Goal: Transaction & Acquisition: Obtain resource

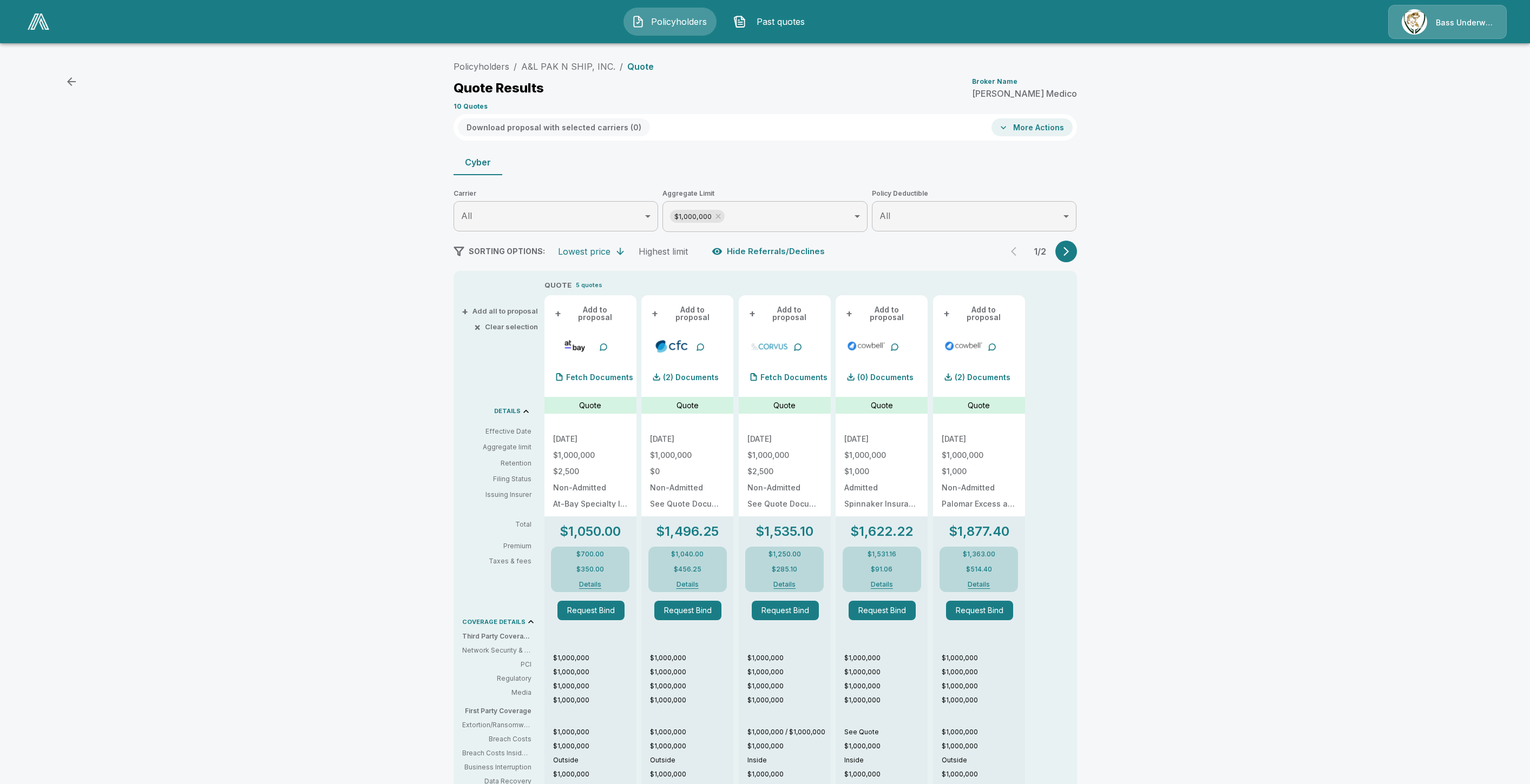
scroll to position [120, 0]
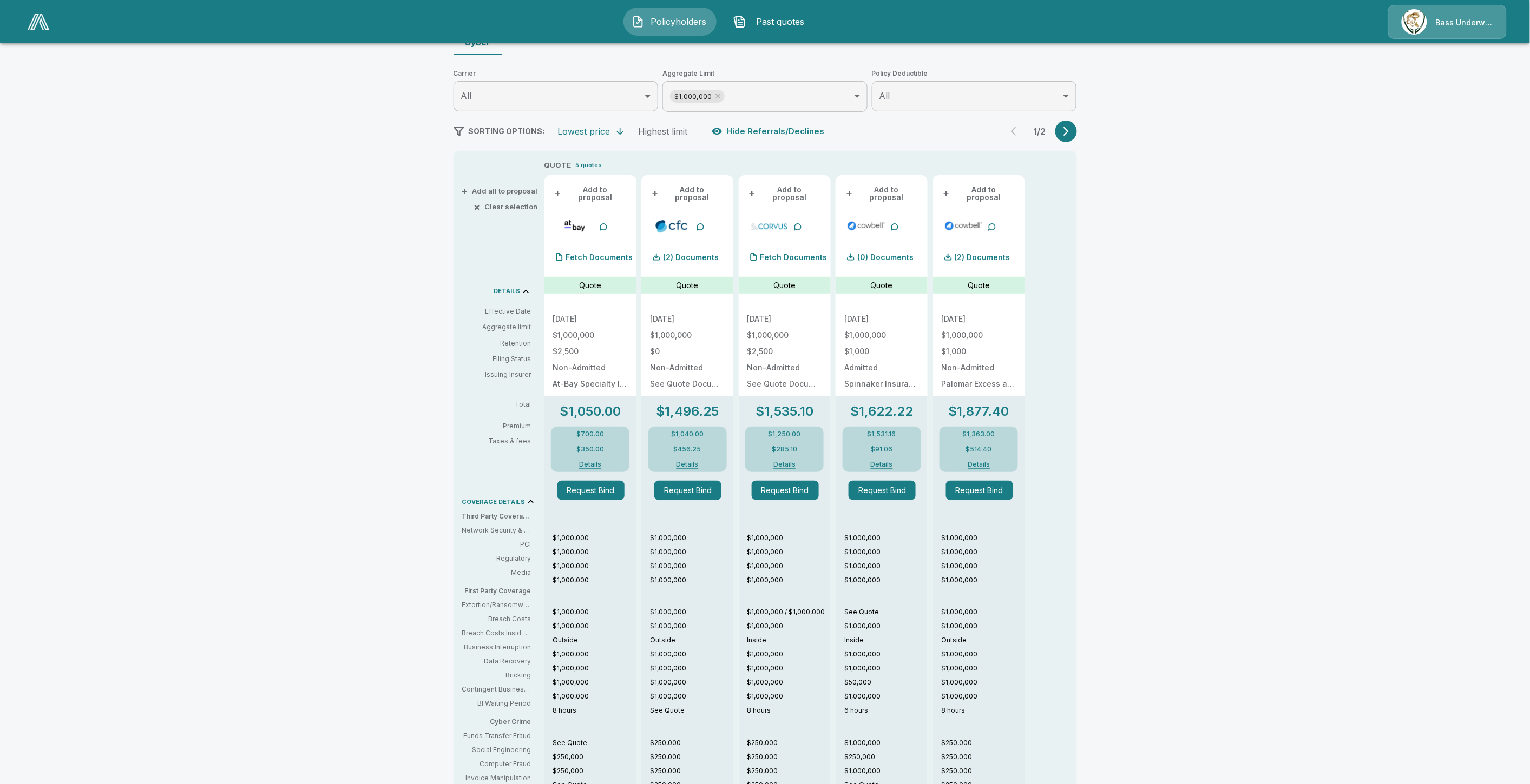
click at [647, 27] on button "Policyholders" at bounding box center [670, 22] width 93 height 28
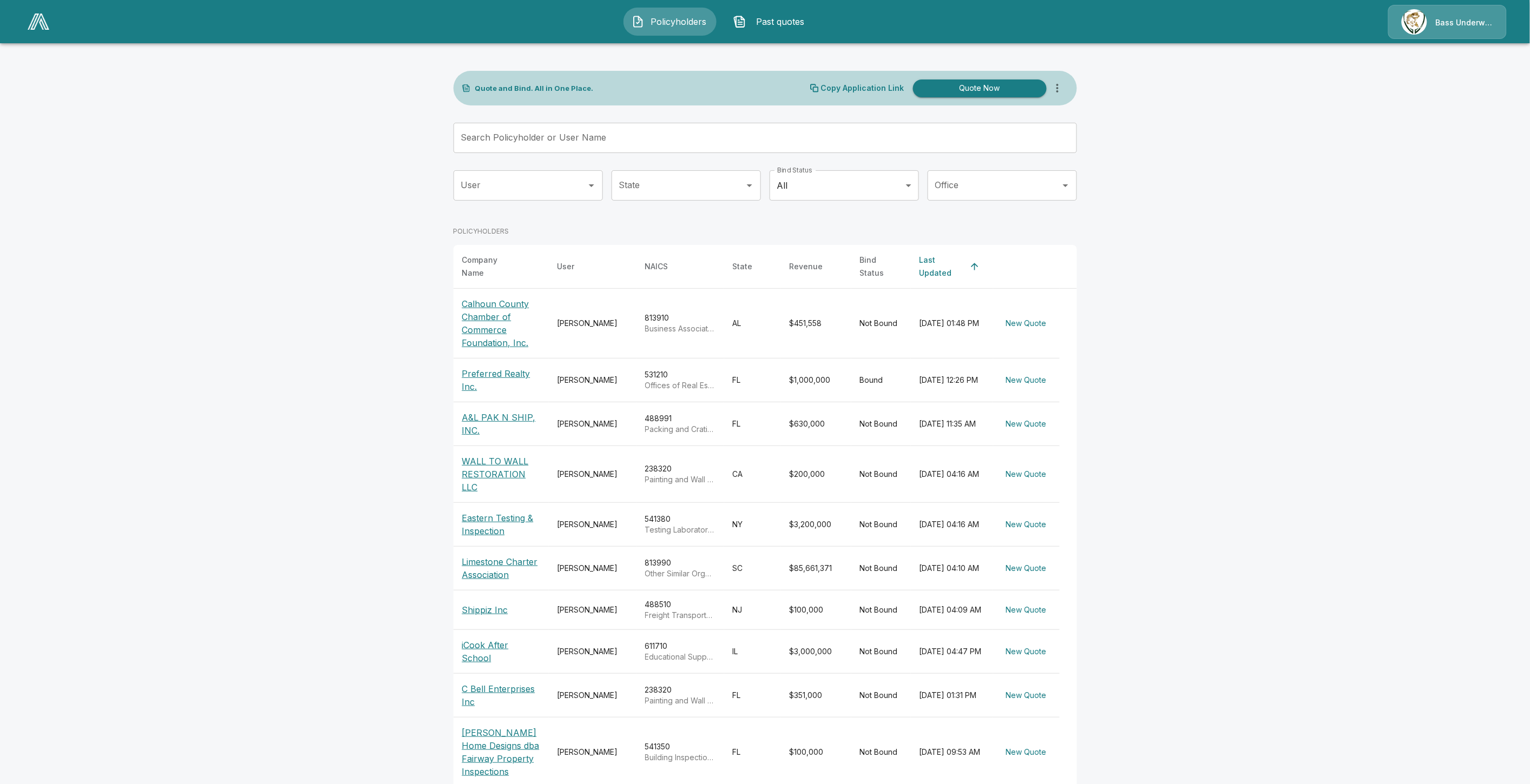
click at [504, 316] on p "Calhoun County Chamber of Commerce Foundation, Inc." at bounding box center [501, 323] width 78 height 52
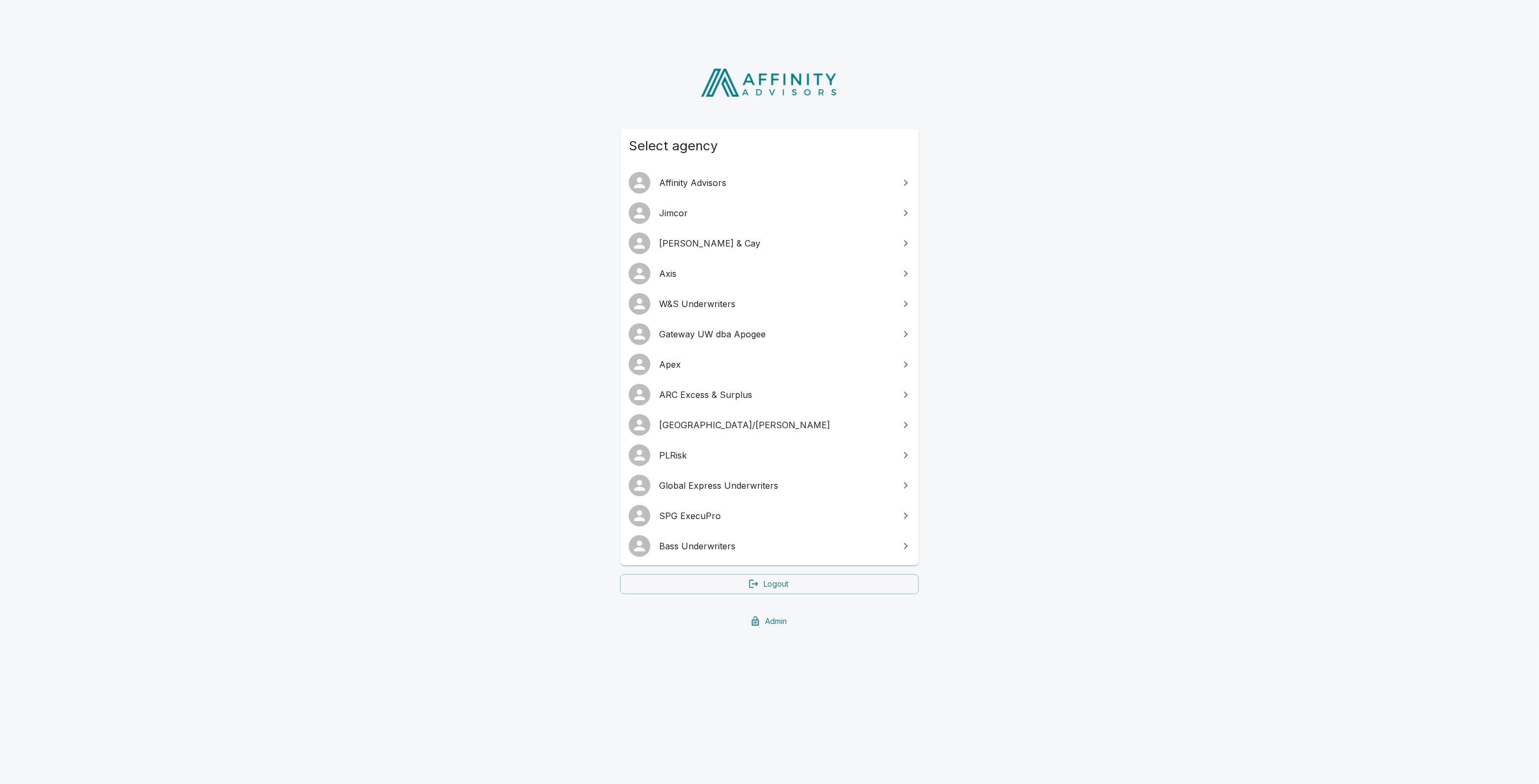
click at [763, 620] on link "Admin" at bounding box center [769, 622] width 299 height 20
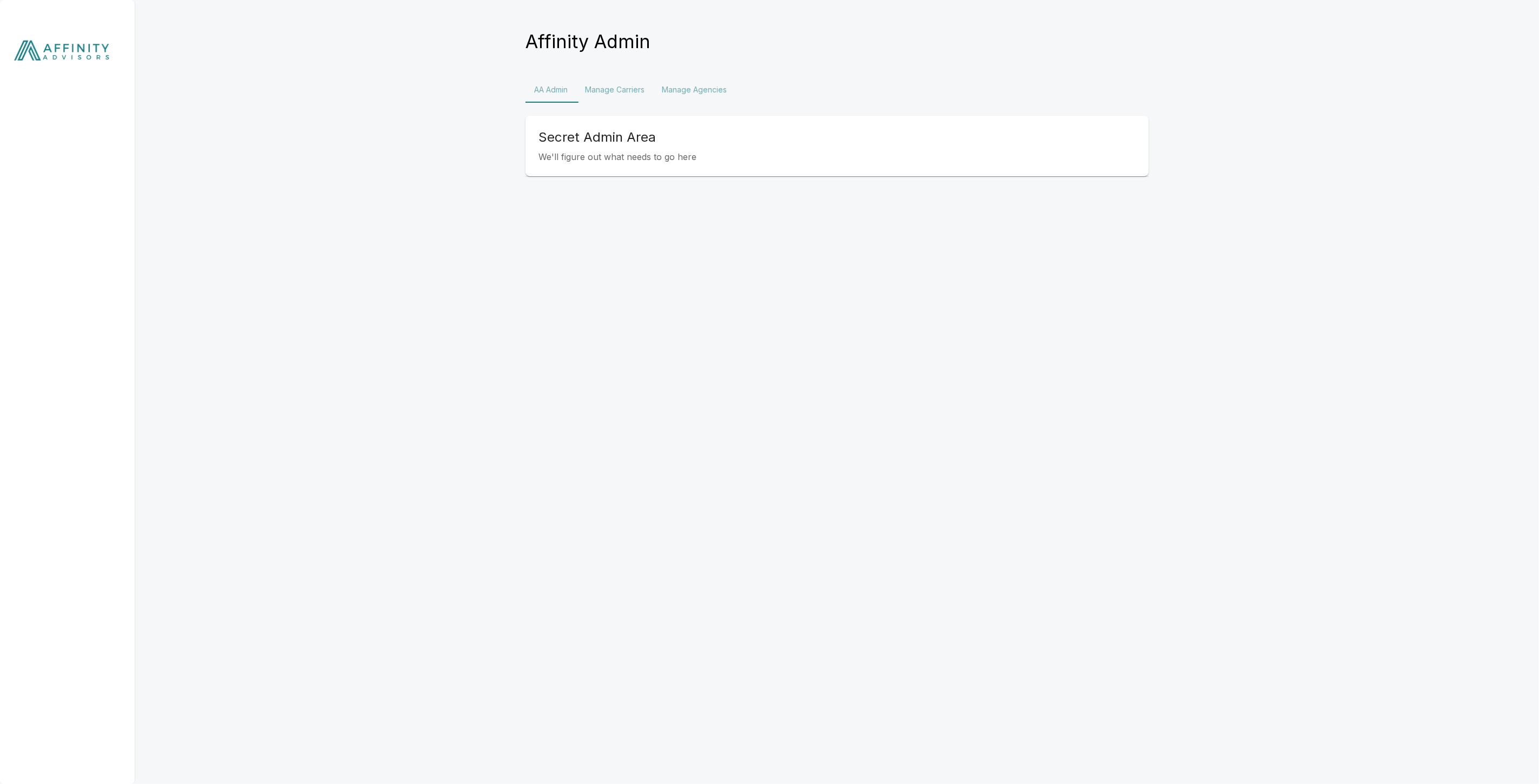
click at [689, 85] on button "Manage Agencies" at bounding box center [694, 89] width 82 height 26
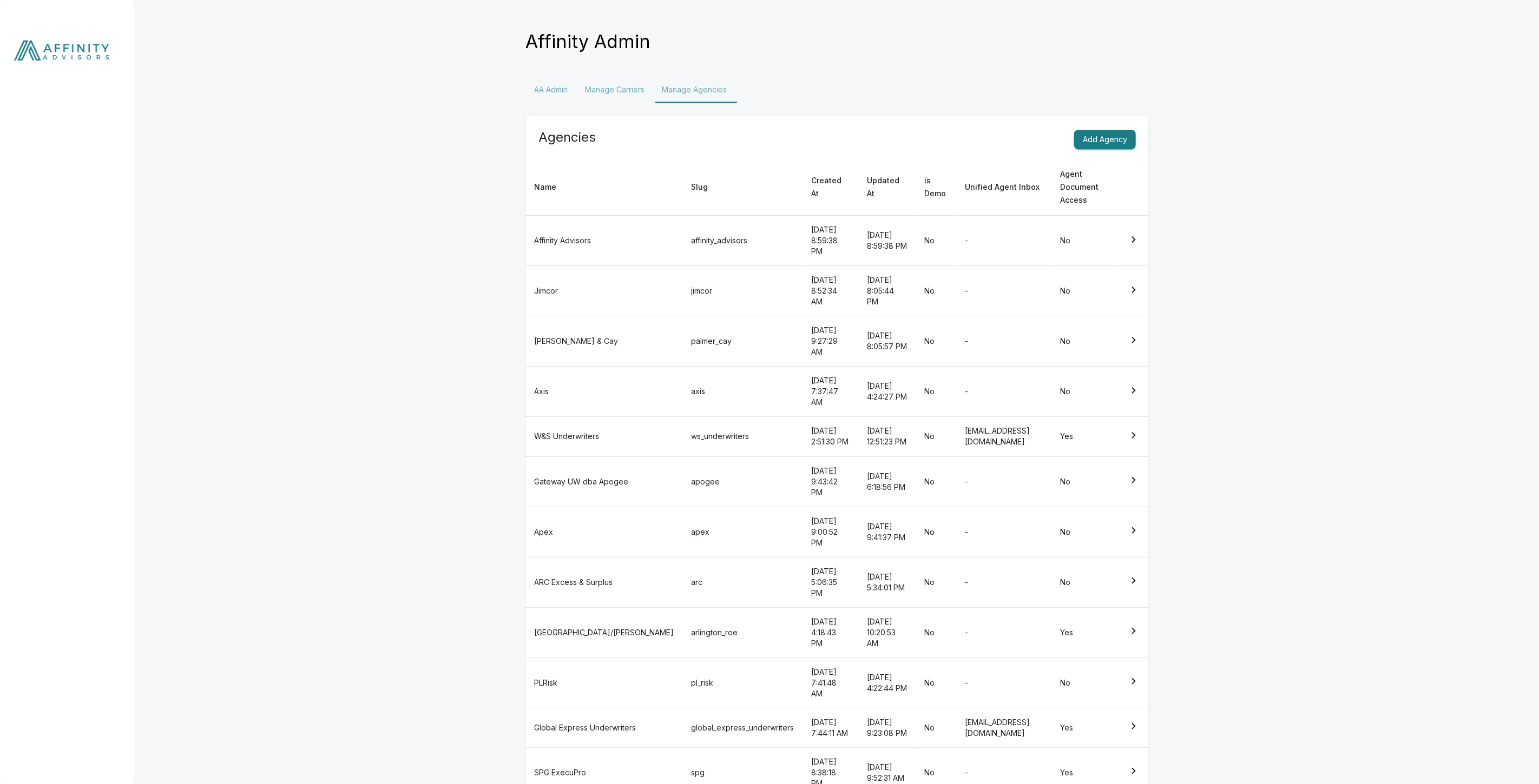
click at [597, 658] on td "PLRisk" at bounding box center [604, 683] width 157 height 50
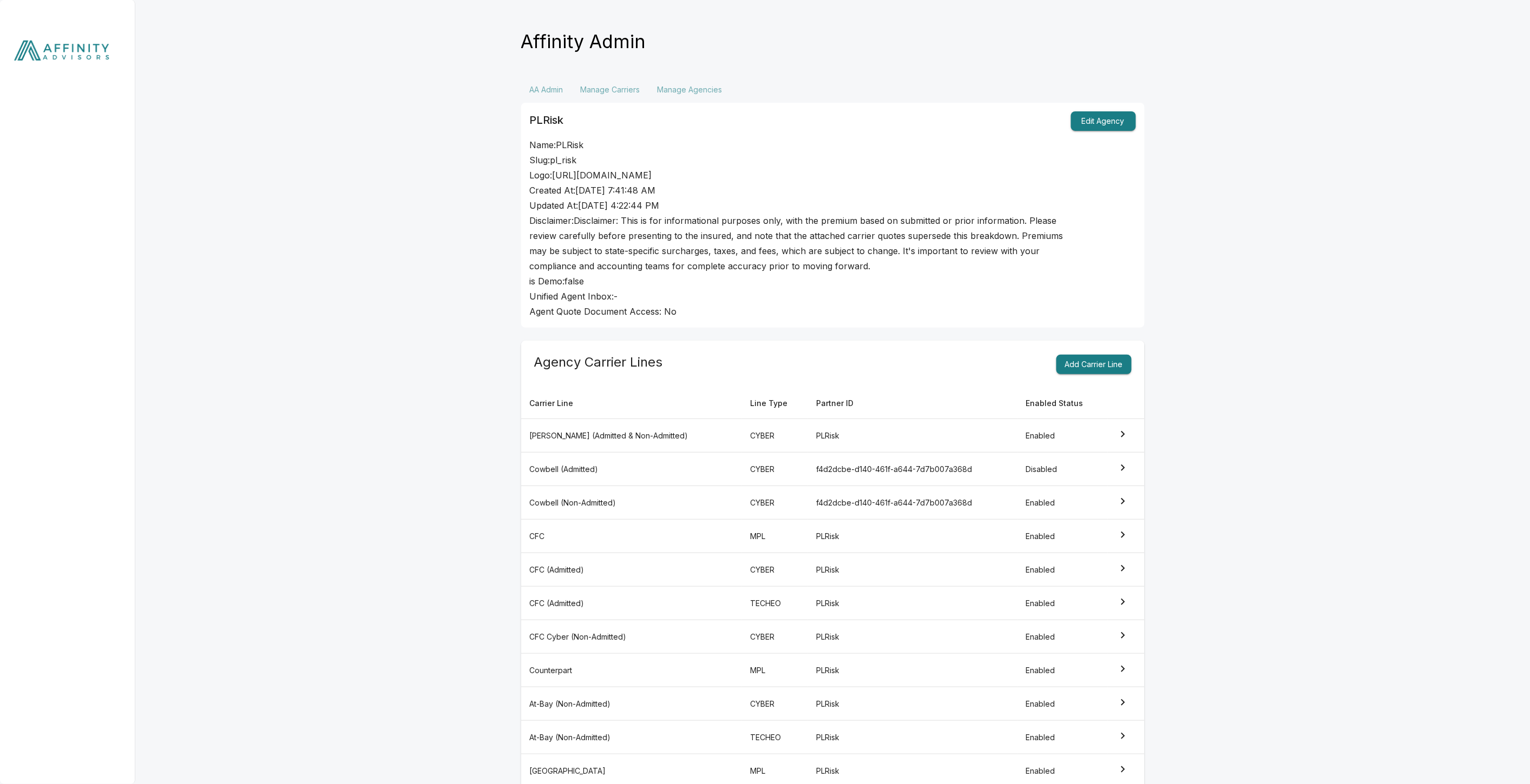
click at [1110, 120] on button "Edit Agency" at bounding box center [1103, 122] width 65 height 20
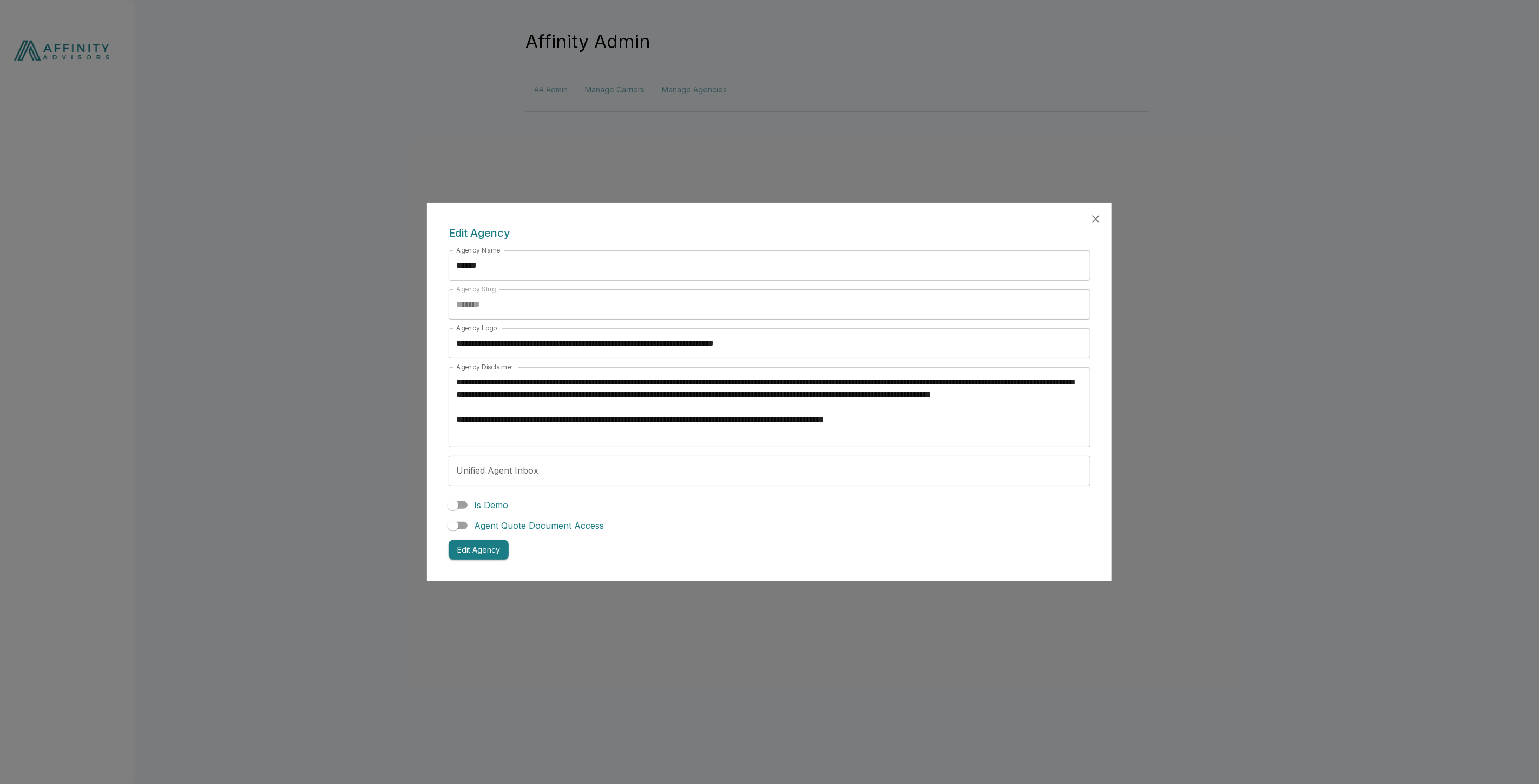
click at [1102, 217] on icon "button" at bounding box center [1096, 219] width 13 height 13
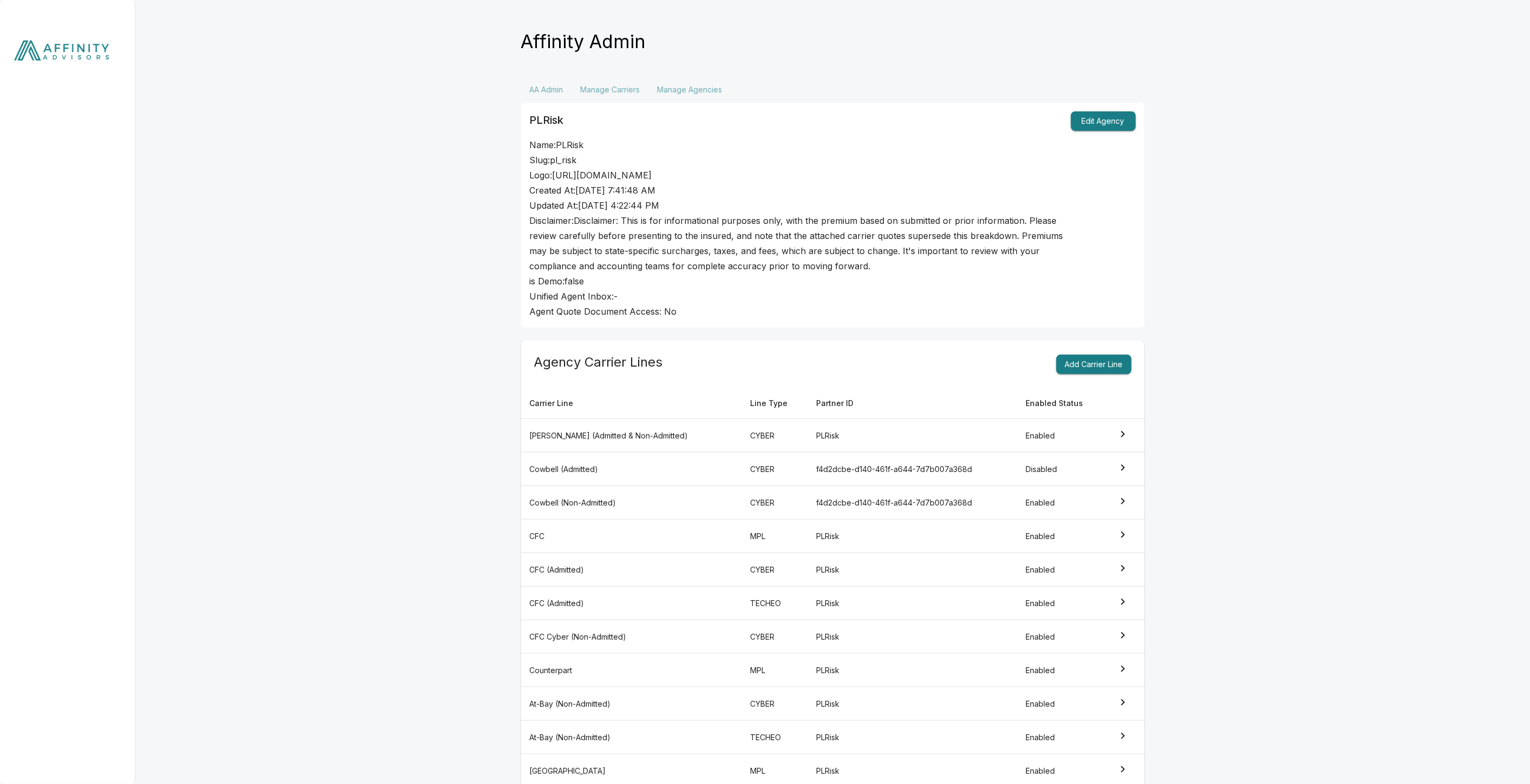
drag, startPoint x: 57, startPoint y: 56, endPoint x: 415, endPoint y: 358, distance: 468.4
click at [57, 56] on img at bounding box center [67, 53] width 135 height 106
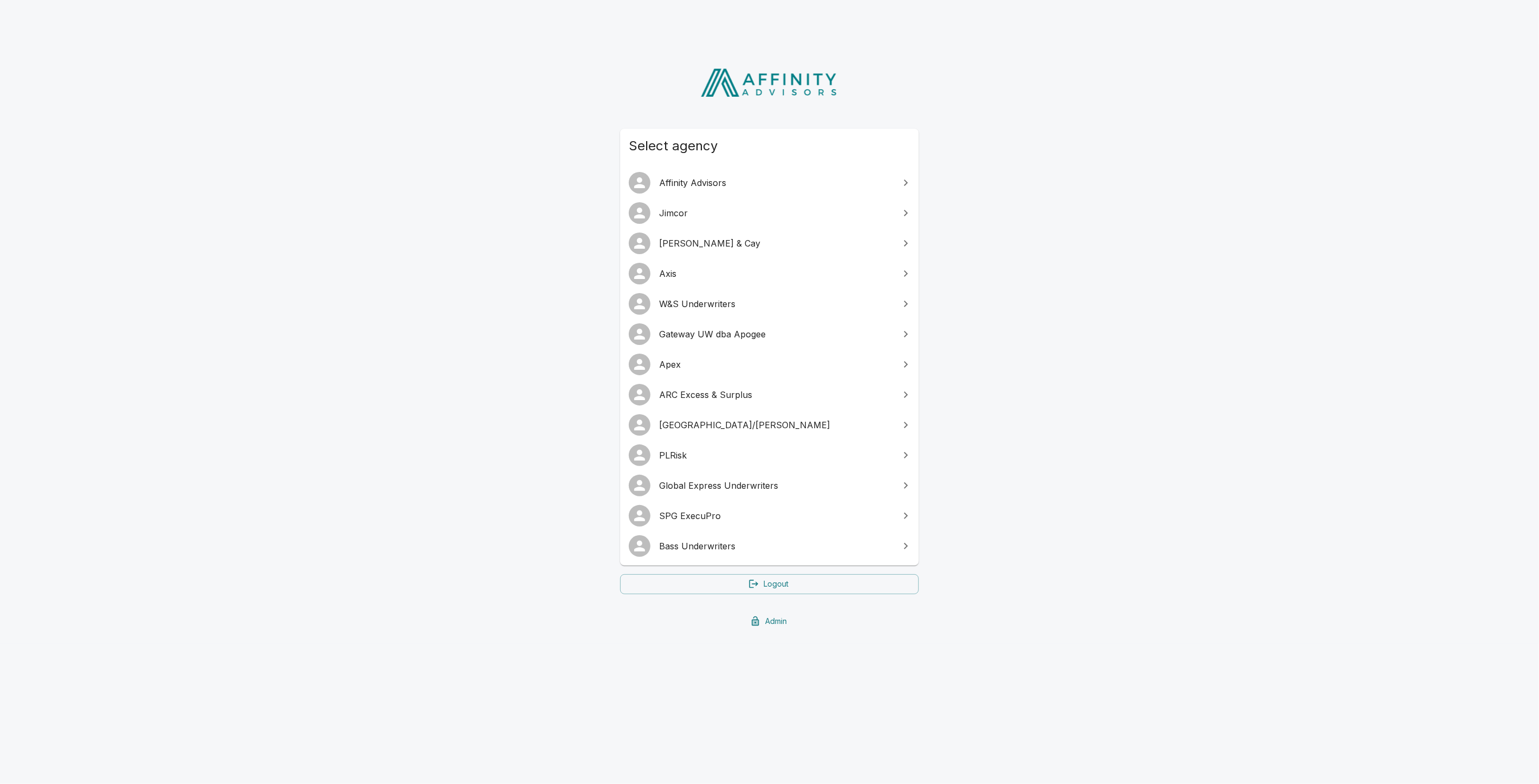
click at [706, 459] on span "PLRisk" at bounding box center [776, 455] width 234 height 13
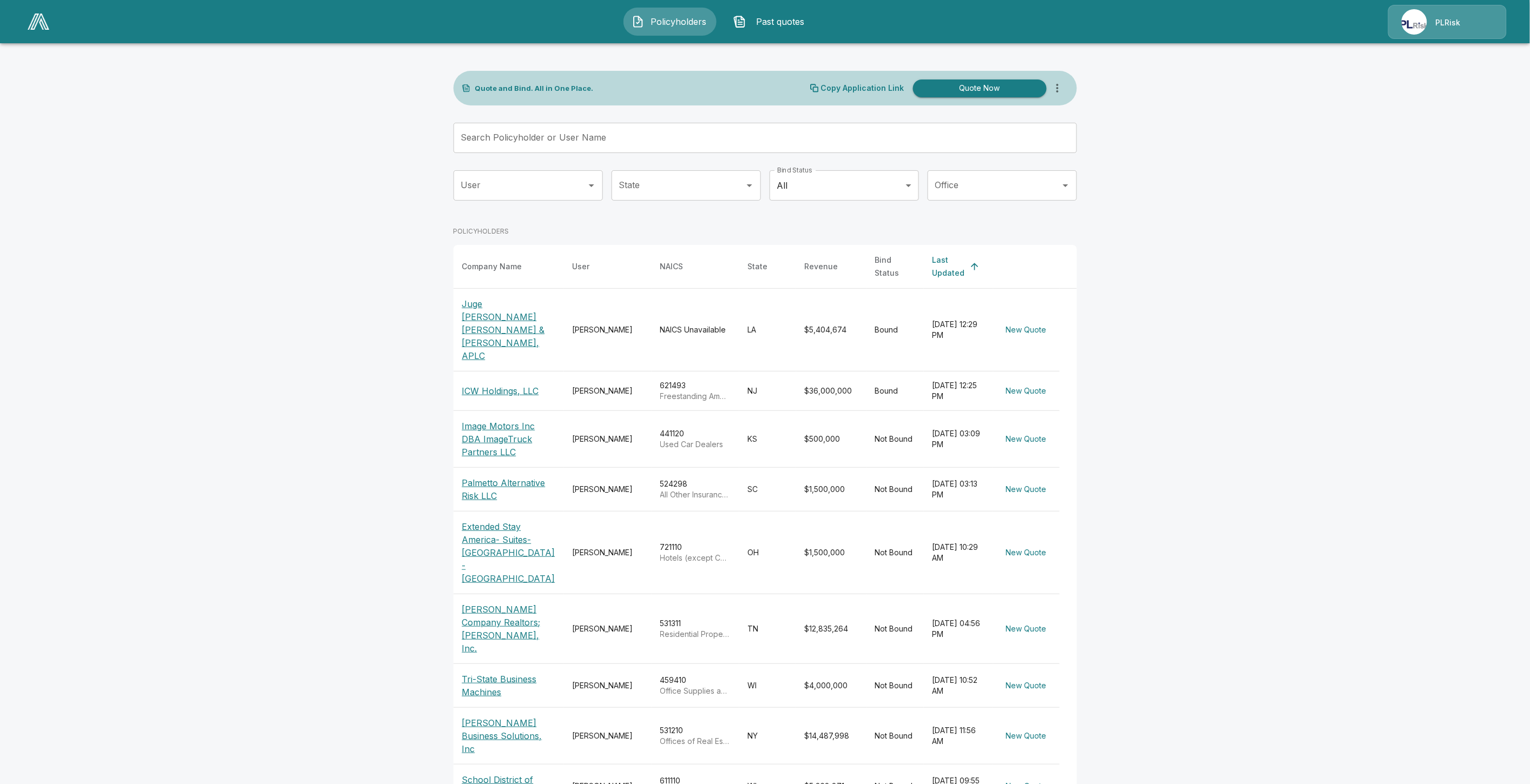
click at [502, 304] on p "Juge [PERSON_NAME] [PERSON_NAME] & [PERSON_NAME], APLC" at bounding box center [509, 330] width 93 height 65
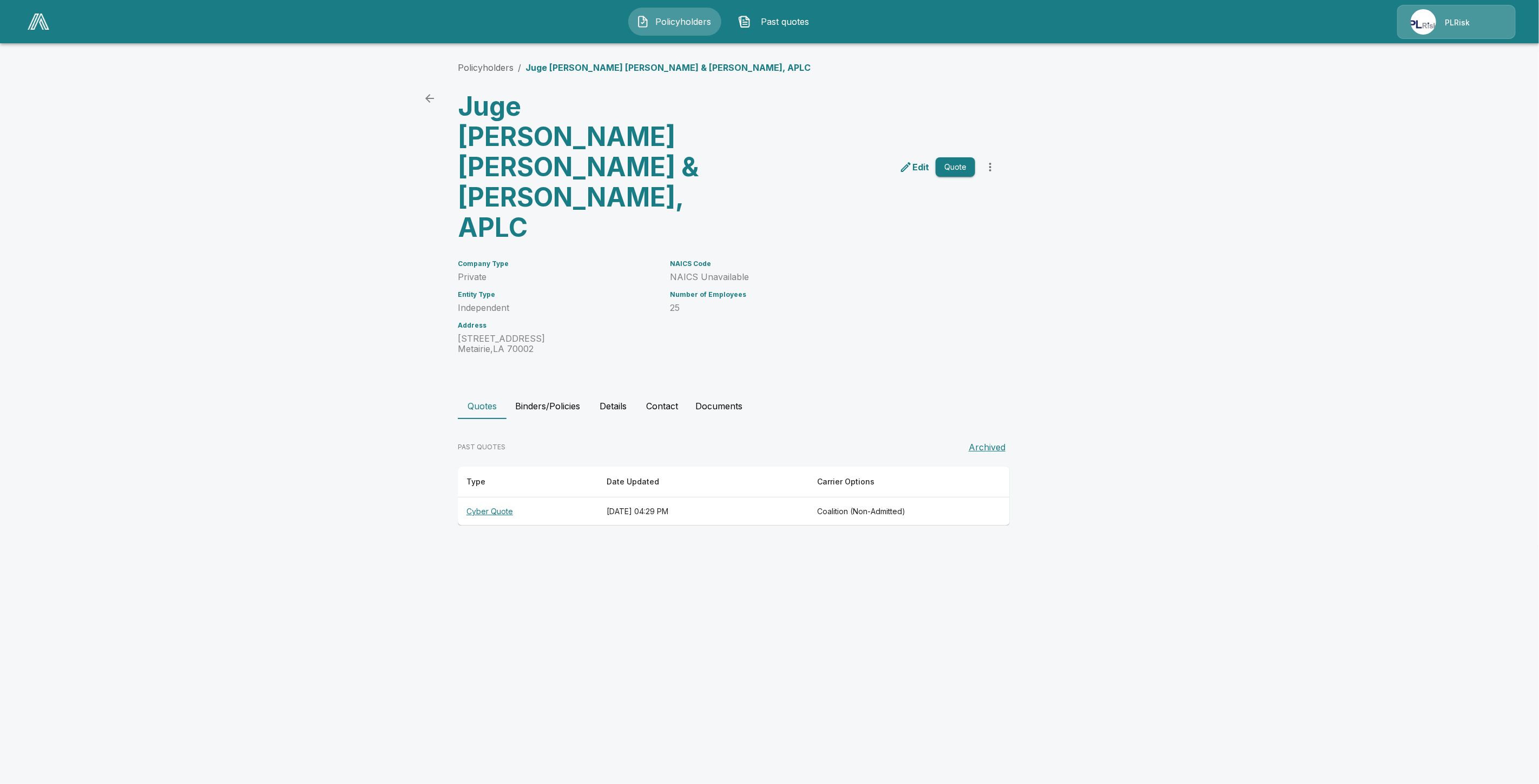
click at [496, 498] on th "Cyber Quote" at bounding box center [528, 511] width 140 height 29
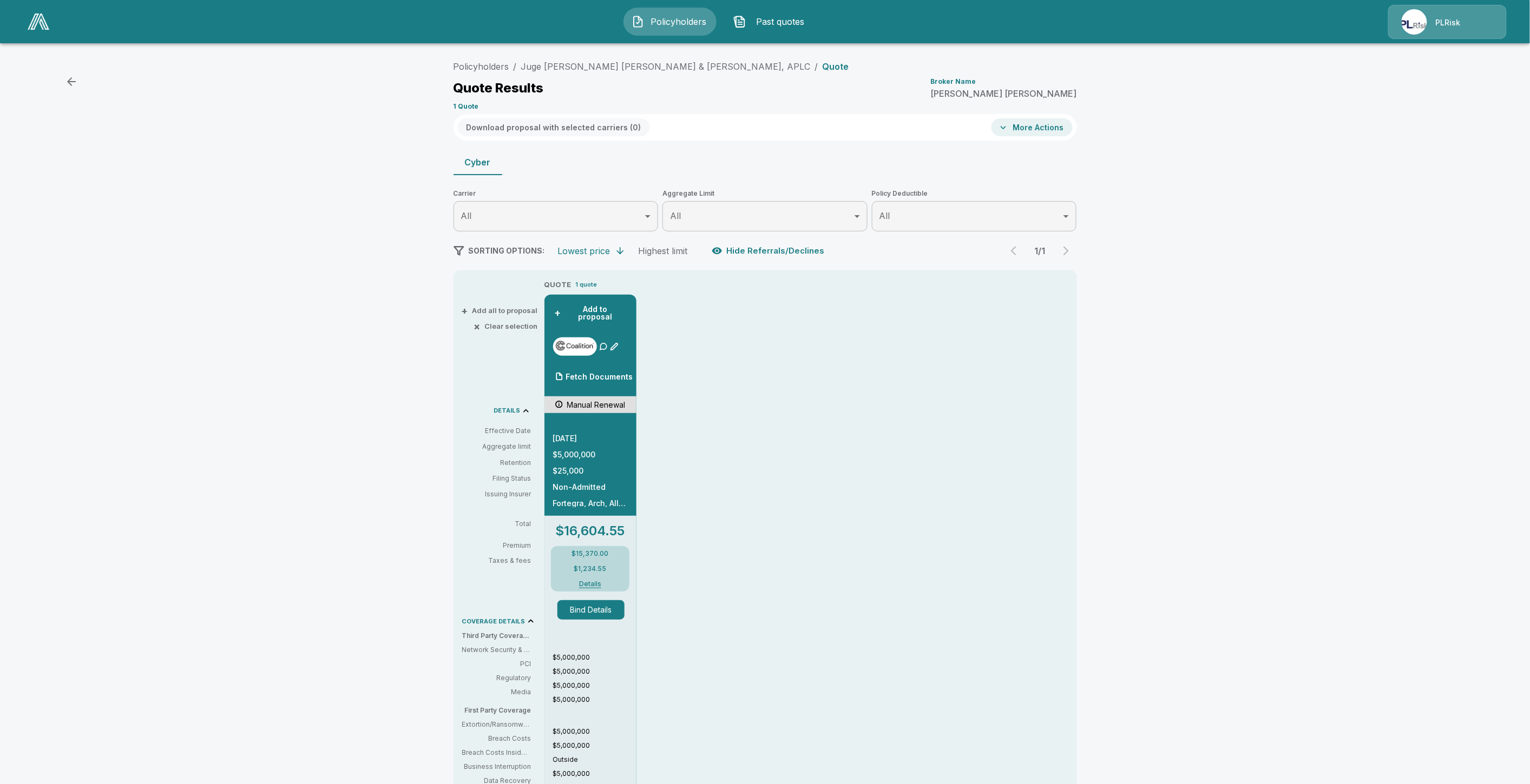
click at [576, 309] on button "+ Add to proposal" at bounding box center [590, 313] width 75 height 20
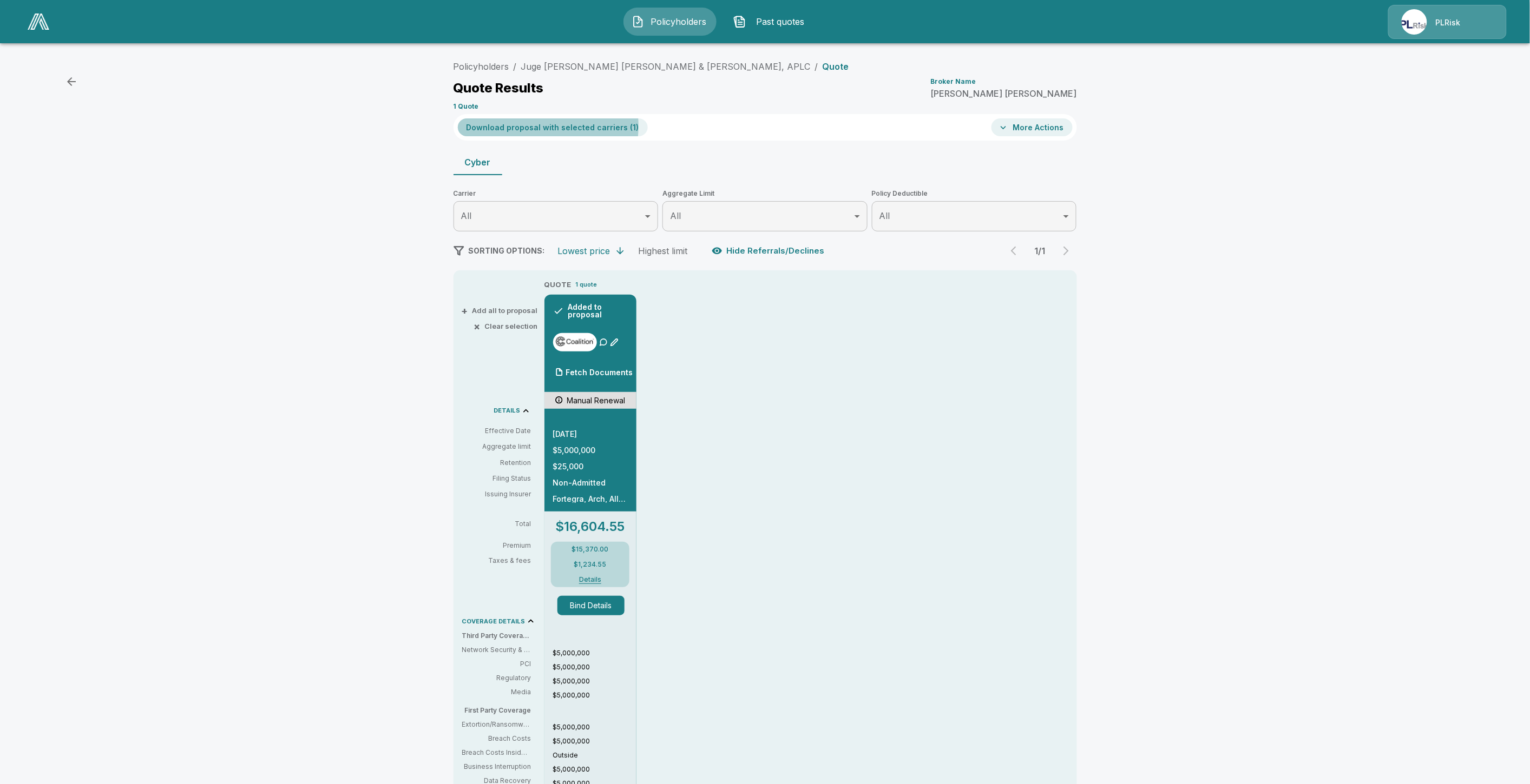
click at [533, 126] on button "Download proposal with selected carriers ( 1 )" at bounding box center [553, 127] width 190 height 18
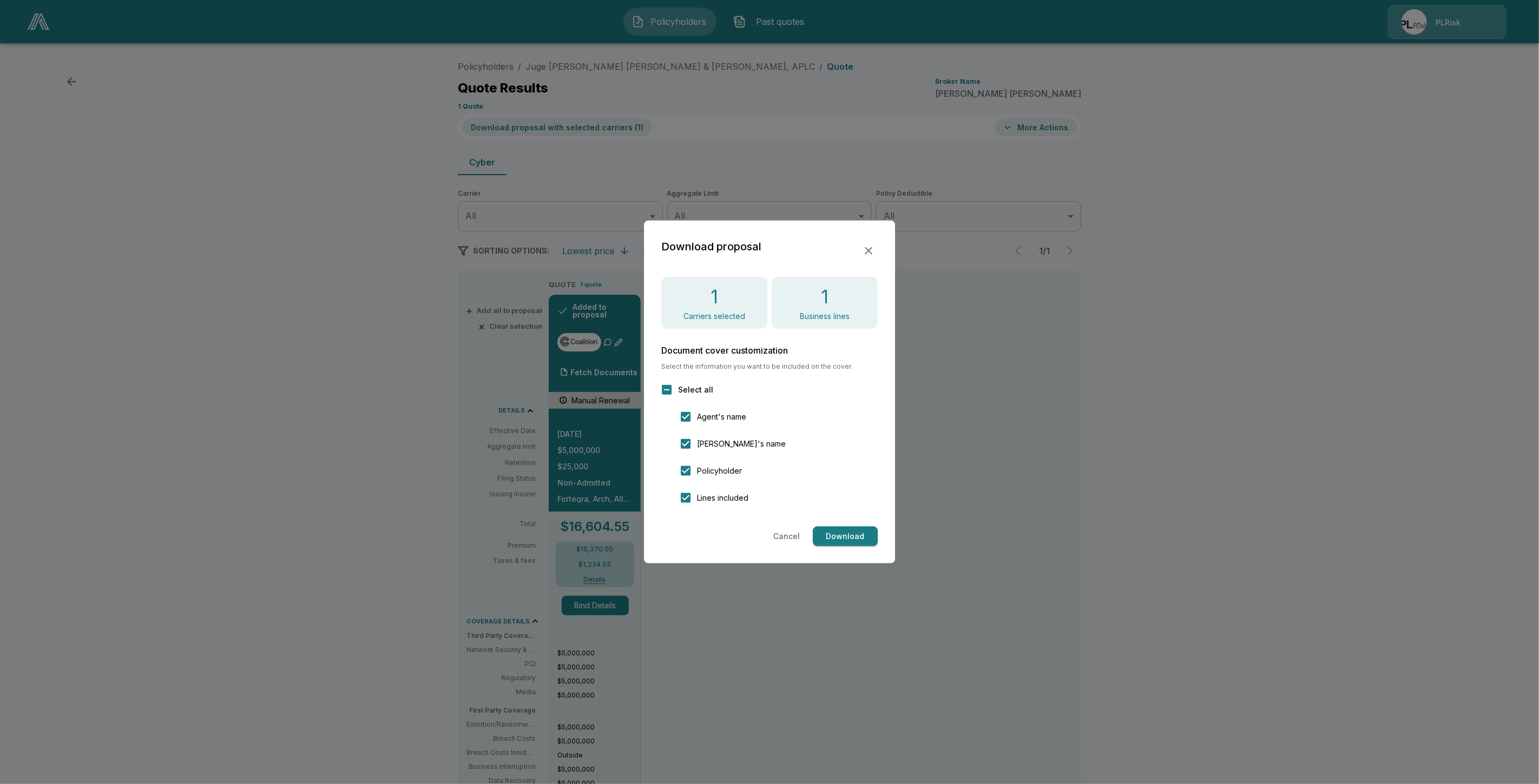
click at [859, 534] on button "Download" at bounding box center [845, 537] width 65 height 20
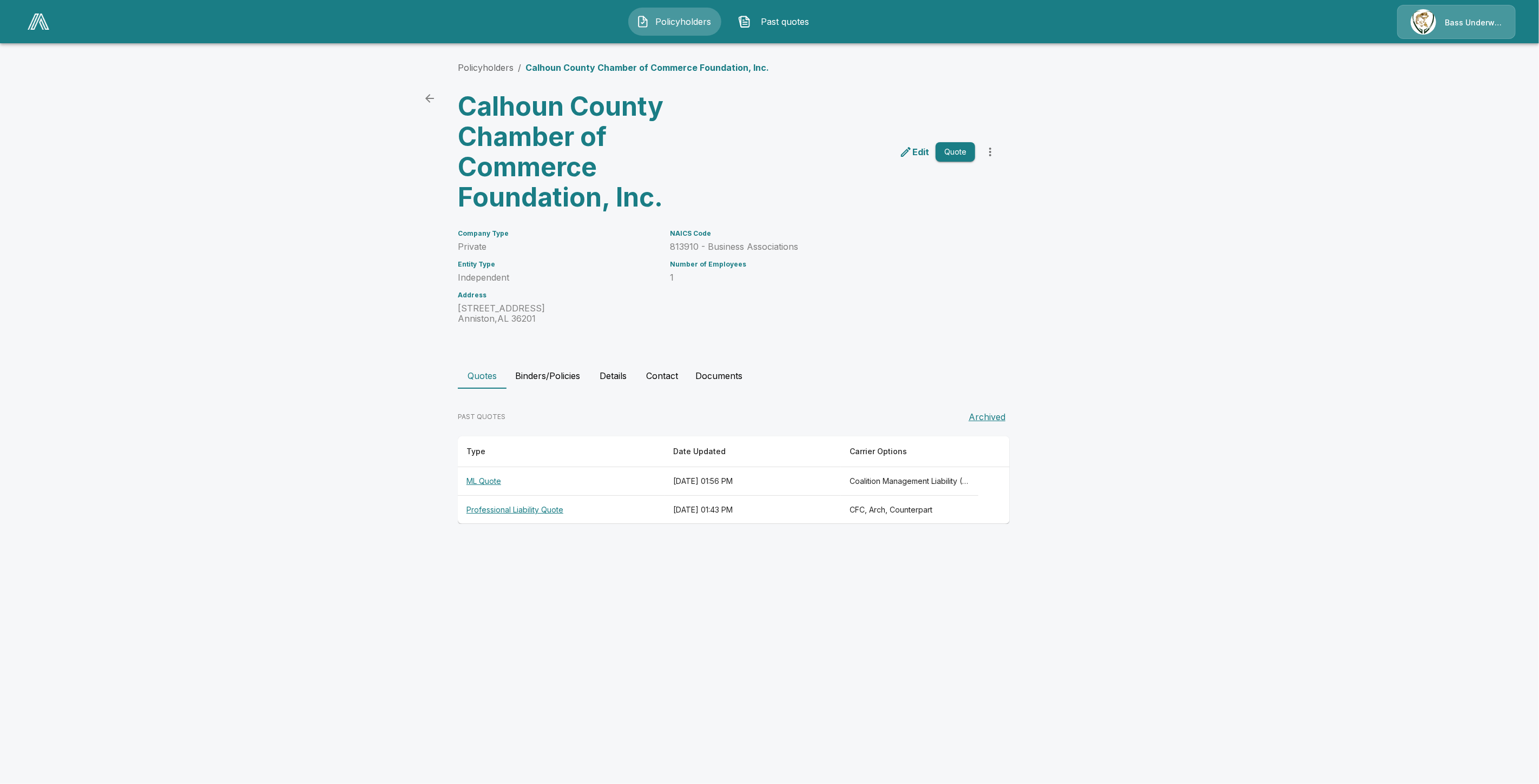
click at [497, 484] on th "ML Quote" at bounding box center [561, 481] width 207 height 29
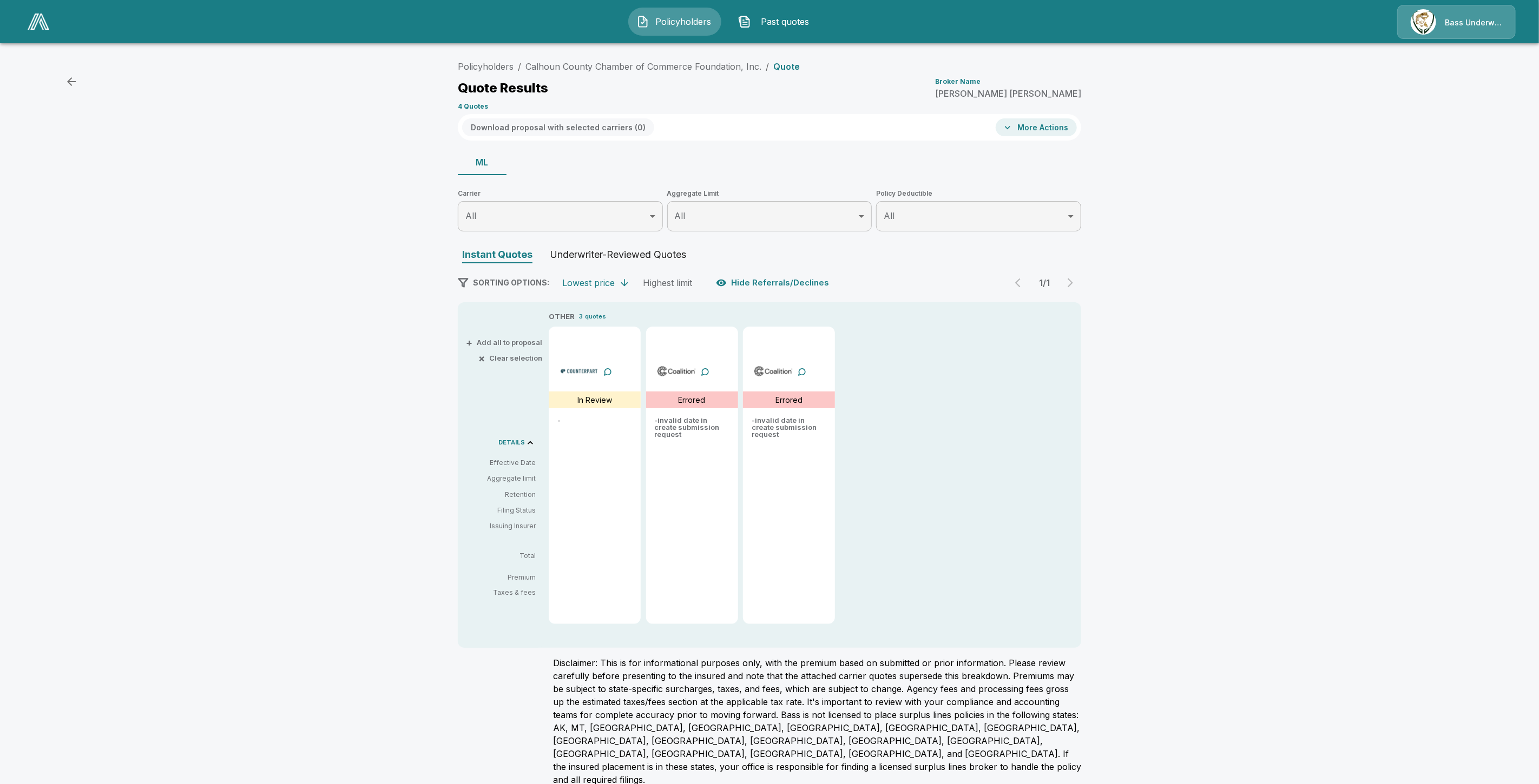
click at [585, 260] on div "Underwriter-Reviewed Quotes" at bounding box center [618, 256] width 136 height 15
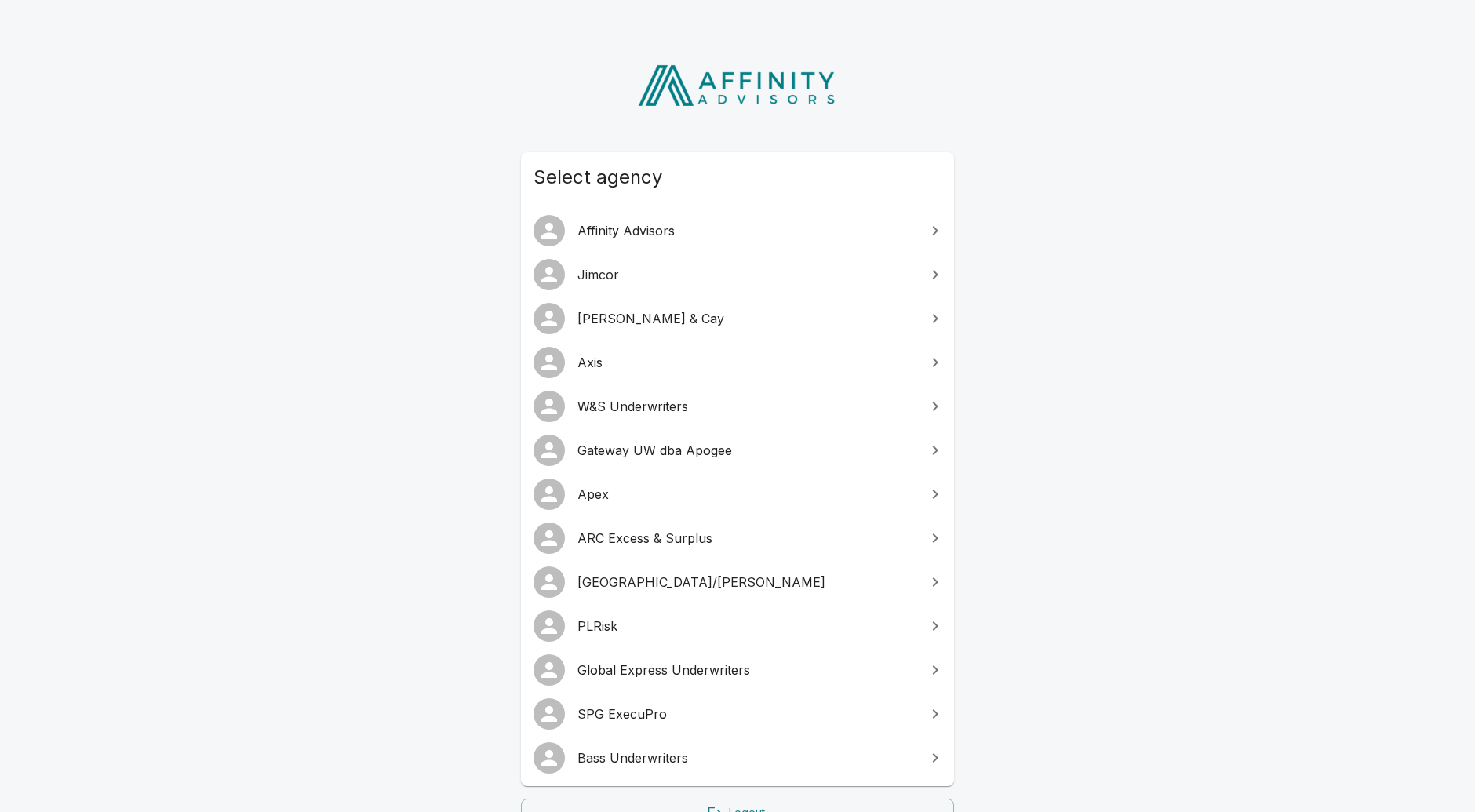
scroll to position [87, 0]
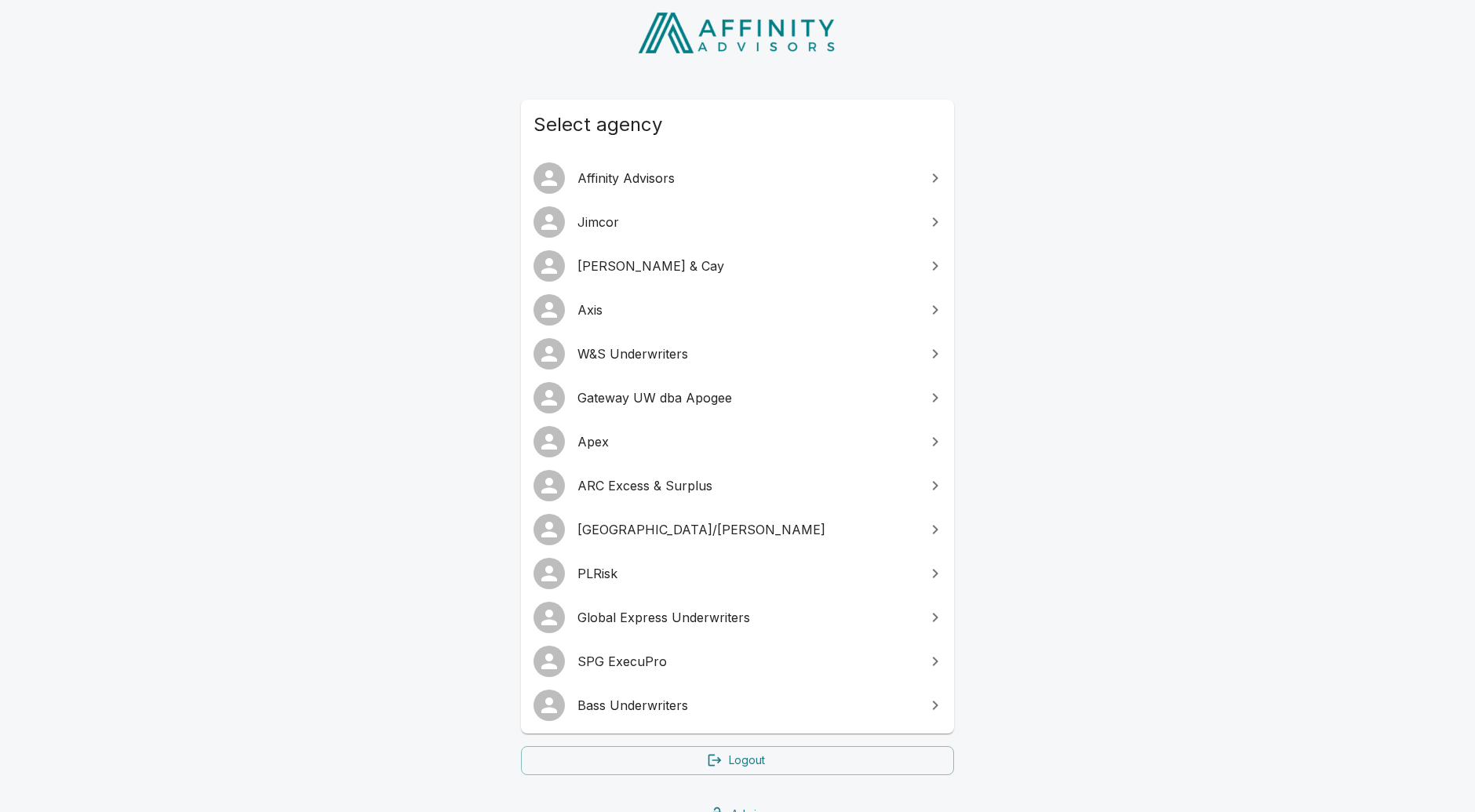
click at [642, 622] on span "Global Express Underwriters" at bounding box center [747, 617] width 339 height 18
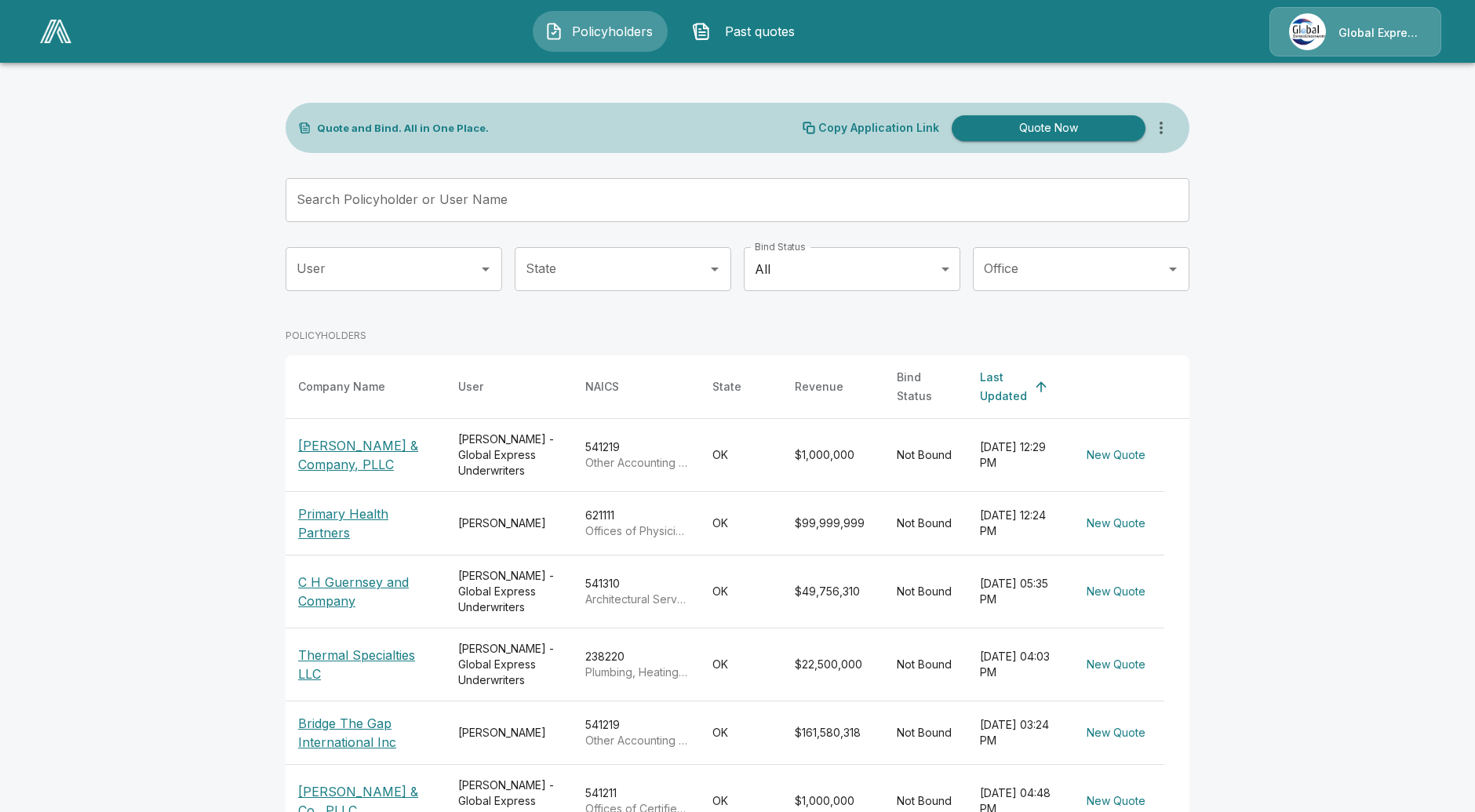
click at [1336, 458] on main "Quote and Bind. All in One Place. Copy Application Link Quote Now Search Policy…" at bounding box center [738, 561] width 1475 height 1122
click at [864, 129] on p "Copy Application Link" at bounding box center [878, 128] width 120 height 11
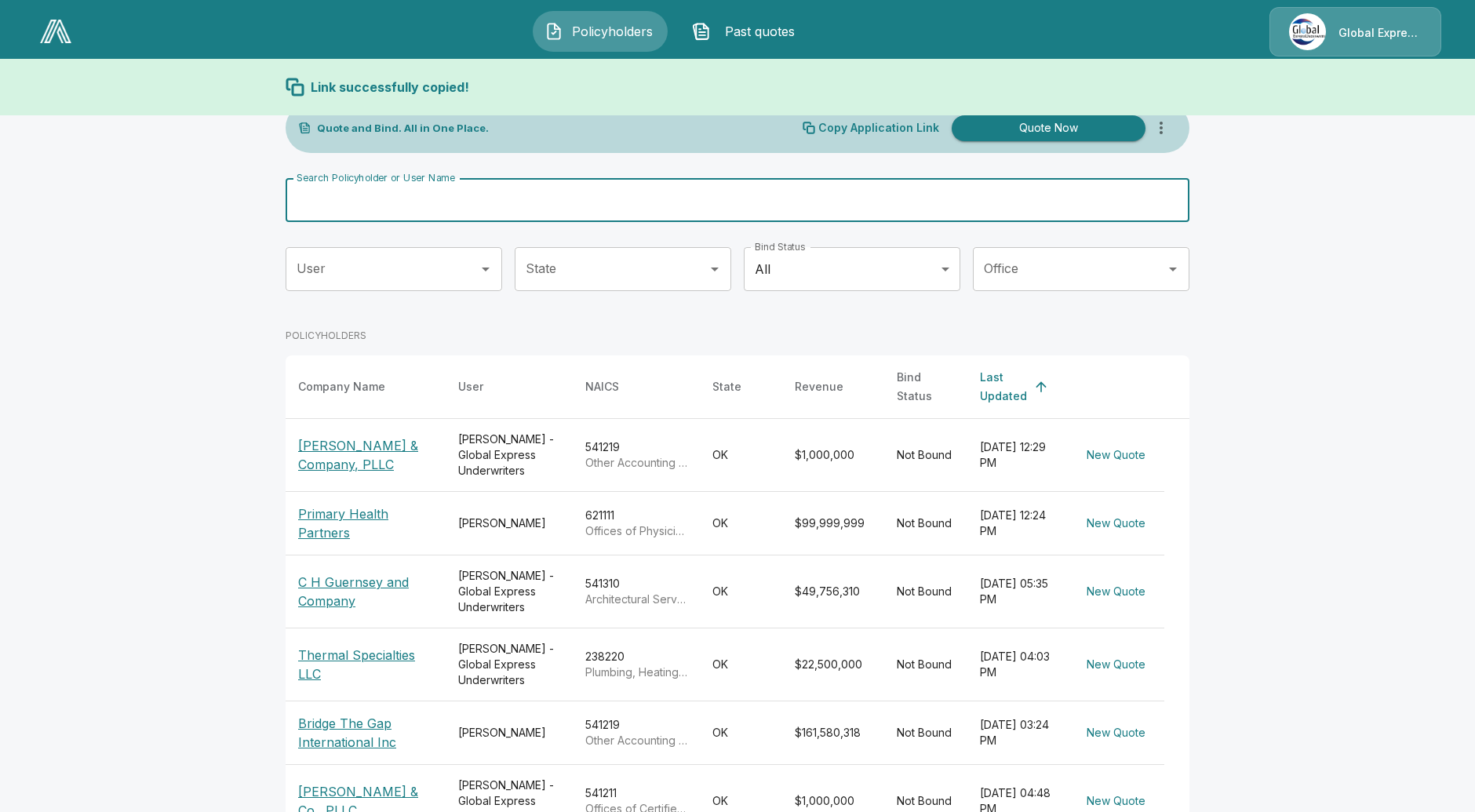
click at [948, 179] on input "Search Policyholder or User Name" at bounding box center [729, 200] width 886 height 44
click at [943, 165] on div "Quote and Bind. All in One Place. Copy Application Link Quote Now Search Policy…" at bounding box center [738, 603] width 904 height 1001
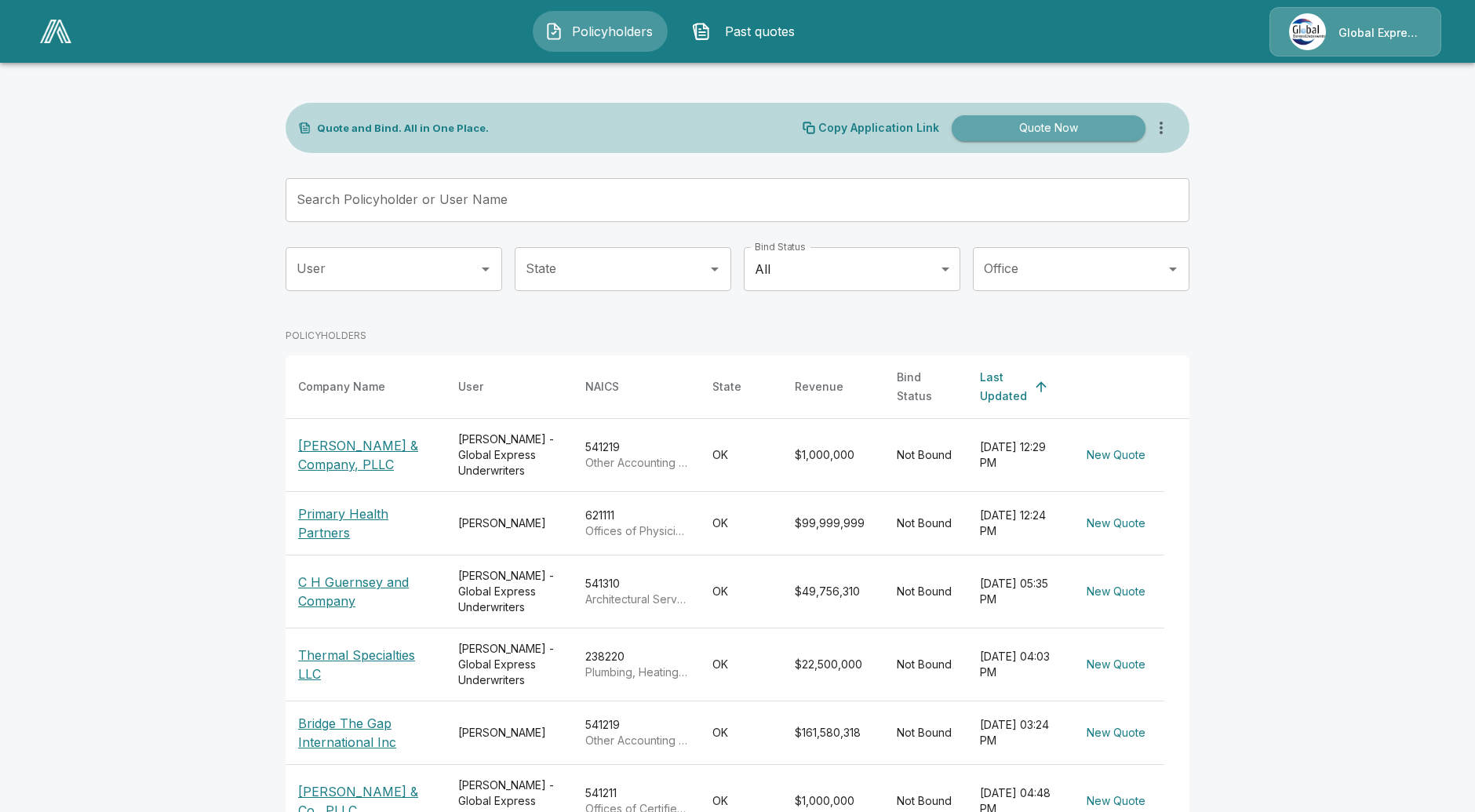
click at [1061, 132] on button "Quote Now" at bounding box center [1048, 128] width 194 height 26
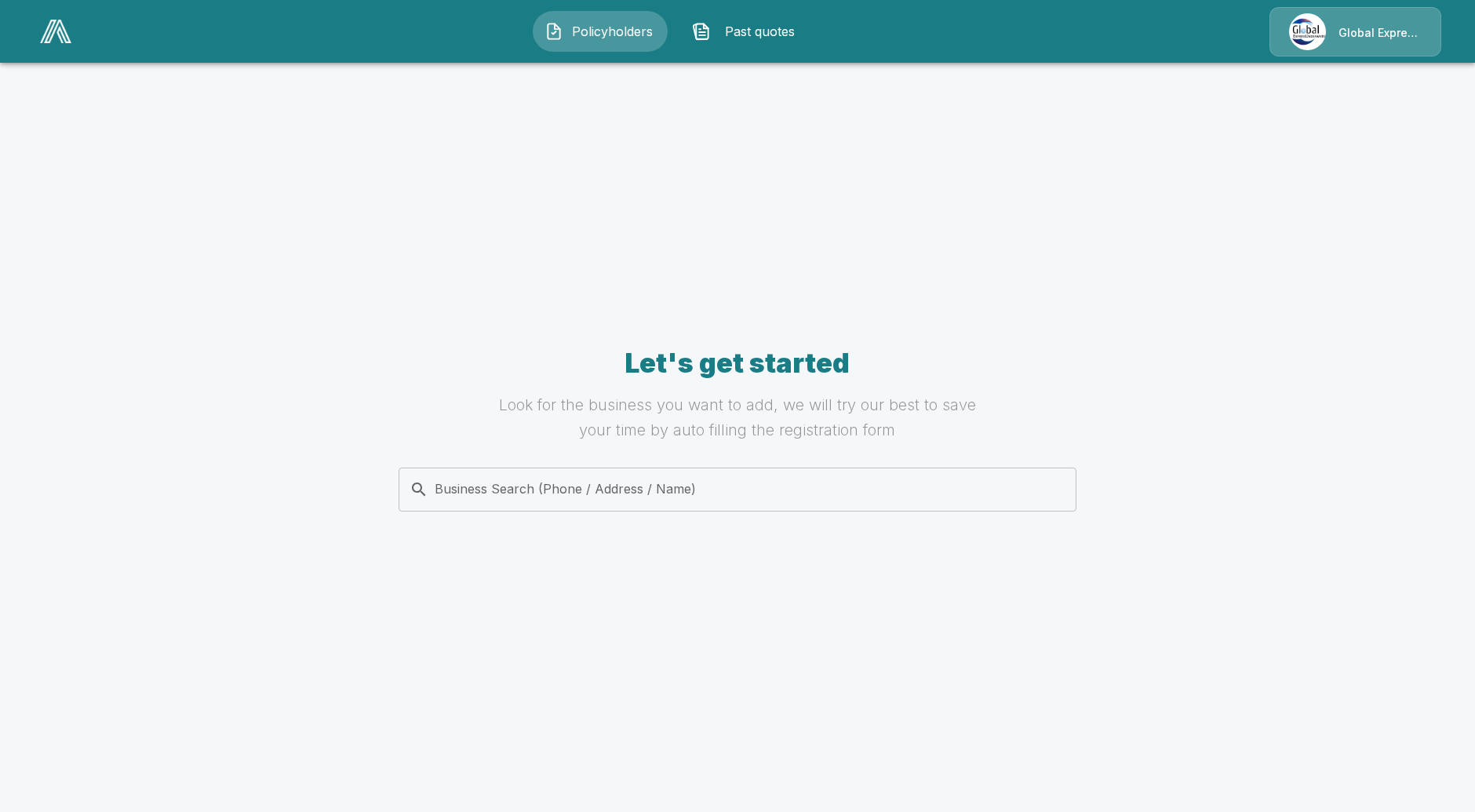
click at [783, 474] on div "Business Search (Phone / Address / Name)" at bounding box center [738, 490] width 678 height 44
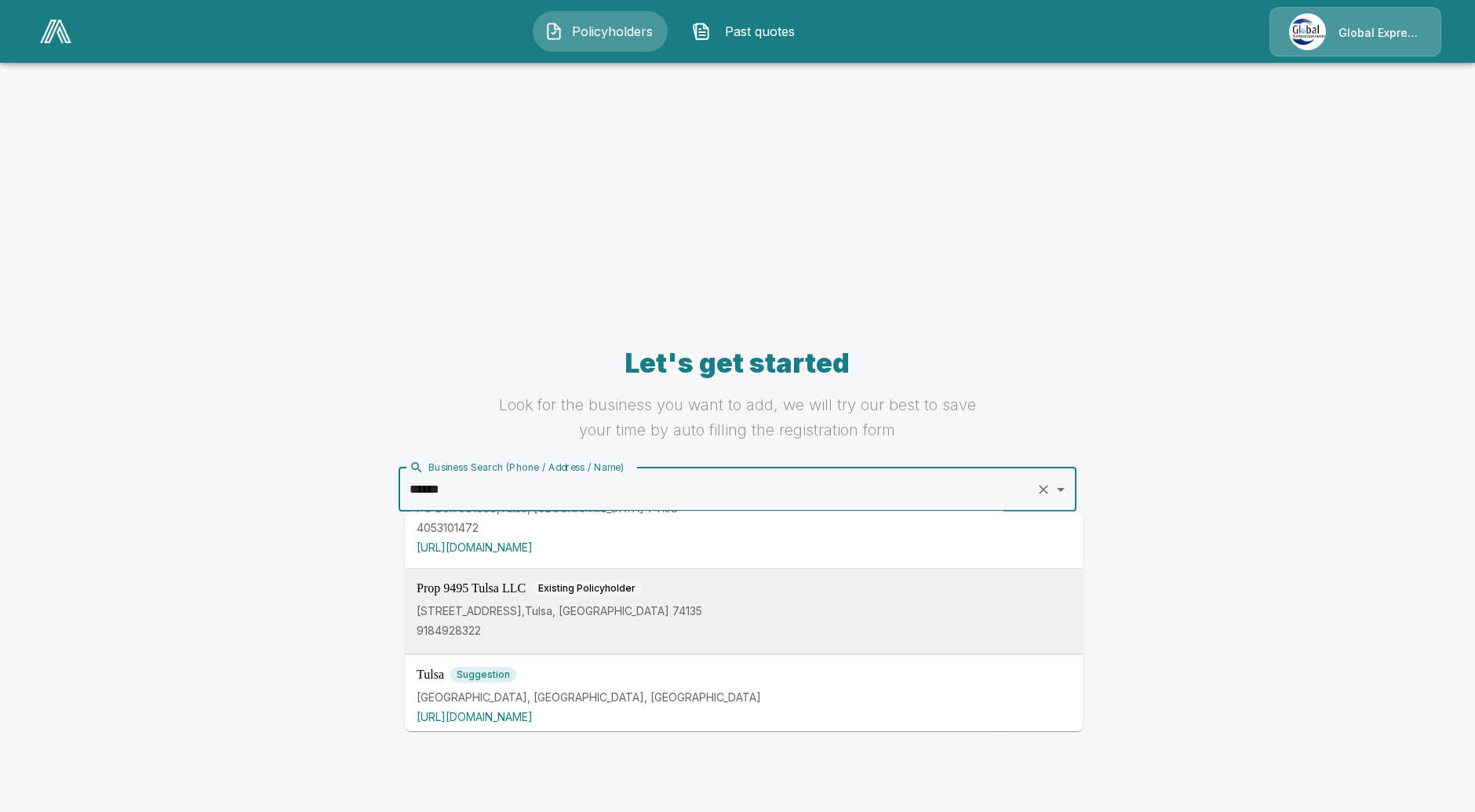
scroll to position [852, 0]
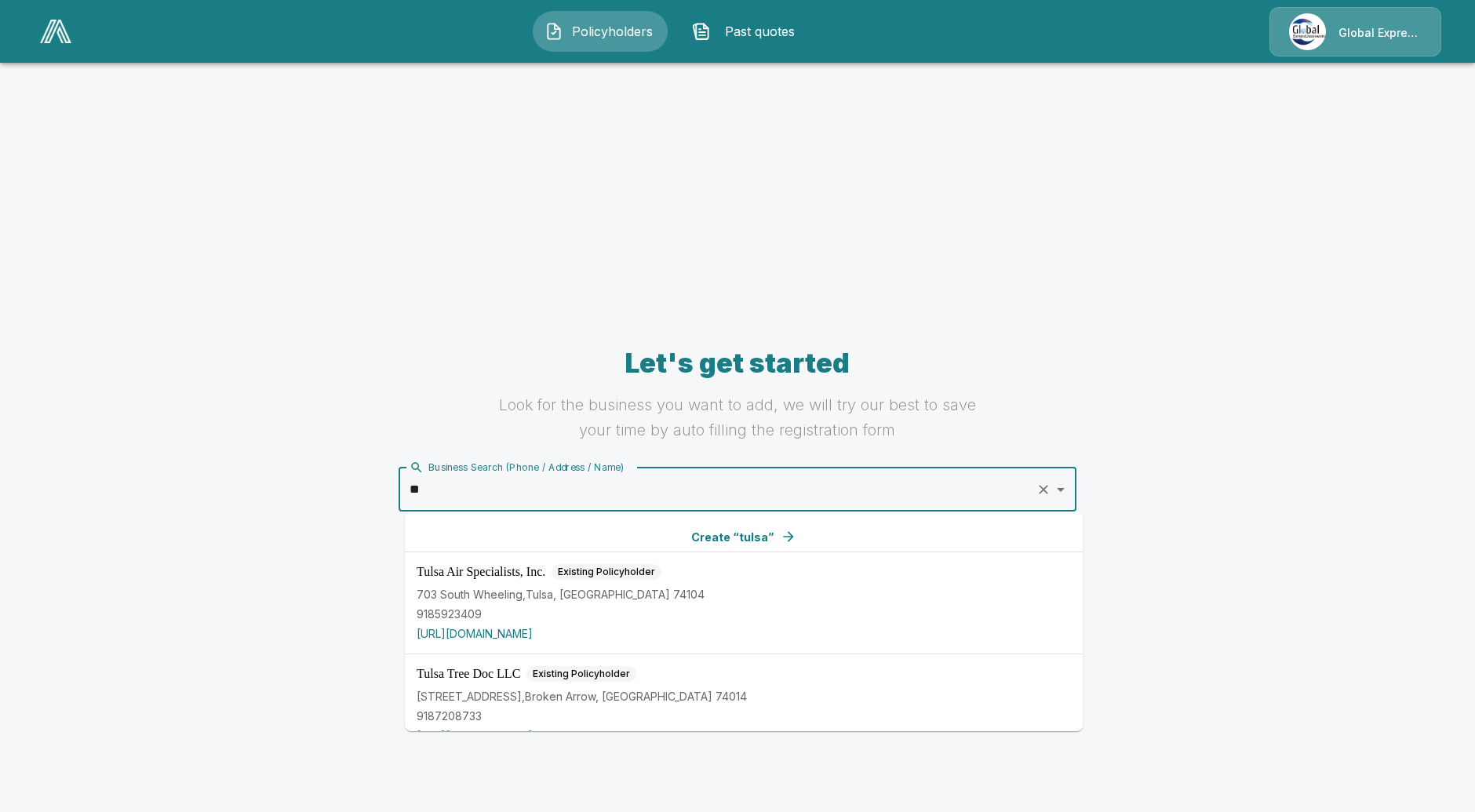
type input "*"
type input "**********"
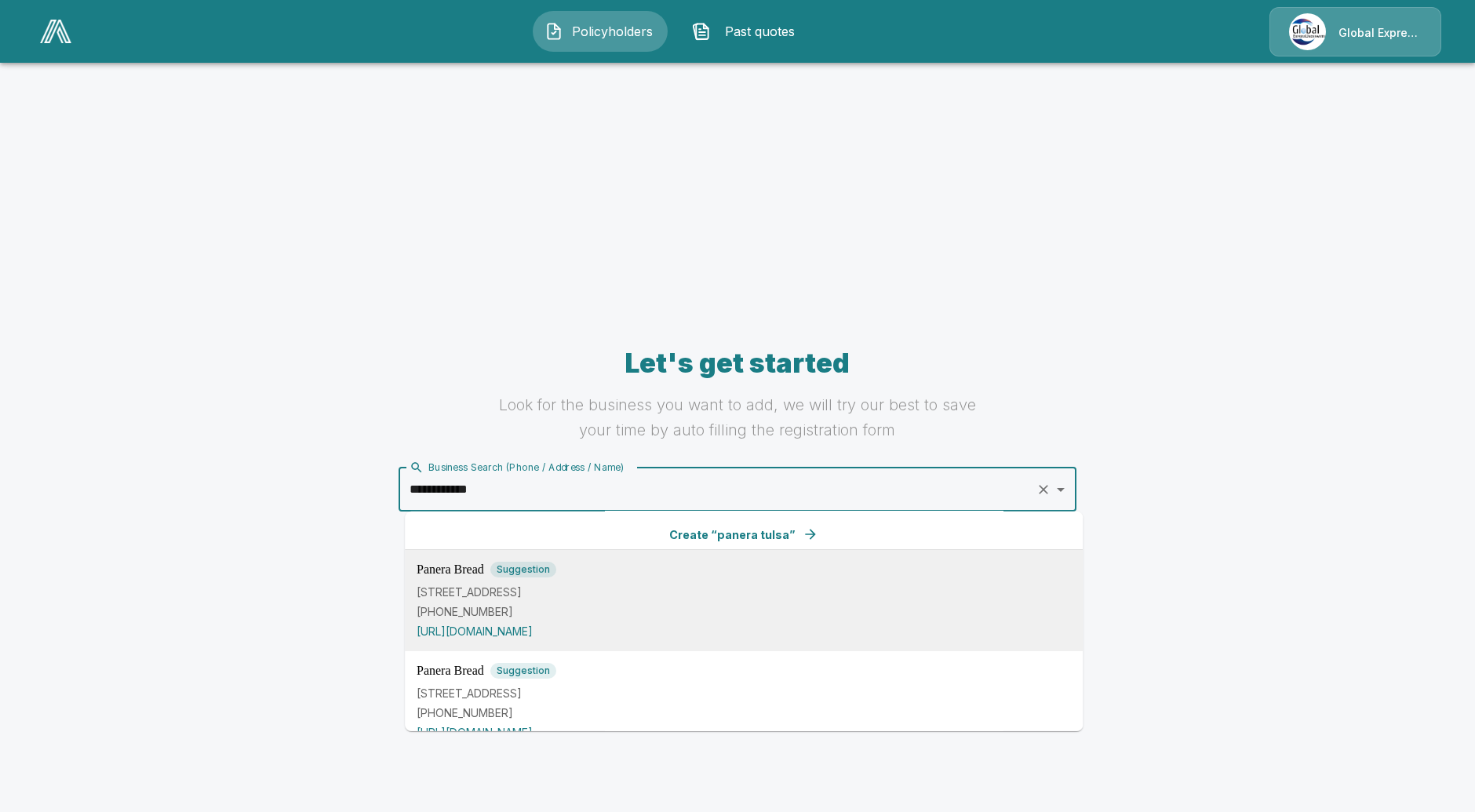
scroll to position [0, 0]
click at [605, 594] on p "1624 E 15th St, Tulsa, OK 74120, USA" at bounding box center [744, 594] width 655 height 17
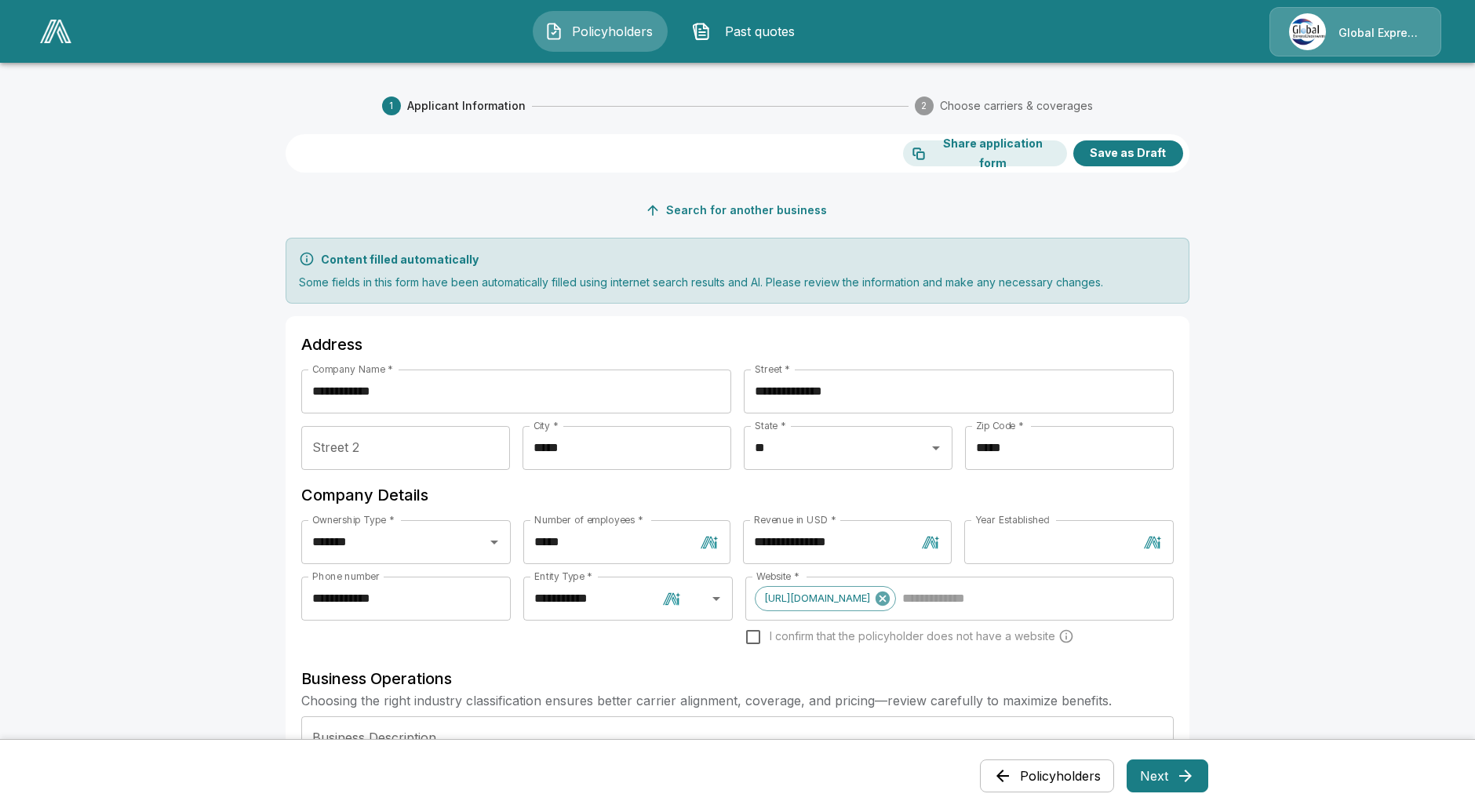
drag, startPoint x: 317, startPoint y: 253, endPoint x: 486, endPoint y: 263, distance: 169.3
click at [486, 263] on div "Content filled automatically" at bounding box center [738, 259] width 877 height 17
drag, startPoint x: 486, startPoint y: 263, endPoint x: 329, endPoint y: 255, distance: 157.2
click at [329, 255] on div "Content filled automatically" at bounding box center [738, 259] width 877 height 17
click at [655, 306] on div "**********" at bounding box center [738, 818] width 904 height 1243
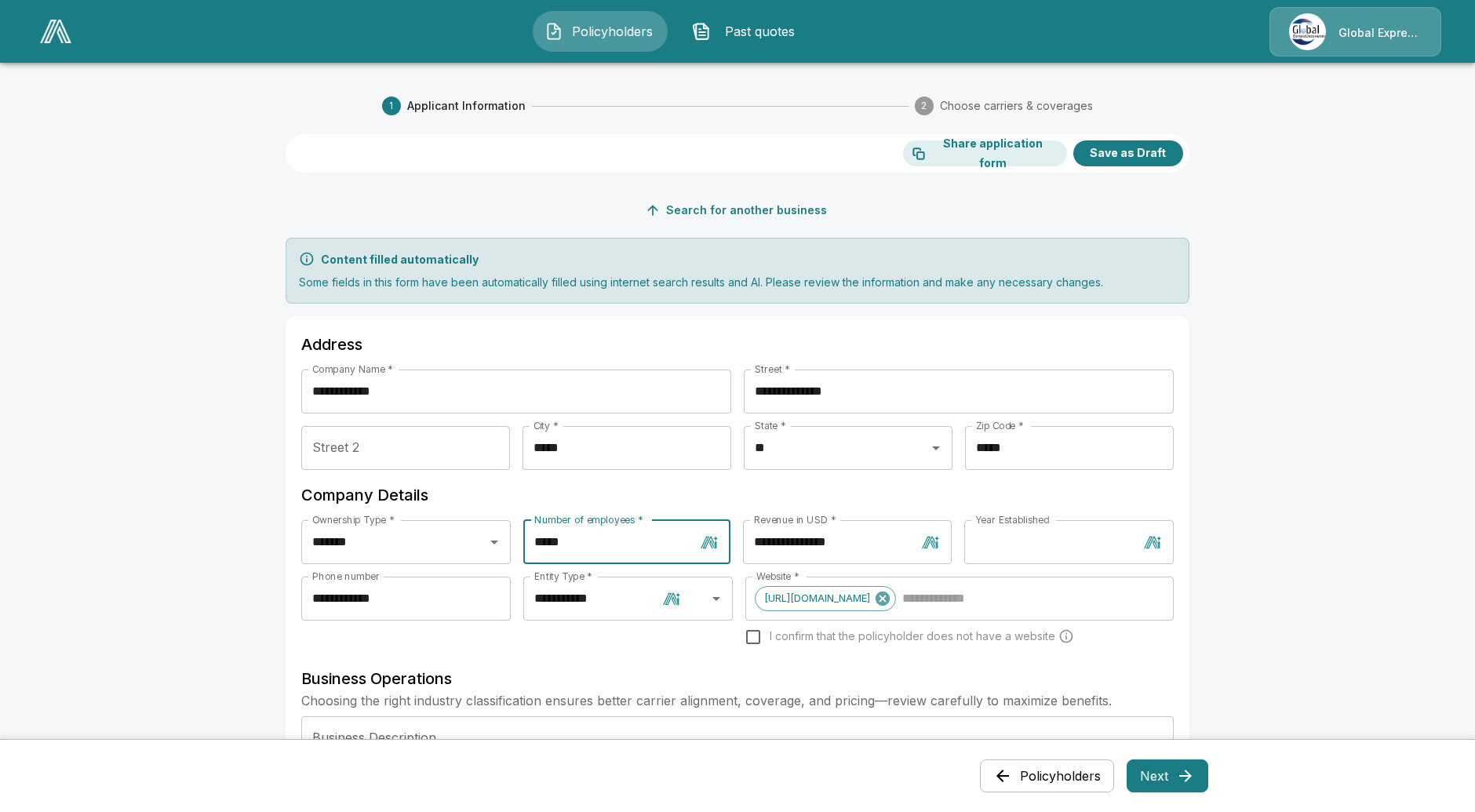
click at [608, 540] on input "*****" at bounding box center [609, 543] width 171 height 44
click at [844, 543] on input "**********" at bounding box center [829, 543] width 174 height 44
click at [1058, 544] on input "****" at bounding box center [1051, 543] width 174 height 44
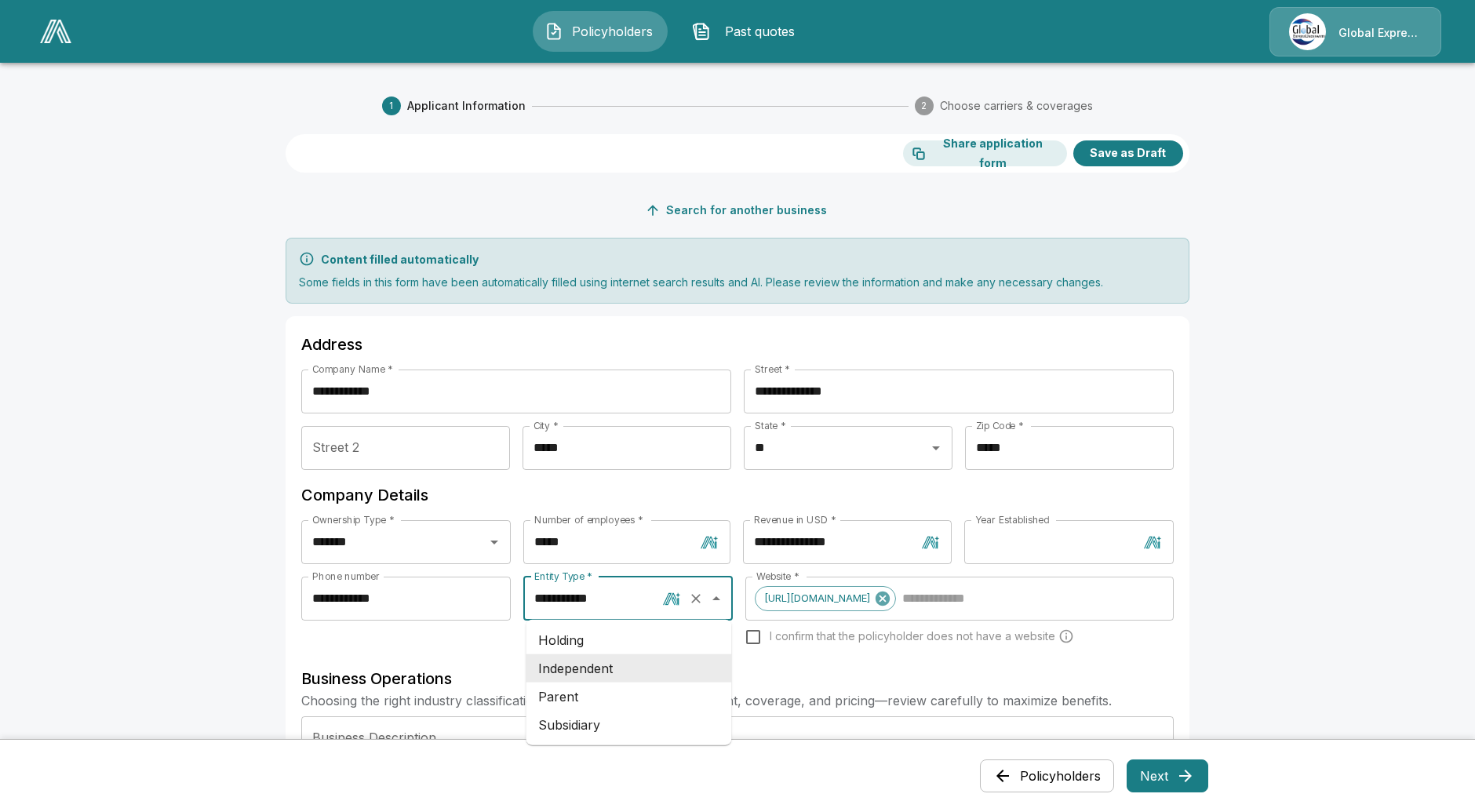
click at [605, 597] on input "**********" at bounding box center [593, 599] width 126 height 29
click at [449, 658] on div "**********" at bounding box center [406, 621] width 210 height 89
click at [1051, 777] on button "Policyholders" at bounding box center [1047, 776] width 134 height 33
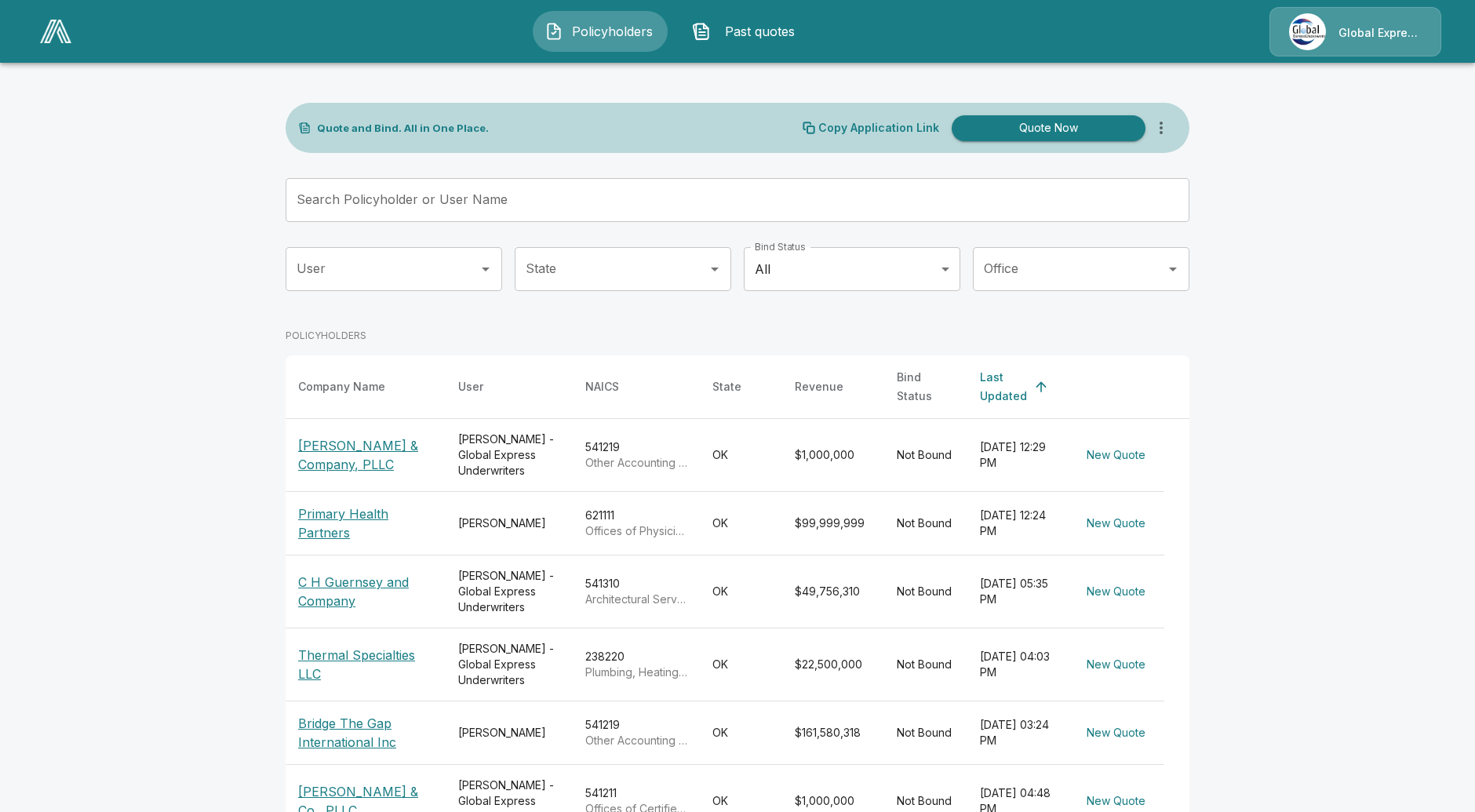
click at [1034, 126] on button "Quote Now" at bounding box center [1048, 128] width 194 height 26
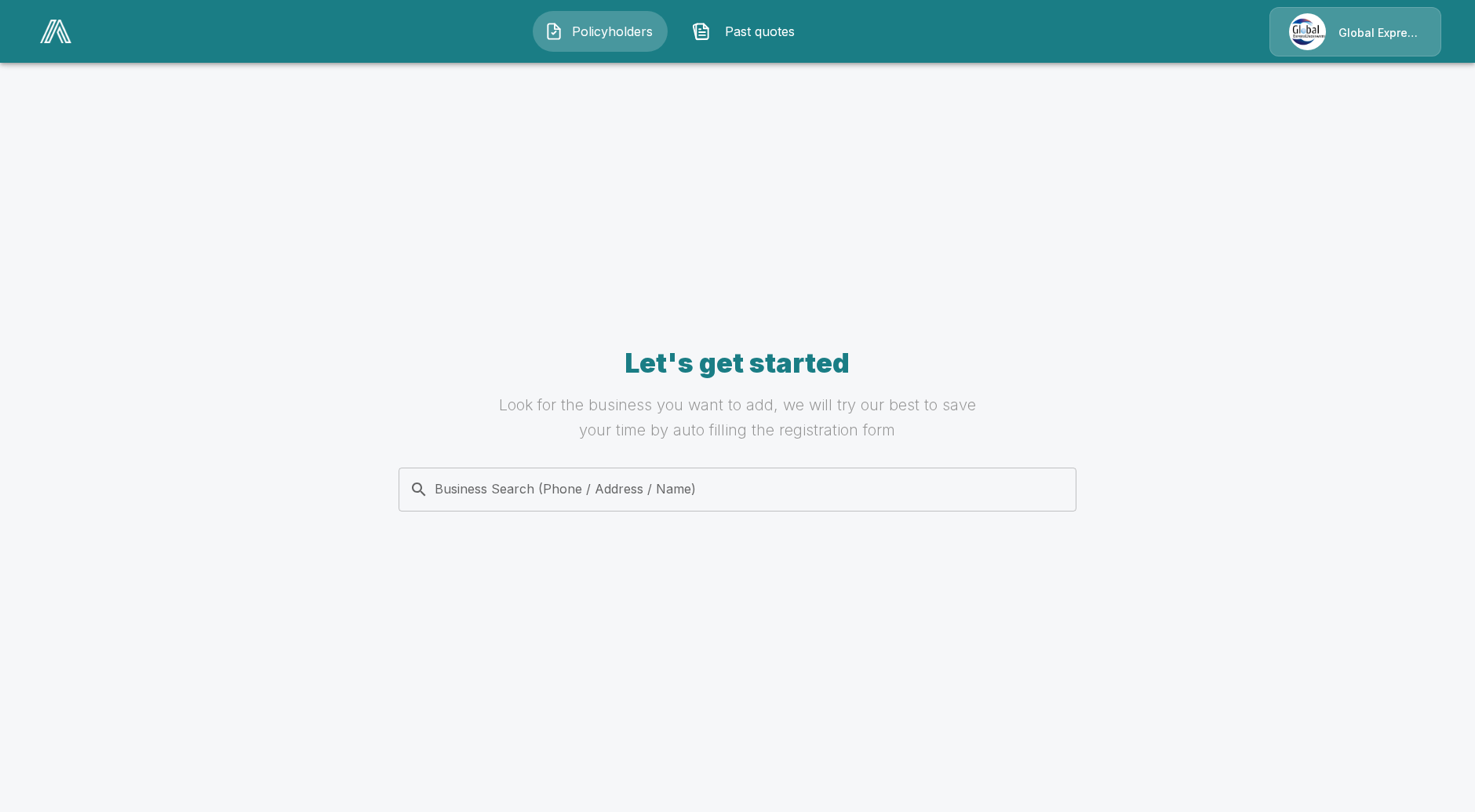
click at [704, 479] on input "Business Search (Phone / Address / Name)" at bounding box center [735, 489] width 658 height 29
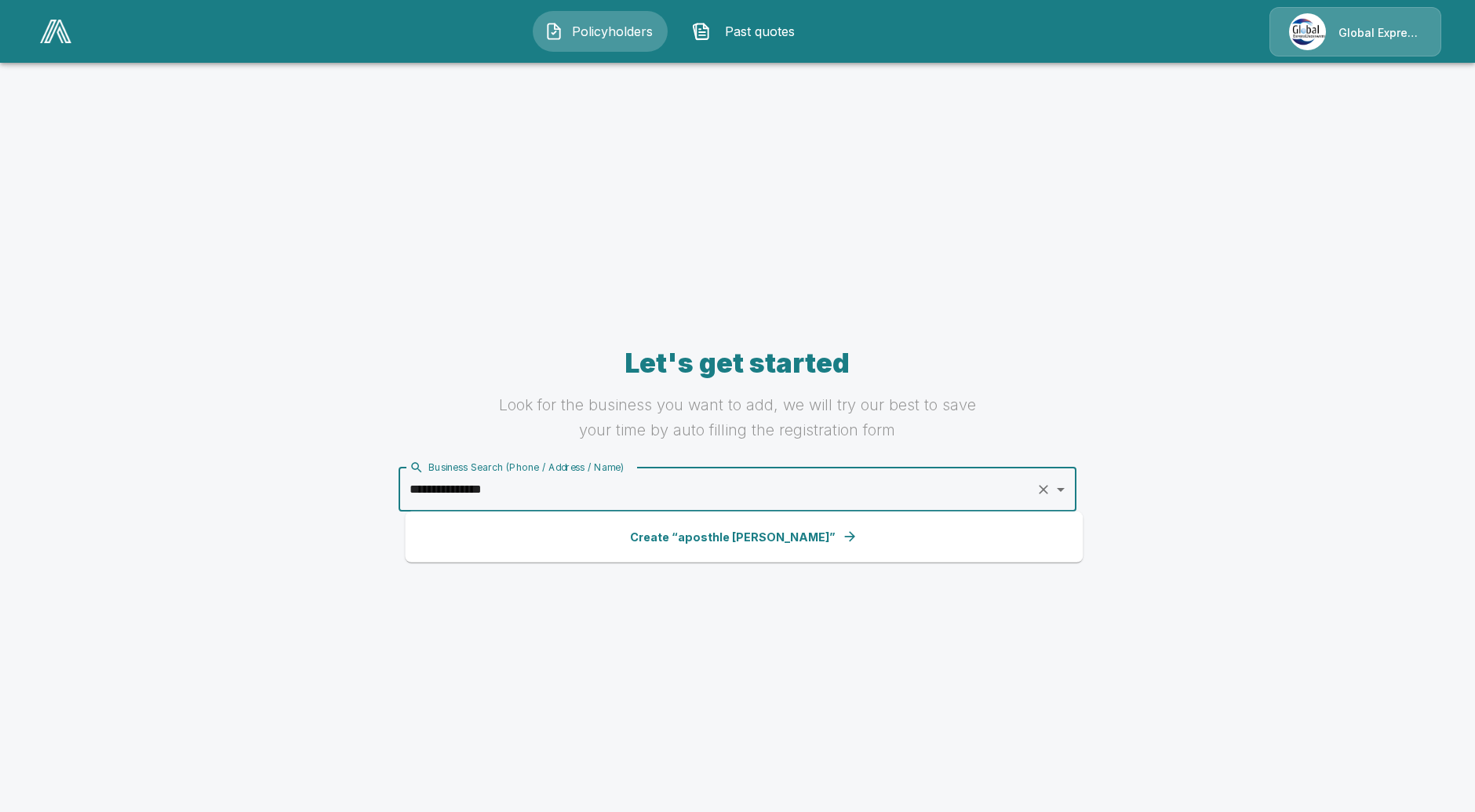
click at [467, 491] on input "**********" at bounding box center [717, 489] width 623 height 29
drag, startPoint x: 547, startPoint y: 487, endPoint x: 464, endPoint y: 490, distance: 83.1
click at [464, 490] on input "**********" at bounding box center [717, 489] width 623 height 29
click at [522, 490] on input "**********" at bounding box center [717, 489] width 623 height 29
drag, startPoint x: 540, startPoint y: 494, endPoint x: 440, endPoint y: 497, distance: 100.0
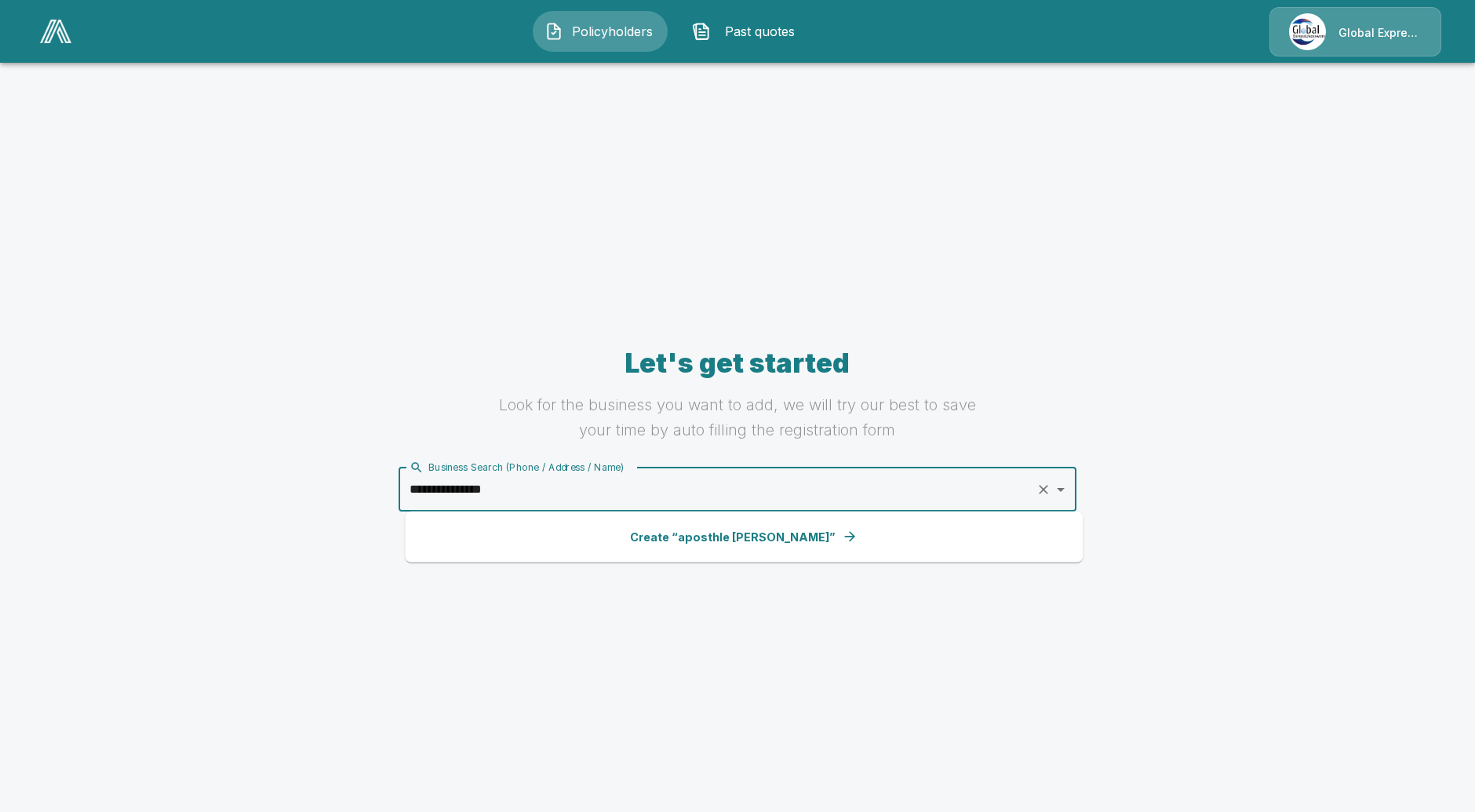
click at [440, 497] on input "**********" at bounding box center [717, 489] width 623 height 29
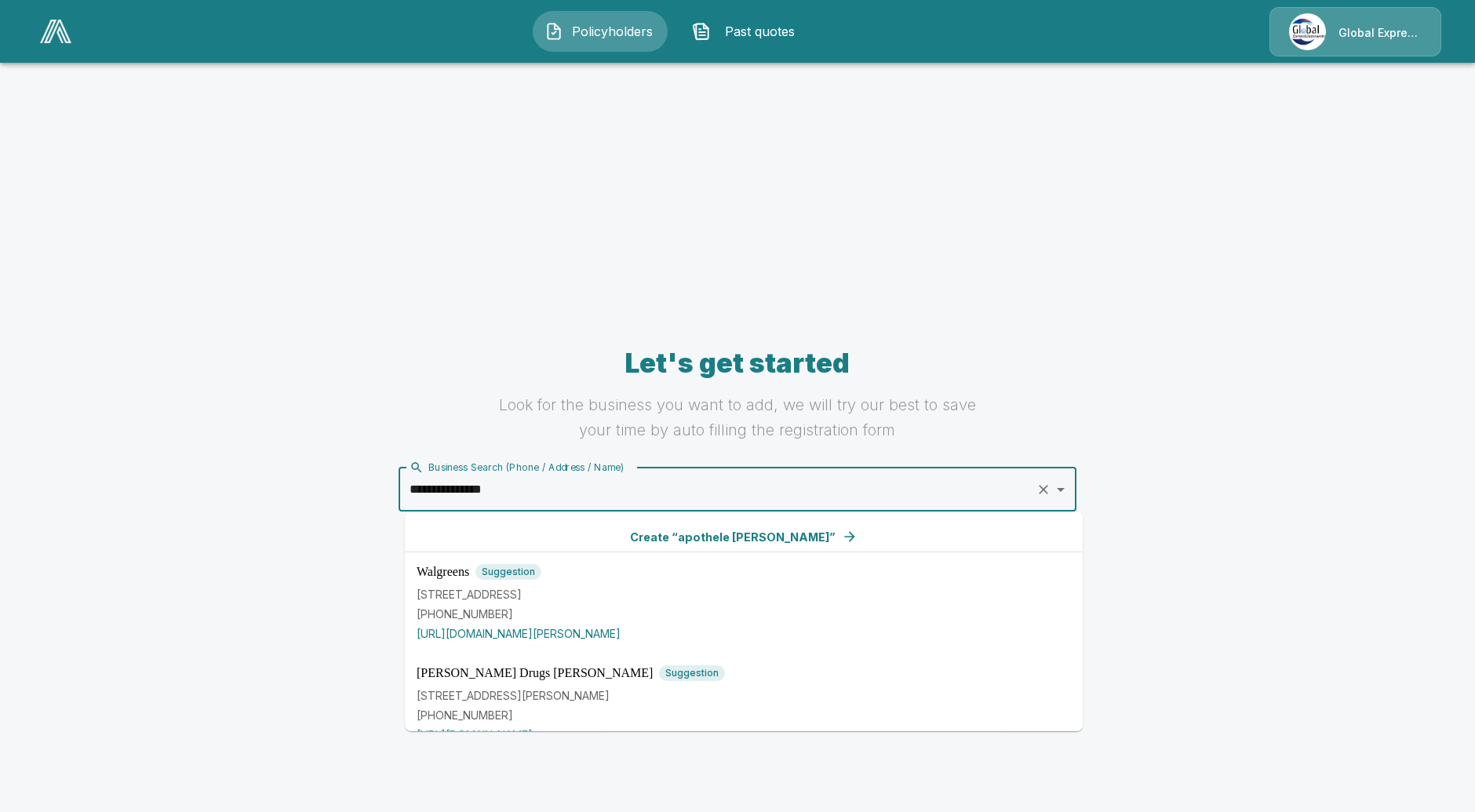
drag, startPoint x: 529, startPoint y: 496, endPoint x: 465, endPoint y: 492, distance: 64.1
click at [465, 492] on input "**********" at bounding box center [717, 489] width 623 height 29
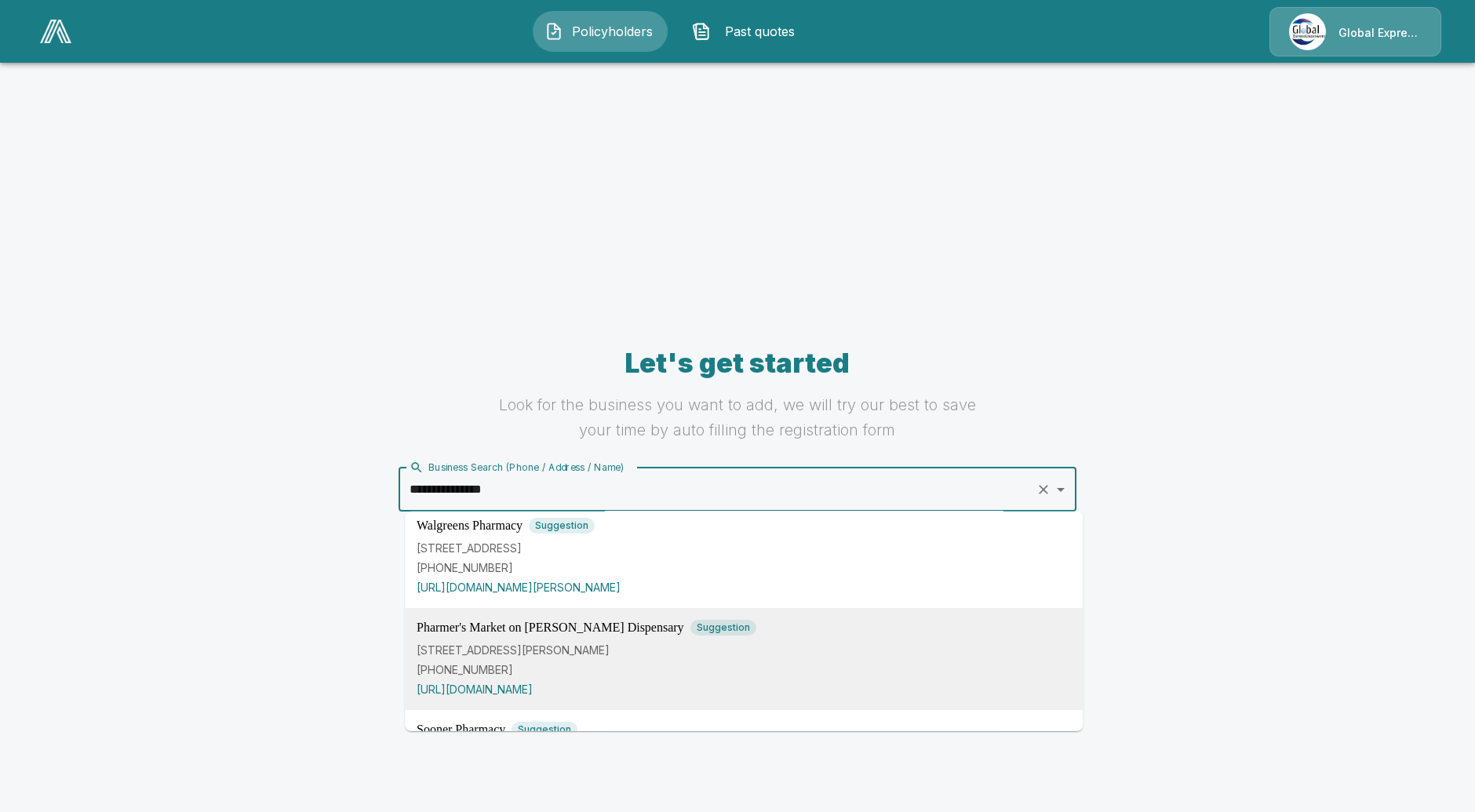
scroll to position [349, 0]
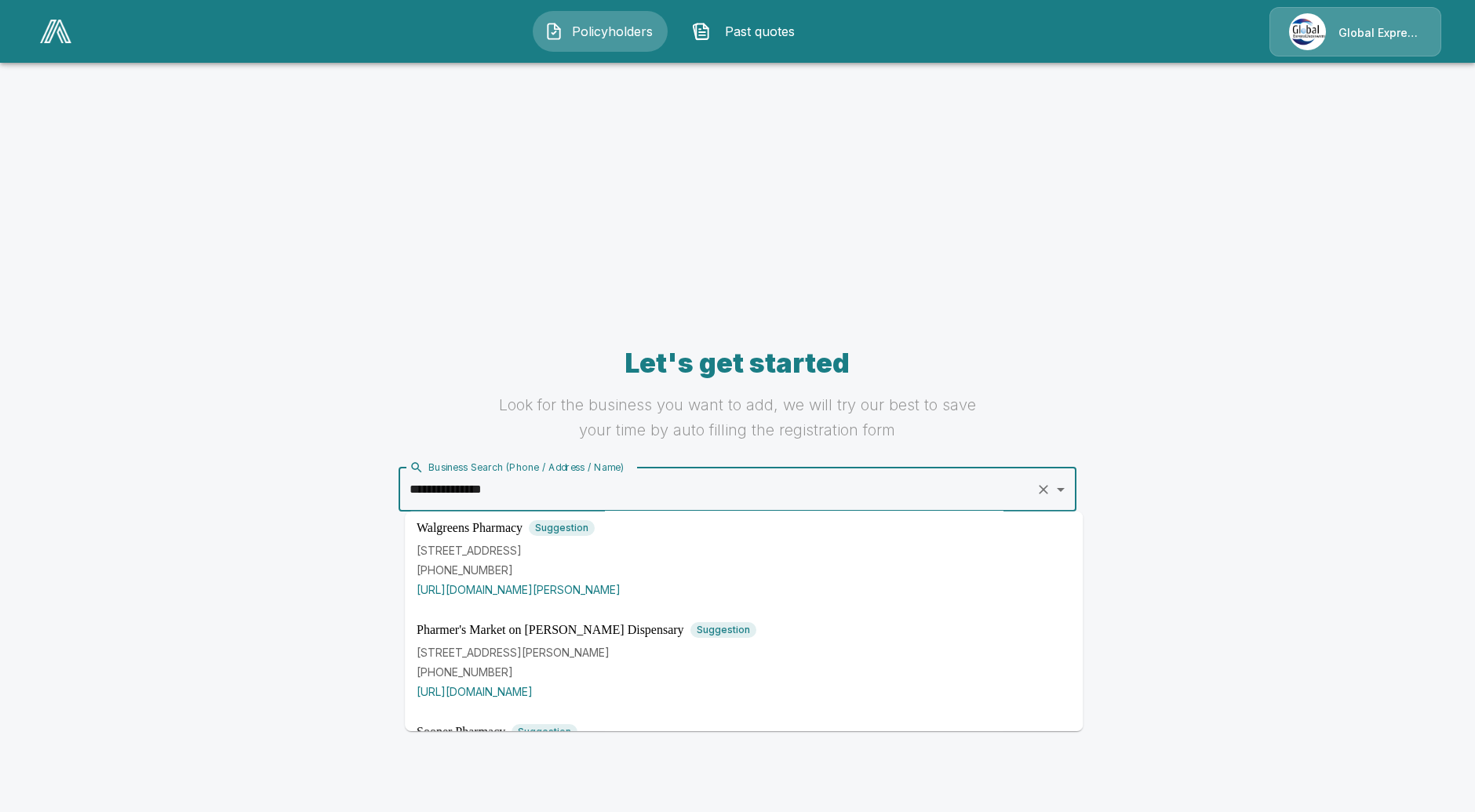
click at [464, 495] on input "**********" at bounding box center [717, 489] width 623 height 29
type input "**********"
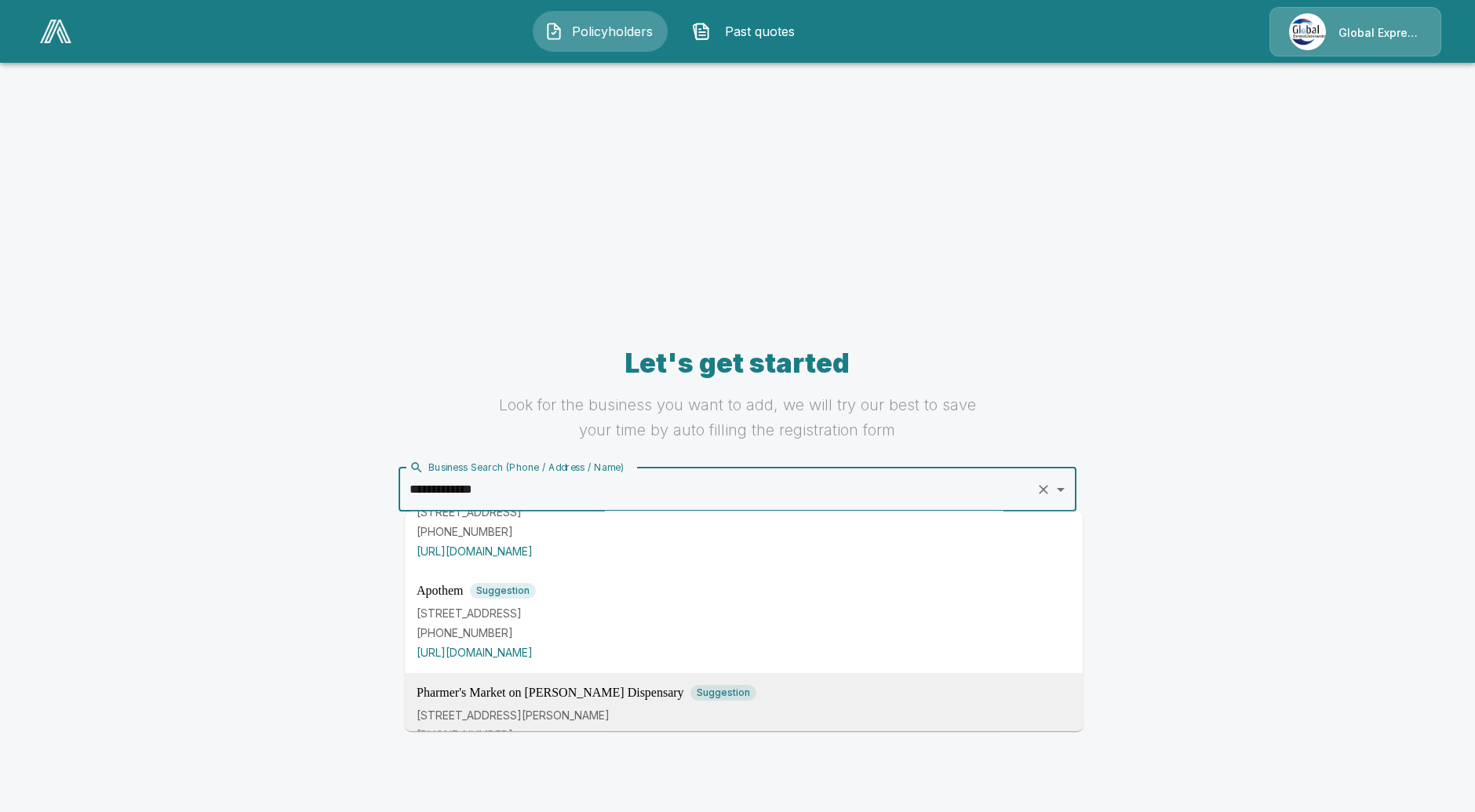
scroll to position [87, 0]
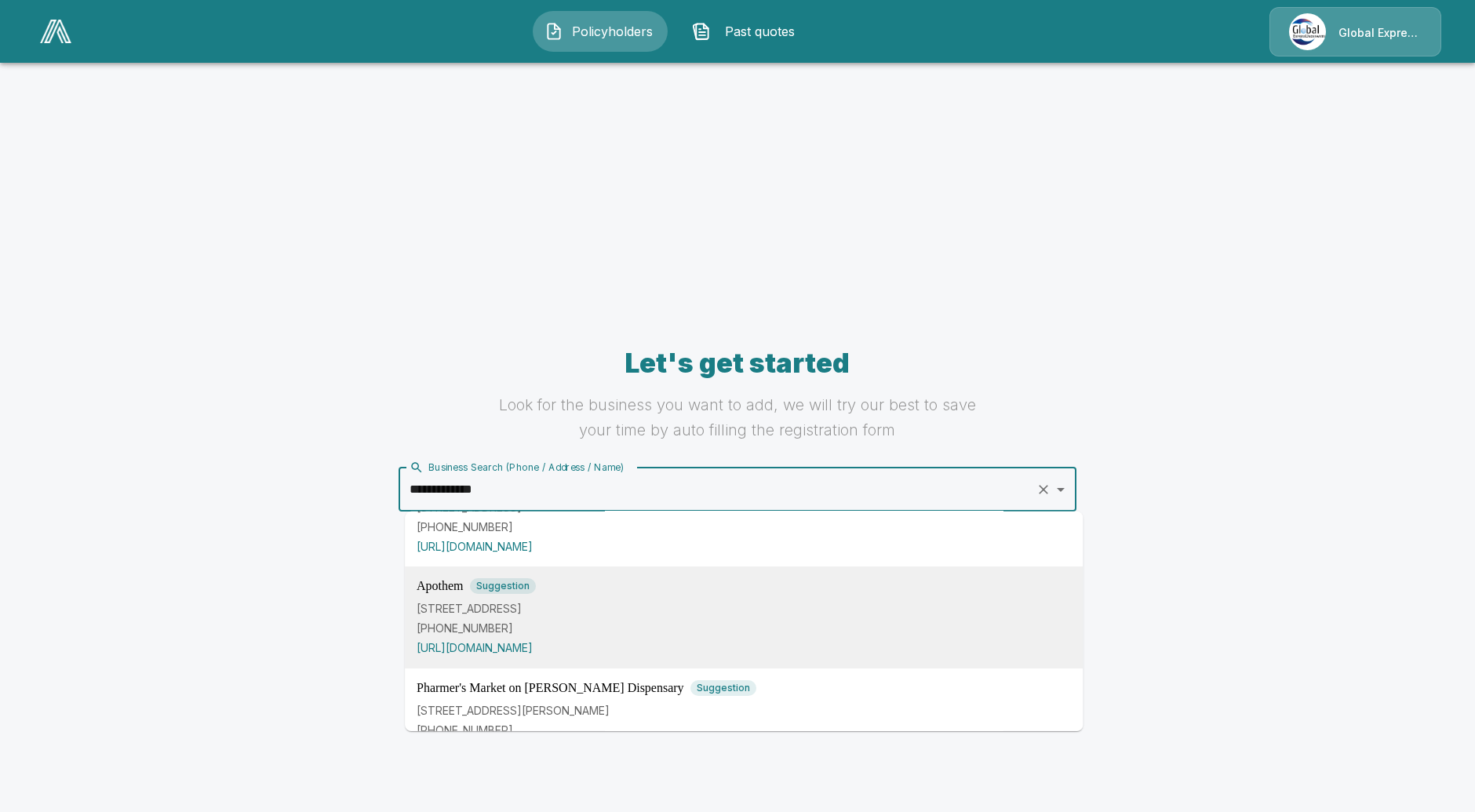
click at [612, 613] on p "733 Asp Ave A, Norman, OK 73069, USA" at bounding box center [744, 609] width 655 height 17
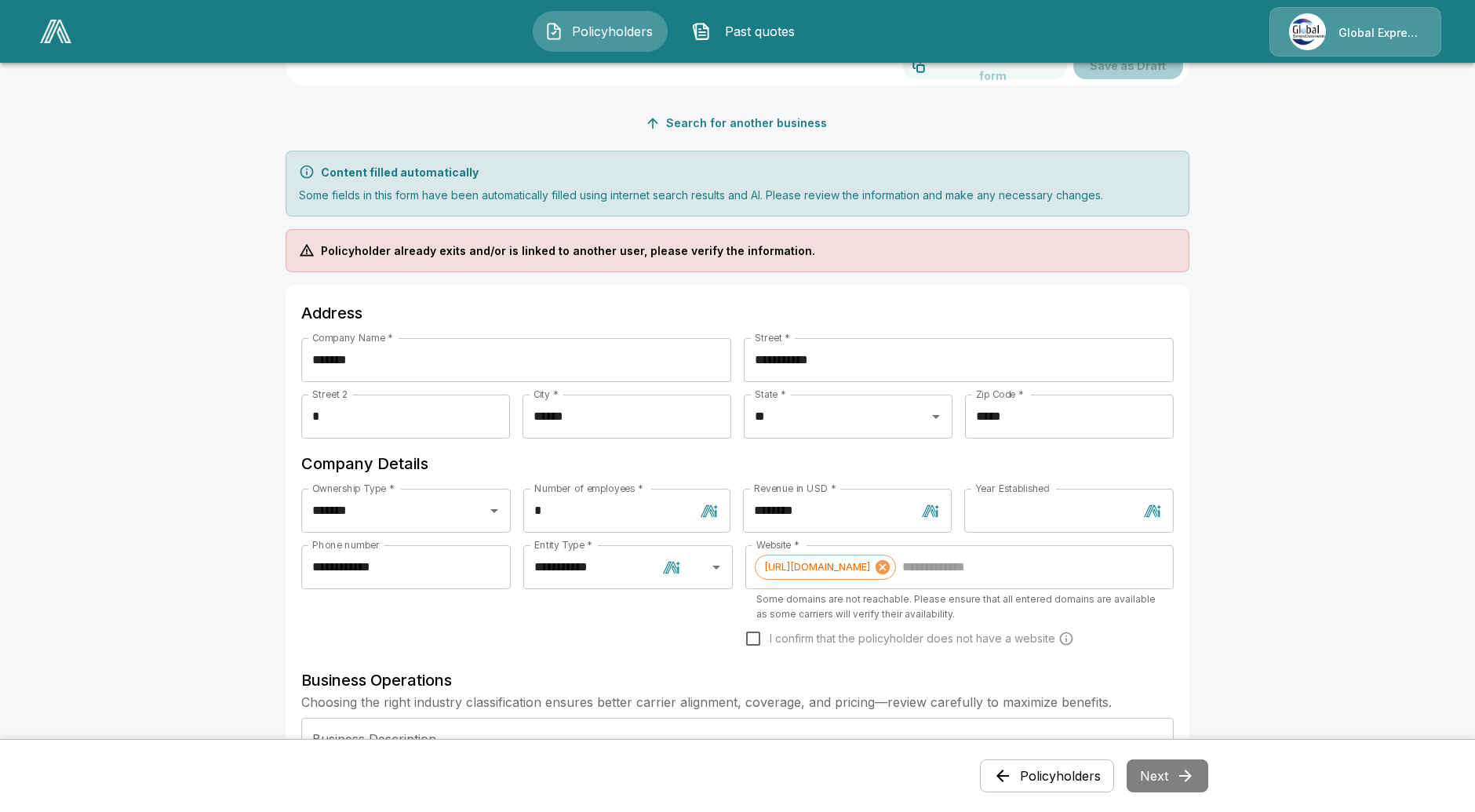
click at [211, 367] on main "**********" at bounding box center [738, 775] width 1475 height 1725
click at [74, 381] on main "**********" at bounding box center [738, 775] width 1475 height 1725
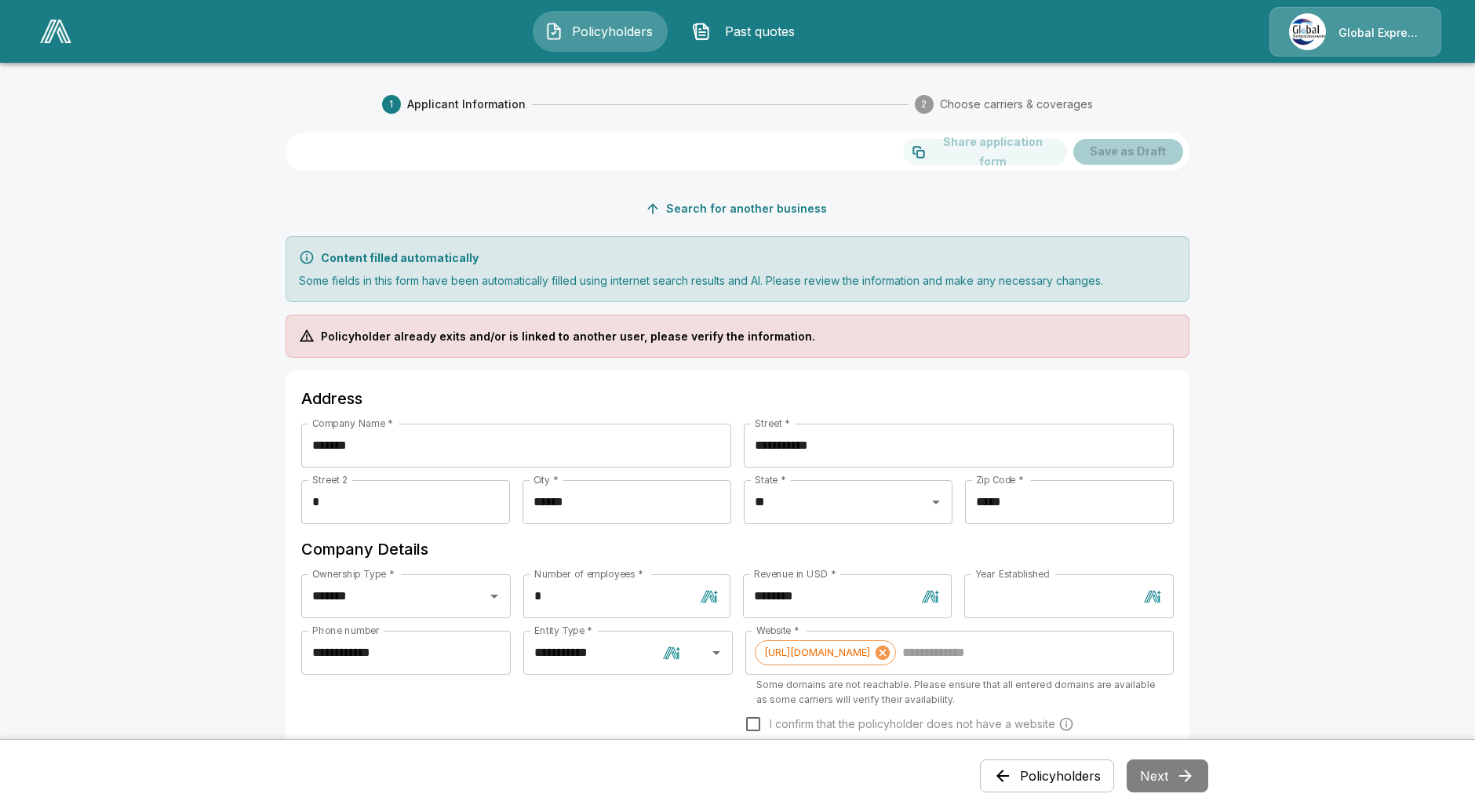
scroll to position [0, 0]
click at [616, 40] on button "Policyholders" at bounding box center [600, 31] width 135 height 40
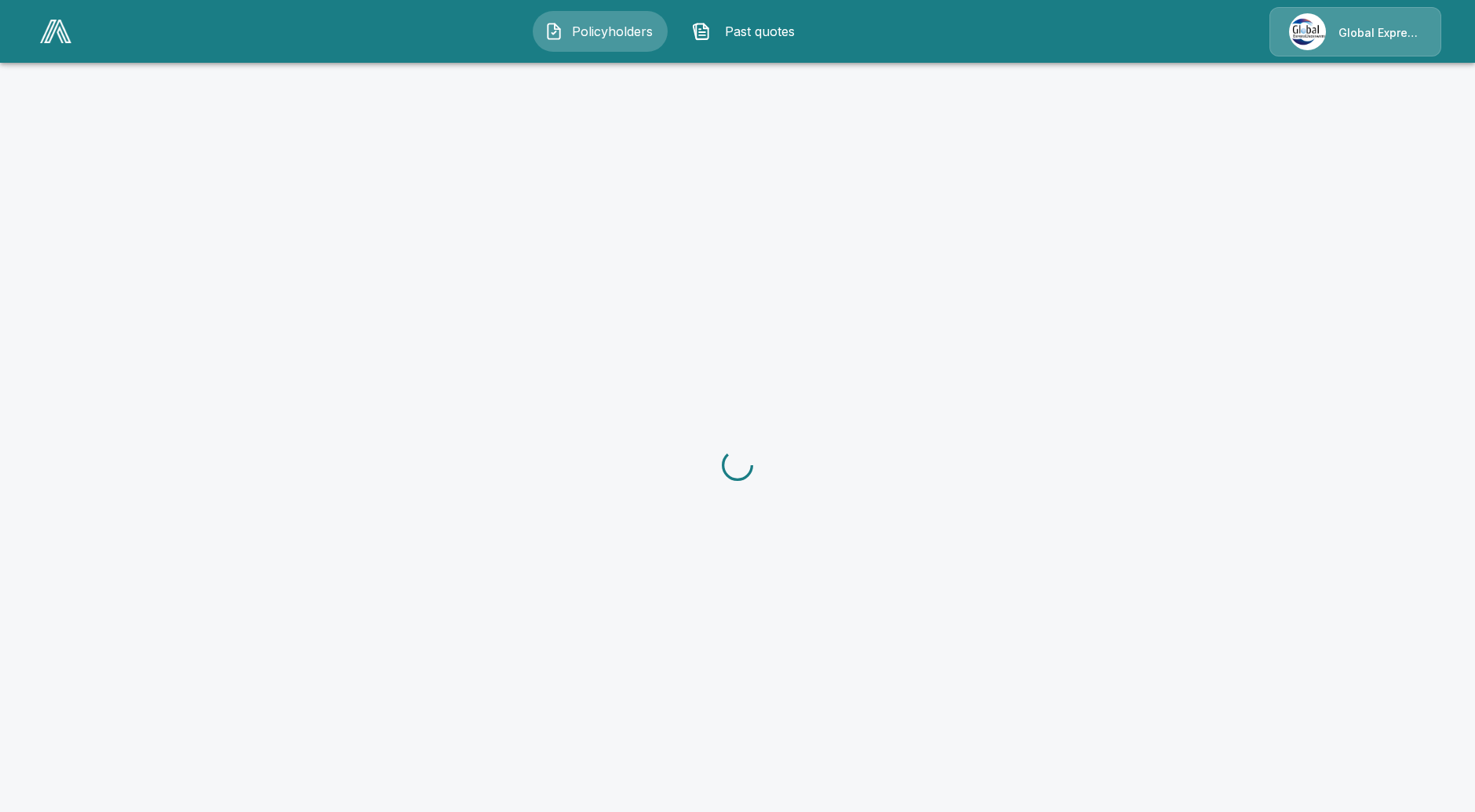
click at [780, 29] on span "Past quotes" at bounding box center [760, 31] width 86 height 18
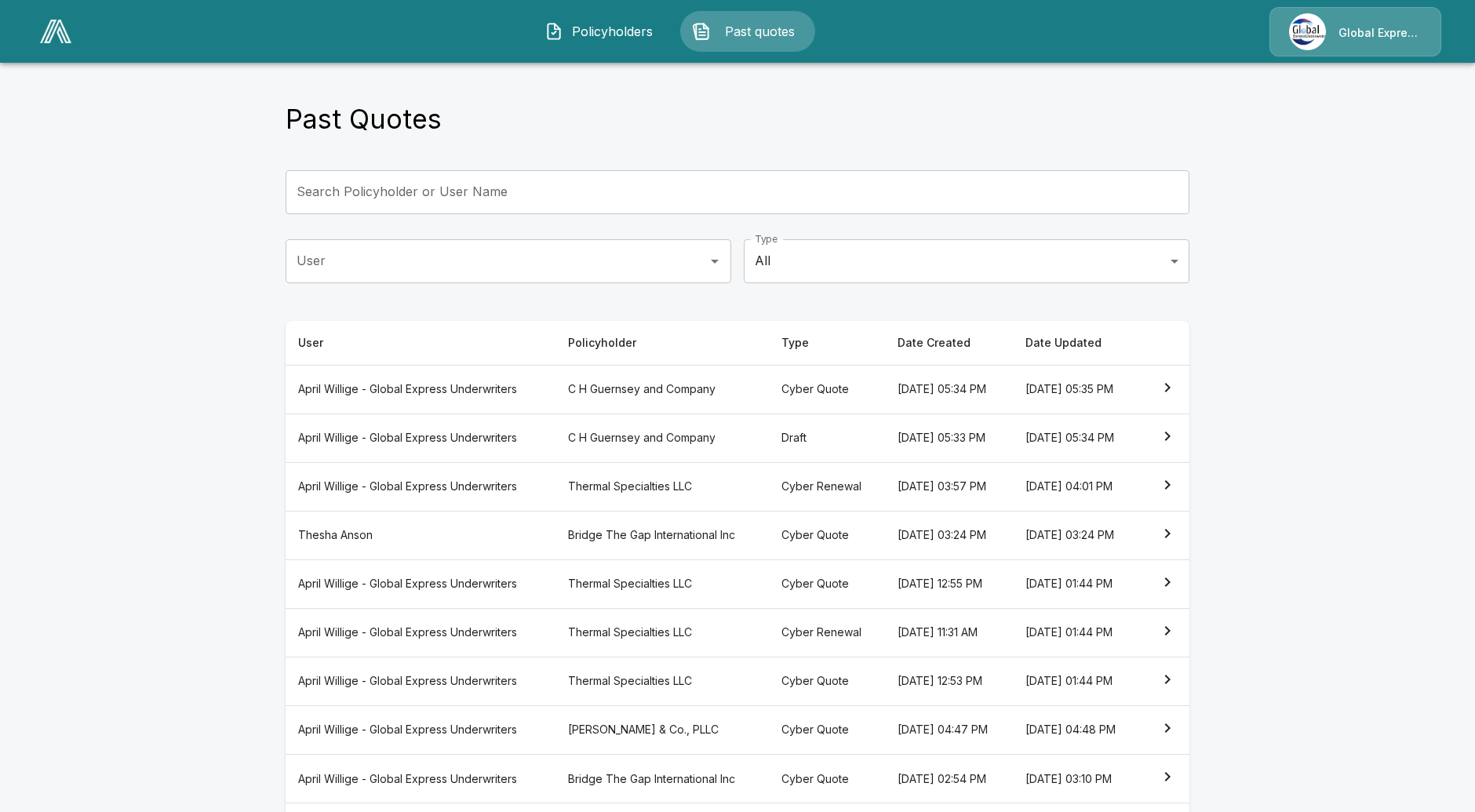
click at [594, 394] on th "C H Guernsey and Company" at bounding box center [661, 389] width 212 height 49
click at [695, 559] on th "Bridge The Gap International Inc" at bounding box center [661, 535] width 212 height 49
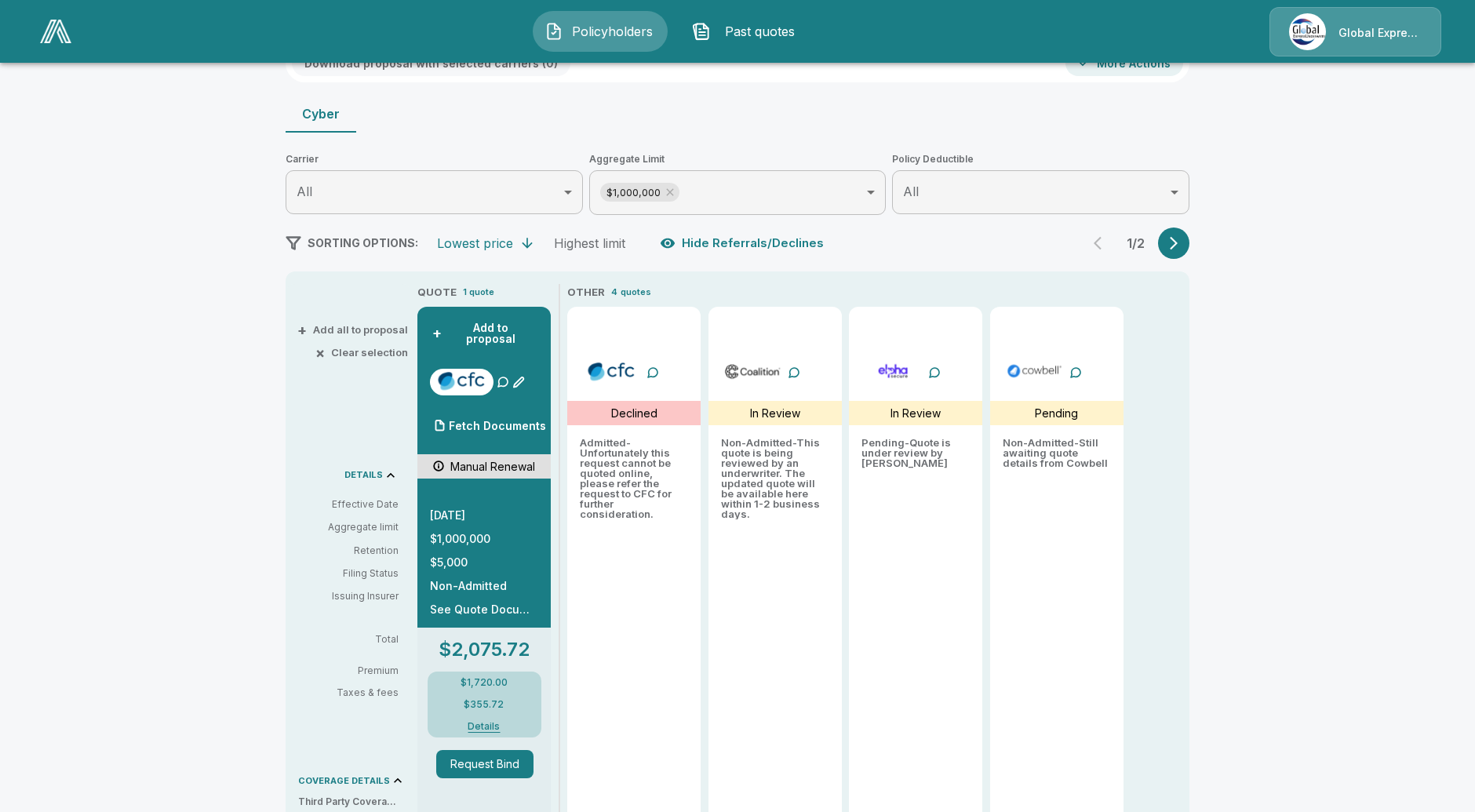
scroll to position [174, 0]
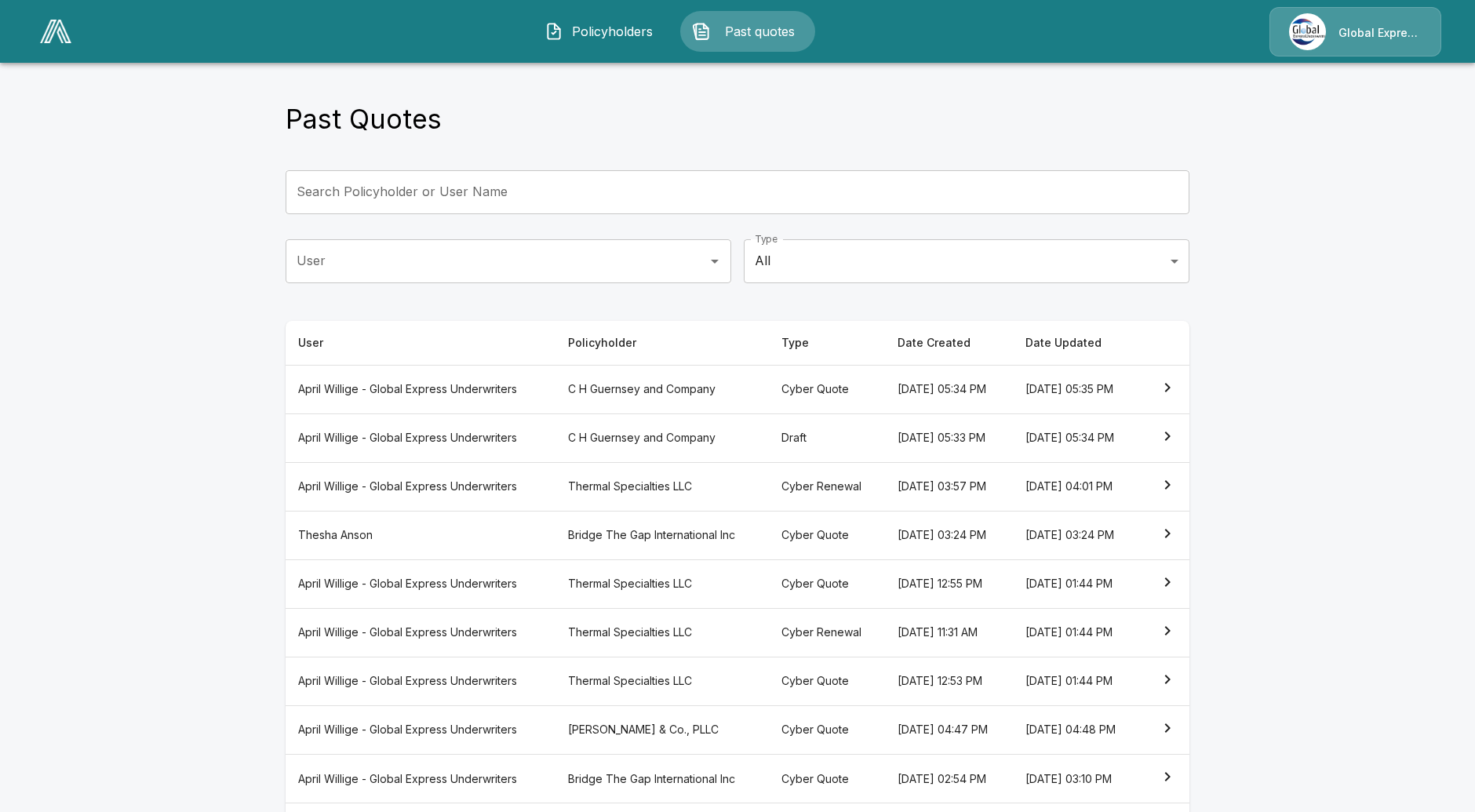
click at [602, 559] on th "Bridge The Gap International Inc" at bounding box center [661, 535] width 212 height 49
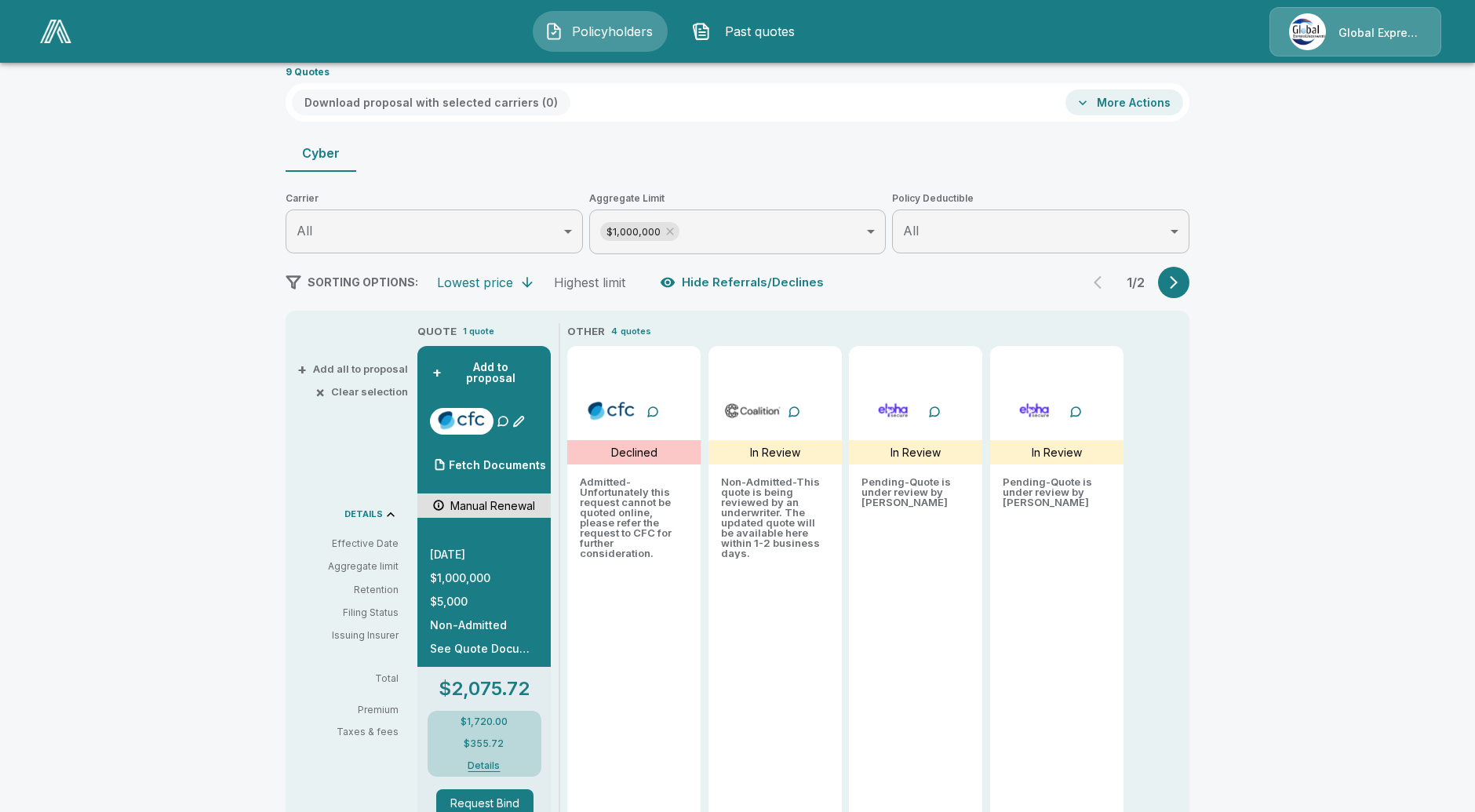
scroll to position [87, 0]
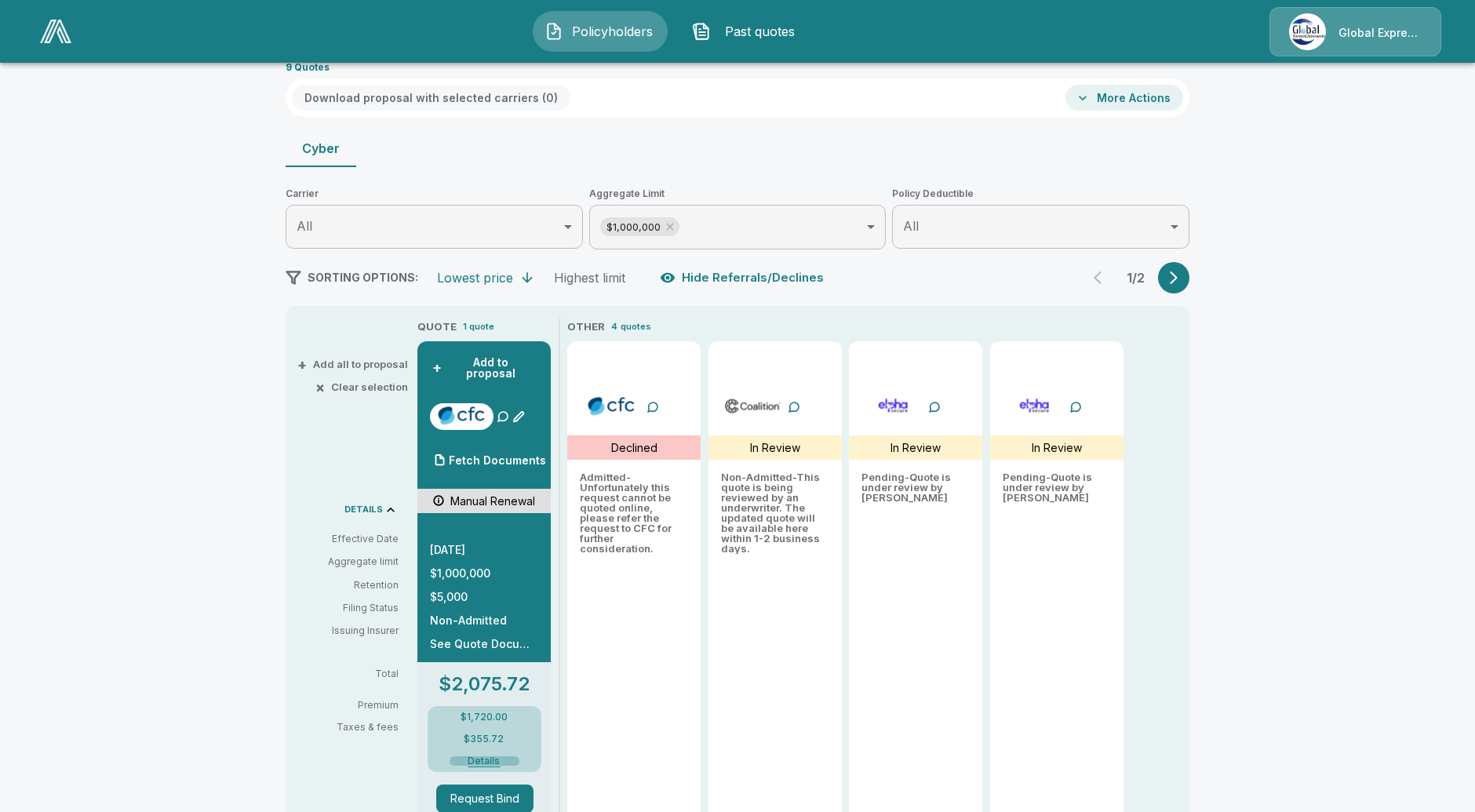
click at [495, 757] on button "Details" at bounding box center [485, 761] width 70 height 9
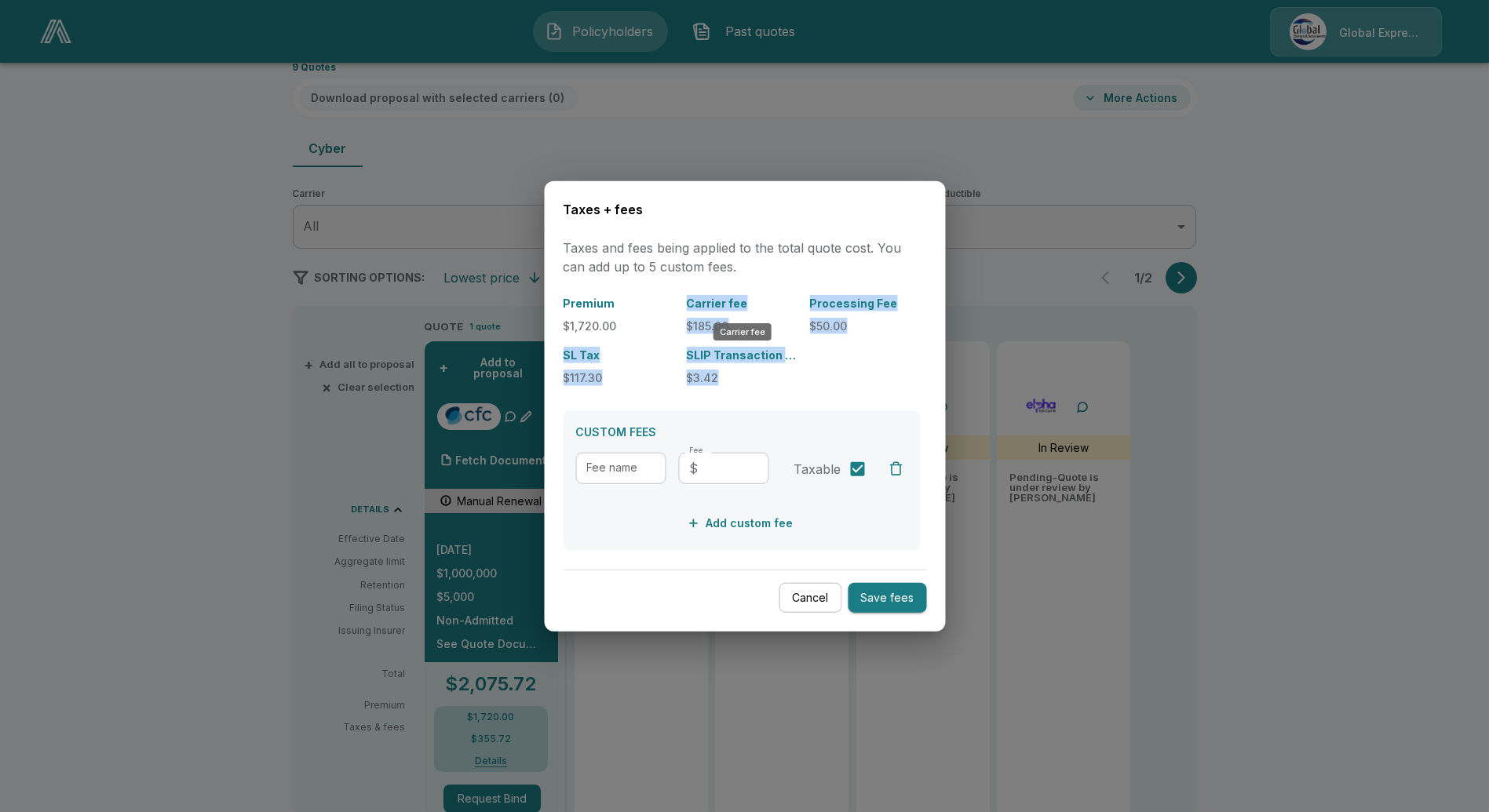
drag, startPoint x: 716, startPoint y: 379, endPoint x: 685, endPoint y: 311, distance: 74.7
click at [685, 310] on div "Premium $1,720.00 Carrier fee $185.00 Processing Fee $50.00 SL Tax $117.30 SLIP…" at bounding box center [741, 340] width 357 height 91
click at [806, 376] on div "Premium $1,720.00 Carrier fee $185.00 Processing Fee $50.00 SL Tax $117.30 SLIP…" at bounding box center [741, 340] width 357 height 91
drag, startPoint x: 602, startPoint y: 384, endPoint x: 549, endPoint y: 390, distance: 53.3
click at [549, 390] on div "Taxes + fees Taxes and fees being applied to the total quote cost. You can add …" at bounding box center [744, 406] width 401 height 452
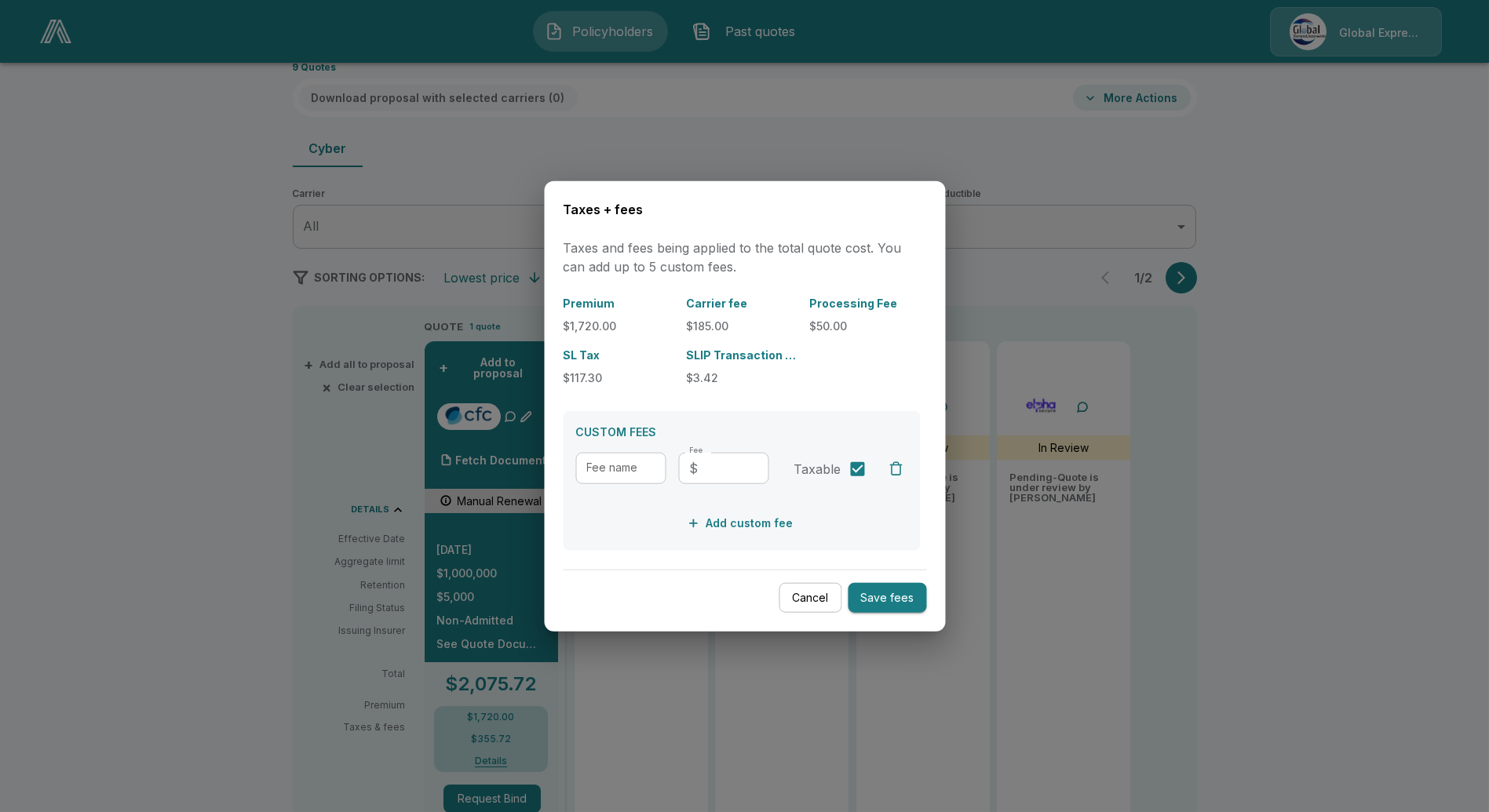
click at [600, 399] on div "Premium $1,720.00 Carrier fee $185.00 Processing Fee $50.00 SL Tax $117.30 SLIP…" at bounding box center [744, 423] width 363 height 256
click at [1331, 108] on div at bounding box center [744, 406] width 1489 height 812
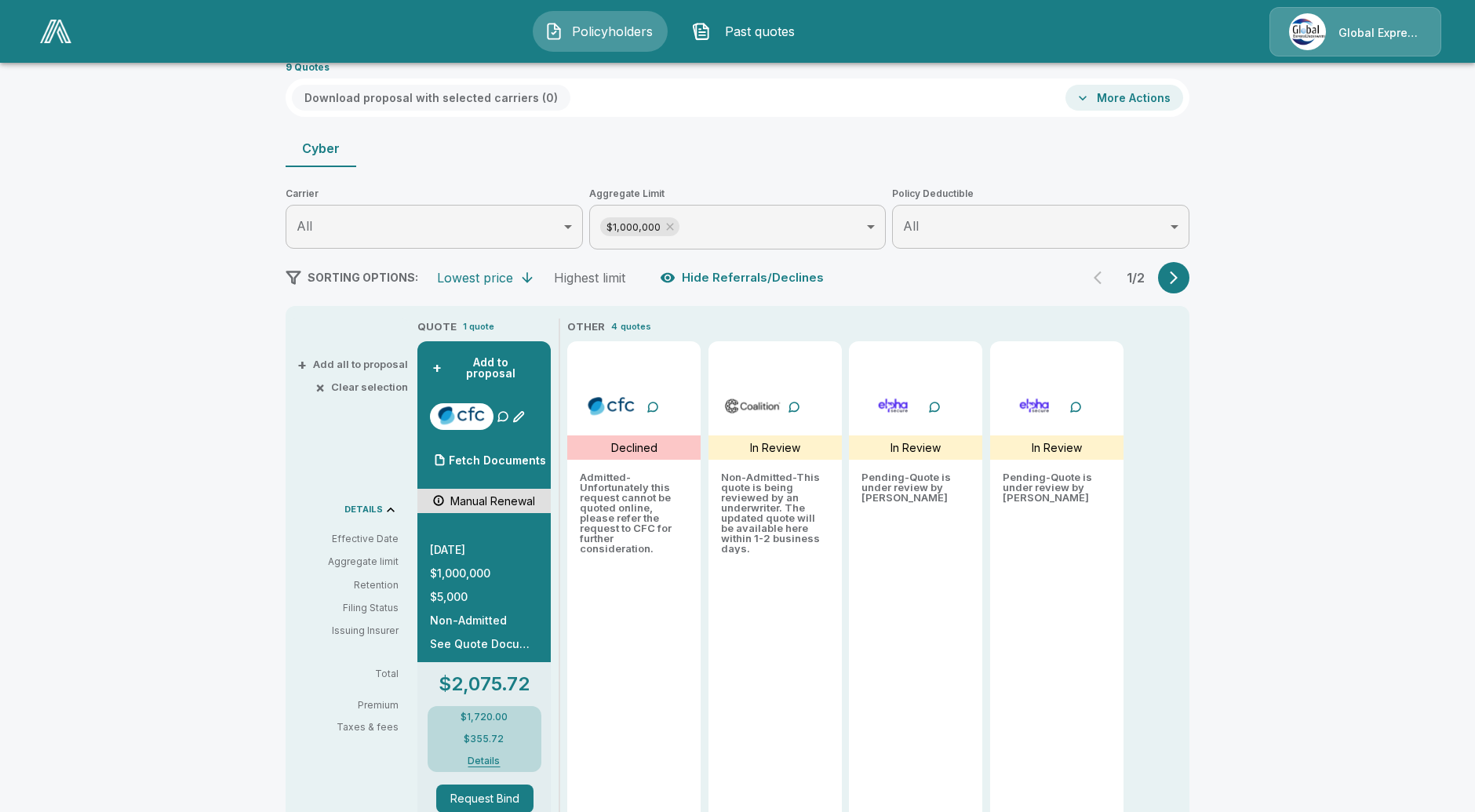
click at [1348, 25] on p "Global Express Underwriters" at bounding box center [1380, 32] width 83 height 16
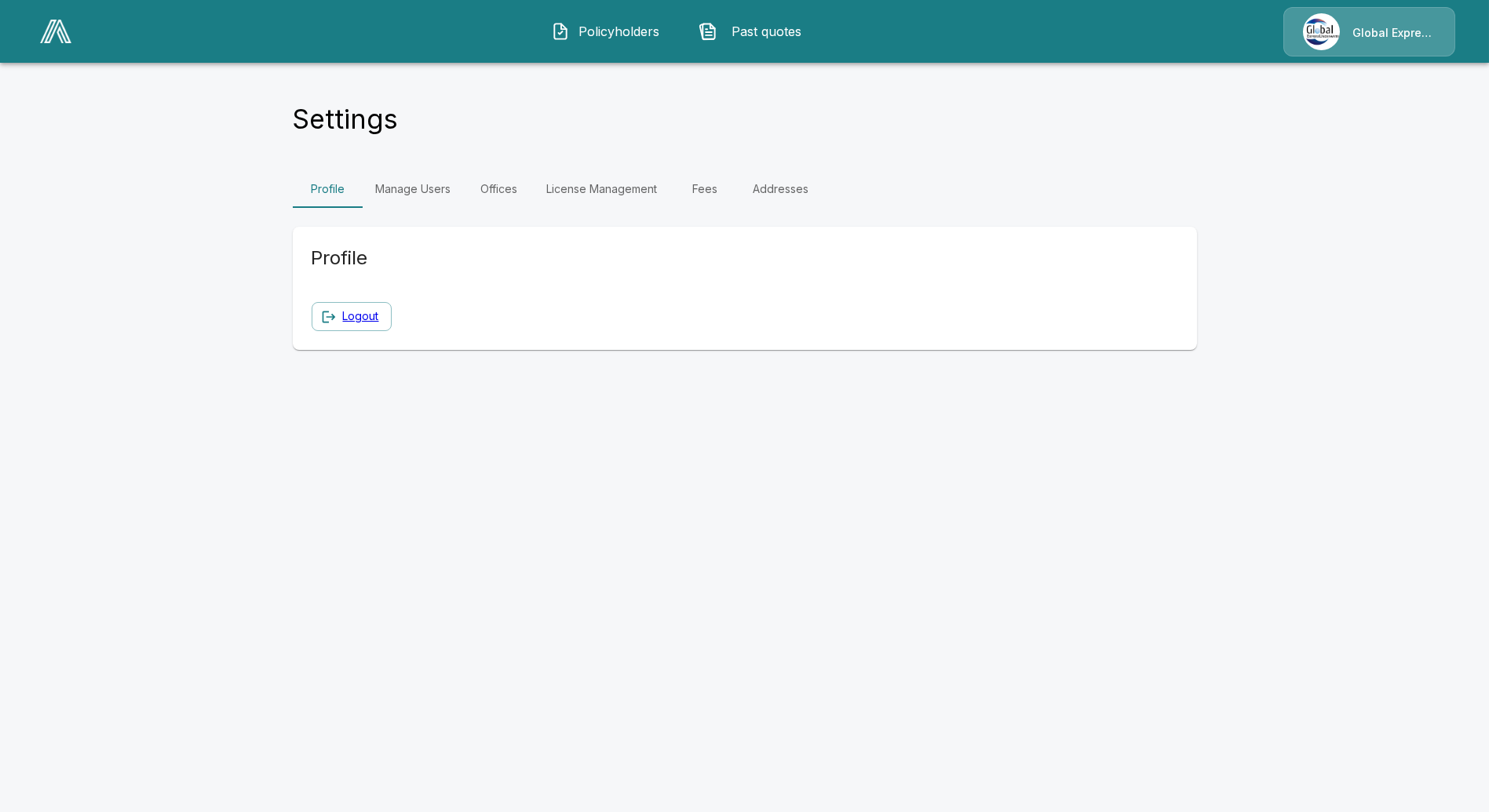
click at [711, 185] on link "Fees" at bounding box center [705, 189] width 71 height 38
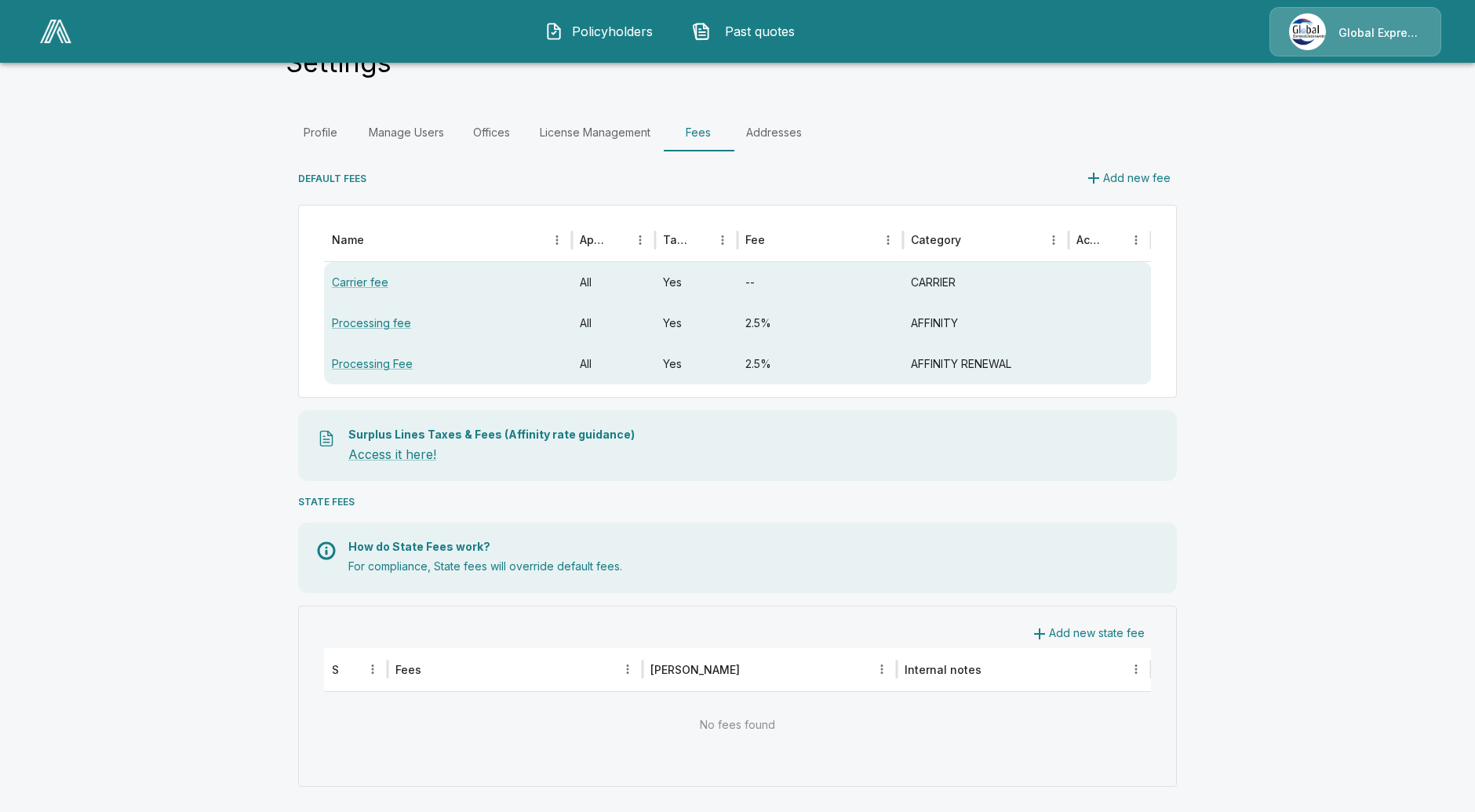
scroll to position [61, 0]
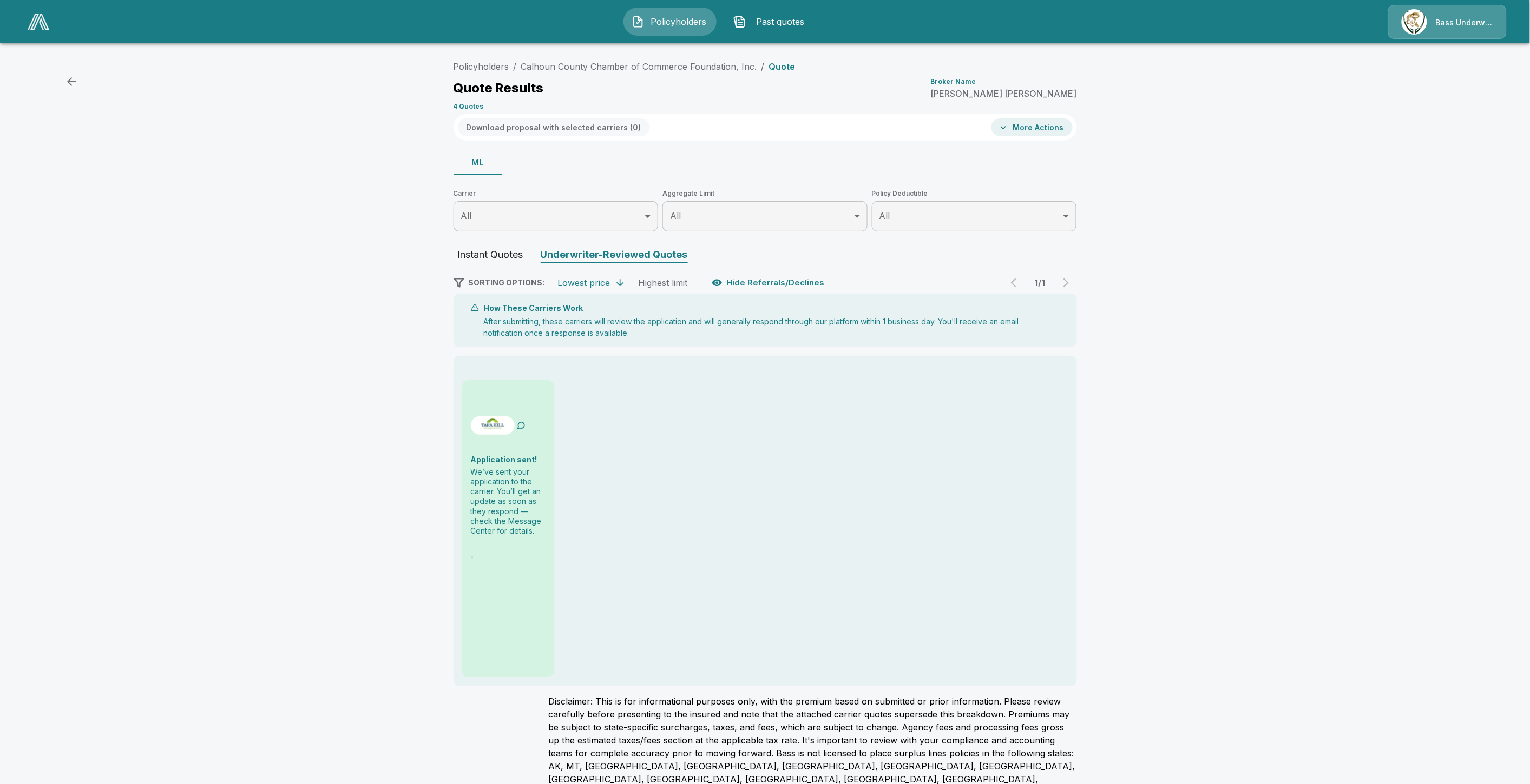
click at [38, 22] on img at bounding box center [39, 22] width 22 height 16
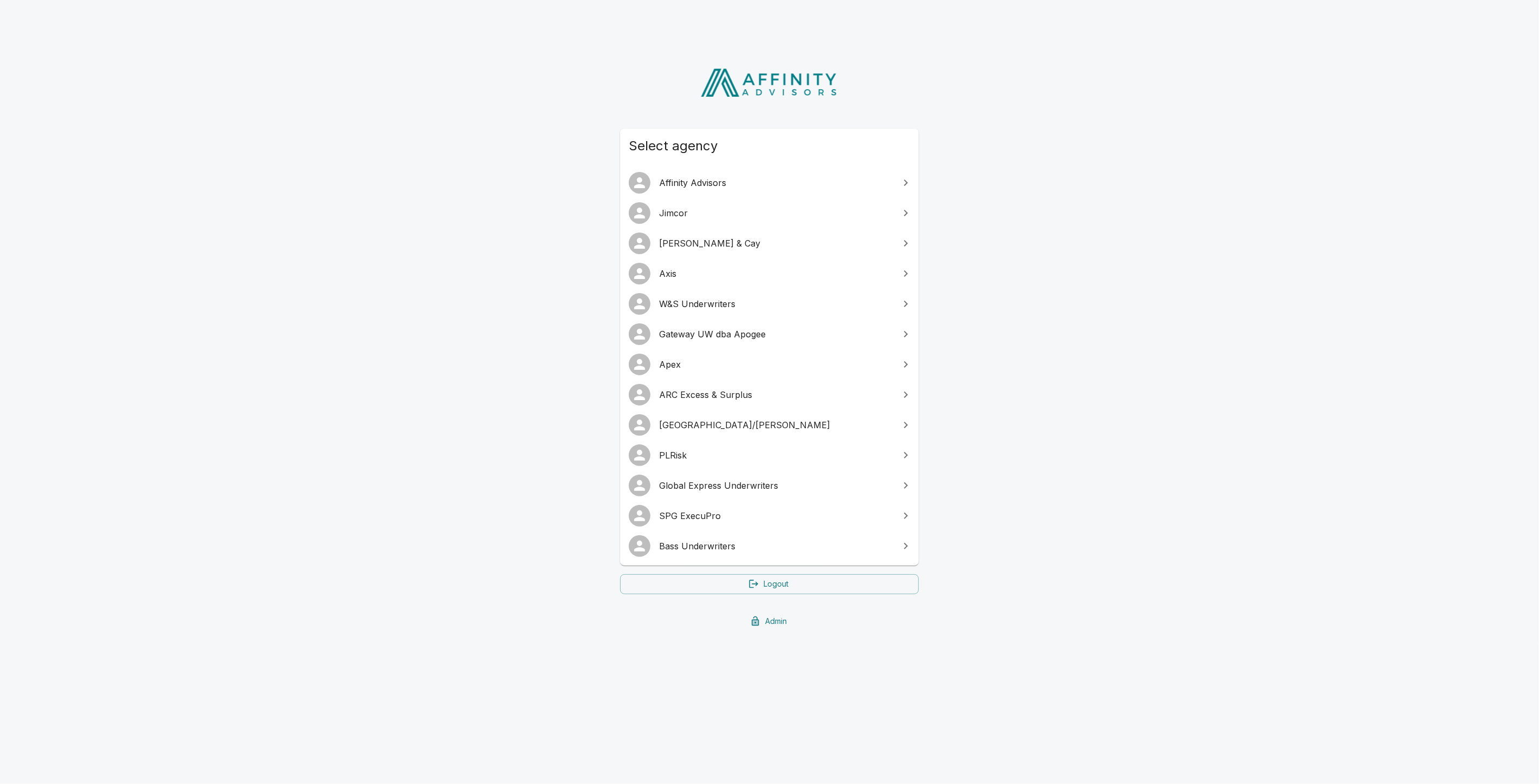
click at [707, 546] on span "Bass Underwriters" at bounding box center [776, 546] width 234 height 13
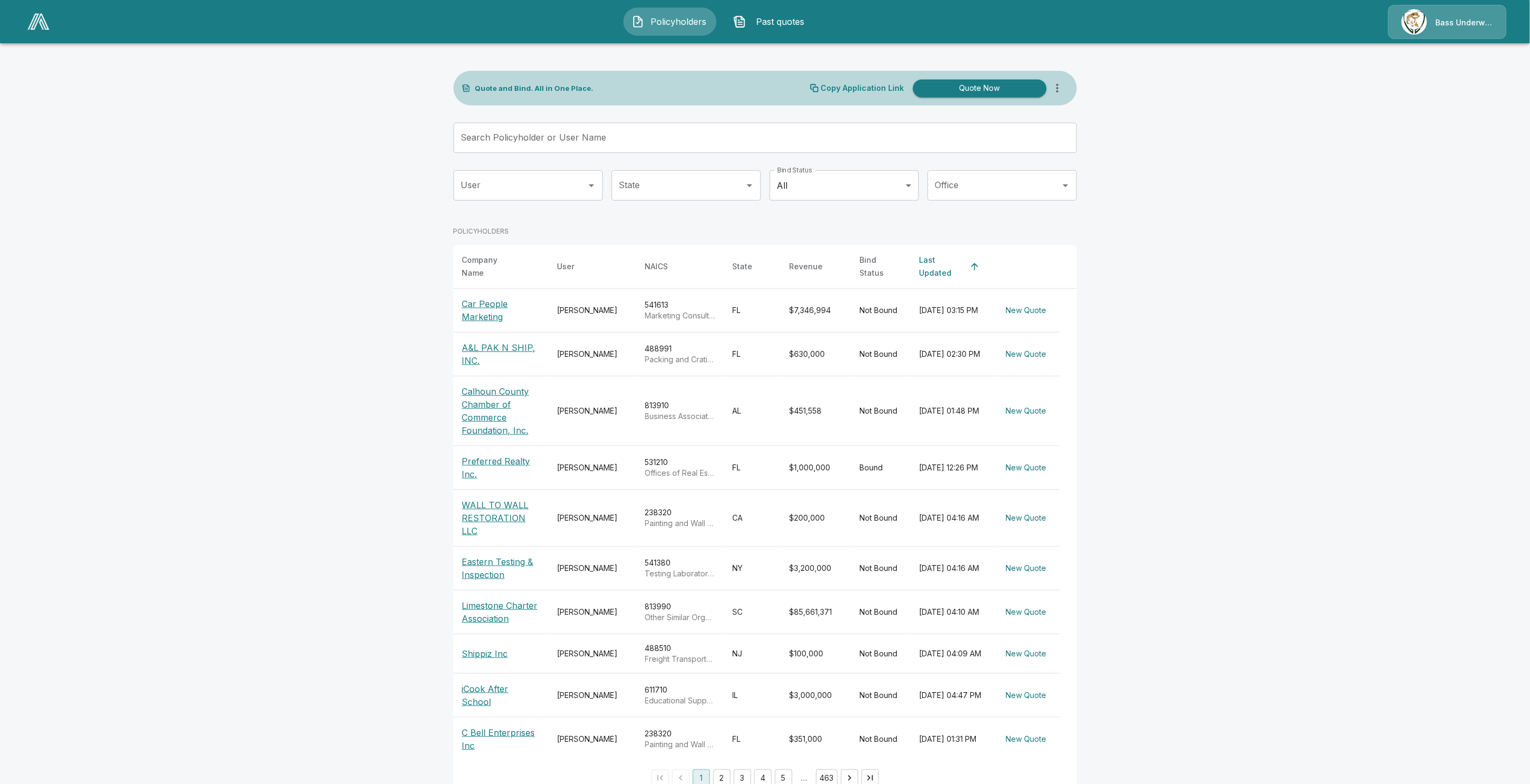
click at [493, 299] on p "Car People Marketing" at bounding box center [501, 310] width 78 height 26
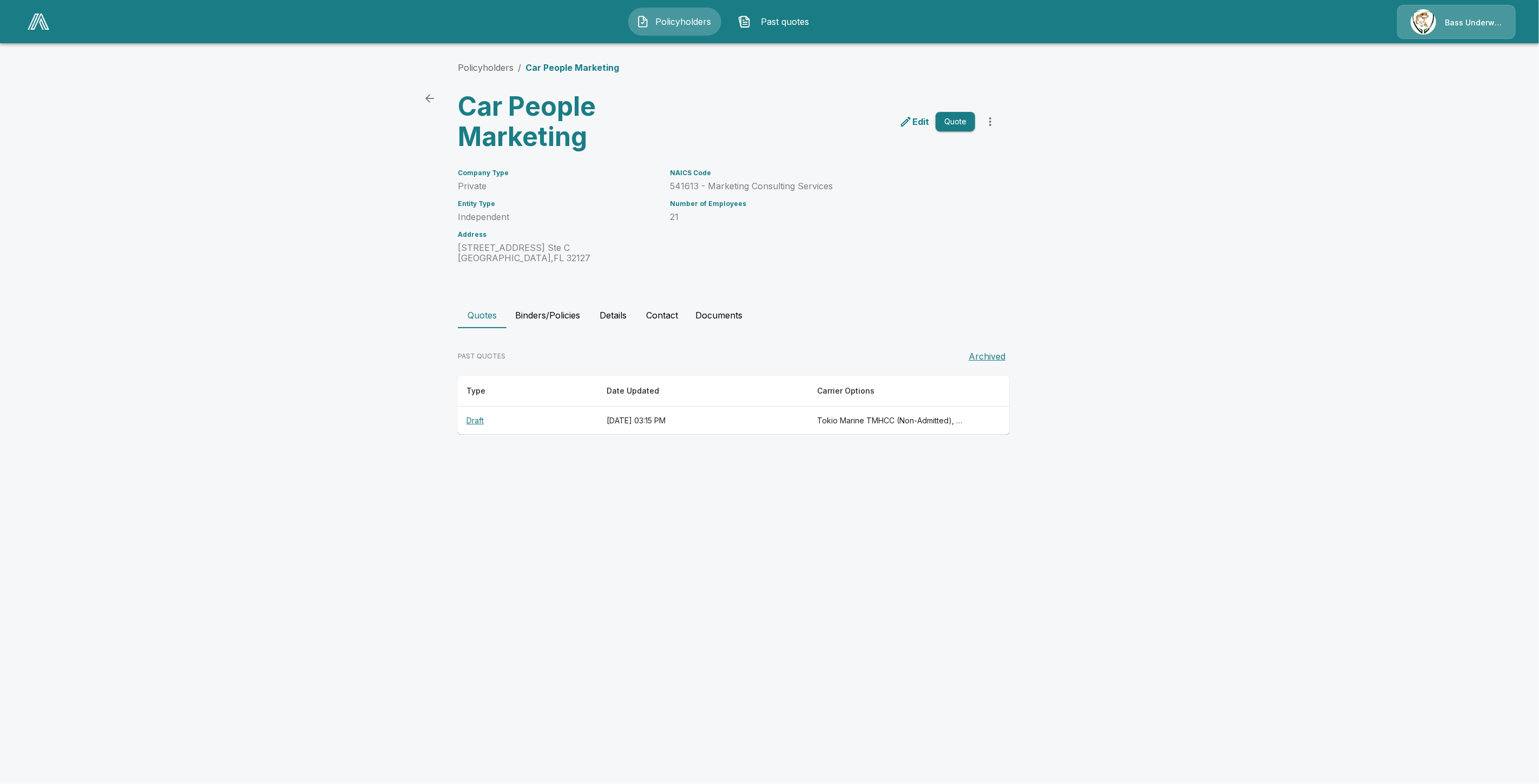
click at [482, 425] on th "Draft" at bounding box center [528, 421] width 140 height 29
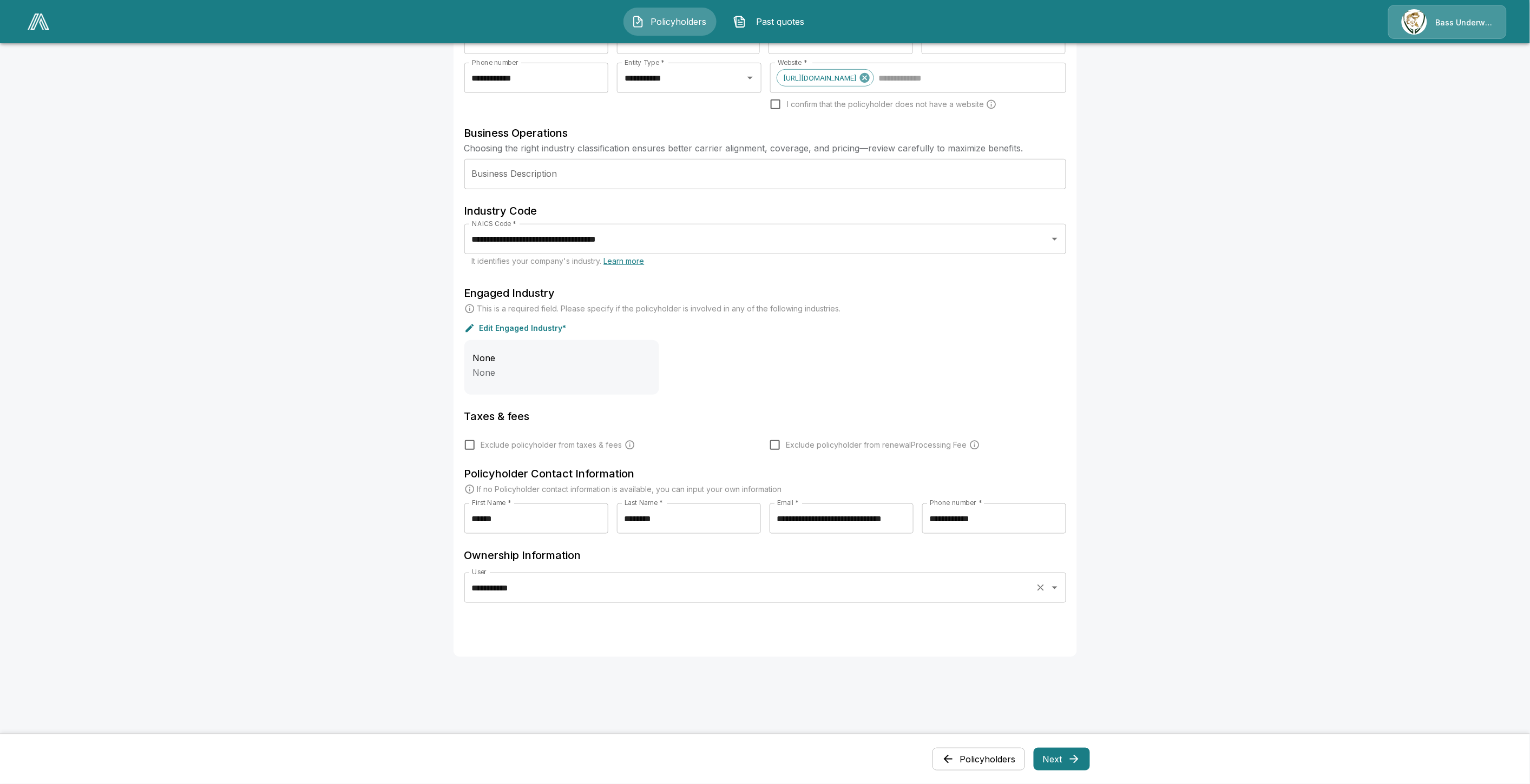
scroll to position [268, 0]
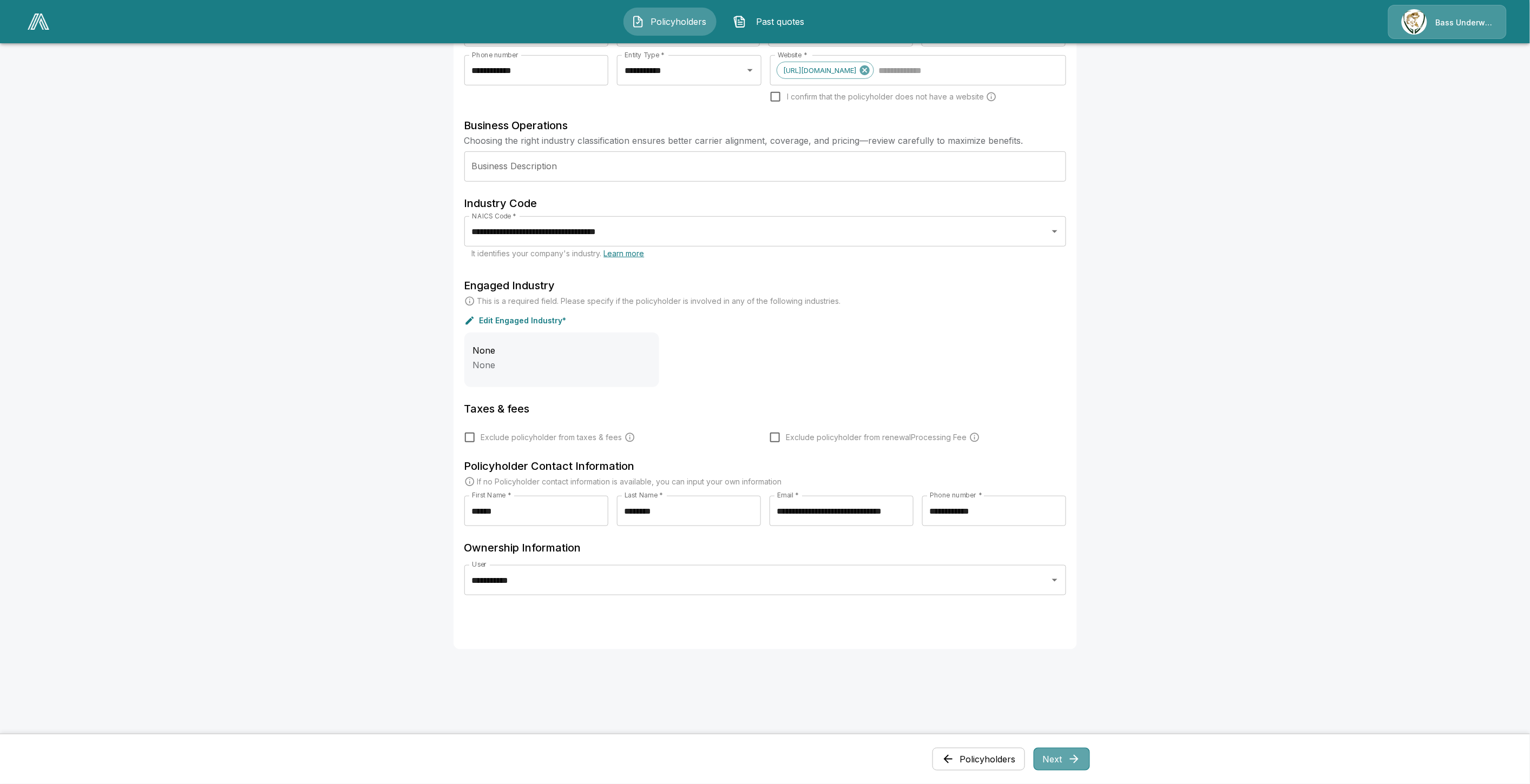
click at [1054, 757] on button "Next" at bounding box center [1061, 759] width 56 height 23
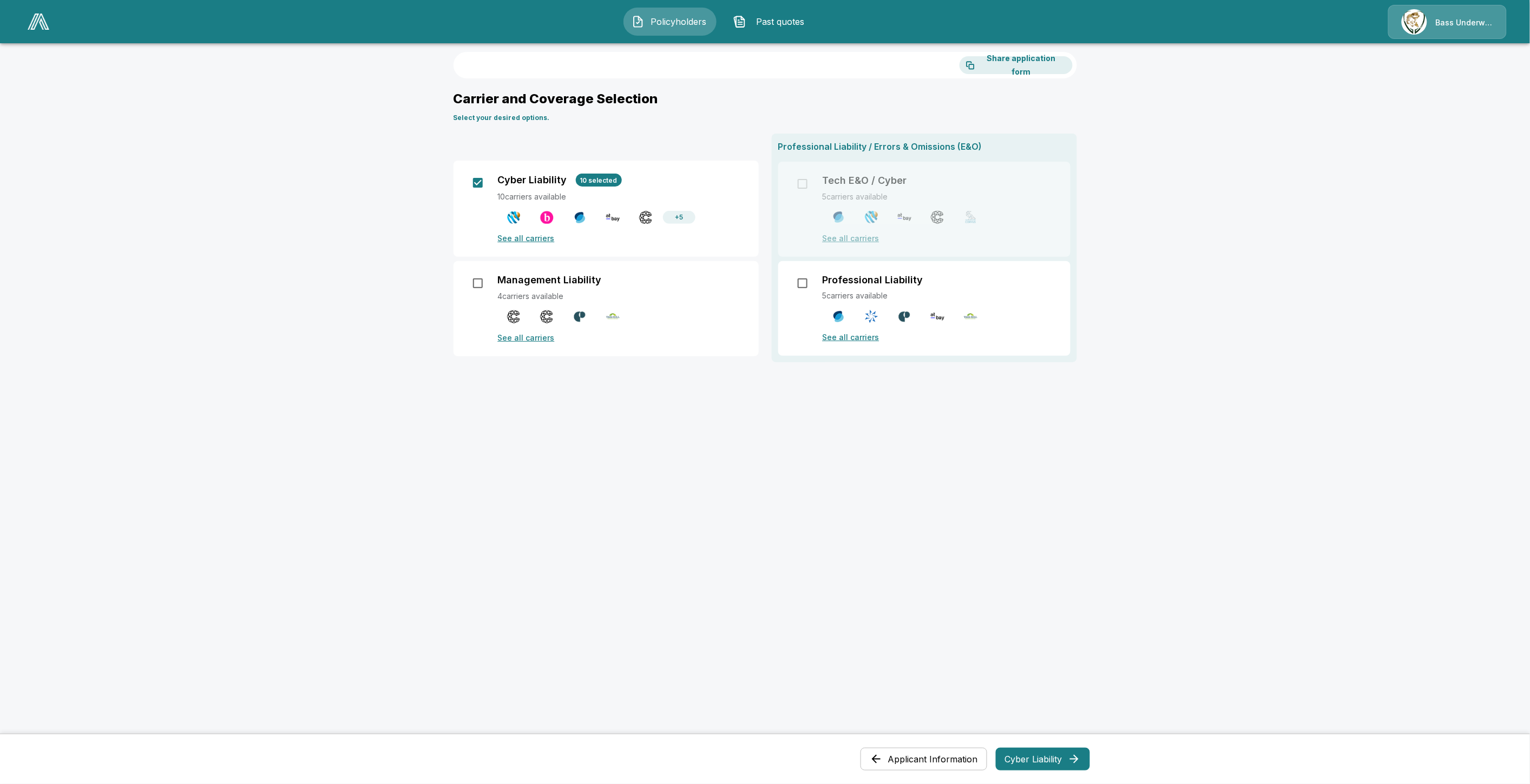
scroll to position [0, 0]
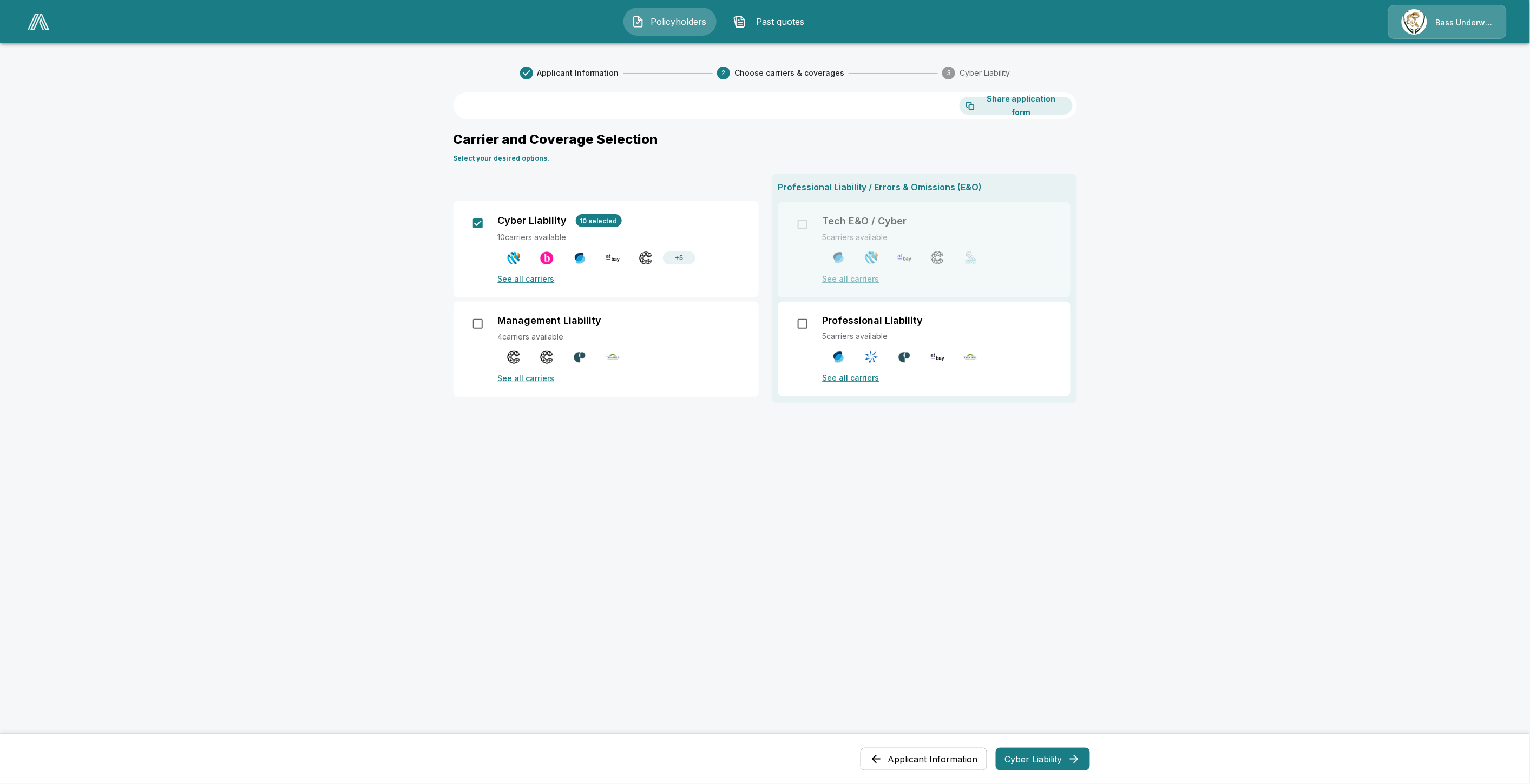
click at [510, 276] on p "See all carriers" at bounding box center [621, 279] width 248 height 11
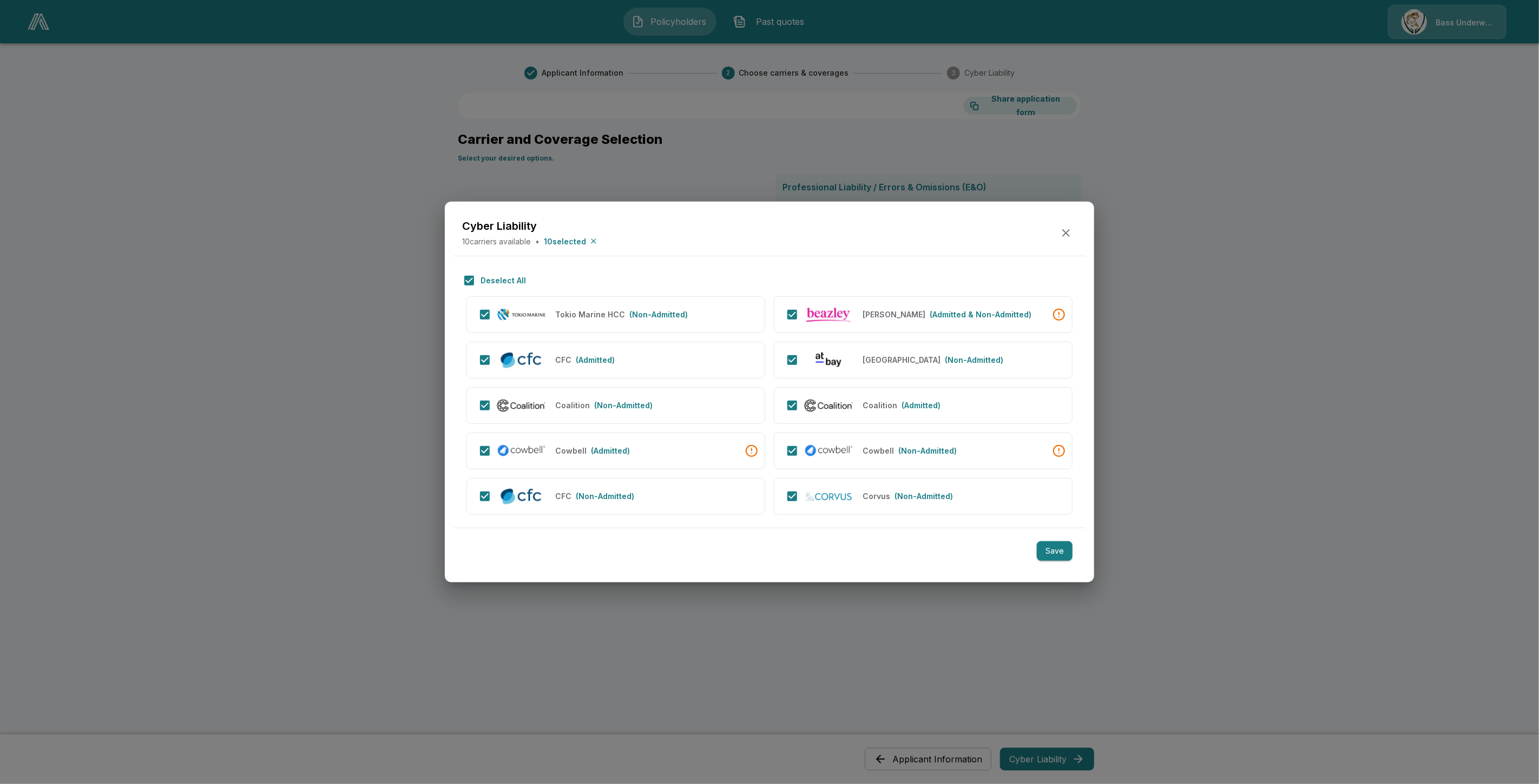
click at [269, 498] on div at bounding box center [769, 392] width 1539 height 784
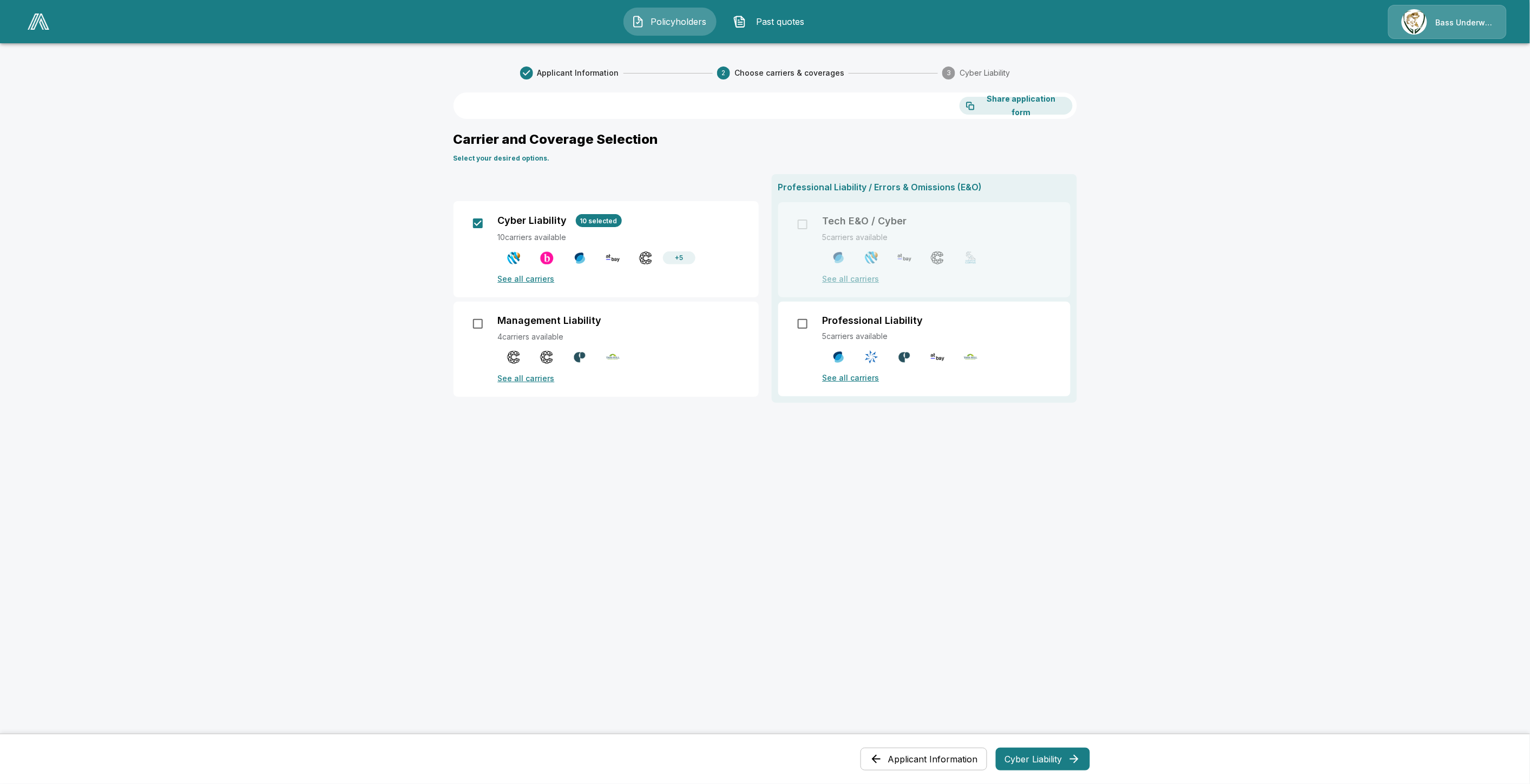
click at [1024, 754] on button "Cyber Liability" at bounding box center [1042, 759] width 94 height 23
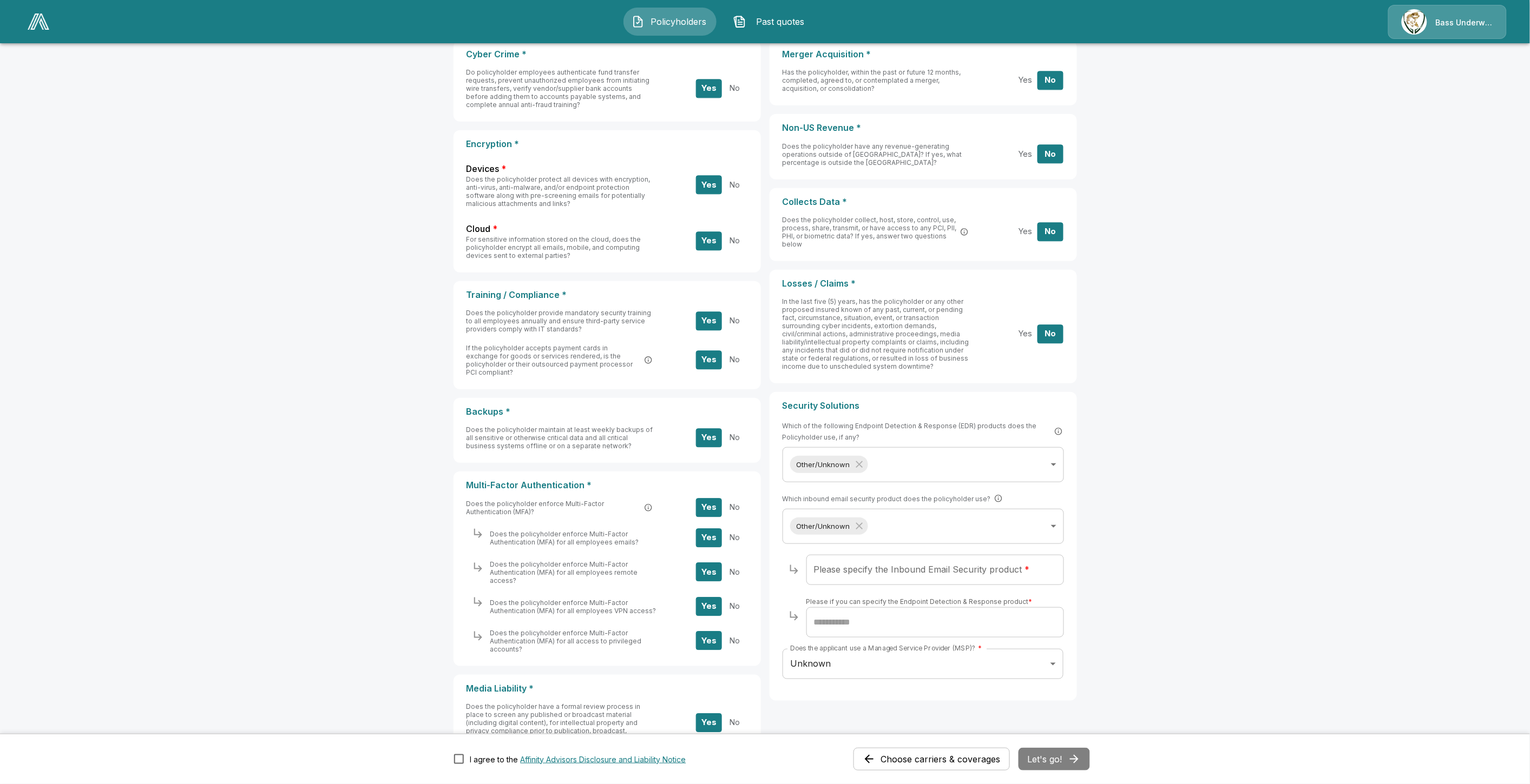
scroll to position [180, 0]
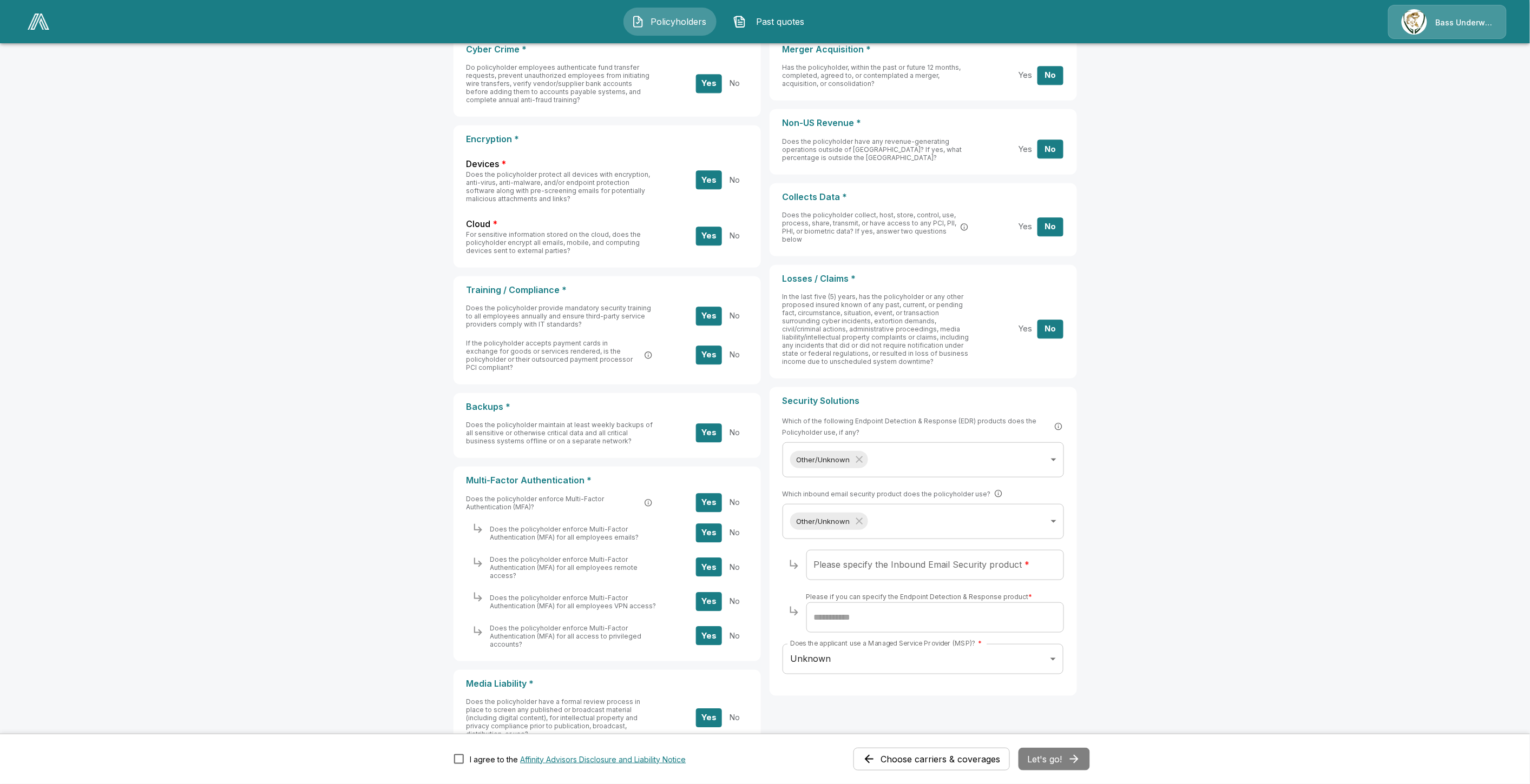
click at [768, 19] on span "Past quotes" at bounding box center [781, 22] width 60 height 13
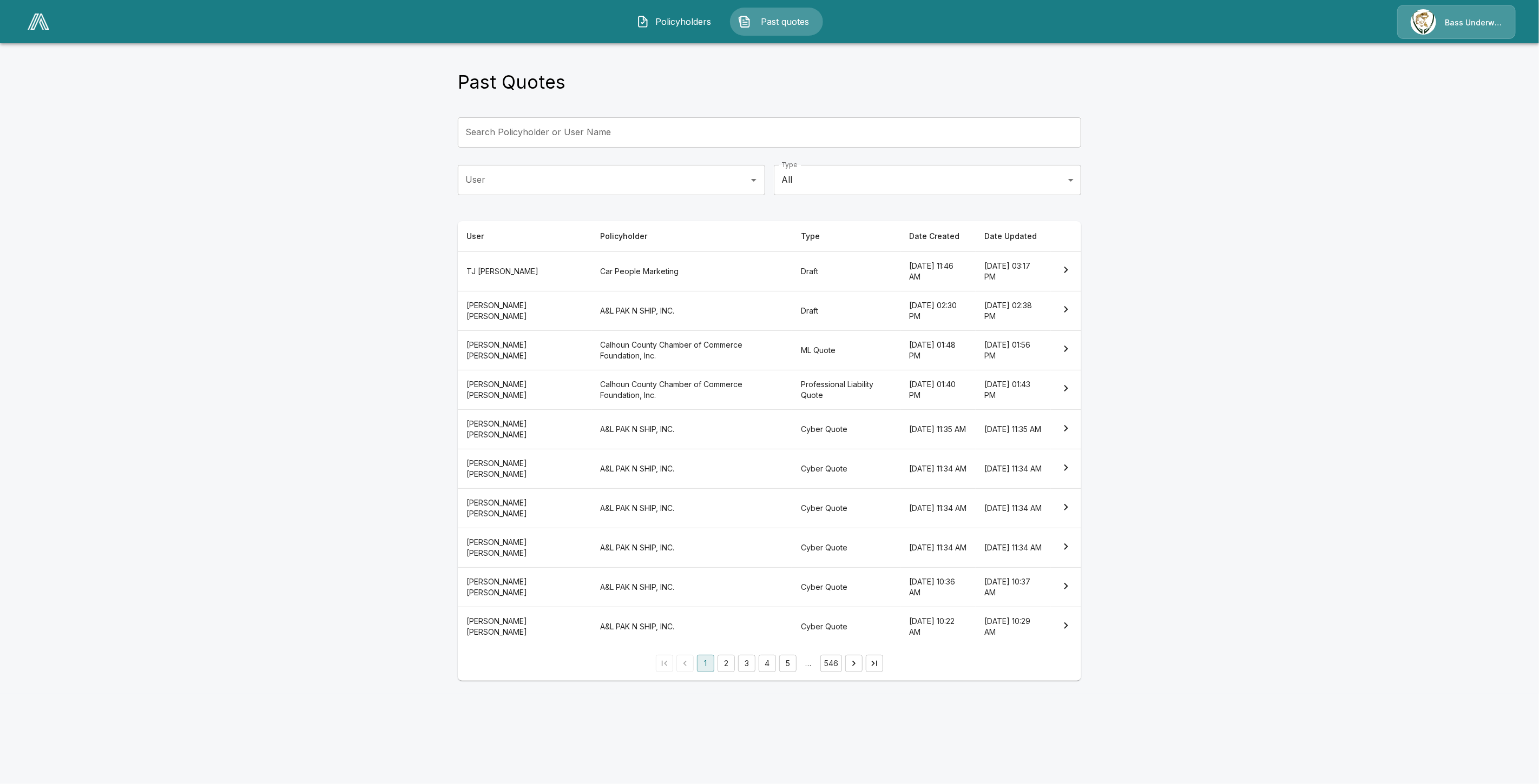
click at [672, 29] on button "Policyholders" at bounding box center [675, 22] width 93 height 28
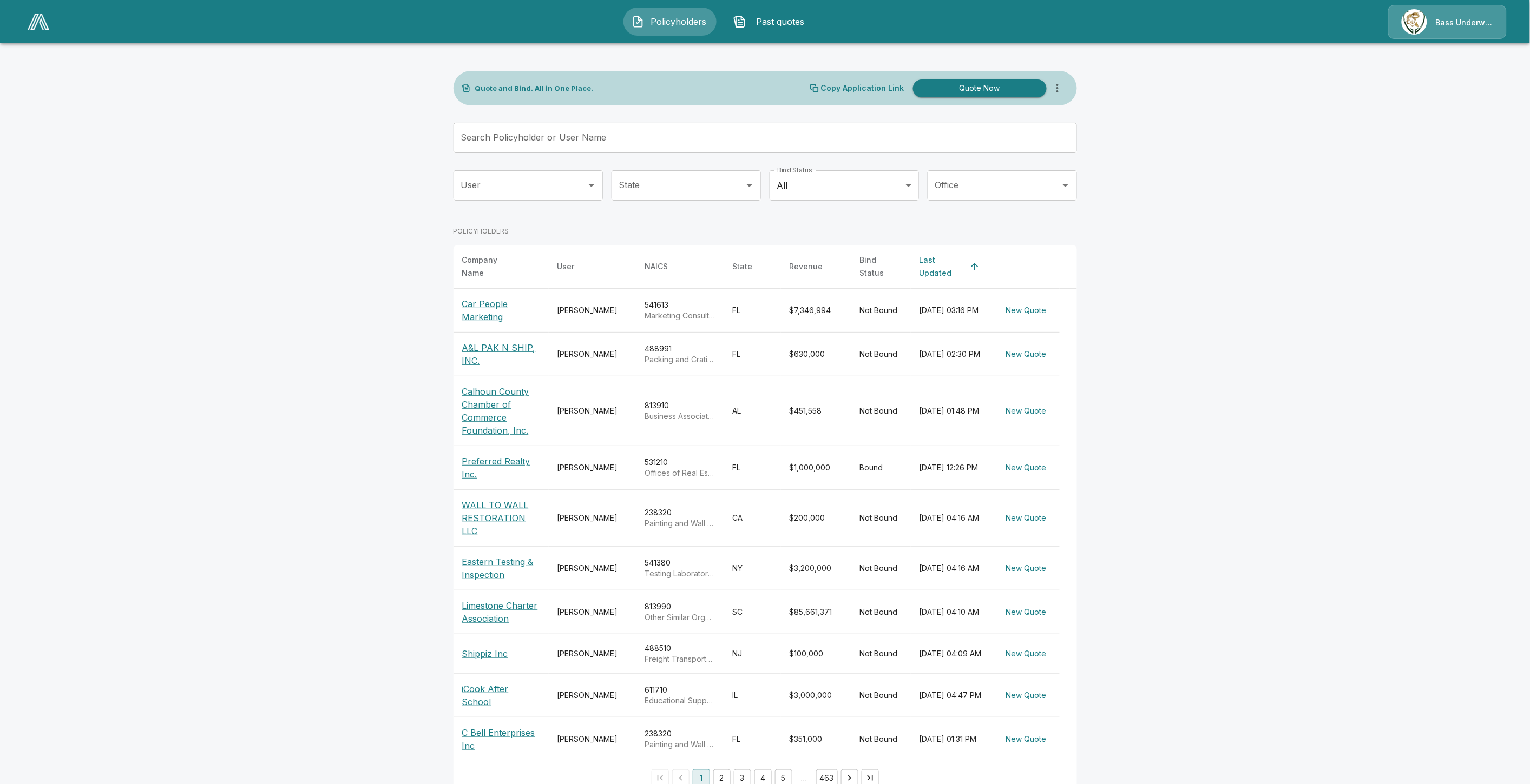
click at [488, 309] on p "Car People Marketing" at bounding box center [501, 310] width 78 height 26
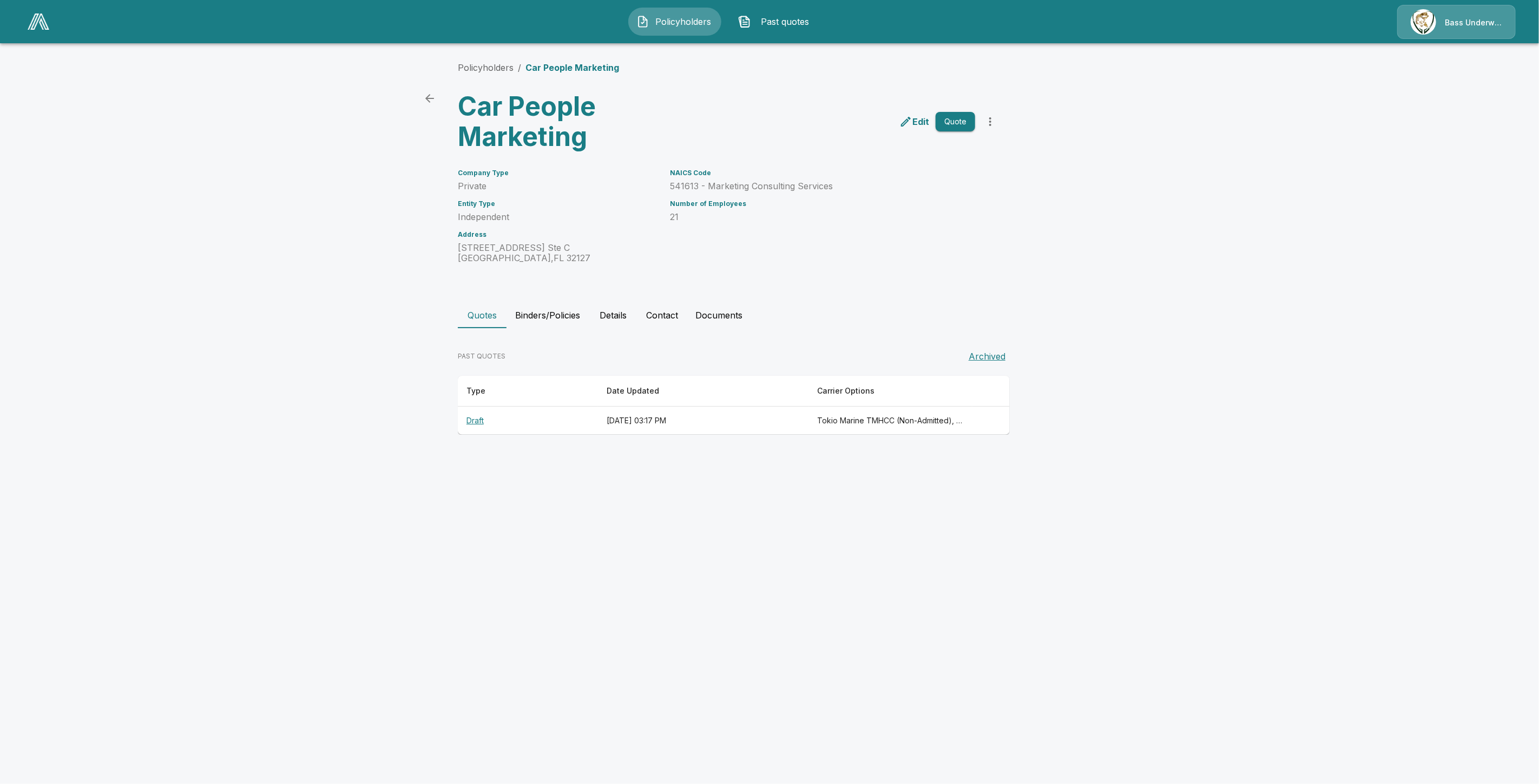
click at [472, 419] on th "Draft" at bounding box center [528, 421] width 140 height 29
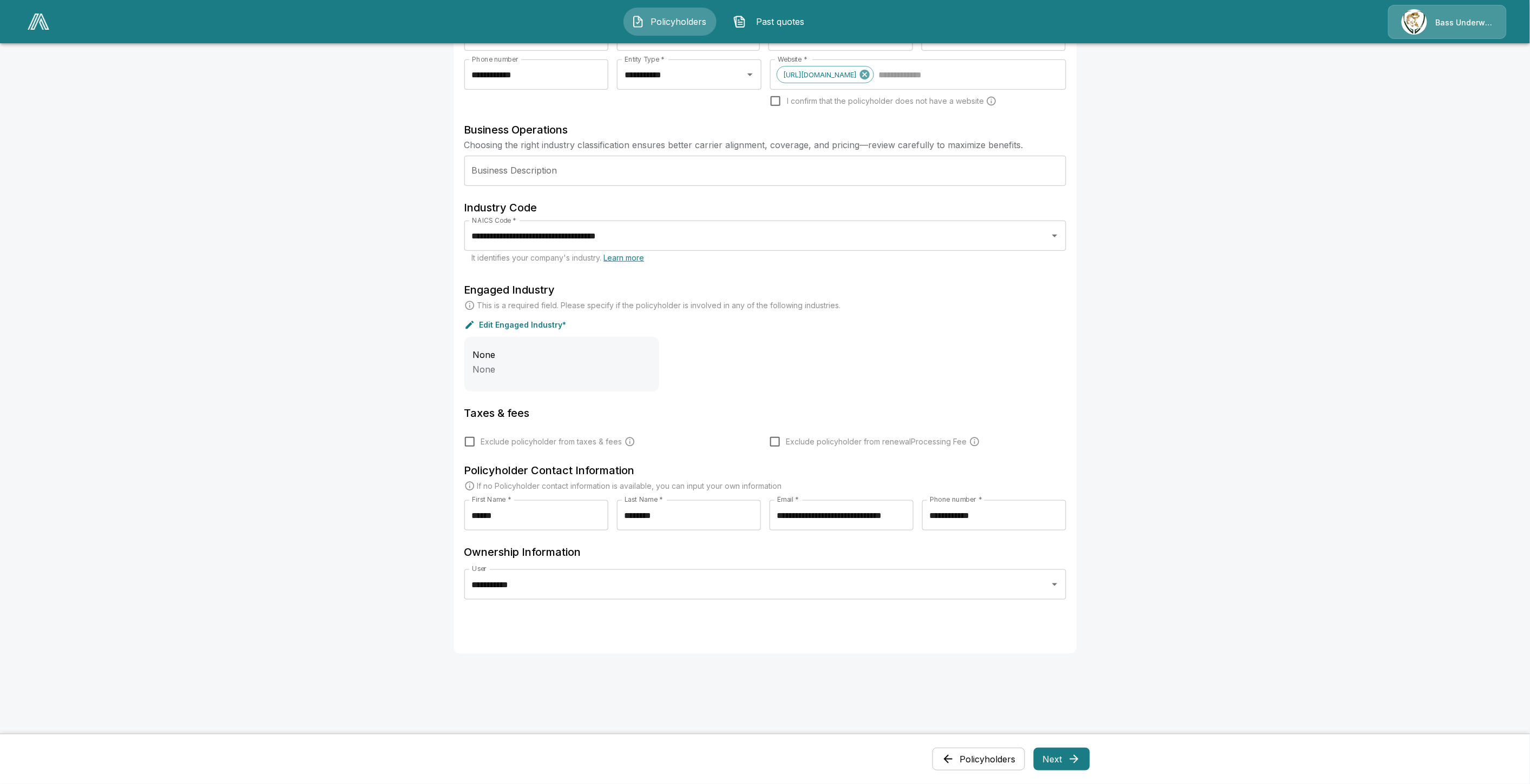
scroll to position [268, 0]
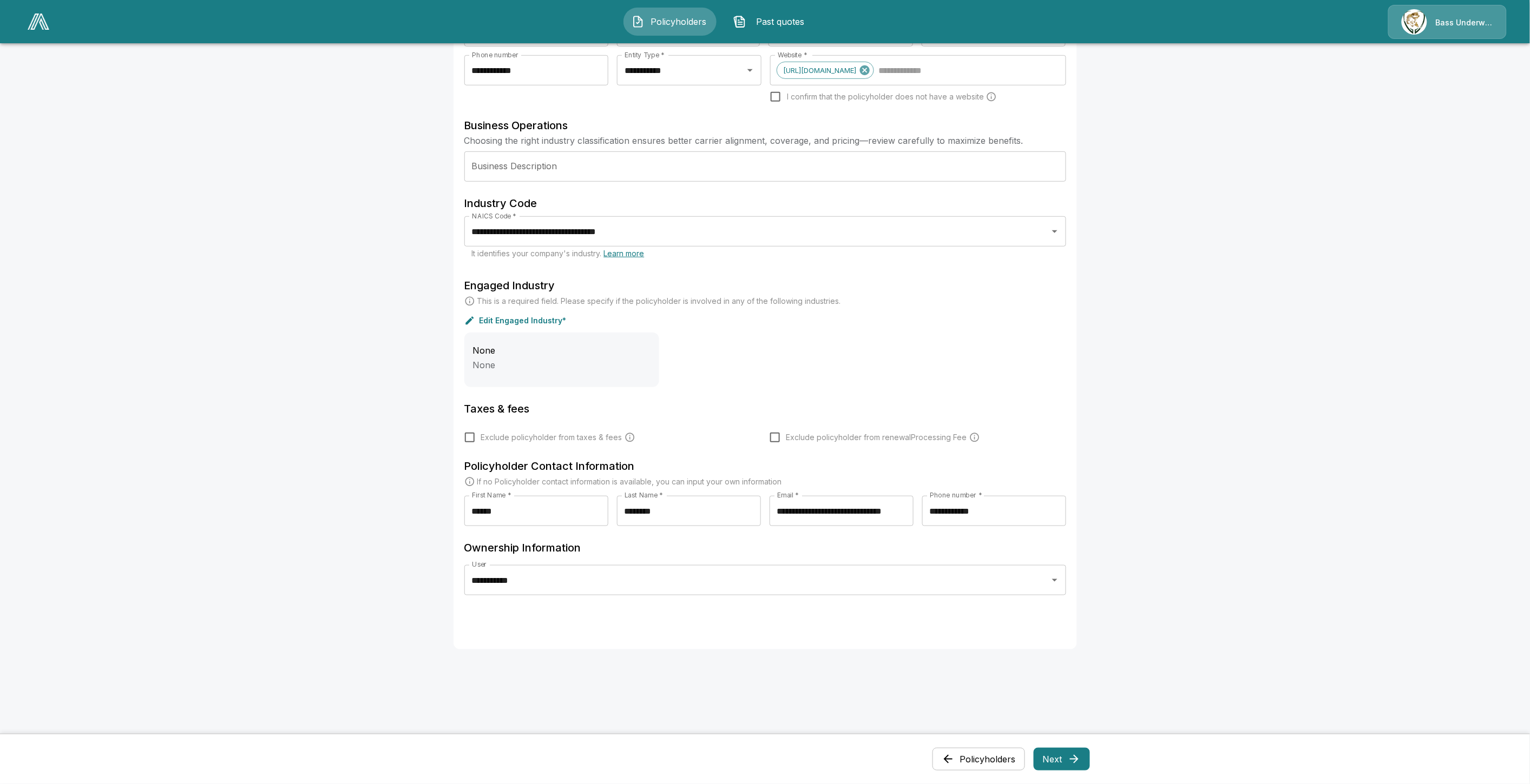
click at [1066, 762] on button "Next" at bounding box center [1061, 759] width 56 height 23
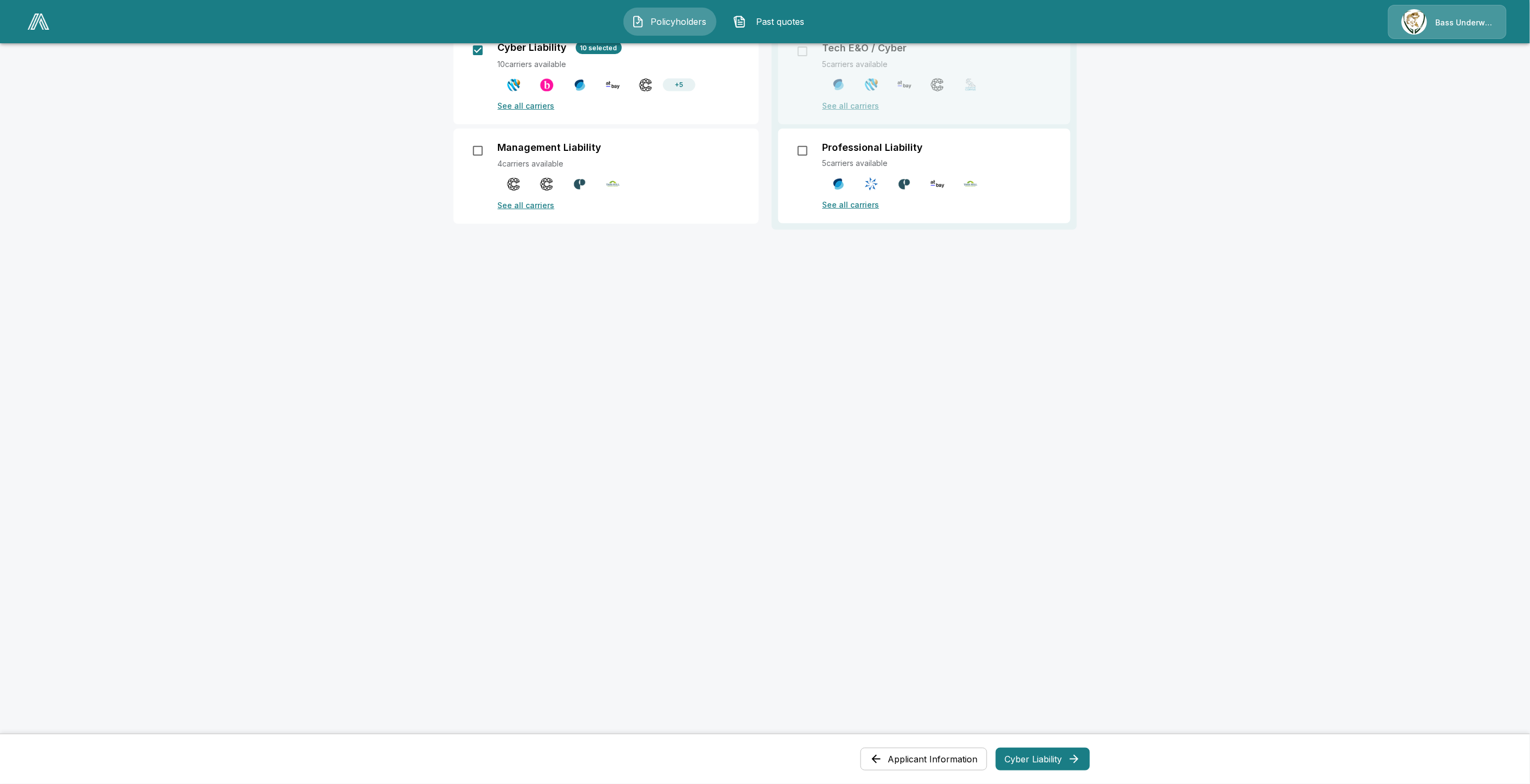
scroll to position [0, 0]
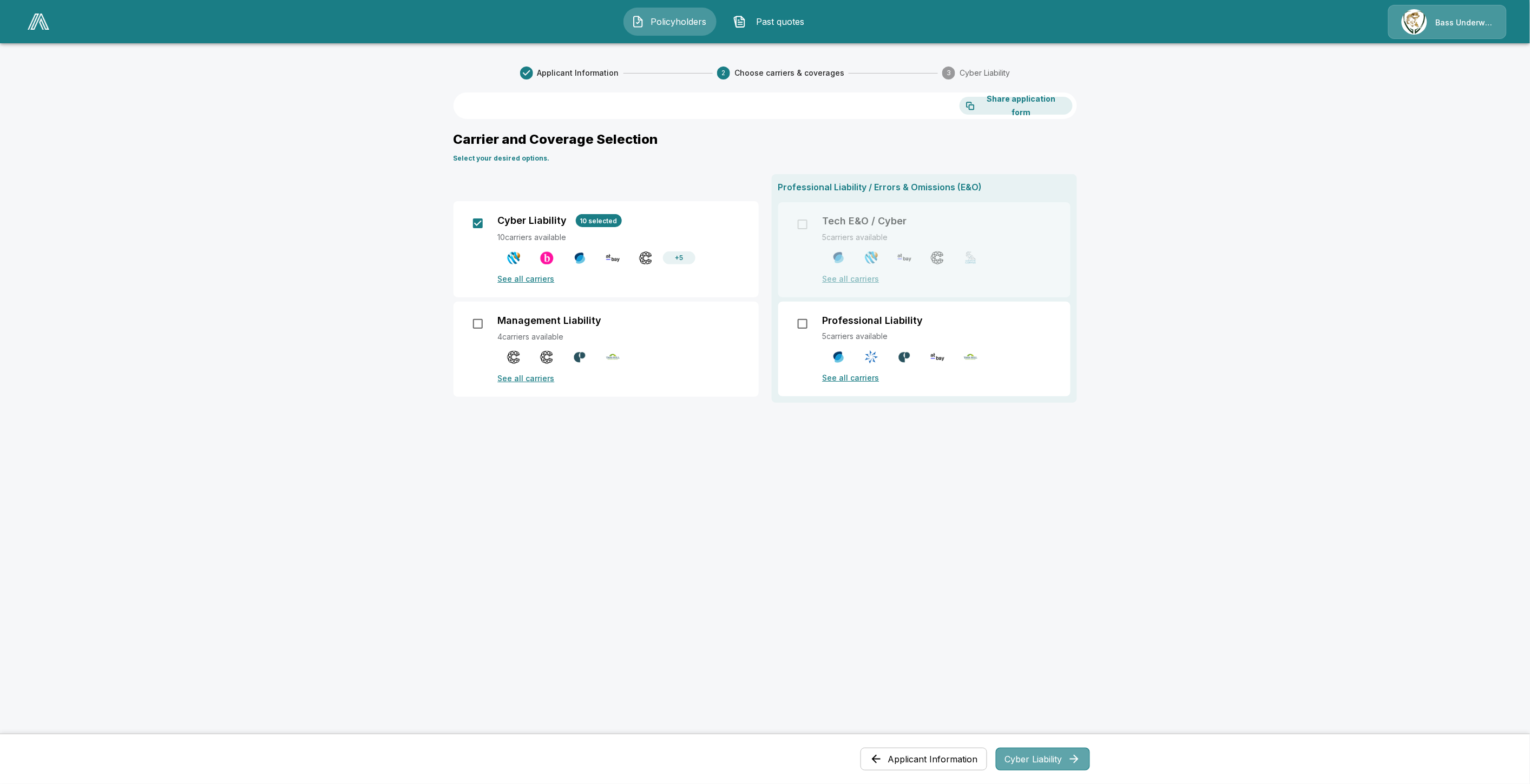
click at [1027, 764] on button "Cyber Liability" at bounding box center [1042, 759] width 94 height 23
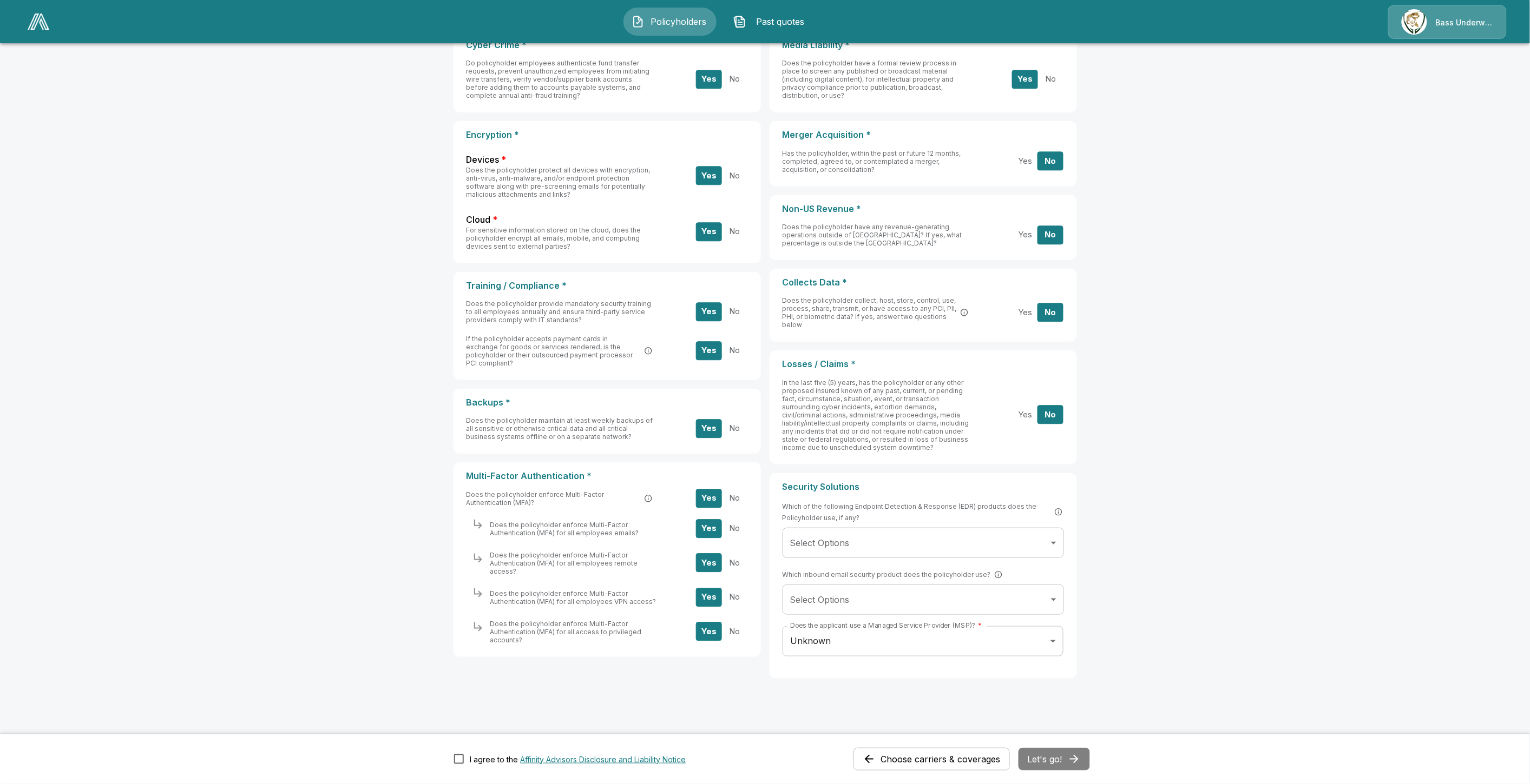
scroll to position [188, 0]
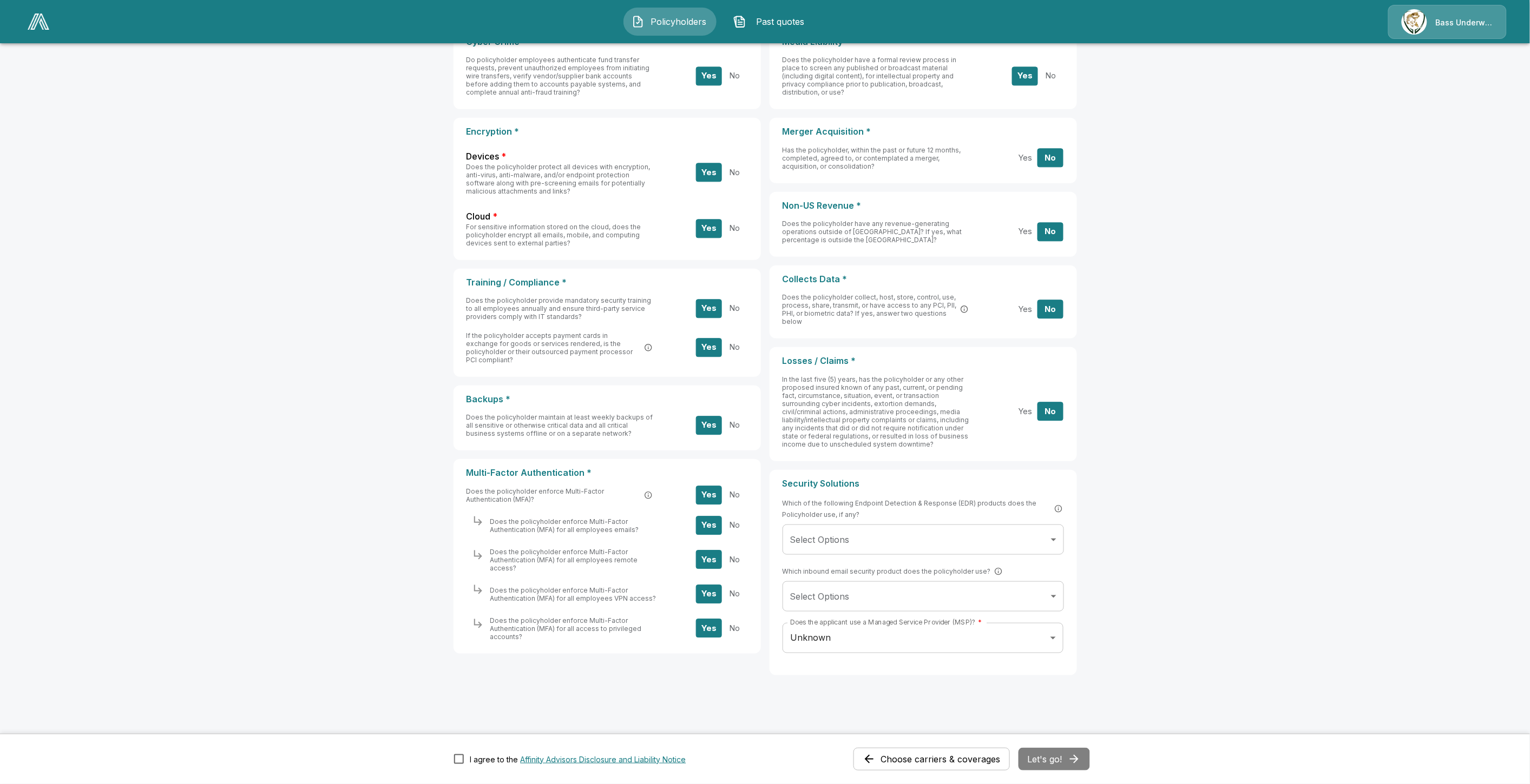
click at [793, 28] on span "Past quotes" at bounding box center [781, 22] width 60 height 13
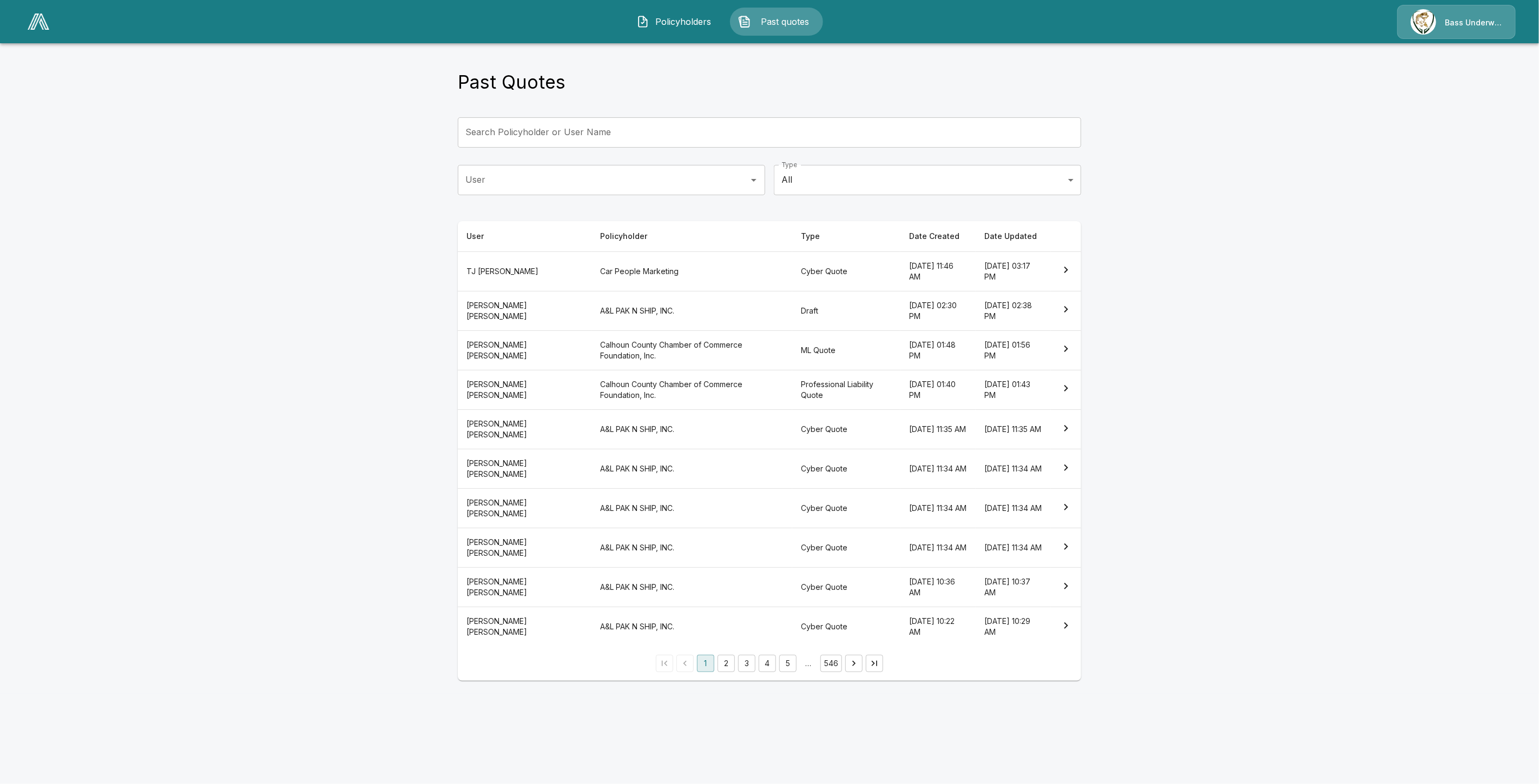
click at [592, 276] on th "Car People Marketing" at bounding box center [692, 271] width 201 height 39
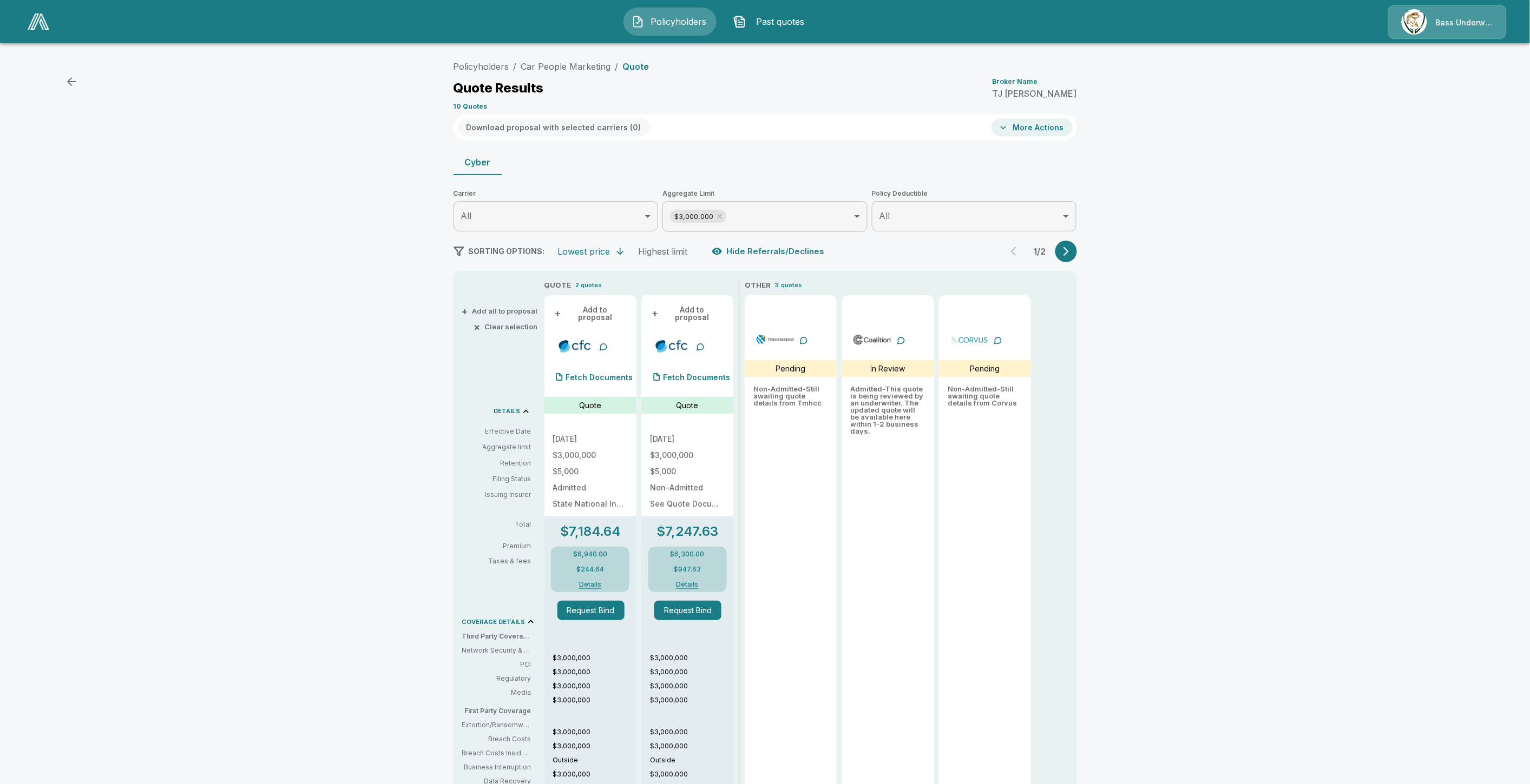
click at [1072, 249] on icon "button" at bounding box center [1066, 251] width 11 height 11
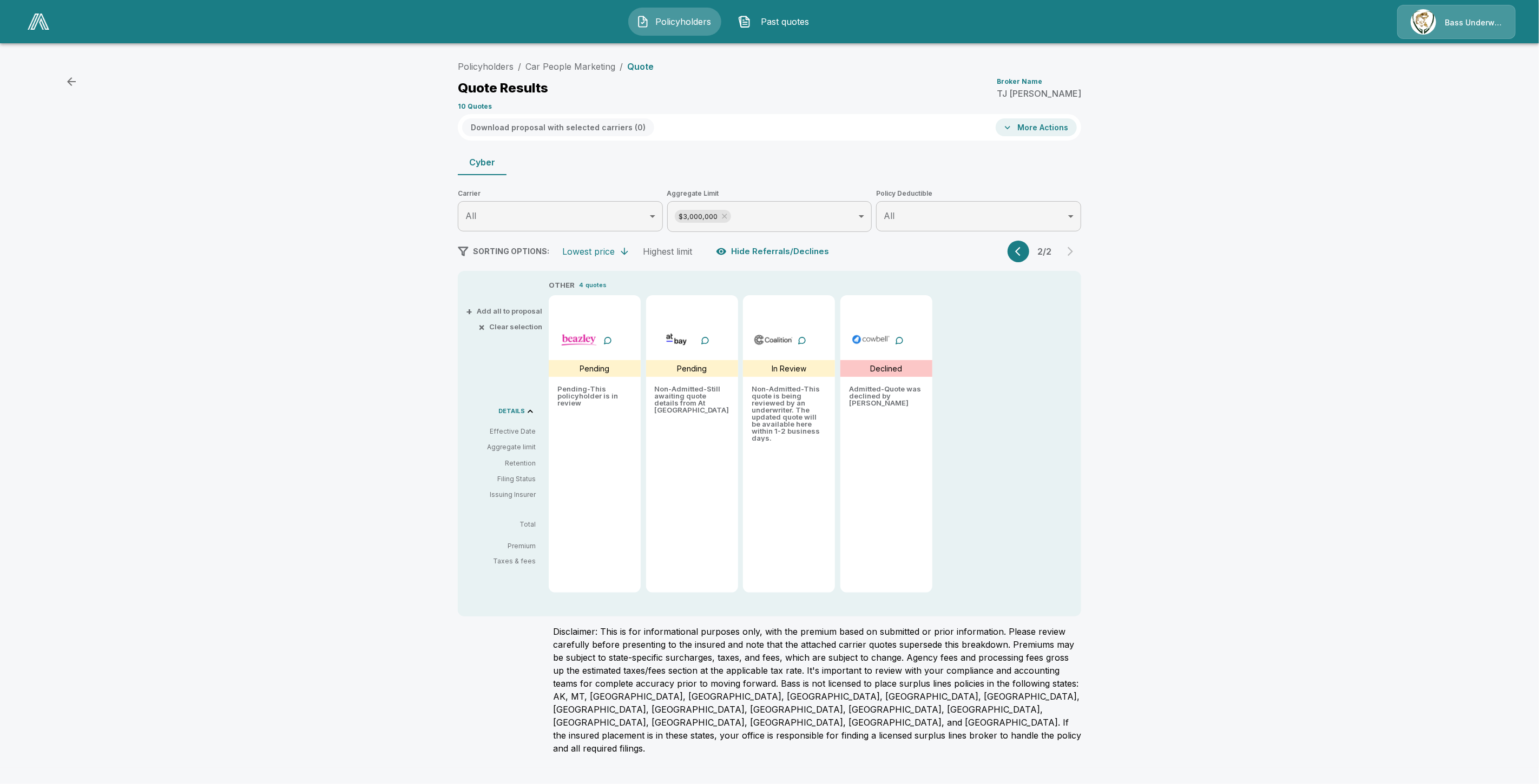
click at [1014, 247] on button "button" at bounding box center [1018, 252] width 22 height 22
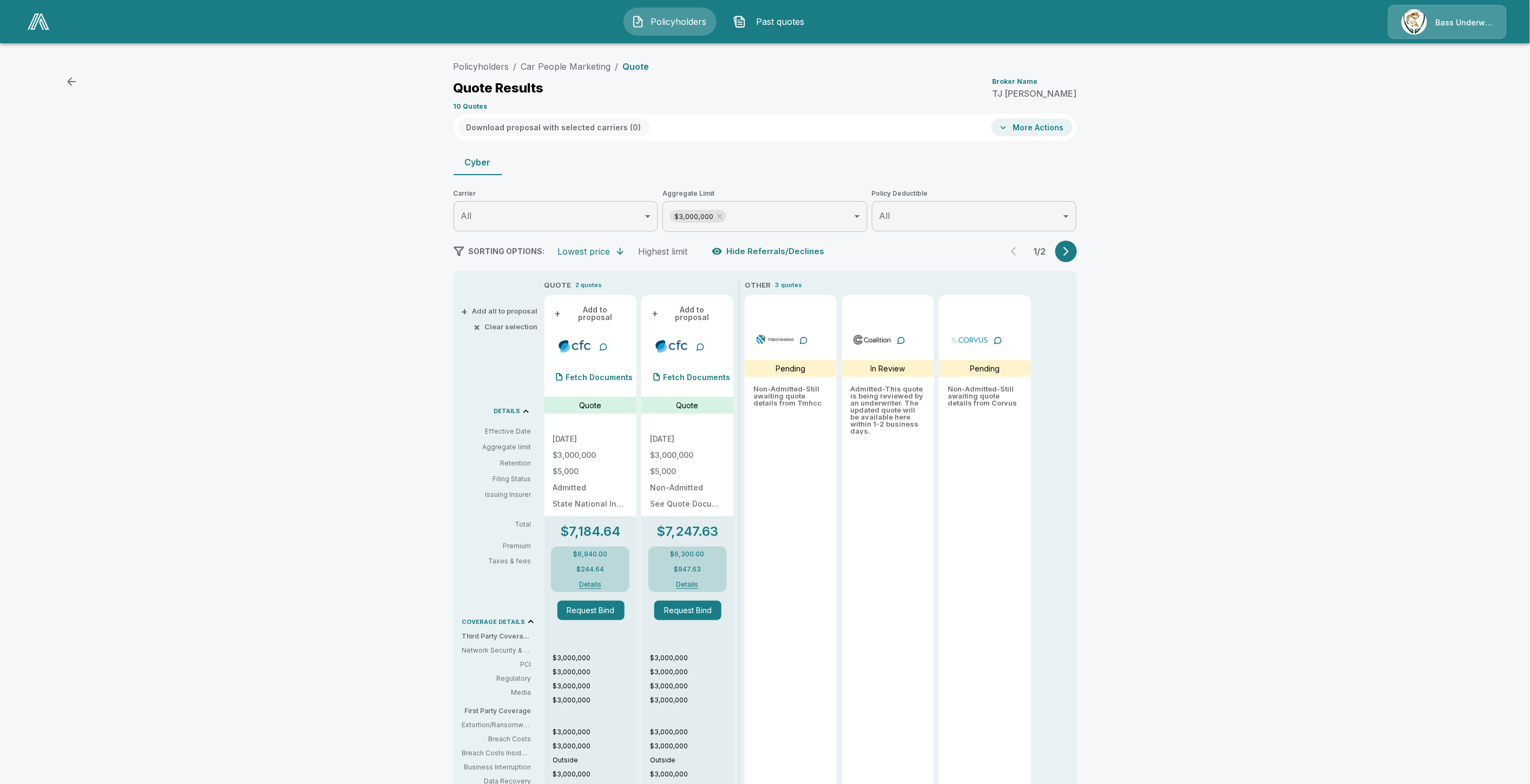
click at [1128, 585] on div "Policyholders / Car People Marketing / Quote Quote Results Broker Name TJ Cragg…" at bounding box center [765, 572] width 1530 height 1041
click at [556, 375] on div at bounding box center [559, 377] width 22 height 22
click at [680, 367] on div "Fetch Documents" at bounding box center [690, 378] width 80 height 22
click at [585, 378] on div "(2) Documents" at bounding box center [587, 378] width 68 height 22
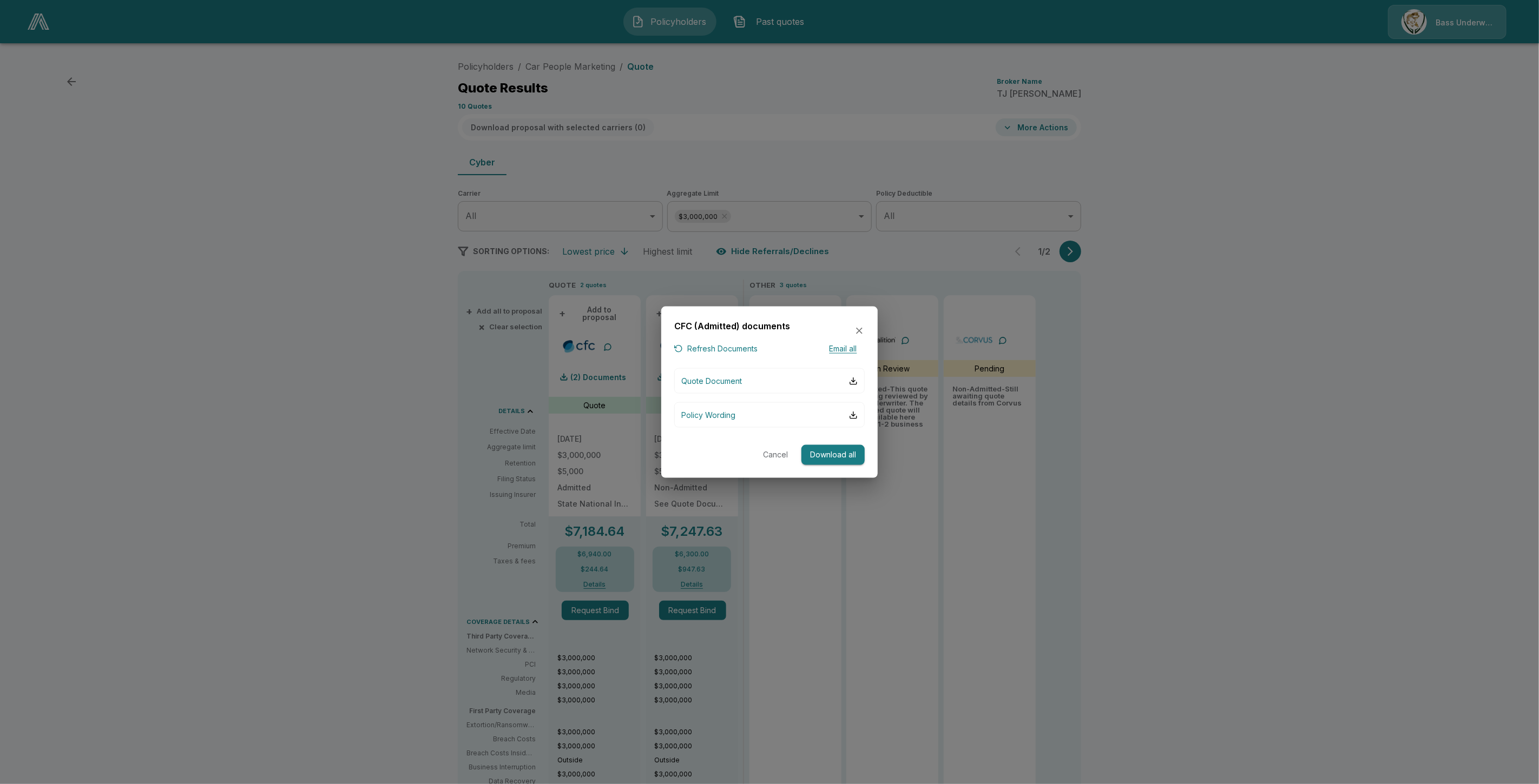
click at [773, 450] on button "Cancel" at bounding box center [776, 455] width 35 height 20
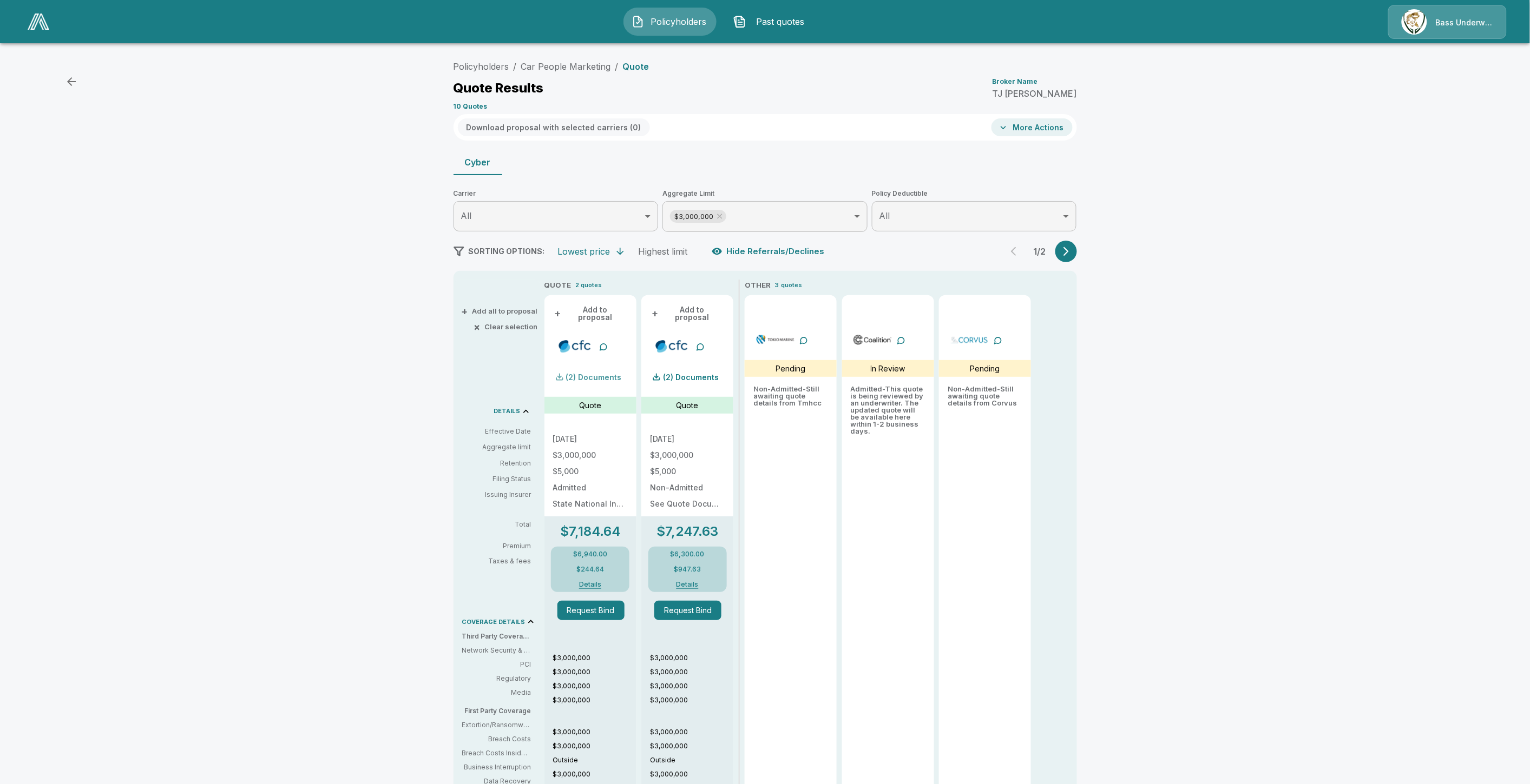
click at [564, 373] on div at bounding box center [560, 377] width 9 height 9
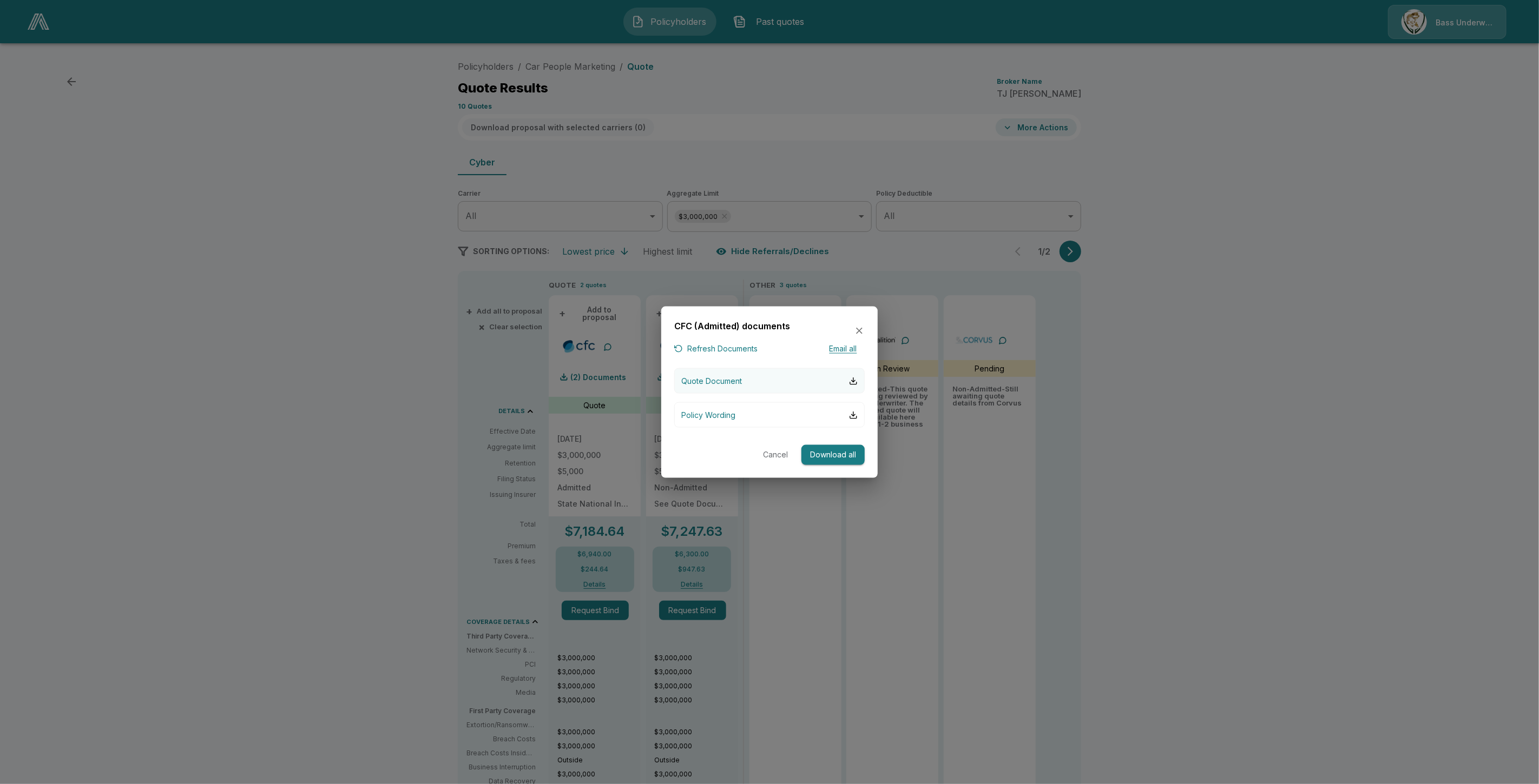
click at [728, 379] on p "Quote Document" at bounding box center [711, 381] width 61 height 11
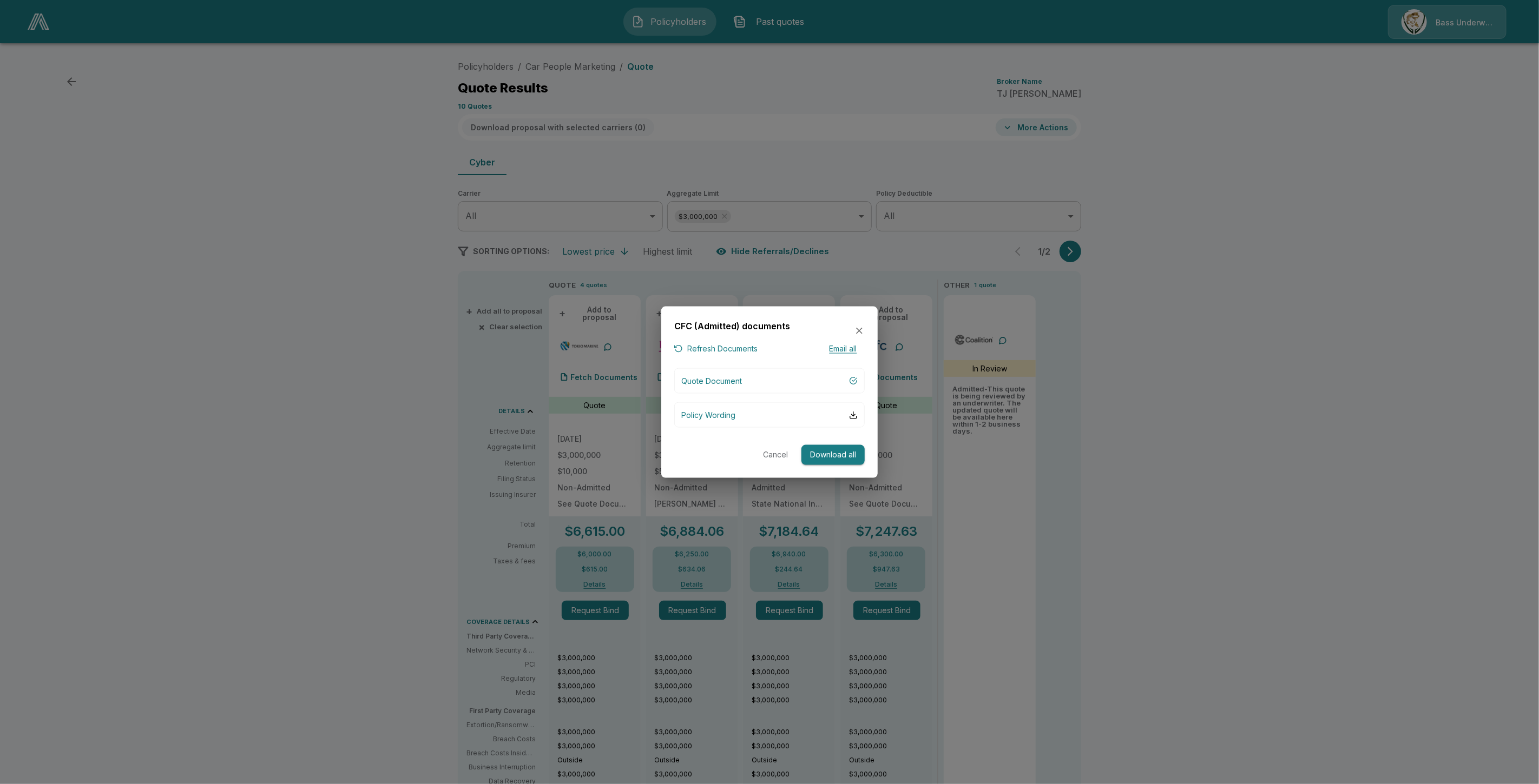
click at [861, 327] on icon "button" at bounding box center [859, 331] width 11 height 11
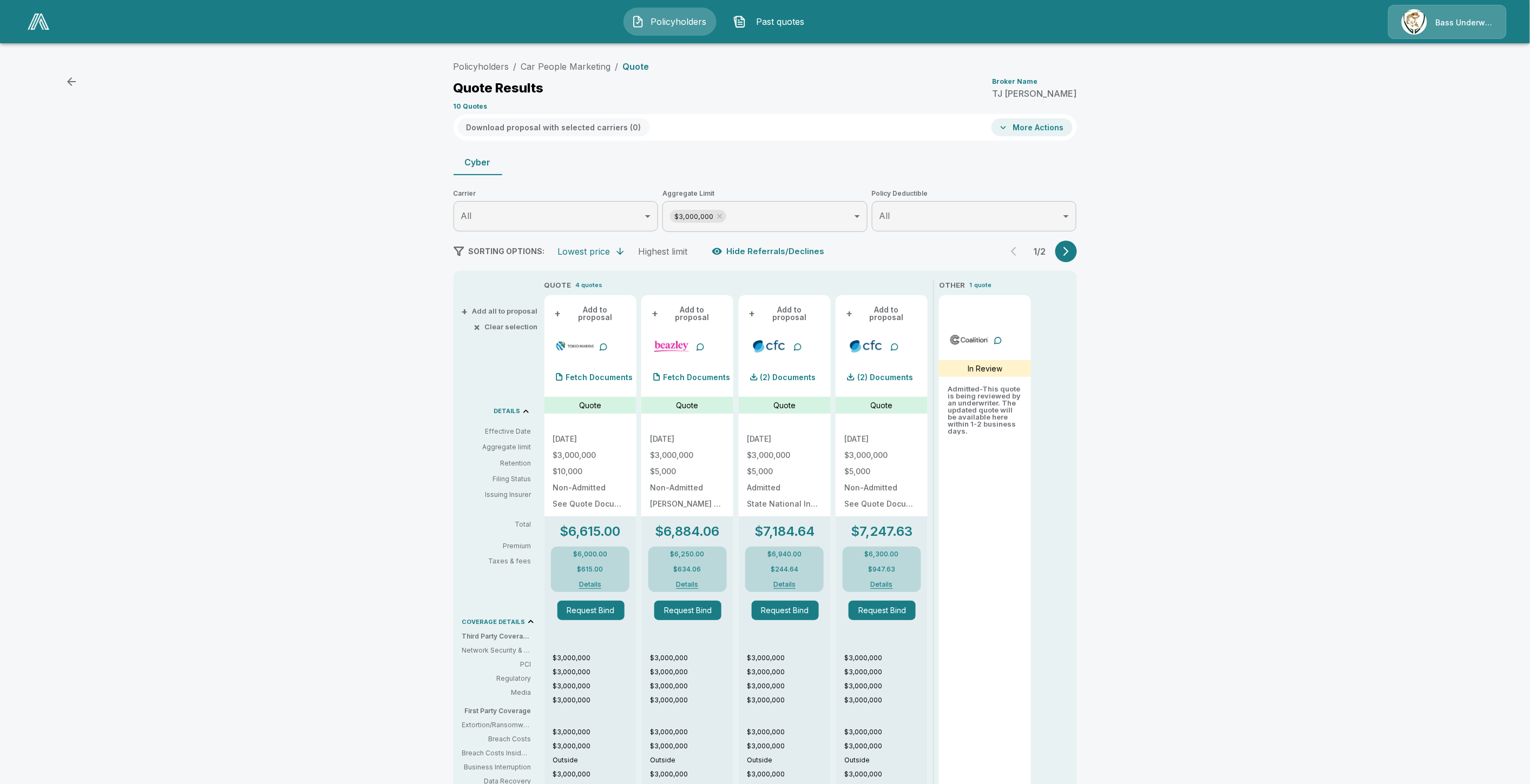
click at [1066, 246] on icon "button" at bounding box center [1066, 251] width 11 height 11
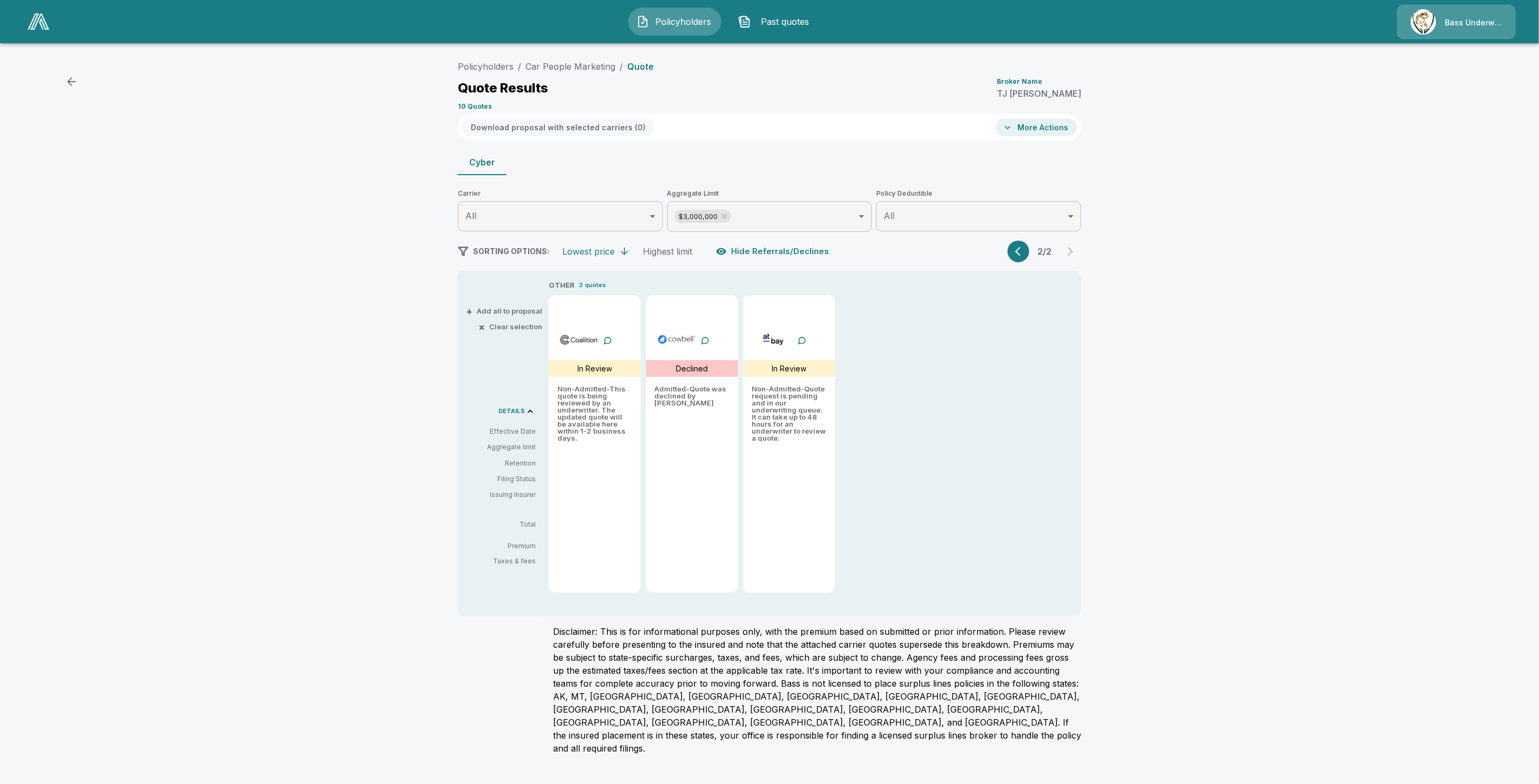
click at [1003, 260] on div "SORTING OPTIONS: Lowest price Highest limit Hide Referrals/Declines 2 / 2" at bounding box center [769, 252] width 623 height 22
click at [1013, 254] on button "button" at bounding box center [1018, 252] width 22 height 22
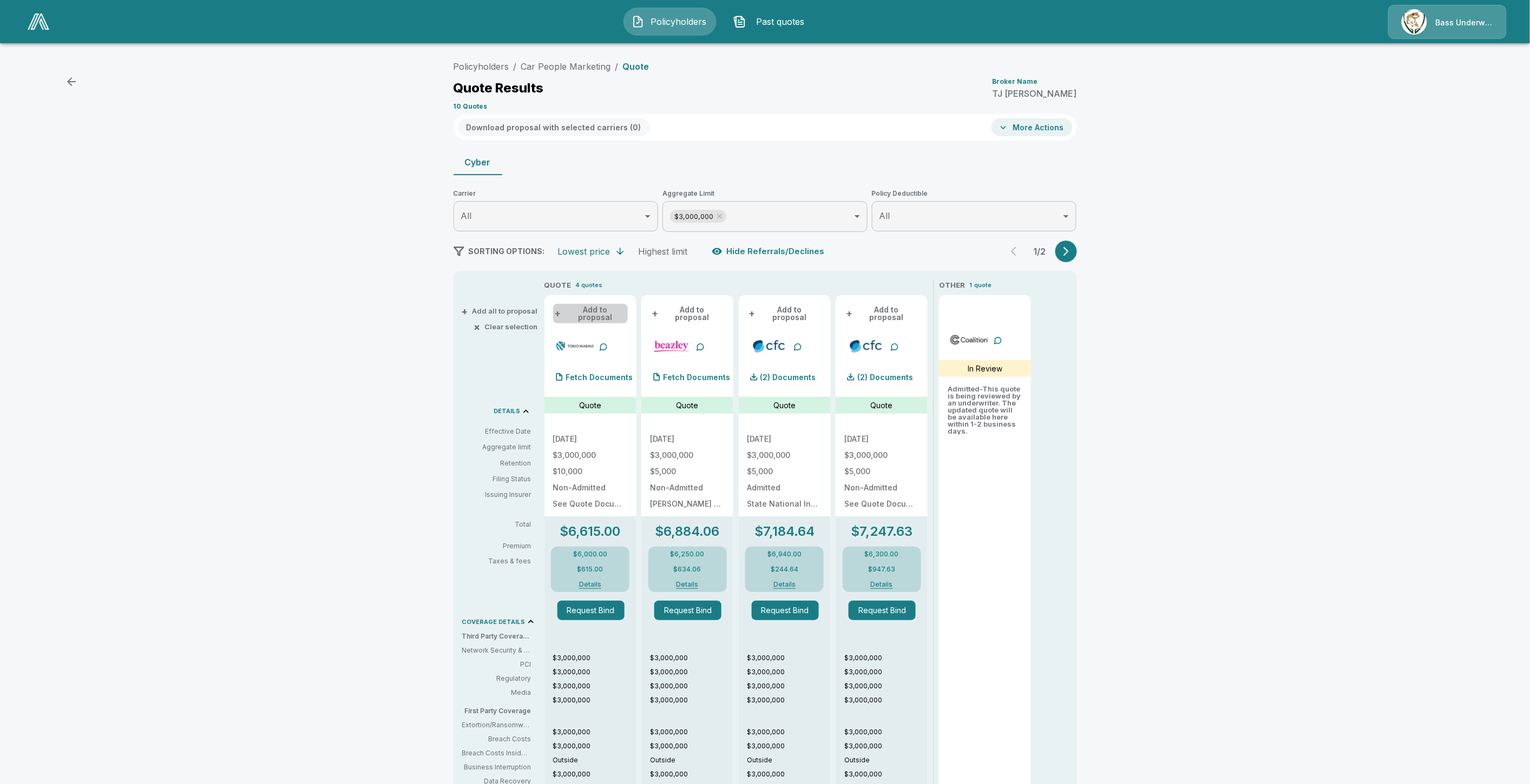
click at [622, 312] on button "+ Add to proposal" at bounding box center [590, 314] width 75 height 20
click at [694, 306] on button "+ Add to proposal" at bounding box center [687, 314] width 75 height 20
click at [766, 316] on div "+ Add to proposal" at bounding box center [785, 314] width 75 height 20
click at [771, 312] on button "+ Add to proposal" at bounding box center [785, 314] width 75 height 20
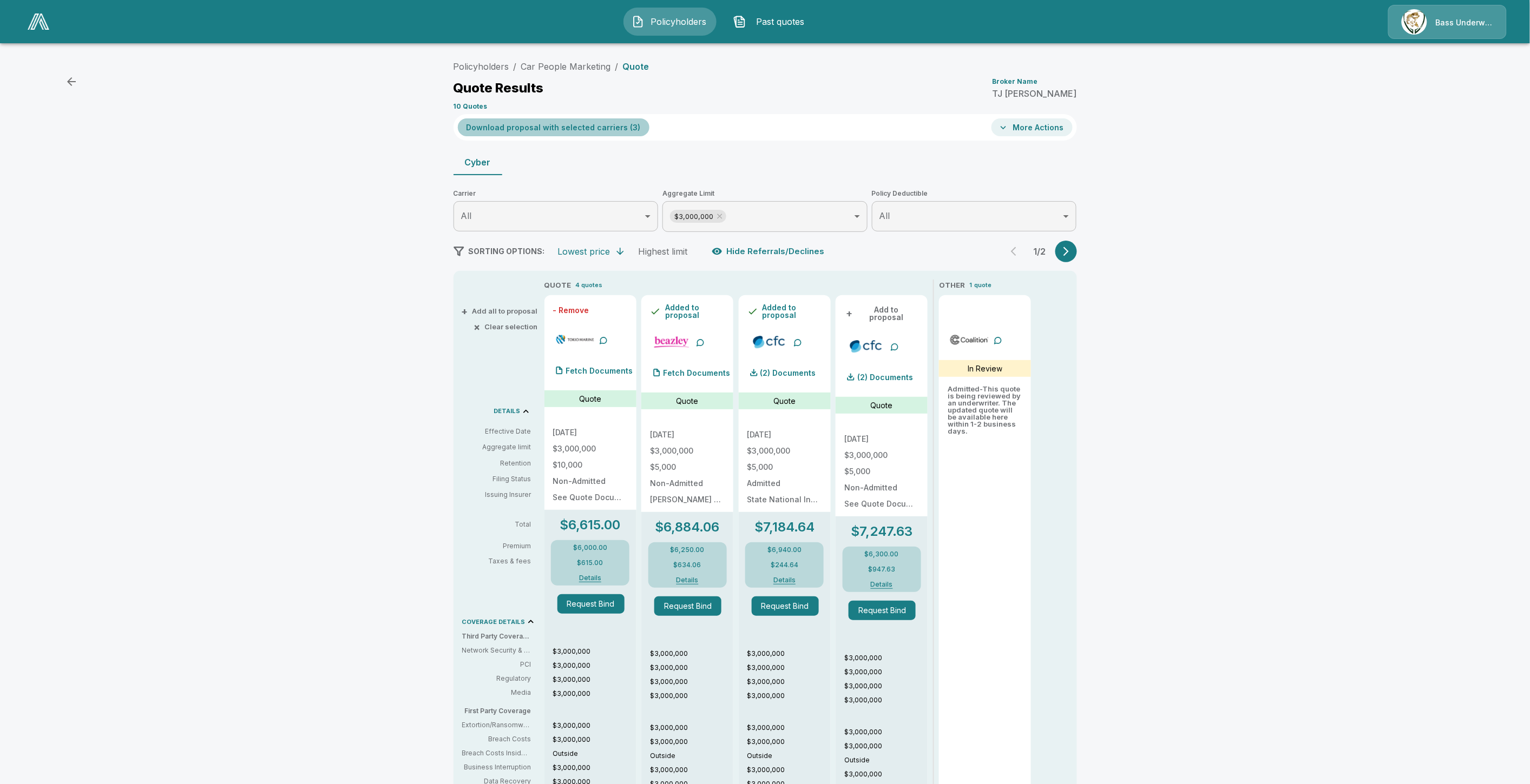
click at [590, 127] on button "Download proposal with selected carriers ( 3 )" at bounding box center [554, 127] width 191 height 18
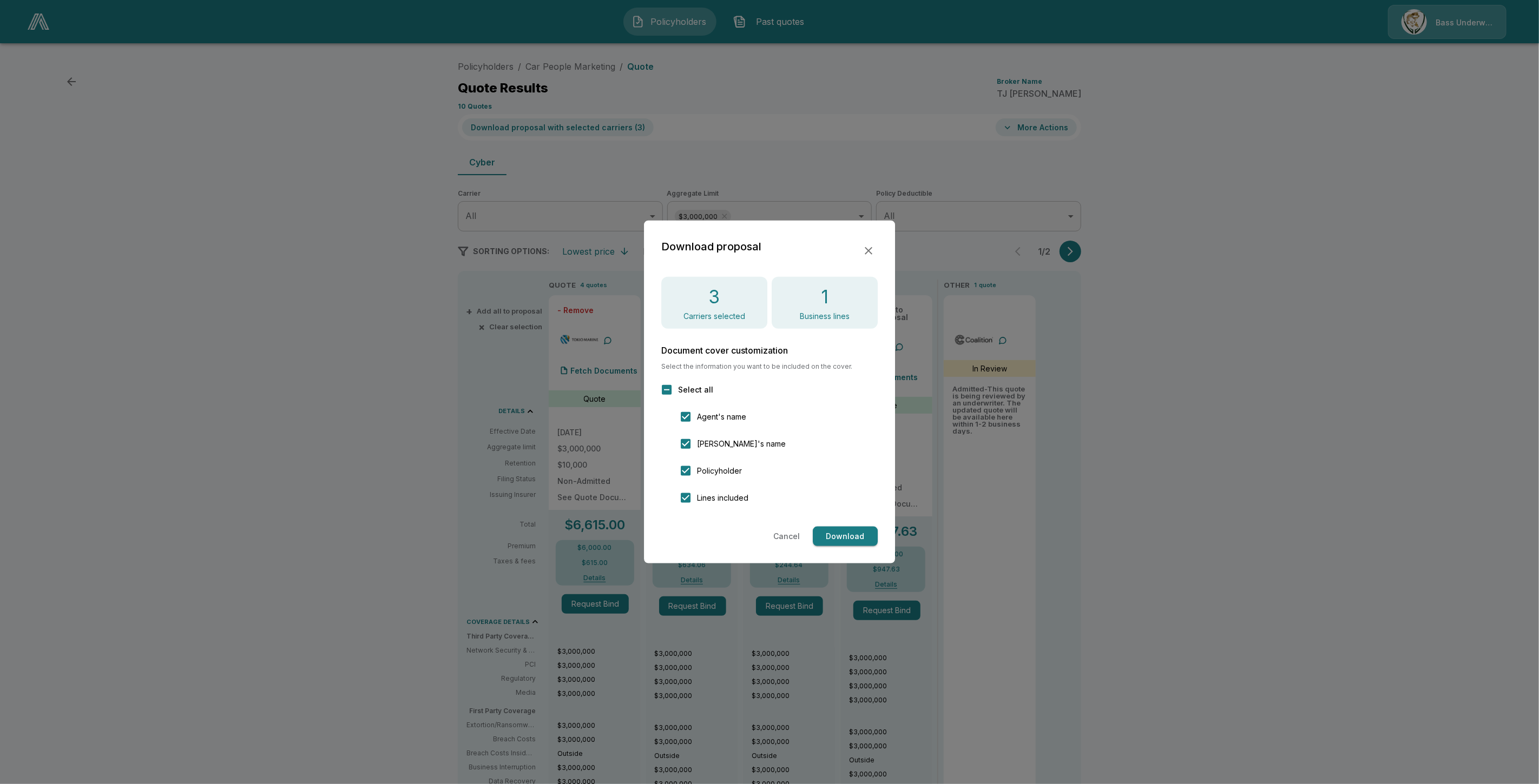
click at [855, 540] on button "Download" at bounding box center [845, 537] width 65 height 20
click at [704, 168] on div at bounding box center [769, 392] width 1539 height 784
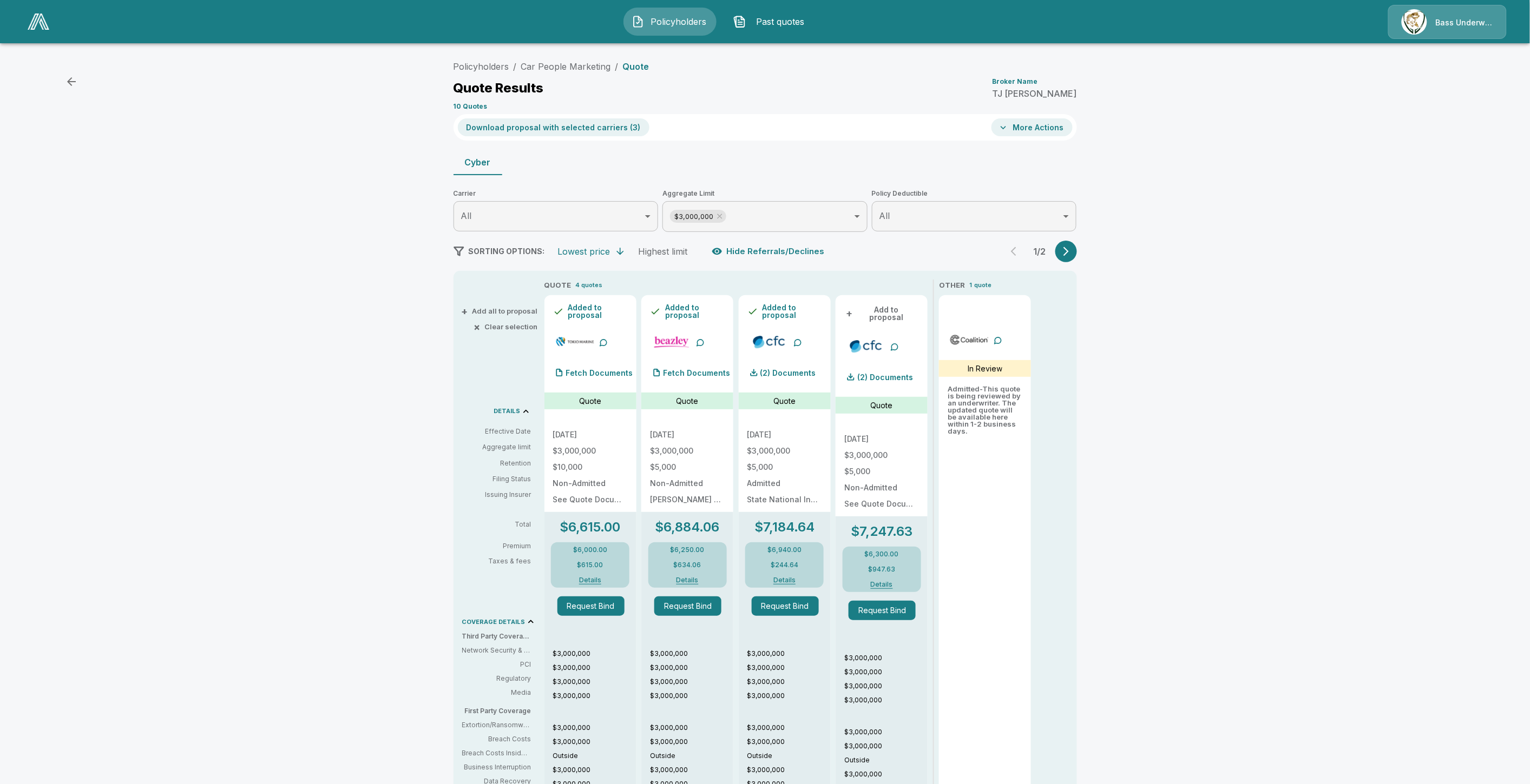
click at [1069, 254] on icon "button" at bounding box center [1066, 252] width 6 height 10
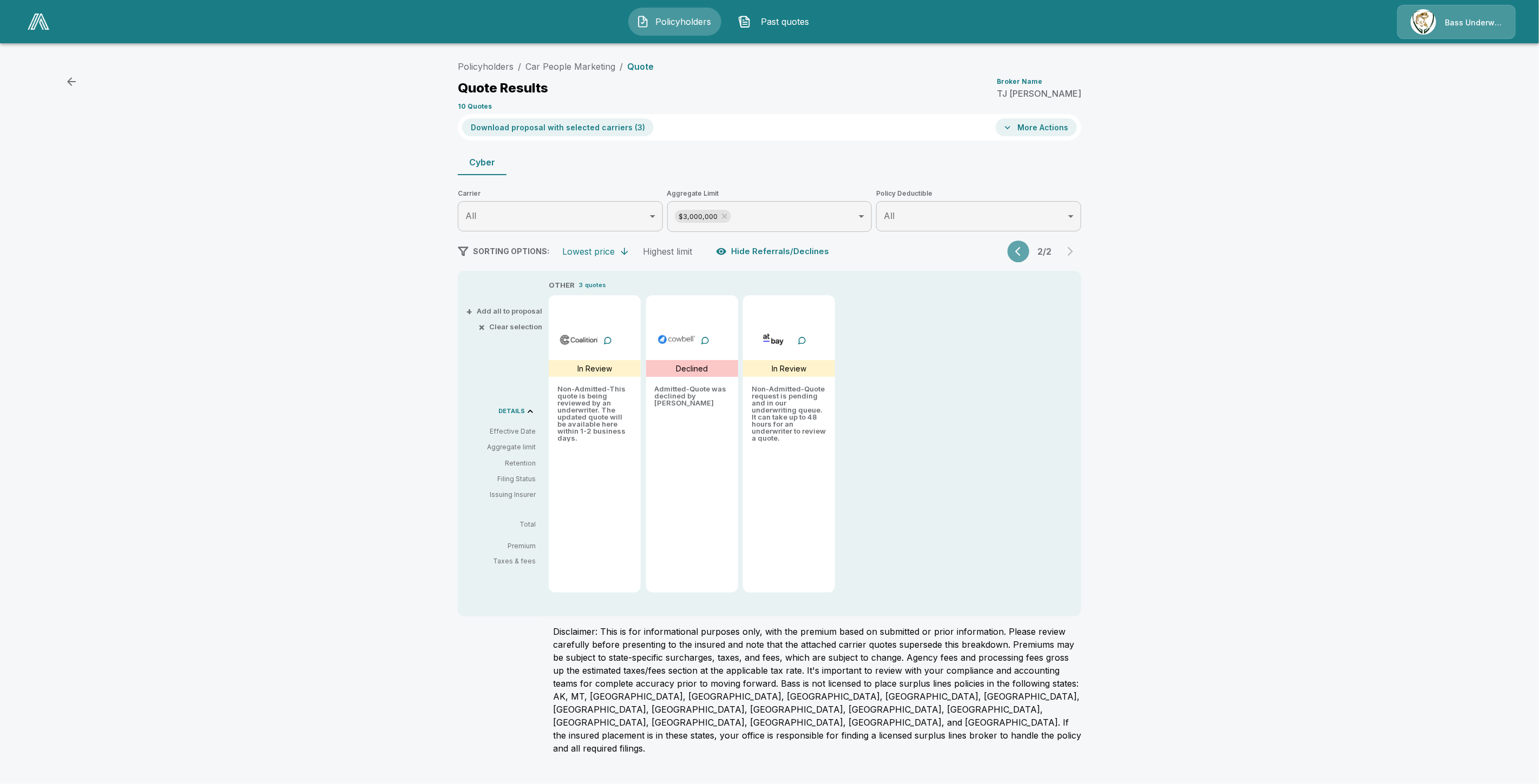
click at [1029, 250] on button "button" at bounding box center [1018, 252] width 22 height 22
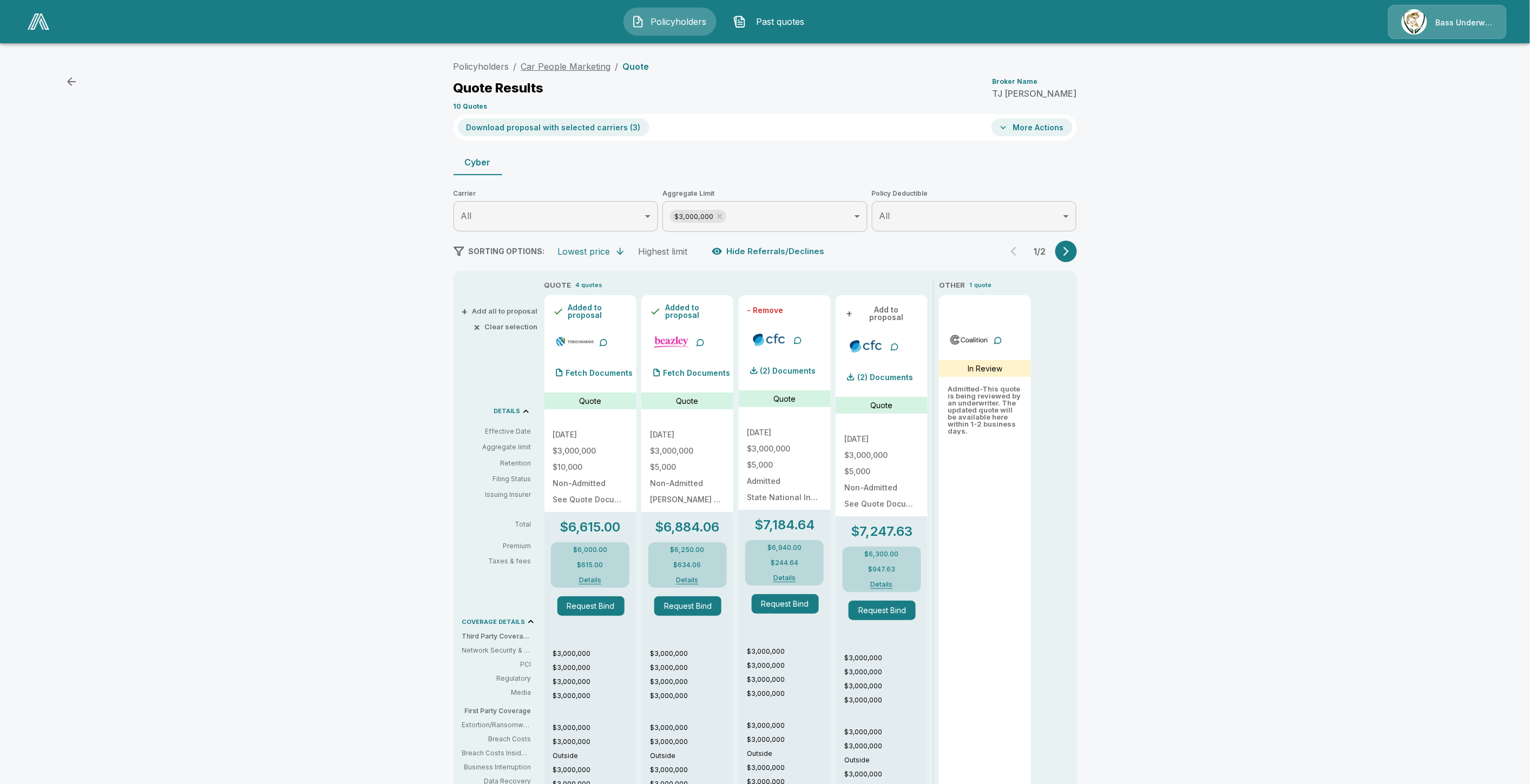
click at [555, 68] on link "Car People Marketing" at bounding box center [566, 66] width 90 height 11
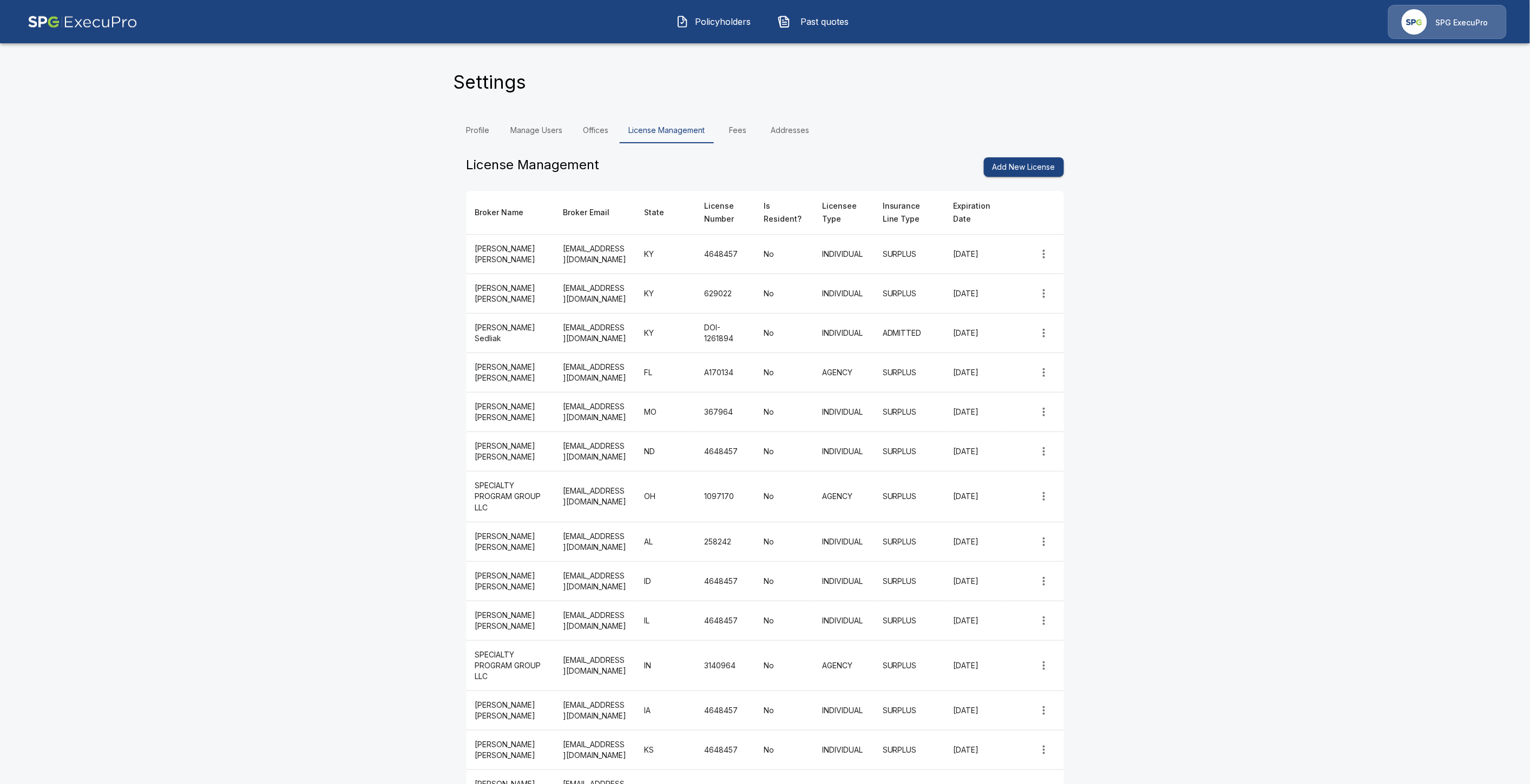
click at [727, 13] on button "Policyholders" at bounding box center [714, 22] width 93 height 28
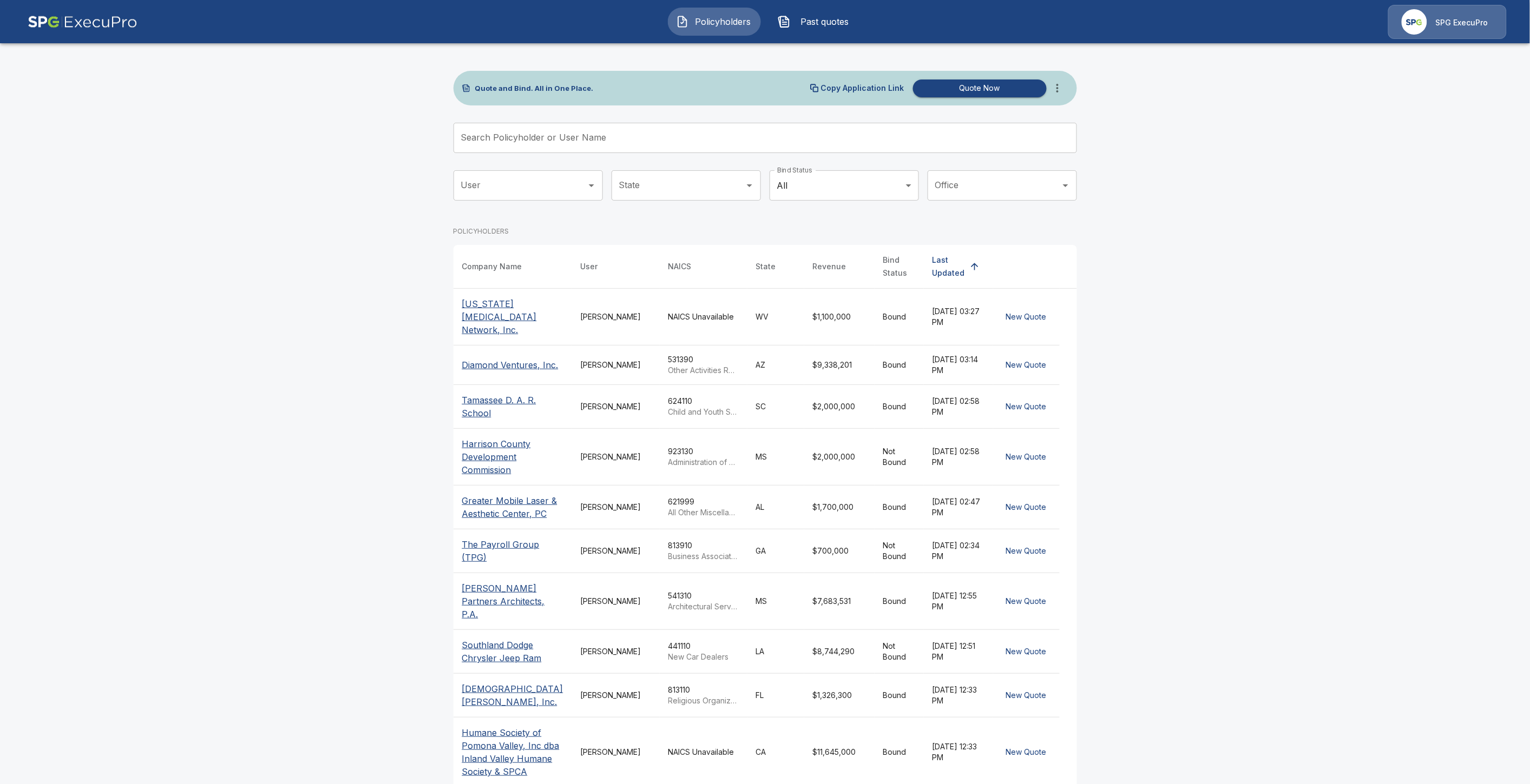
click at [566, 131] on input "Search Policyholder or User Name" at bounding box center [759, 138] width 611 height 30
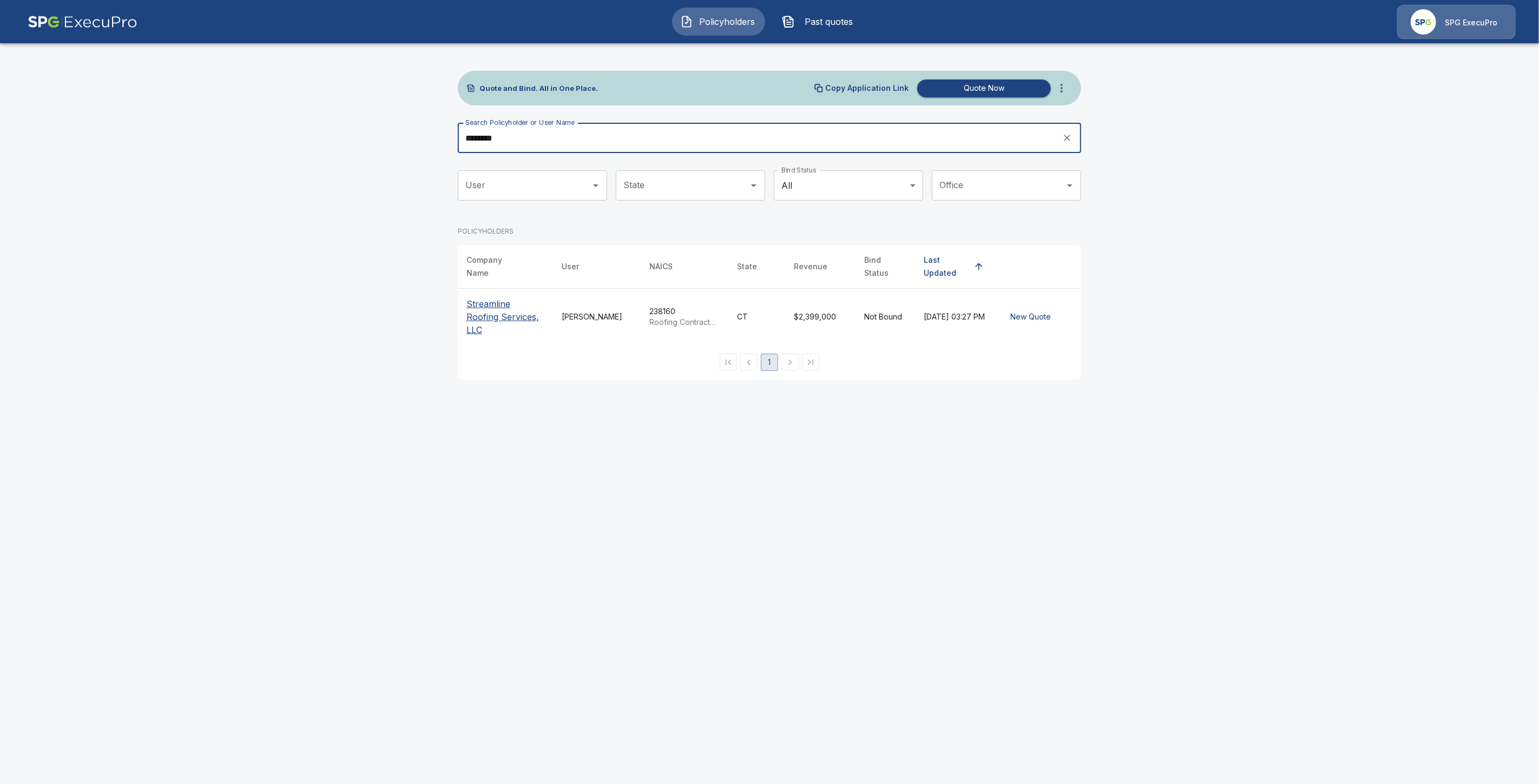
type input "********"
click at [518, 309] on p "Streamline Roofing Services, LLC" at bounding box center [505, 316] width 78 height 39
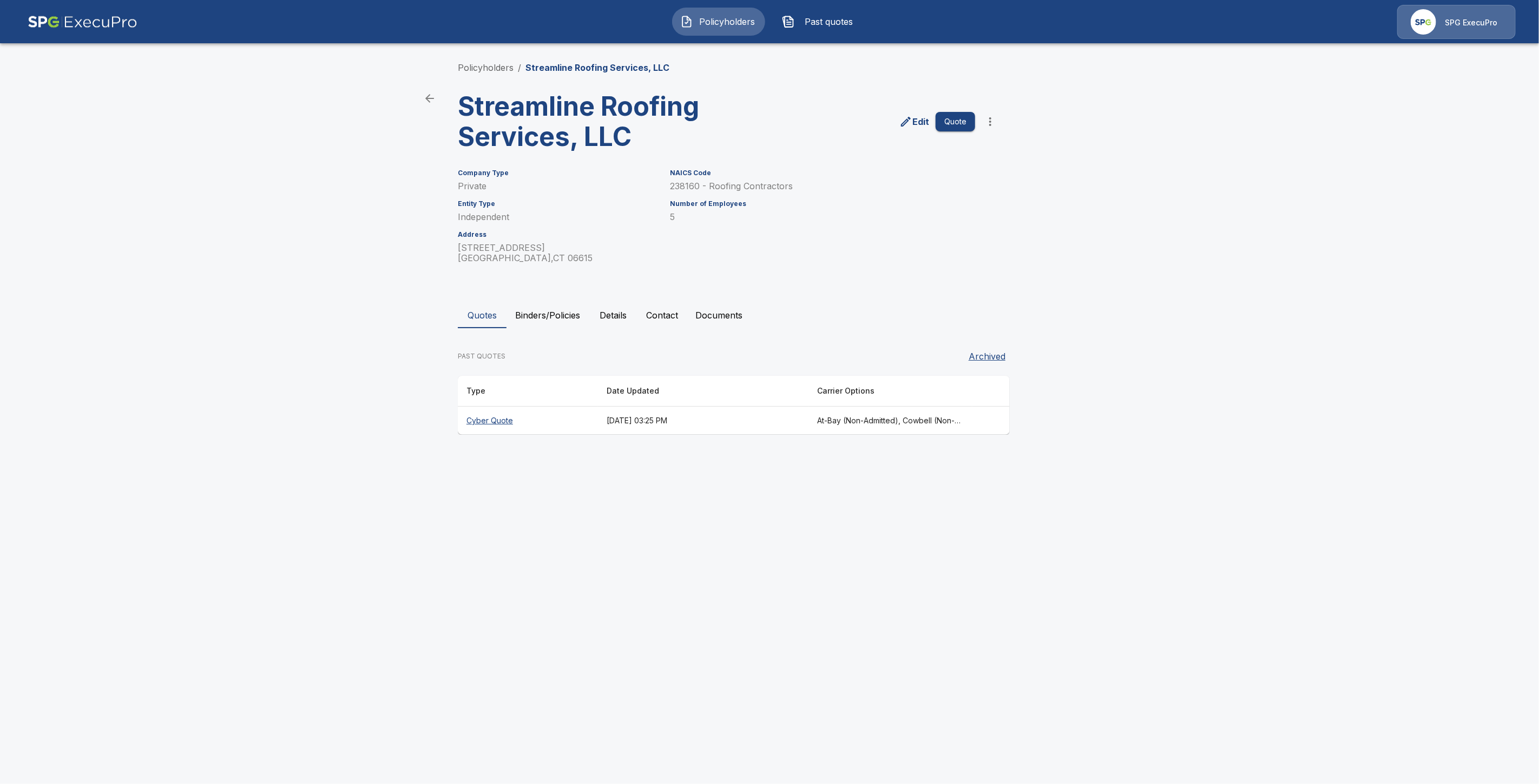
click at [496, 421] on th "Cyber Quote" at bounding box center [528, 421] width 140 height 29
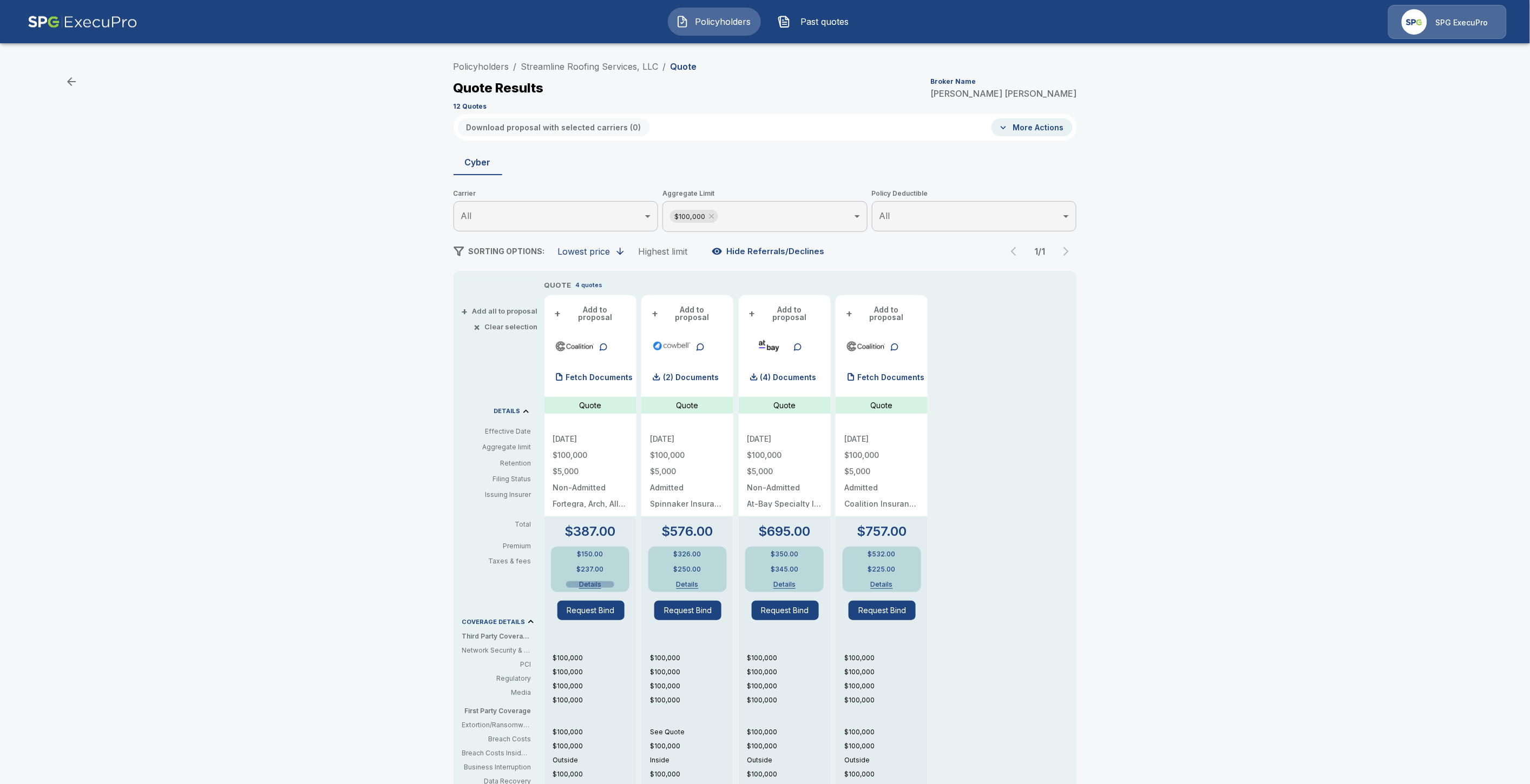
click at [604, 581] on button "Details" at bounding box center [590, 584] width 48 height 6
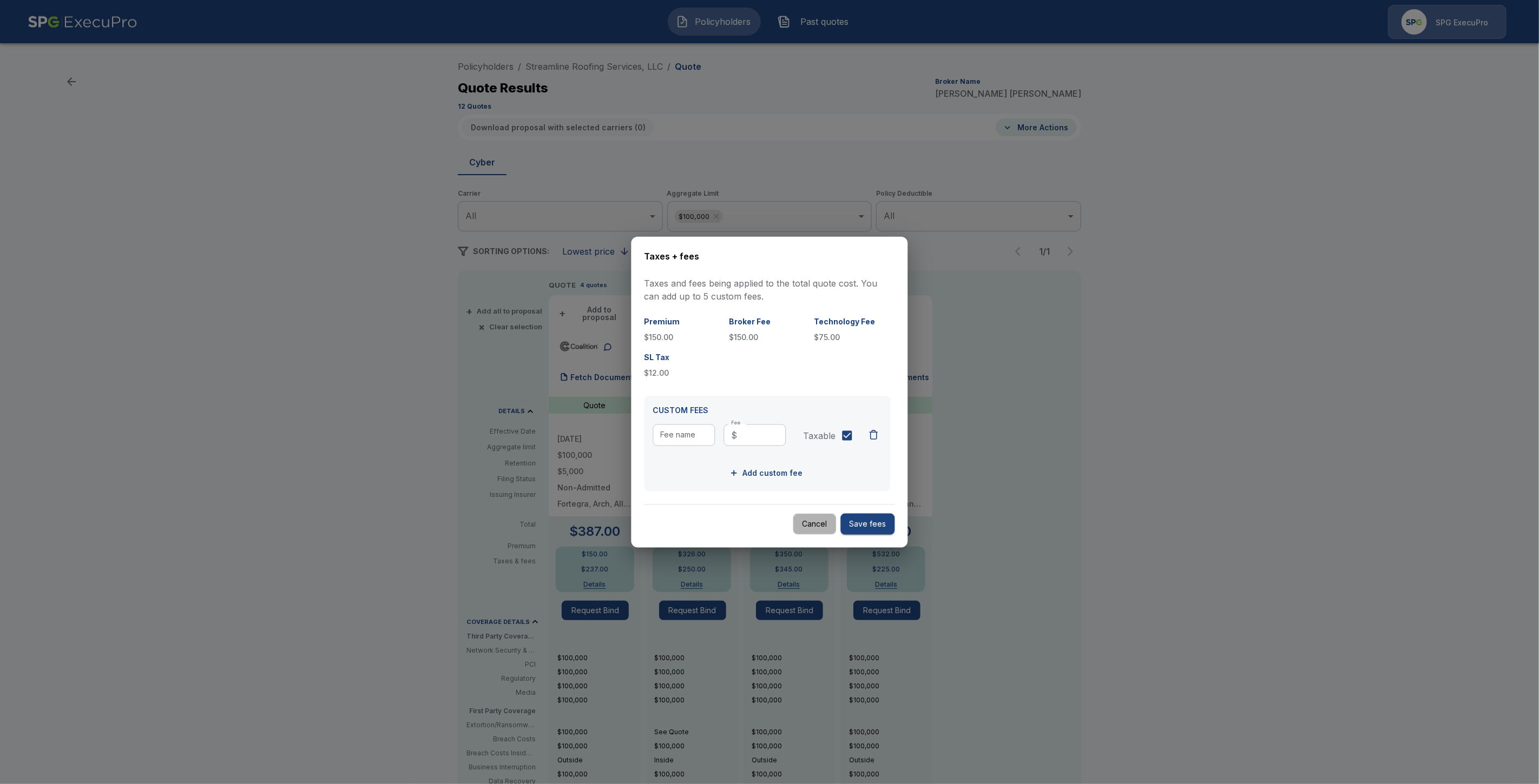
click at [819, 529] on button "Cancel" at bounding box center [815, 524] width 43 height 21
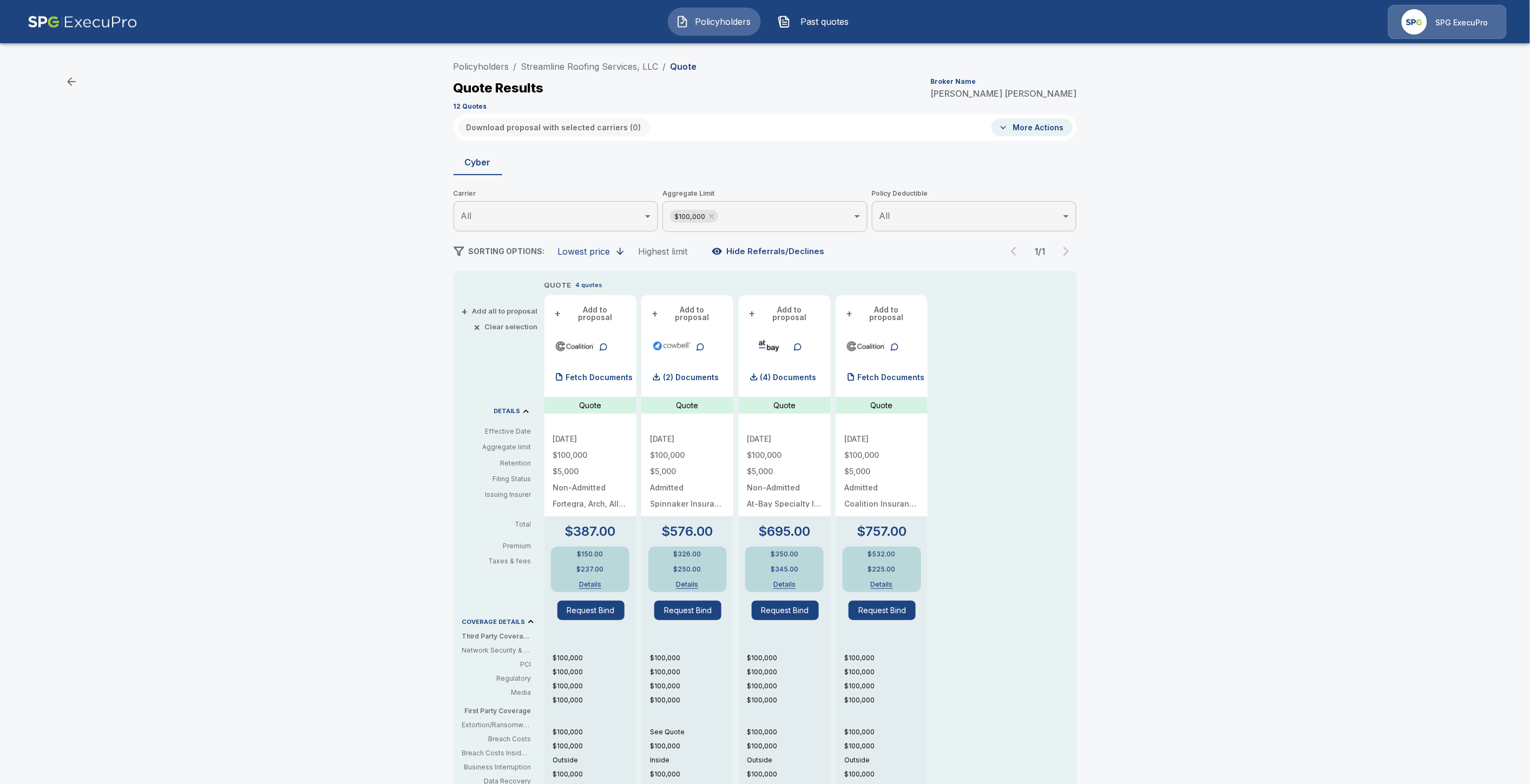
click at [597, 581] on div "$150.00 $237.00 Details" at bounding box center [590, 570] width 79 height 46
drag, startPoint x: 596, startPoint y: 581, endPoint x: 595, endPoint y: 575, distance: 6.1
click at [595, 581] on div "$150.00 $237.00 Details" at bounding box center [590, 570] width 79 height 46
click at [596, 581] on button "Details" at bounding box center [590, 584] width 48 height 6
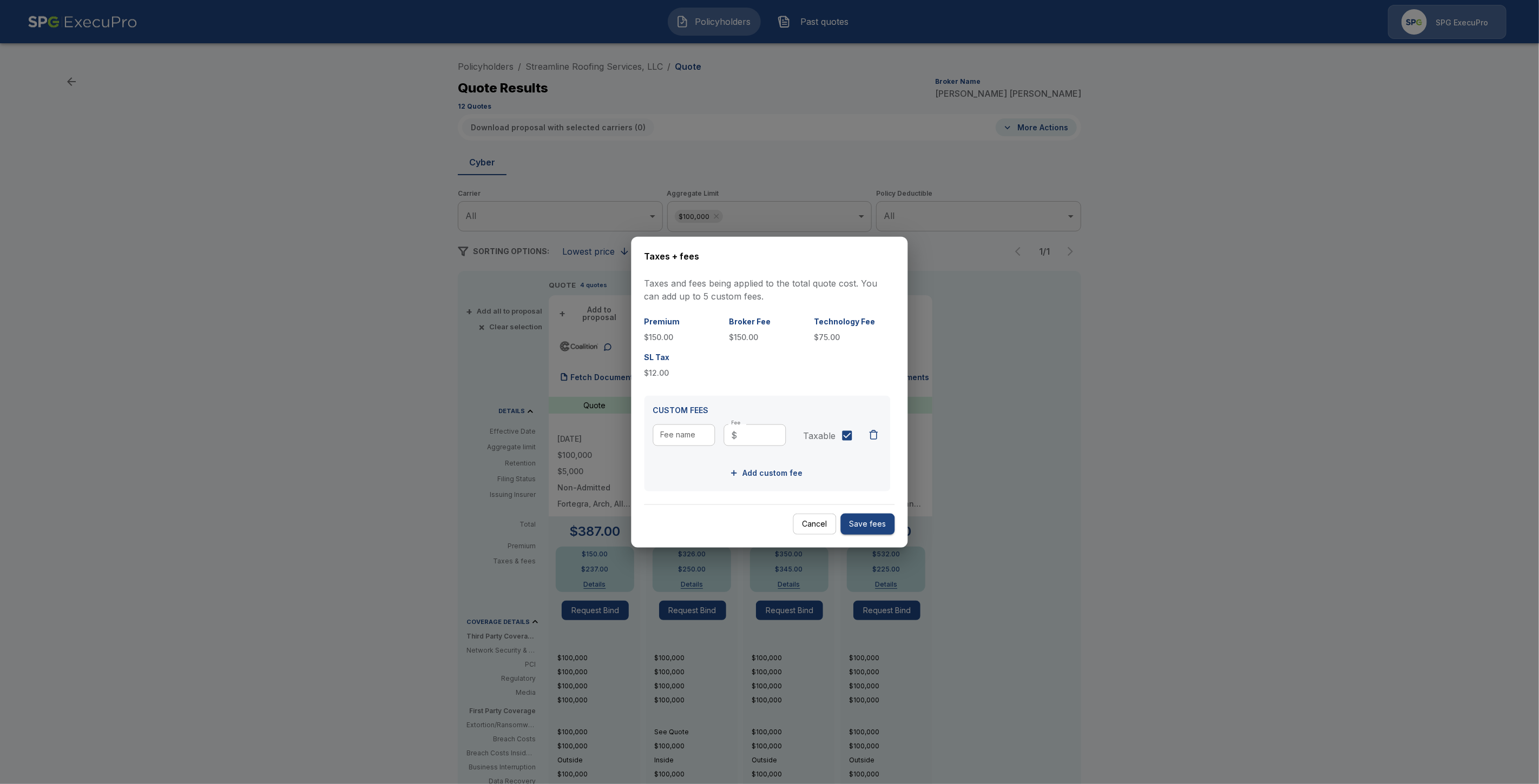
drag, startPoint x: 727, startPoint y: 527, endPoint x: 741, endPoint y: 529, distance: 14.1
click at [727, 527] on div "Cancel Save fees" at bounding box center [769, 520] width 250 height 30
click at [814, 528] on button "Cancel" at bounding box center [815, 524] width 43 height 21
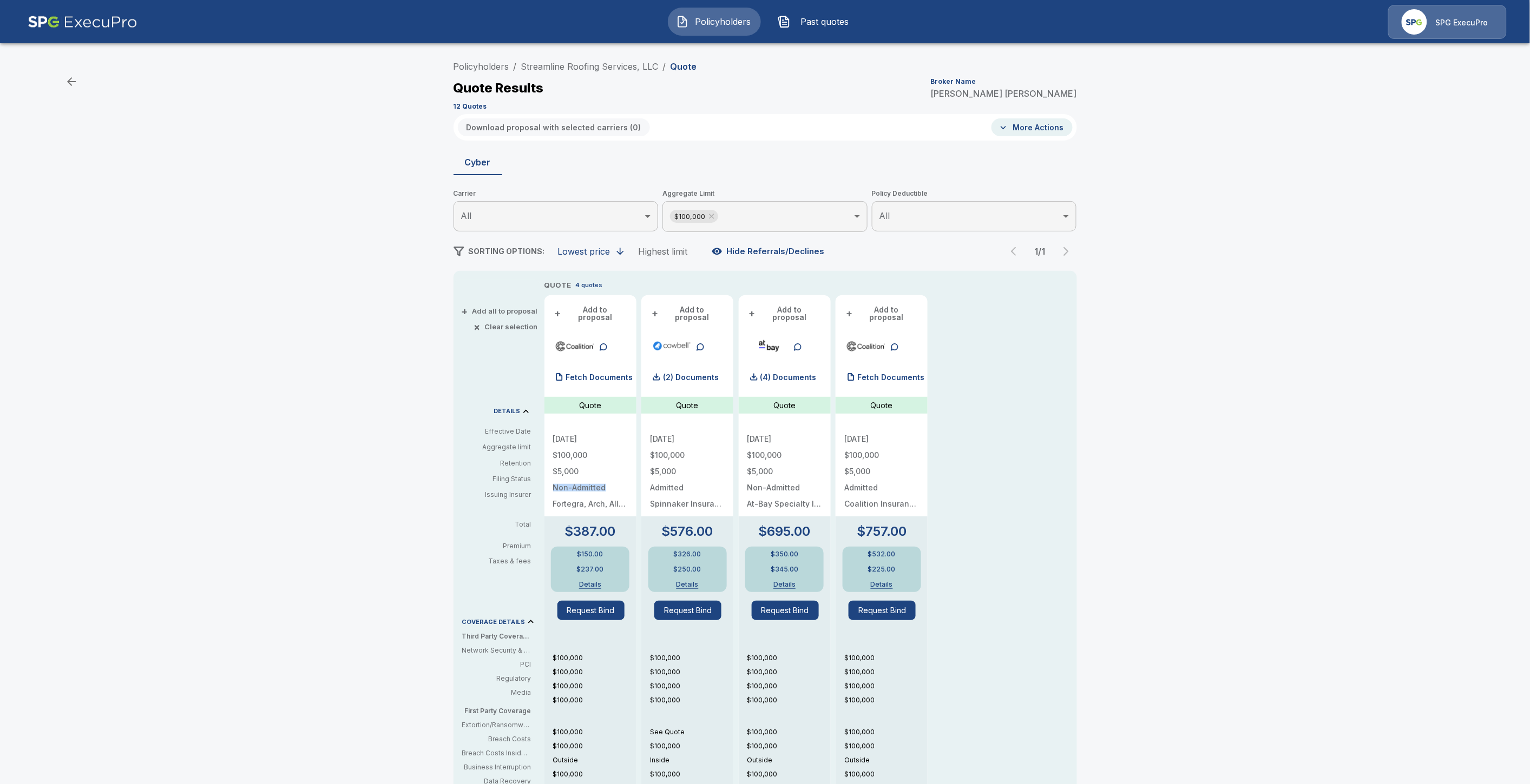
drag, startPoint x: 615, startPoint y: 479, endPoint x: 548, endPoint y: 482, distance: 67.1
click at [548, 482] on div "+ Add to proposal Fetch Documents Quote 10/17/2025 $100,000 $5,000 Non-Admitted…" at bounding box center [590, 614] width 92 height 638
copy p "Non-Admitted"
click at [694, 581] on button "Details" at bounding box center [687, 584] width 48 height 6
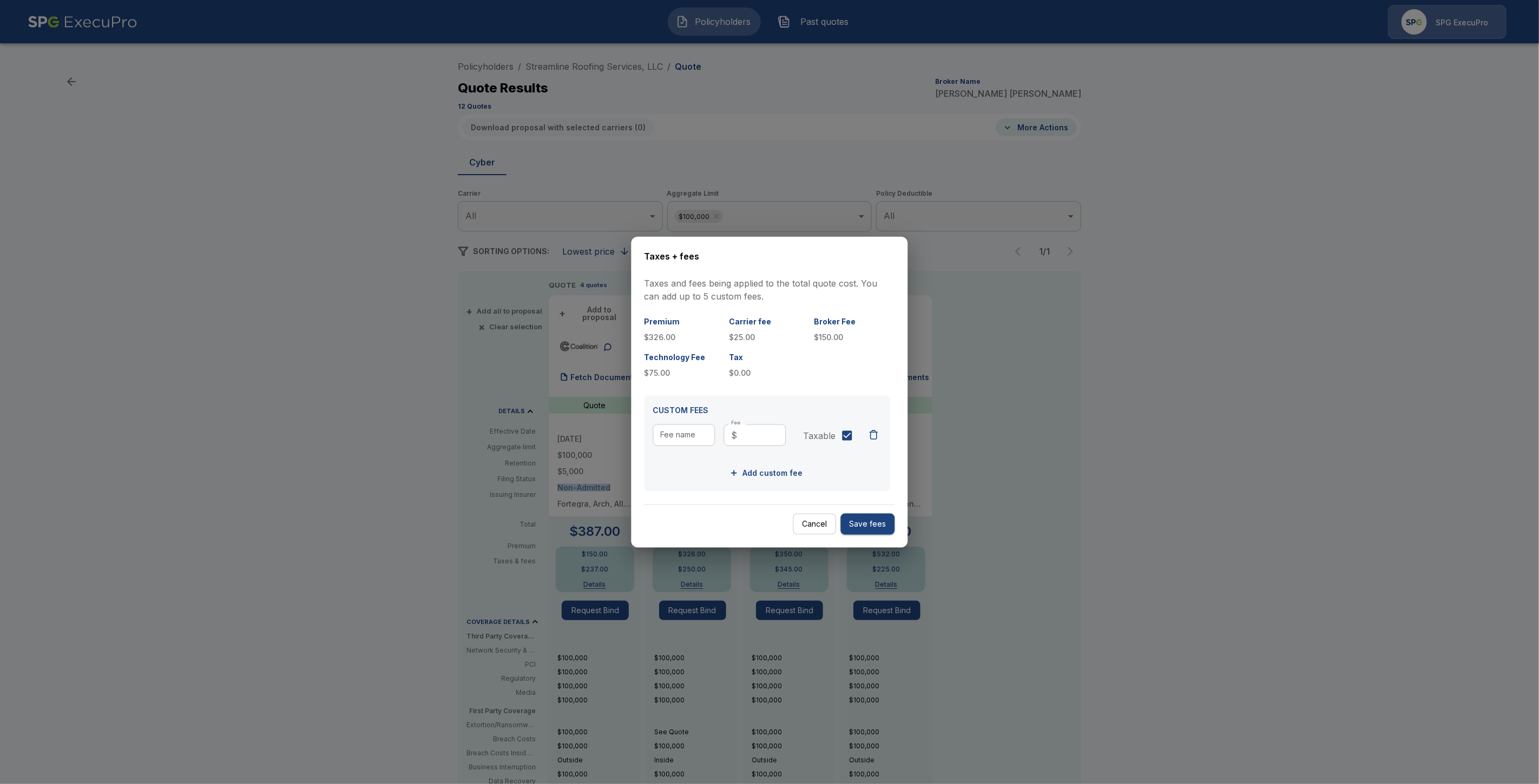
click at [810, 527] on button "Cancel" at bounding box center [815, 524] width 43 height 21
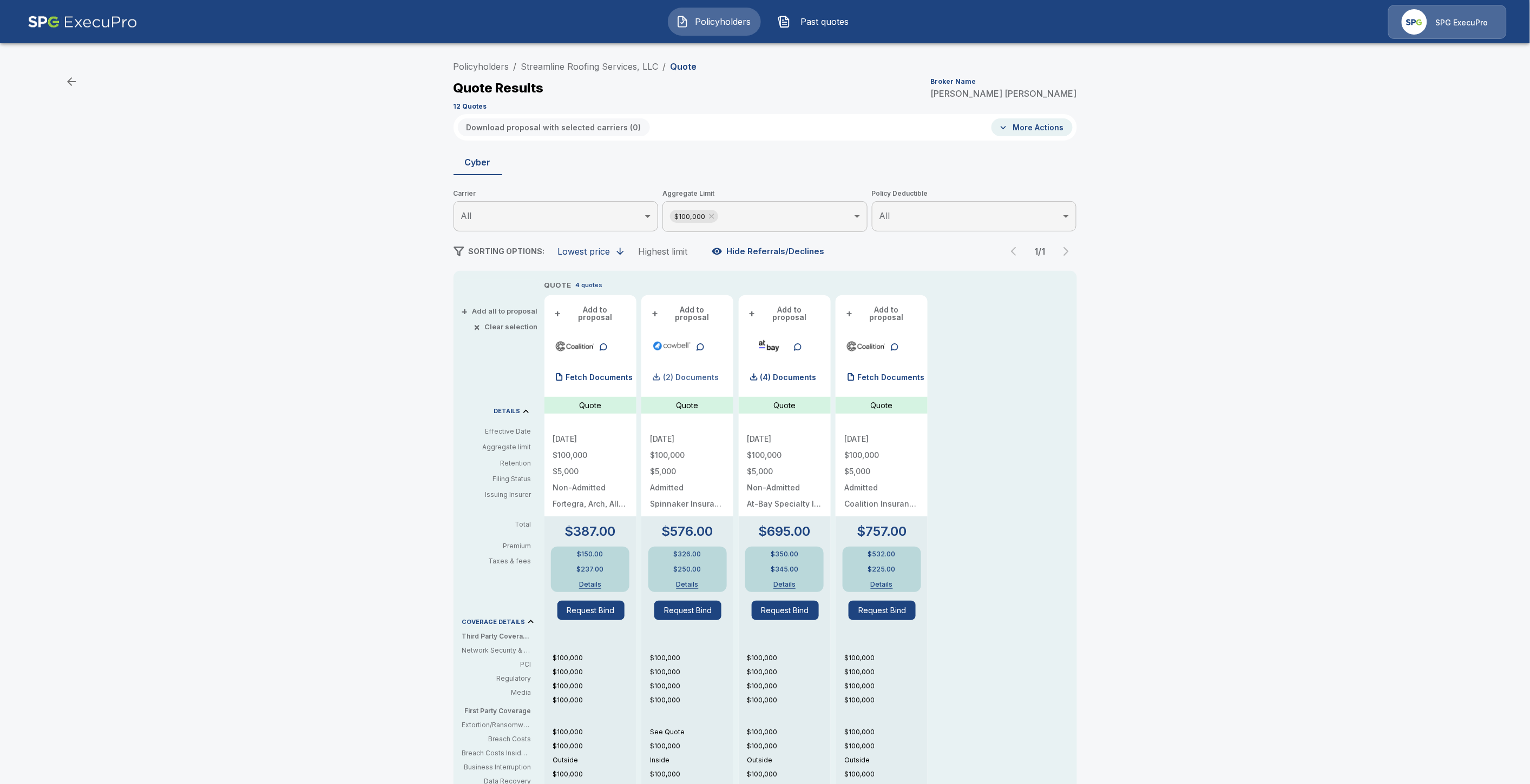
click at [695, 374] on p "(2) Documents" at bounding box center [690, 378] width 56 height 8
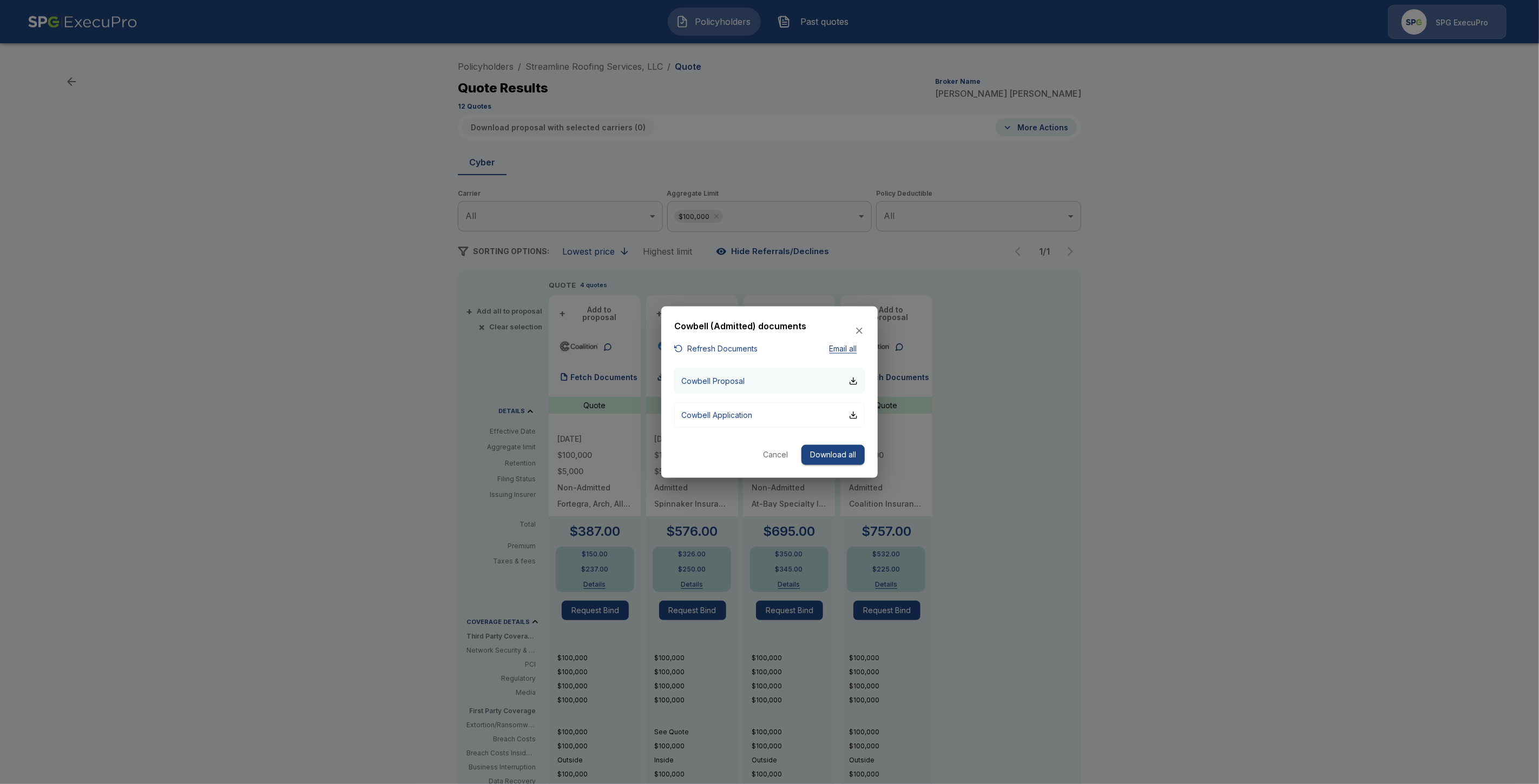
click at [743, 382] on p "Cowbell Proposal" at bounding box center [713, 381] width 63 height 11
click at [857, 331] on icon "button" at bounding box center [859, 331] width 11 height 11
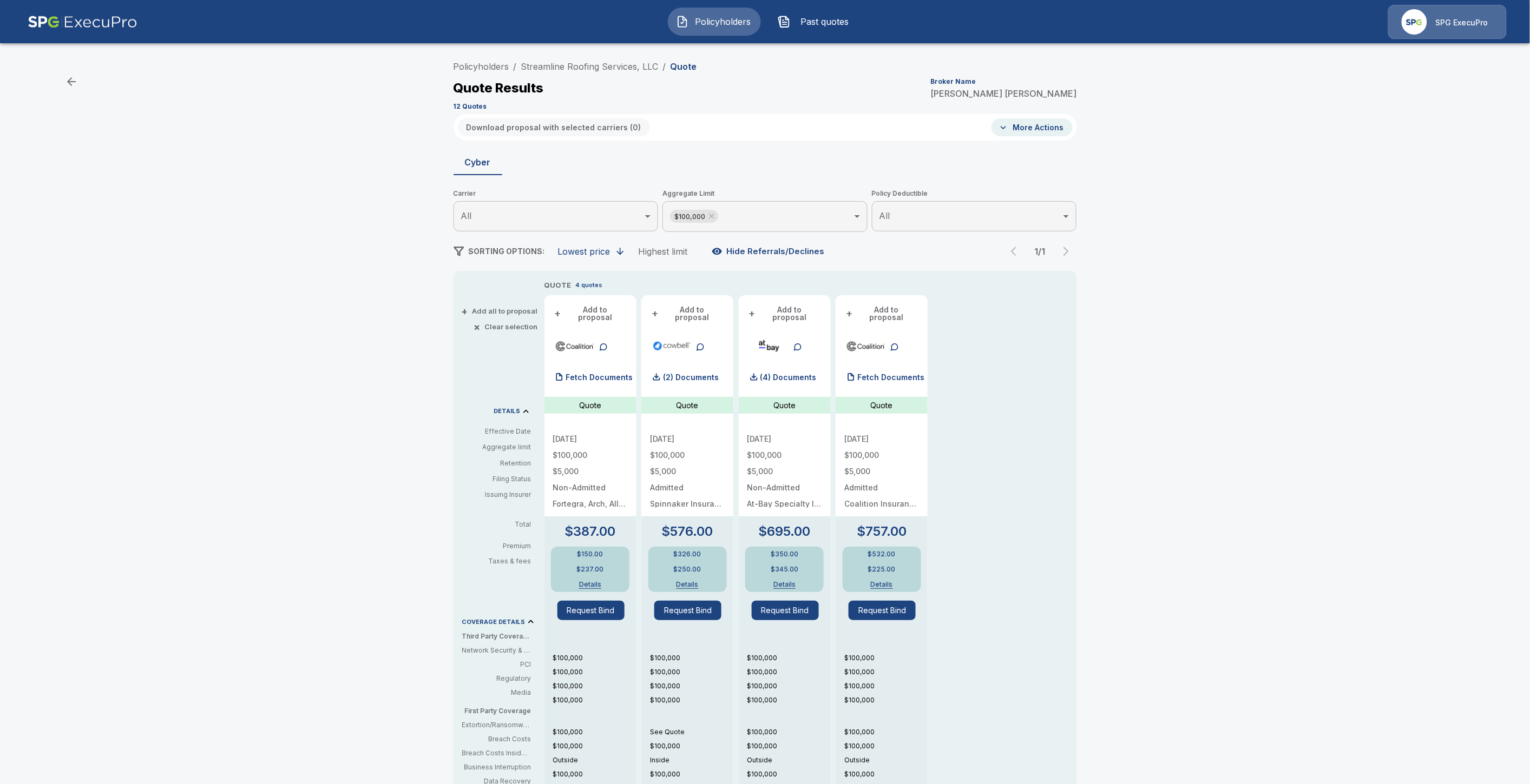
click at [694, 572] on div "$326.00 $250.00 Details" at bounding box center [687, 570] width 79 height 46
click at [686, 581] on button "Details" at bounding box center [687, 584] width 48 height 6
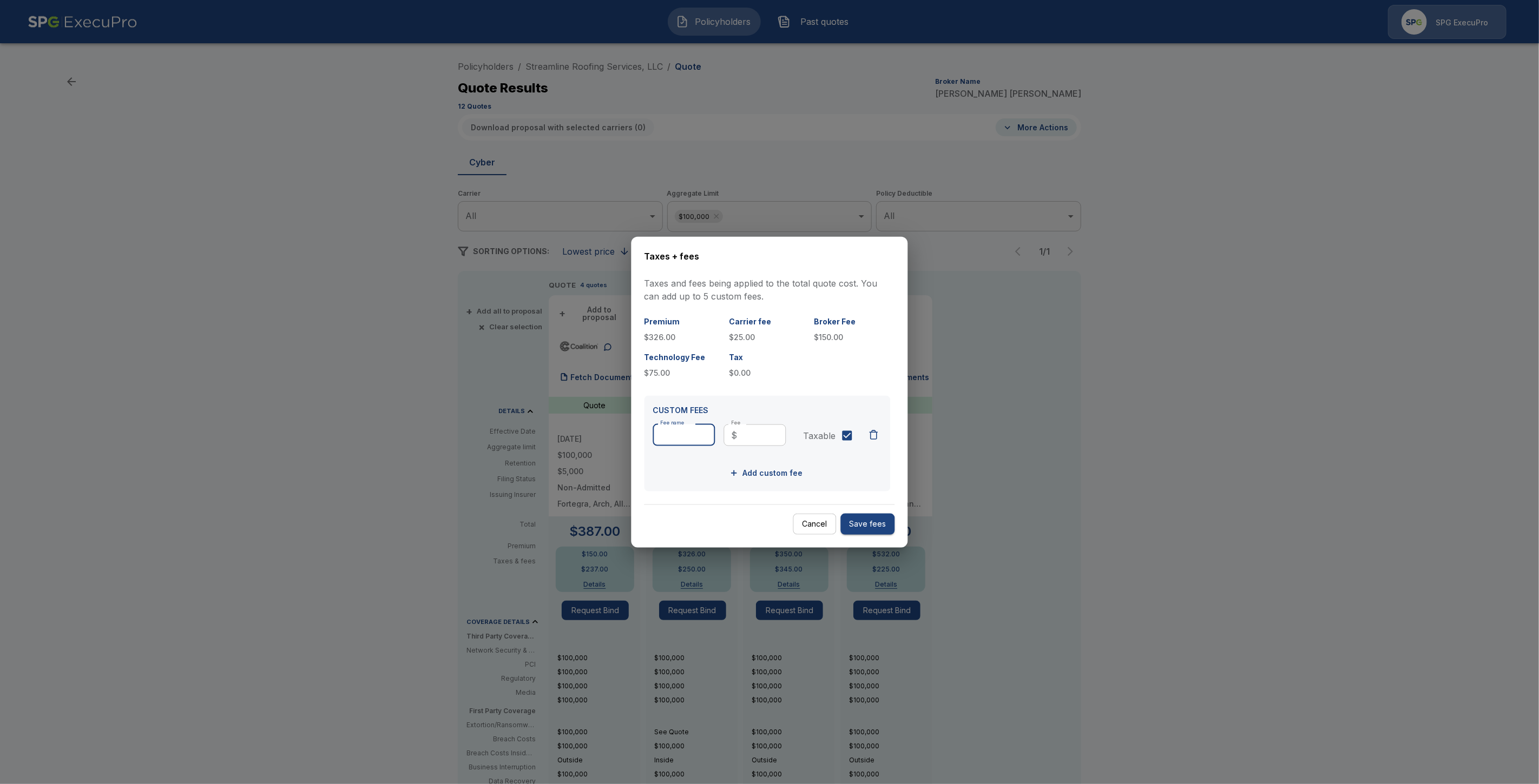
click at [686, 444] on input "Fee name" at bounding box center [684, 435] width 62 height 22
type input "**********"
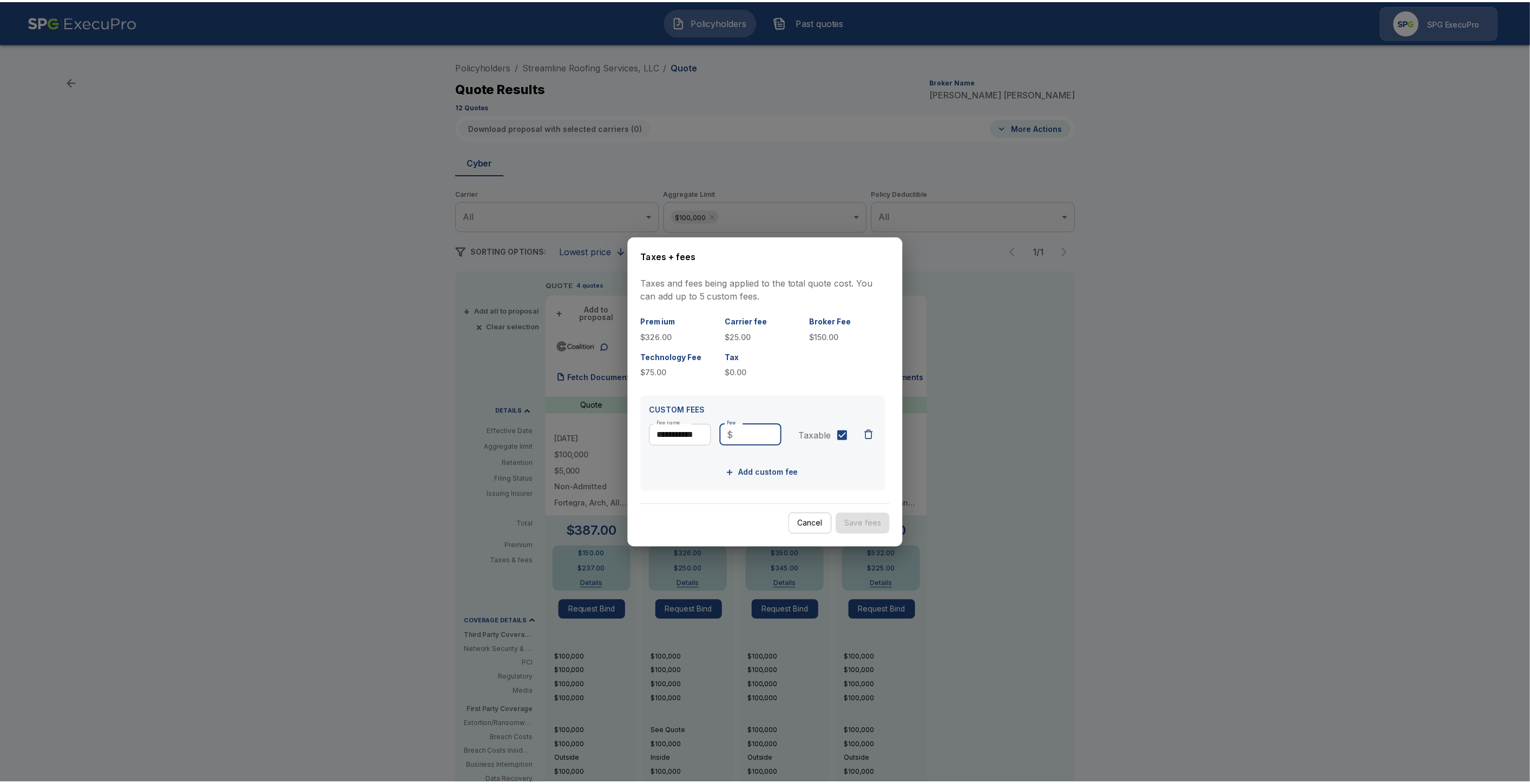
scroll to position [0, 0]
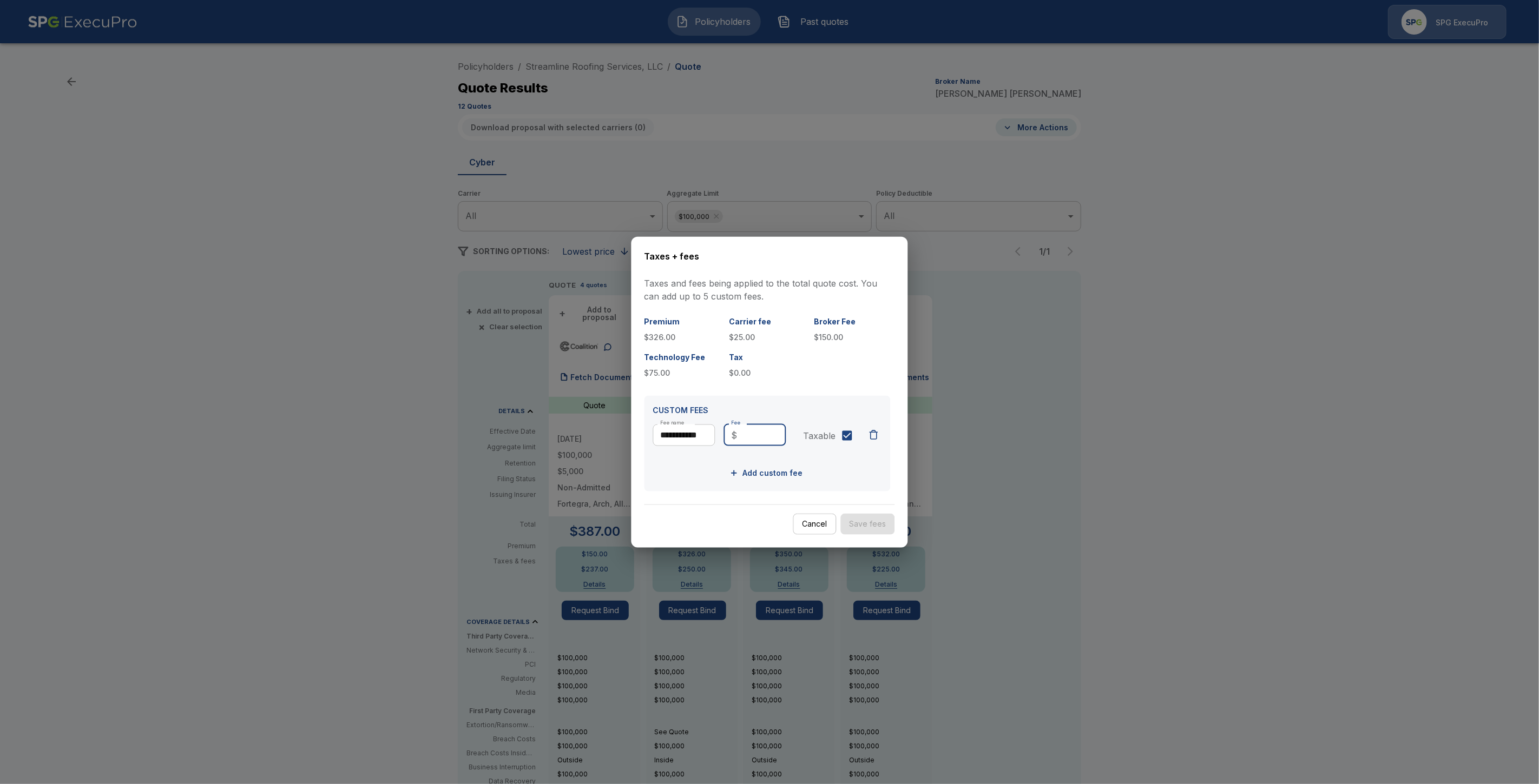
click at [758, 434] on input "Fee" at bounding box center [764, 435] width 44 height 22
click at [740, 434] on div "​ $ *** Fee" at bounding box center [755, 435] width 62 height 22
click at [744, 435] on input "***" at bounding box center [764, 435] width 44 height 22
click at [743, 436] on input "***" at bounding box center [764, 435] width 44 height 22
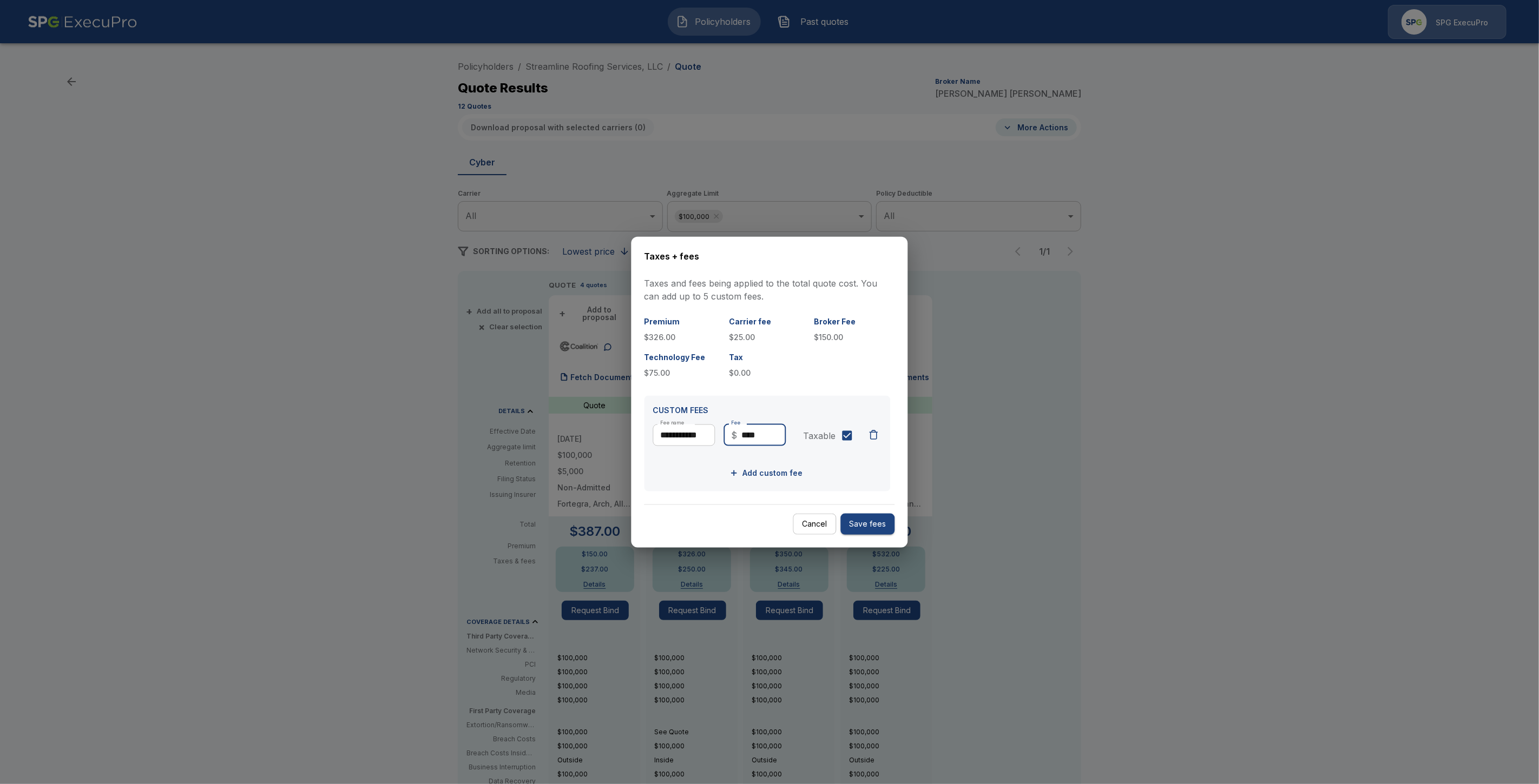
type input "****"
click at [874, 518] on button "Save fees" at bounding box center [867, 524] width 54 height 21
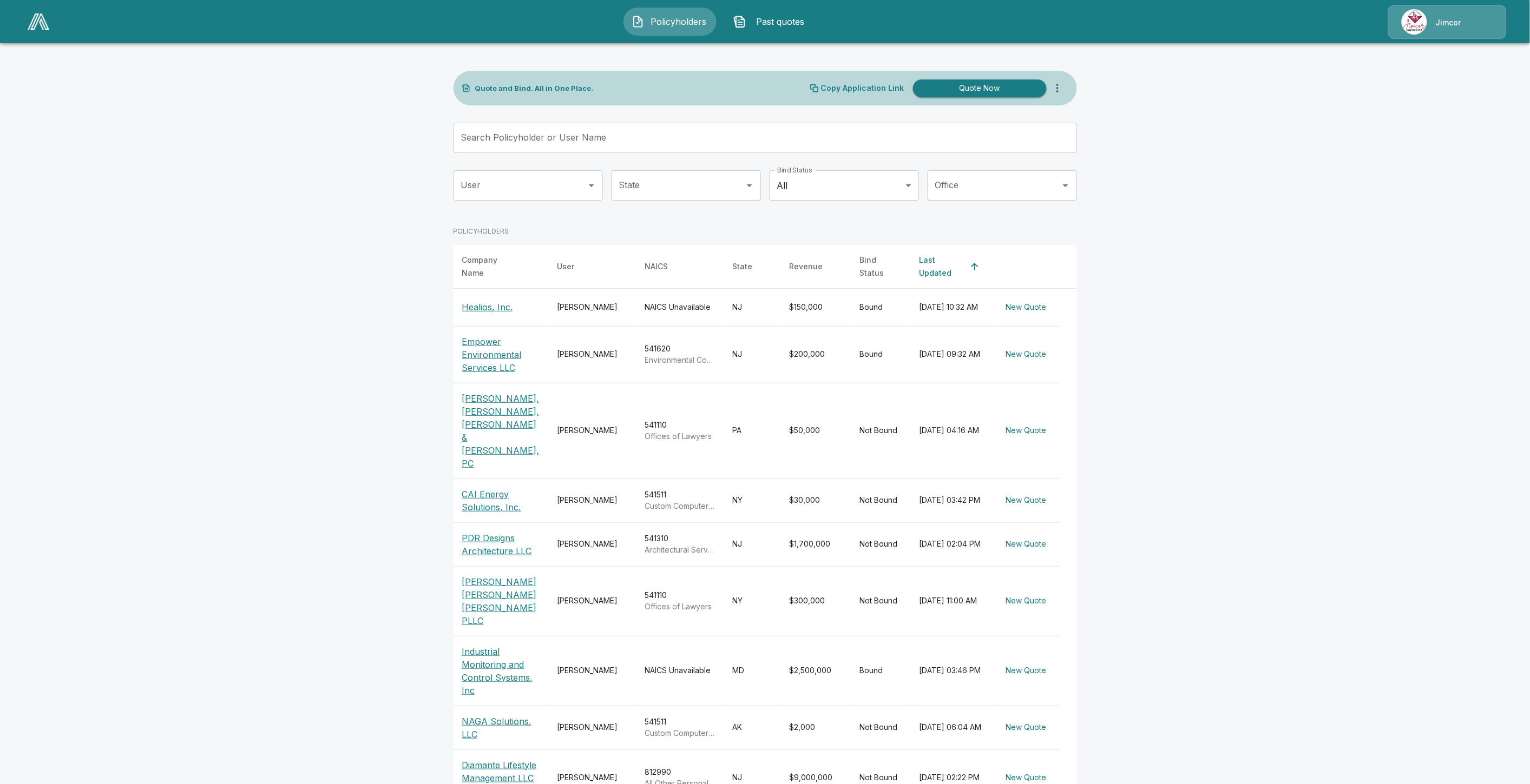
click at [39, 15] on img at bounding box center [39, 22] width 22 height 16
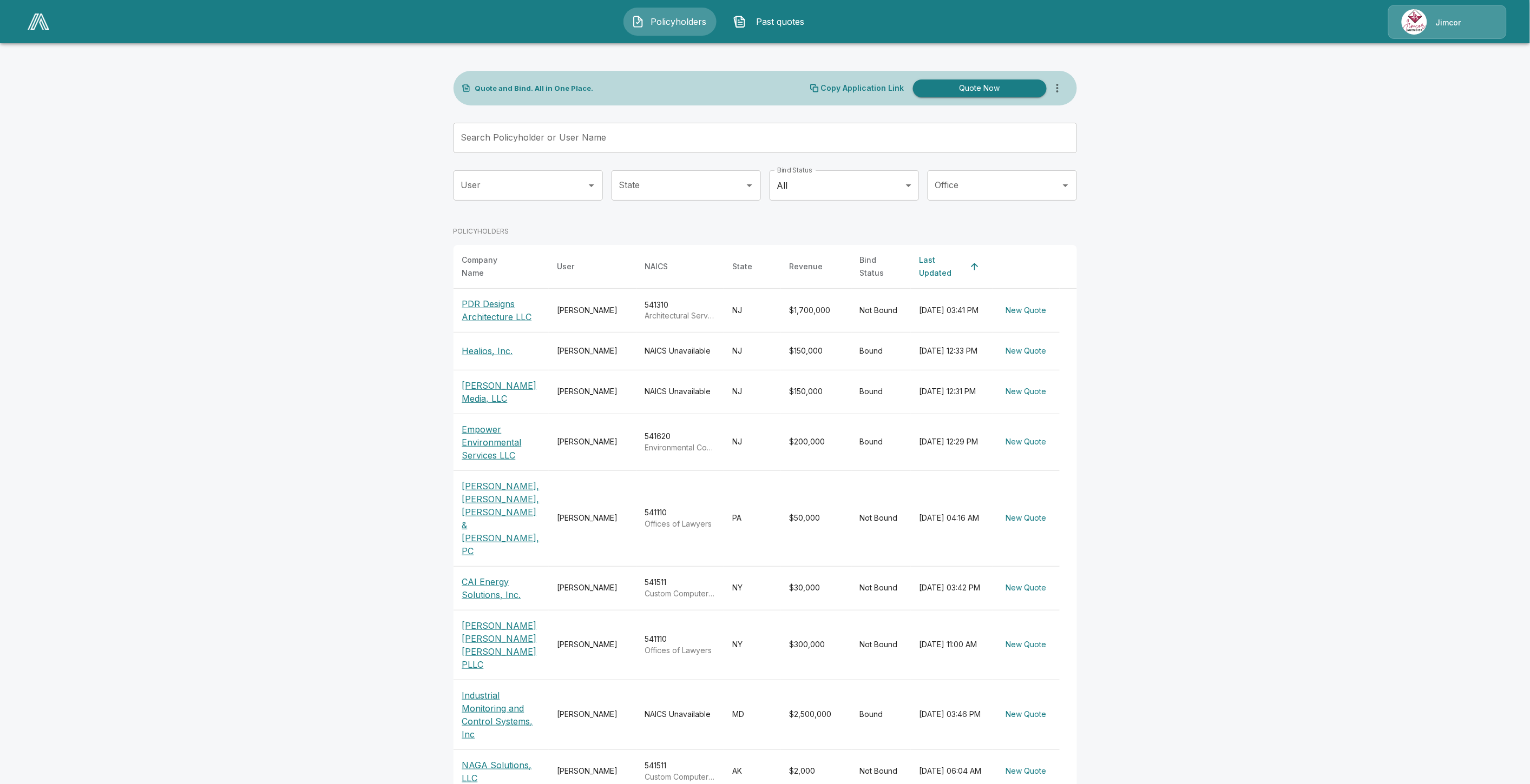
click at [507, 305] on p "PDR Designs Architecture LLC" at bounding box center [501, 310] width 78 height 26
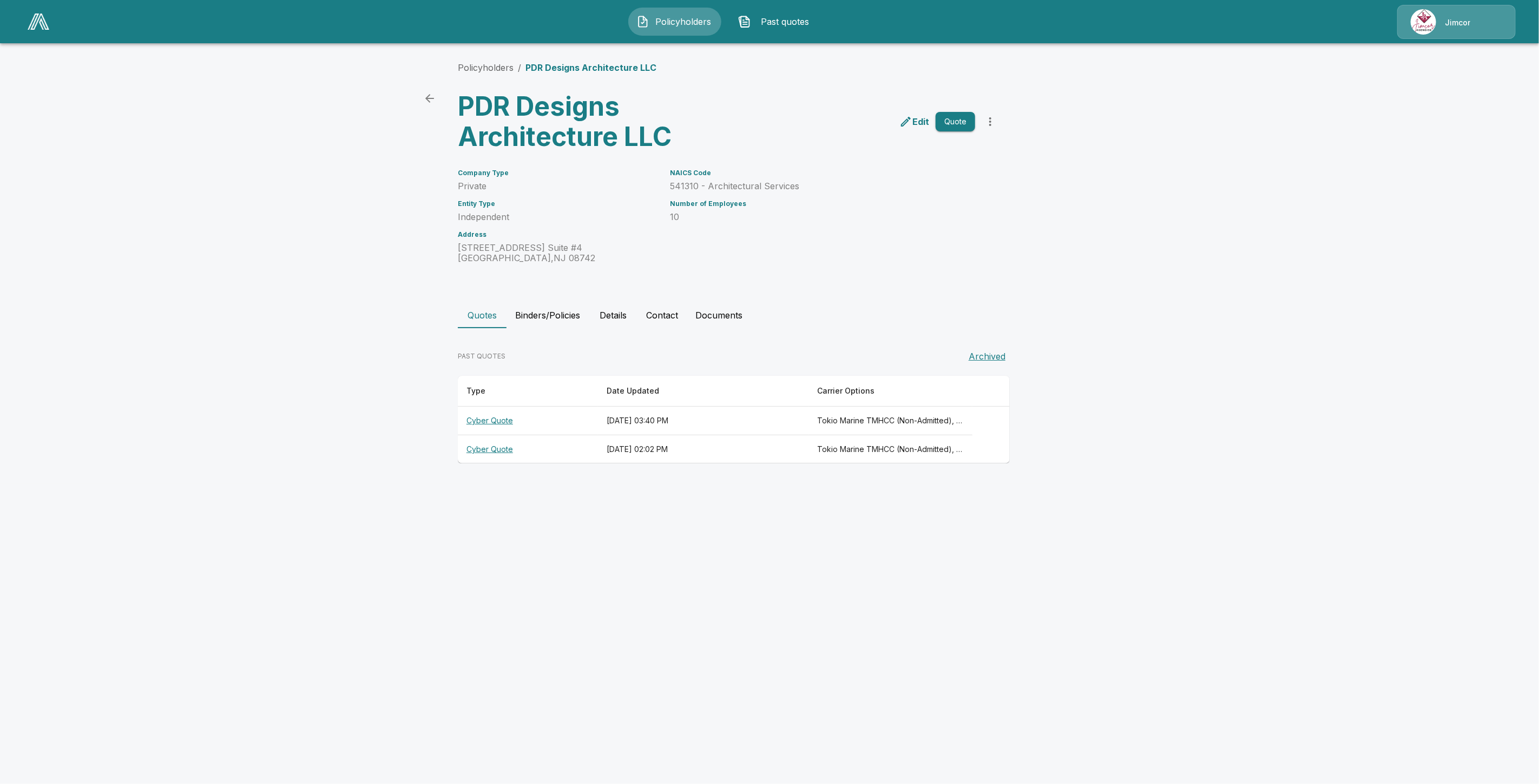
click at [479, 418] on th "Cyber Quote" at bounding box center [528, 421] width 140 height 29
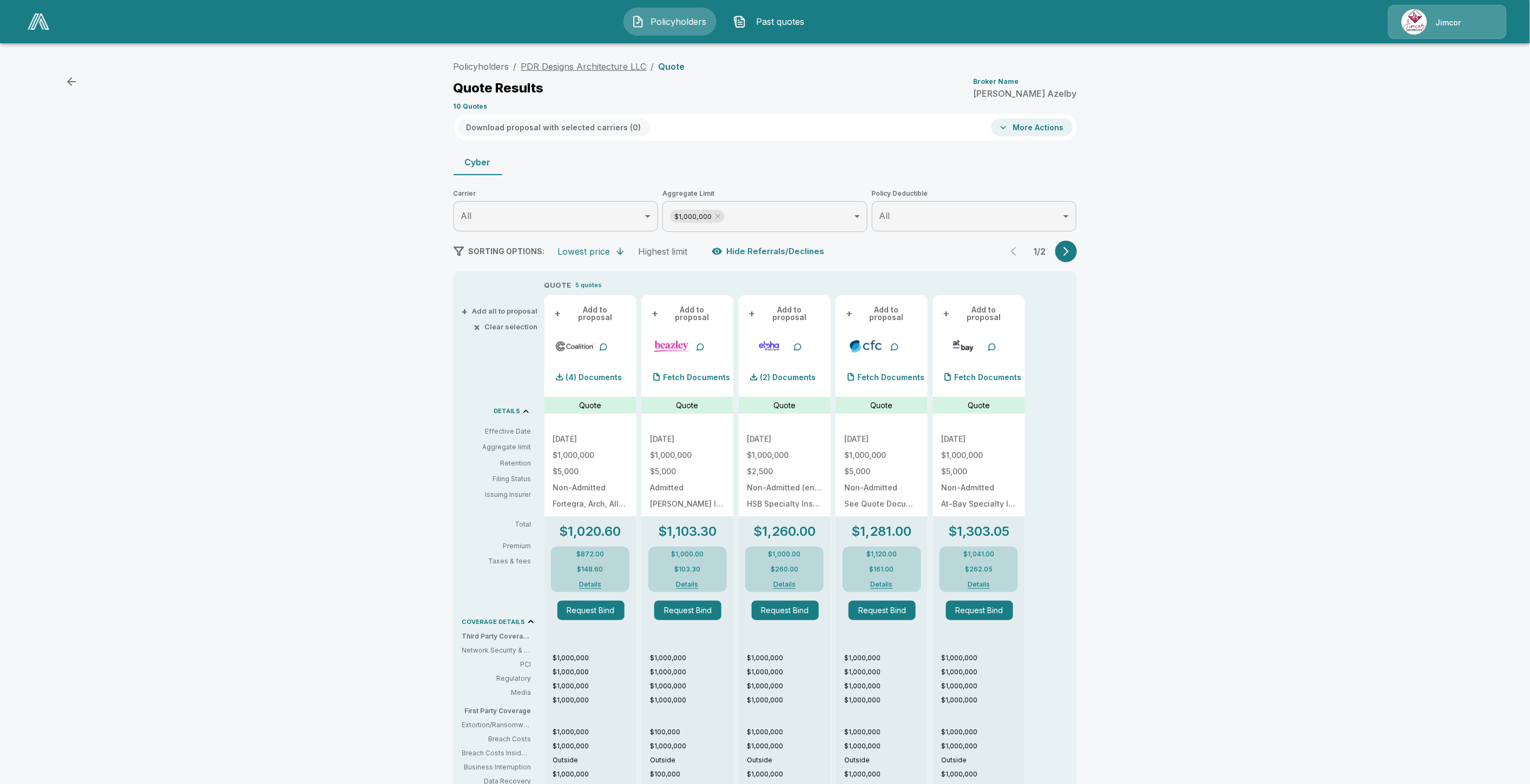
click at [564, 63] on link "PDR Designs Architecture LLC" at bounding box center [584, 66] width 126 height 11
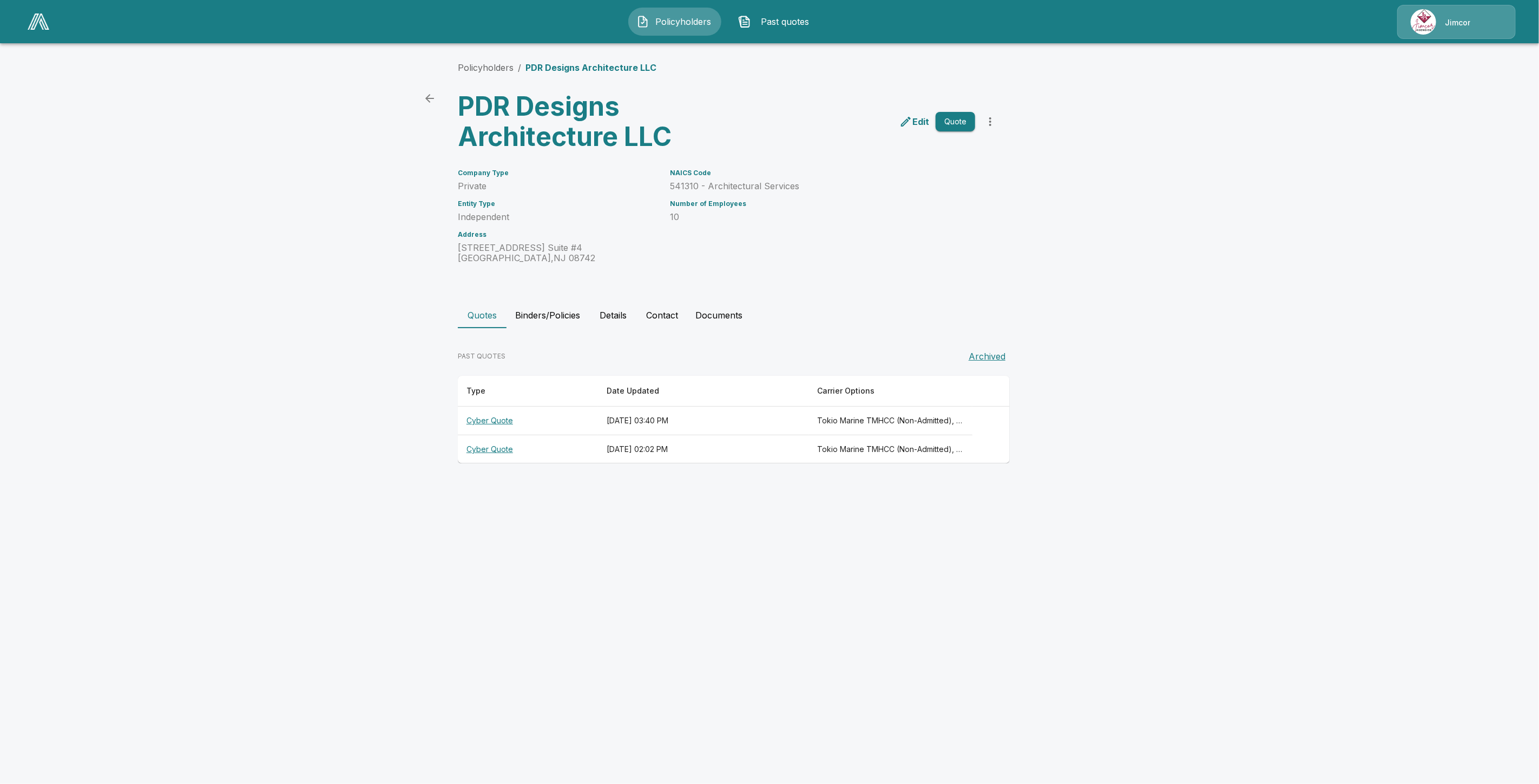
click at [496, 444] on th "Cyber Quote" at bounding box center [528, 449] width 140 height 29
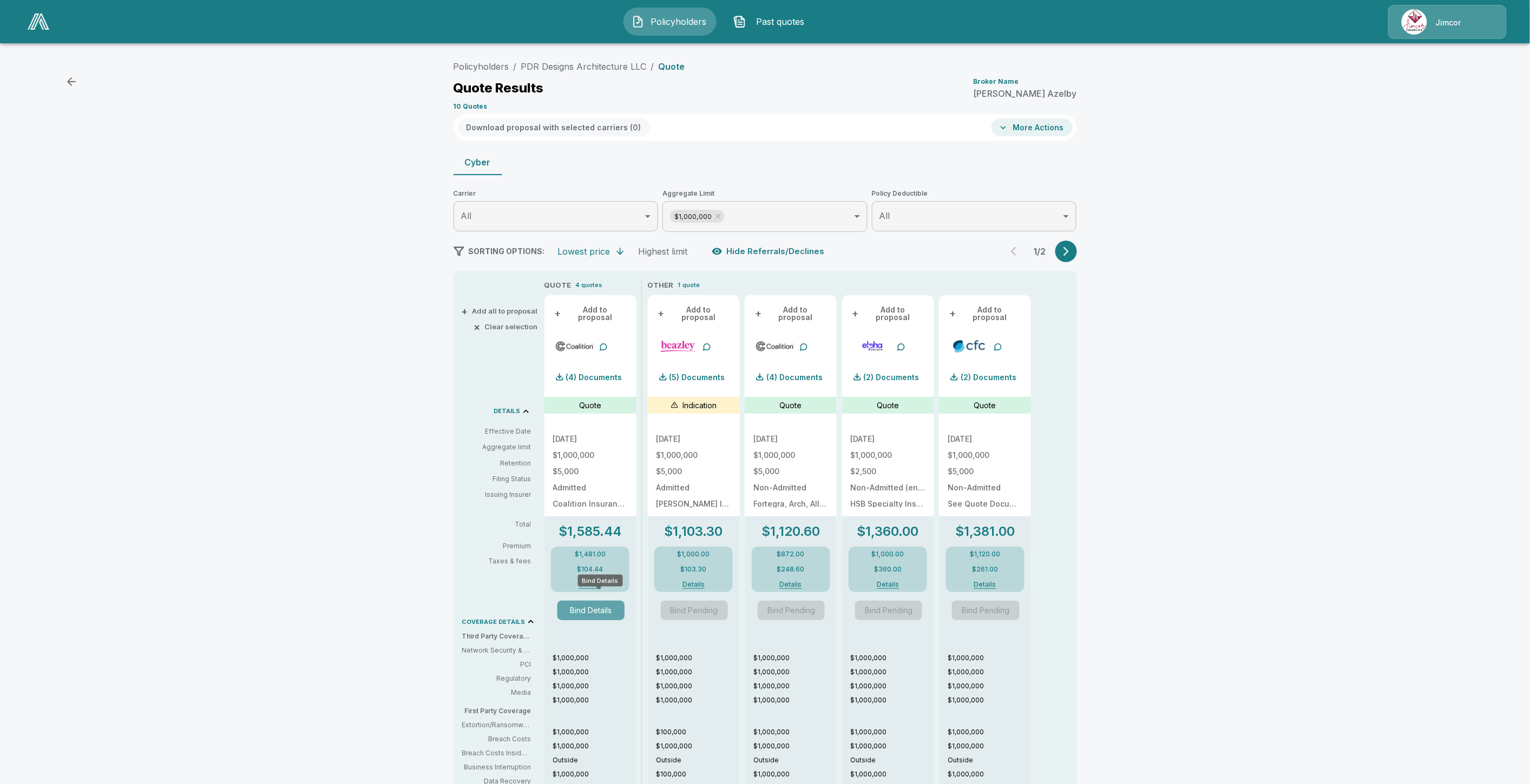
click at [611, 605] on button "Bind Details" at bounding box center [591, 610] width 67 height 20
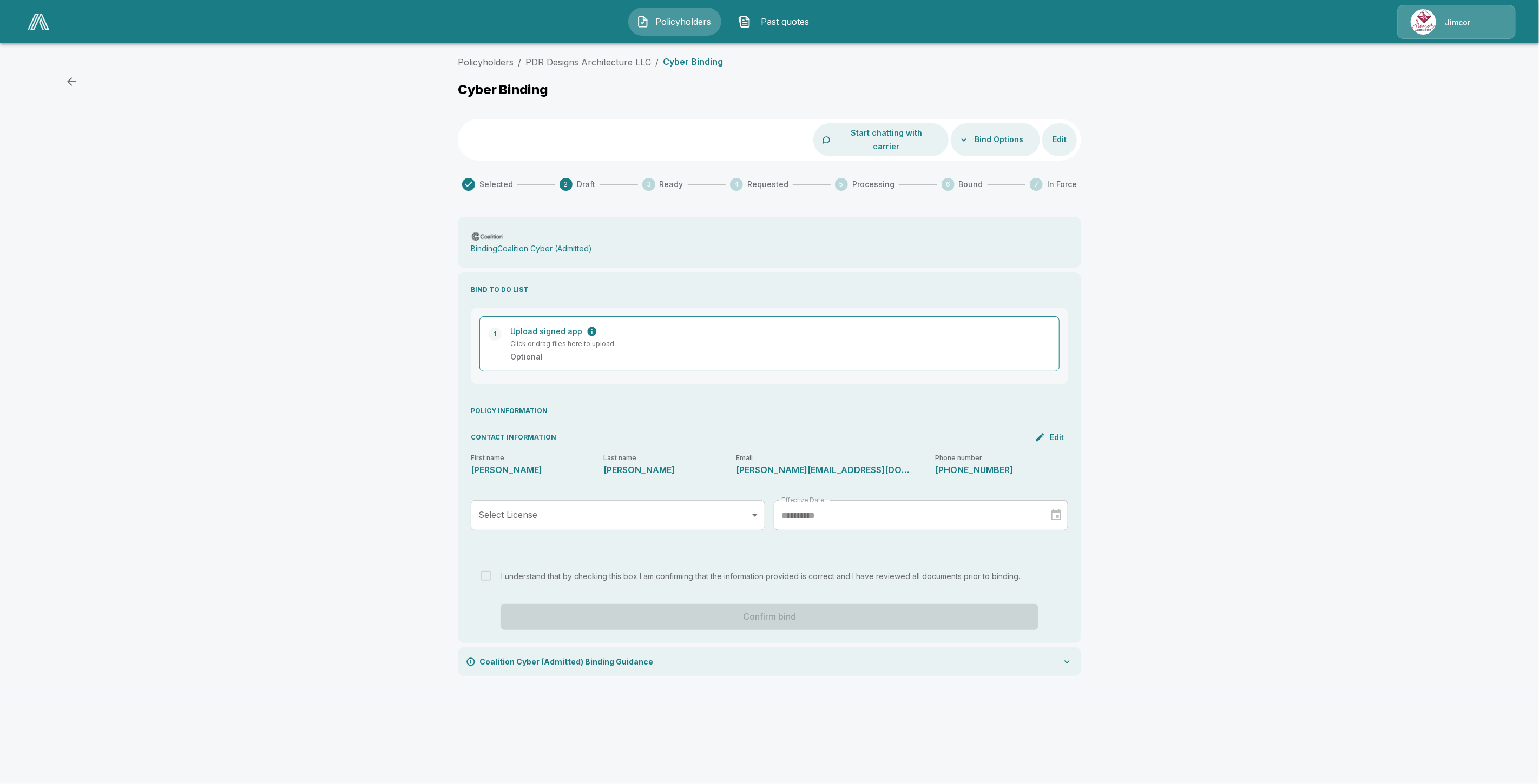
click at [371, 496] on div "**********" at bounding box center [769, 370] width 1539 height 638
click at [595, 511] on body "**********" at bounding box center [769, 344] width 1539 height 689
click at [585, 500] on div at bounding box center [769, 392] width 1539 height 784
drag, startPoint x: 372, startPoint y: 454, endPoint x: 364, endPoint y: 466, distance: 14.4
click at [371, 454] on div "**********" at bounding box center [769, 370] width 1539 height 638
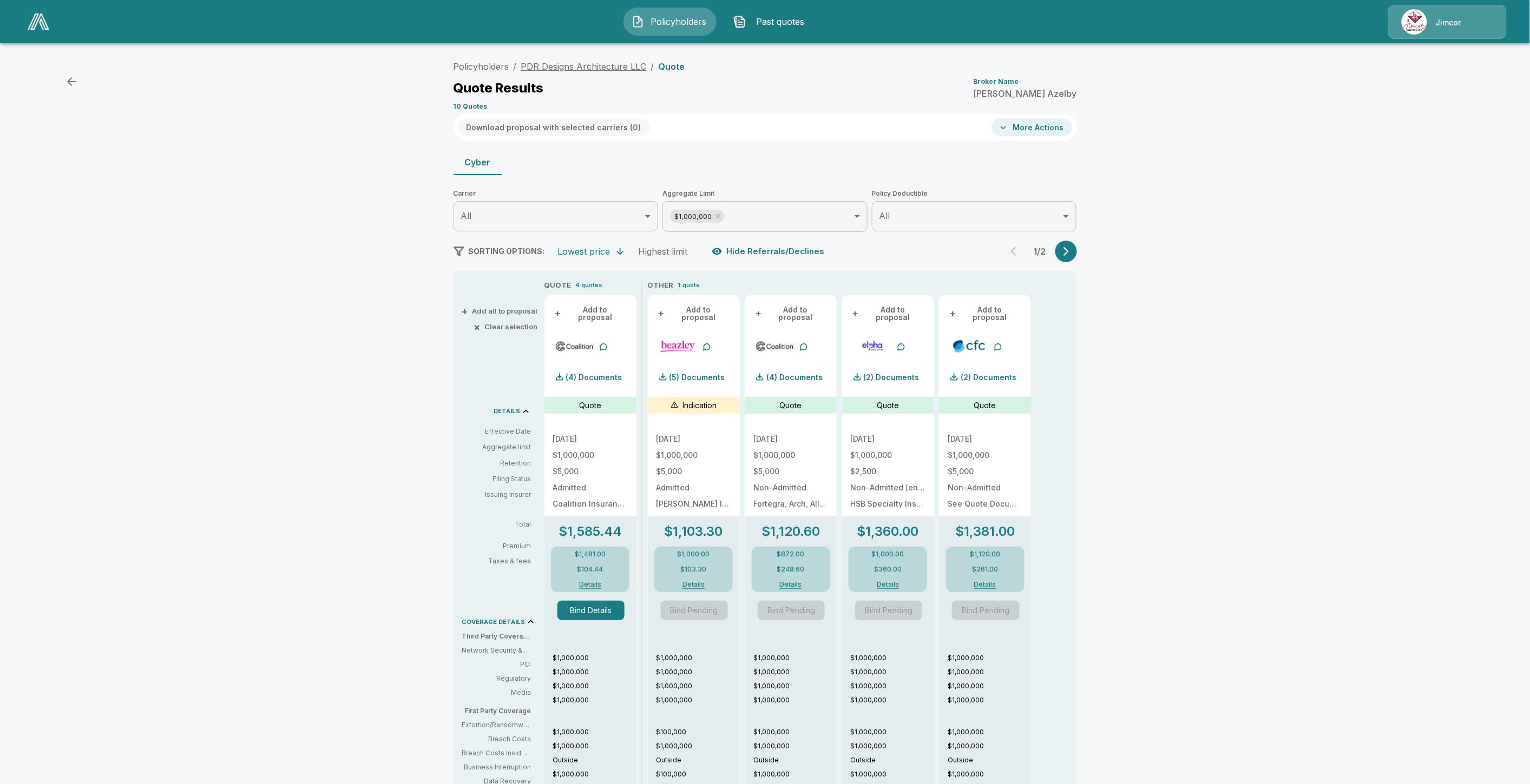
click at [614, 67] on link "PDR Designs Architecture LLC" at bounding box center [584, 66] width 126 height 11
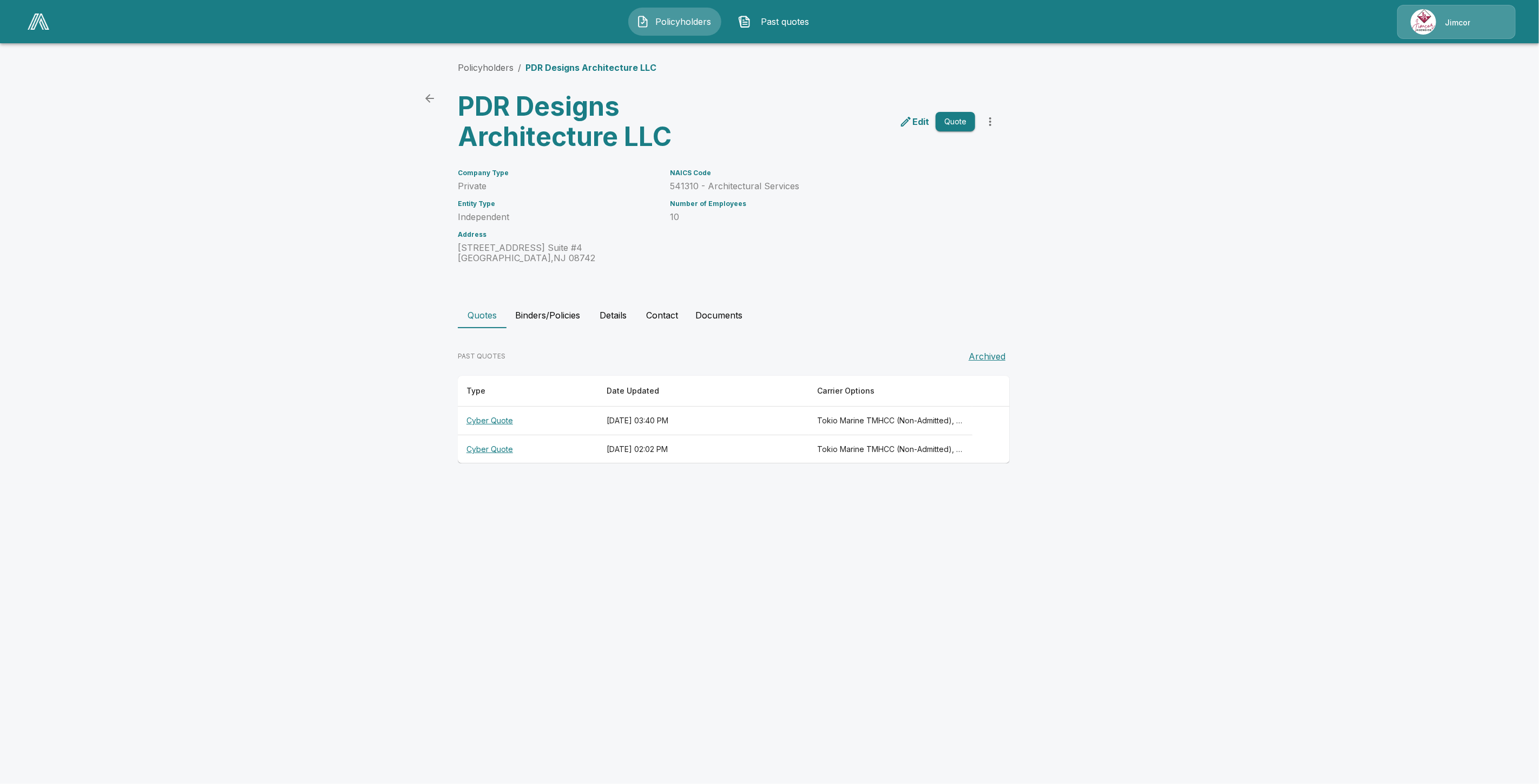
click at [509, 423] on th "Cyber Quote" at bounding box center [528, 421] width 140 height 29
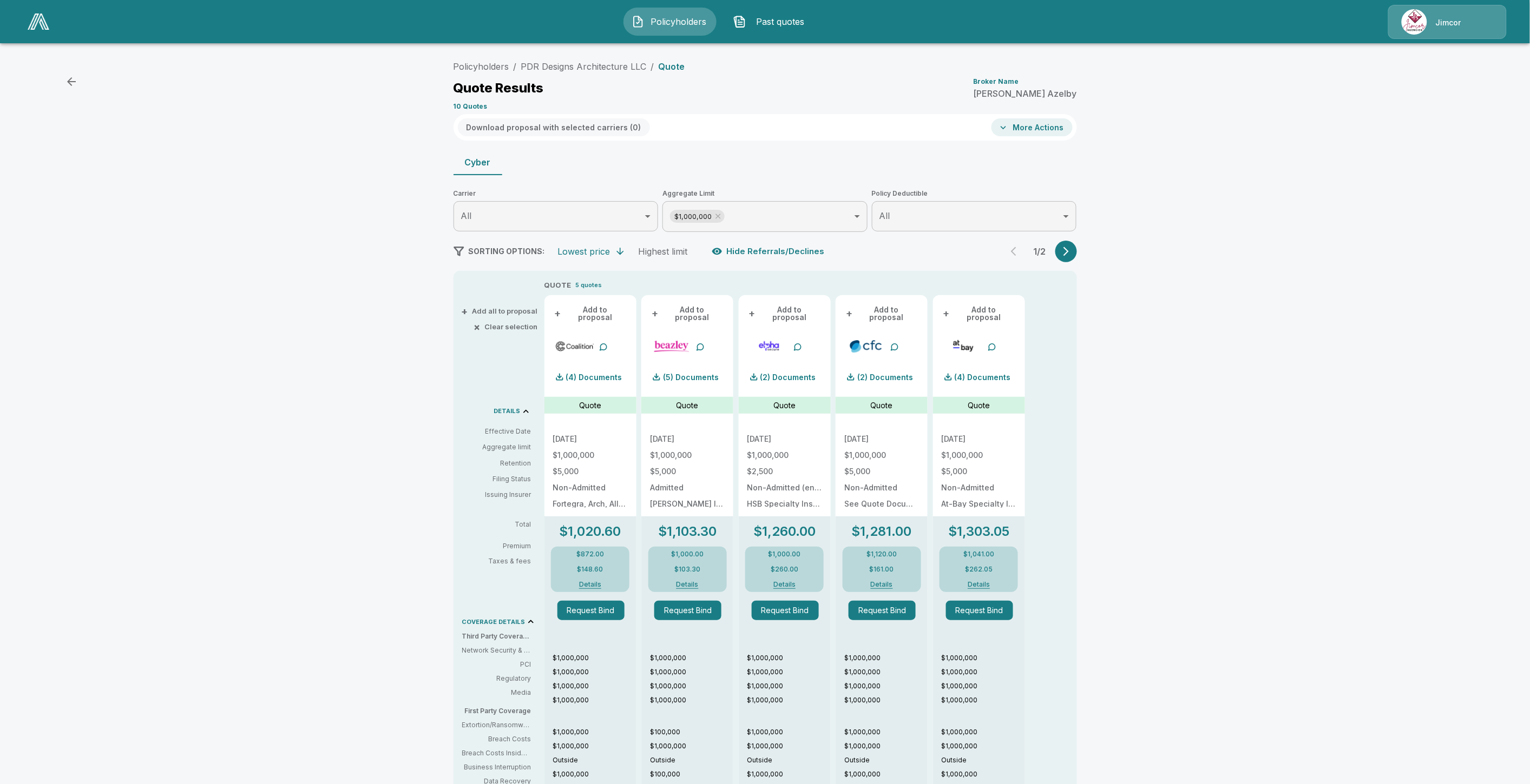
click at [1069, 248] on icon "button" at bounding box center [1066, 252] width 6 height 10
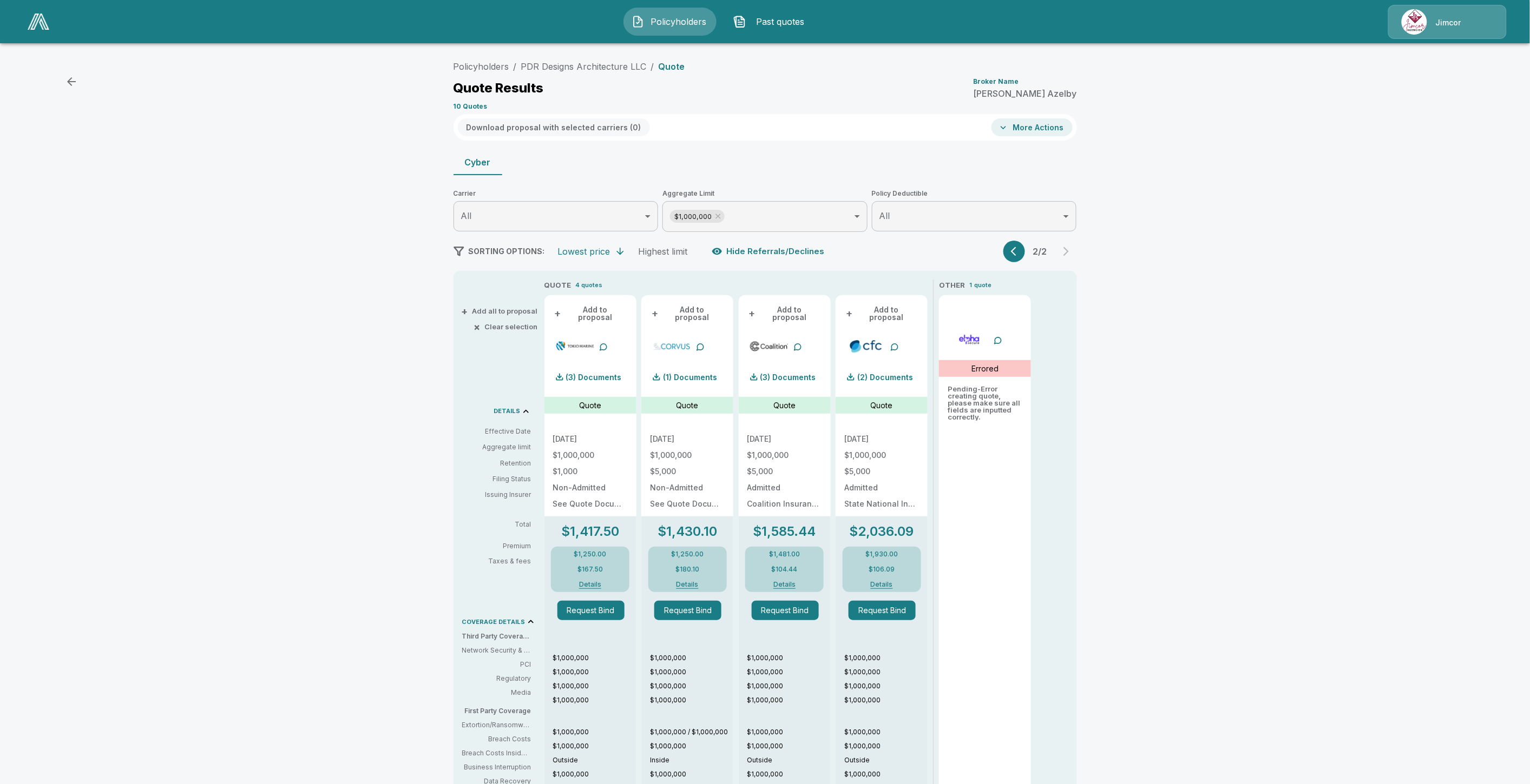
click at [1020, 247] on icon "button" at bounding box center [1016, 251] width 11 height 11
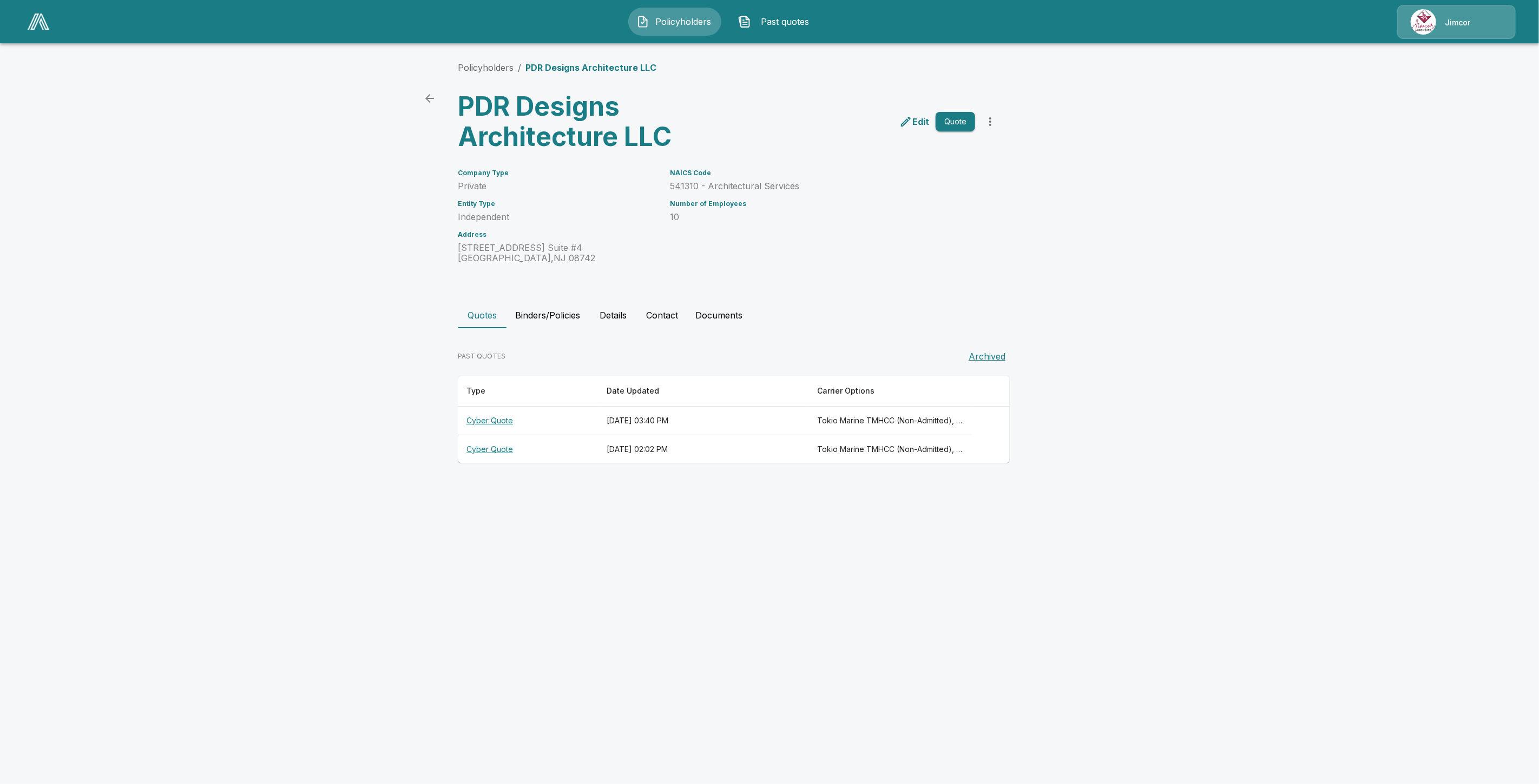
click at [484, 450] on th "Cyber Quote" at bounding box center [528, 449] width 140 height 29
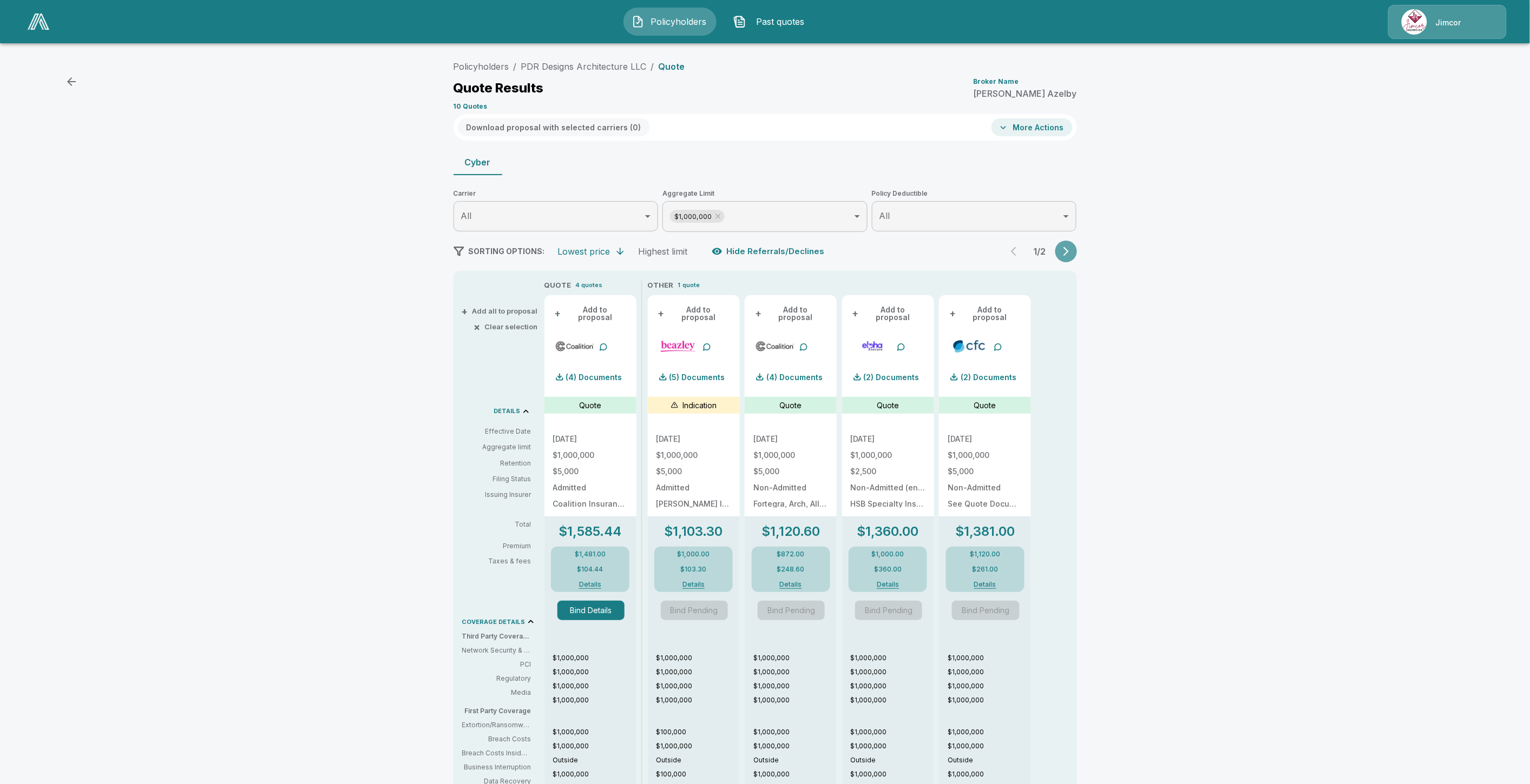
click at [1065, 251] on icon "button" at bounding box center [1066, 251] width 11 height 11
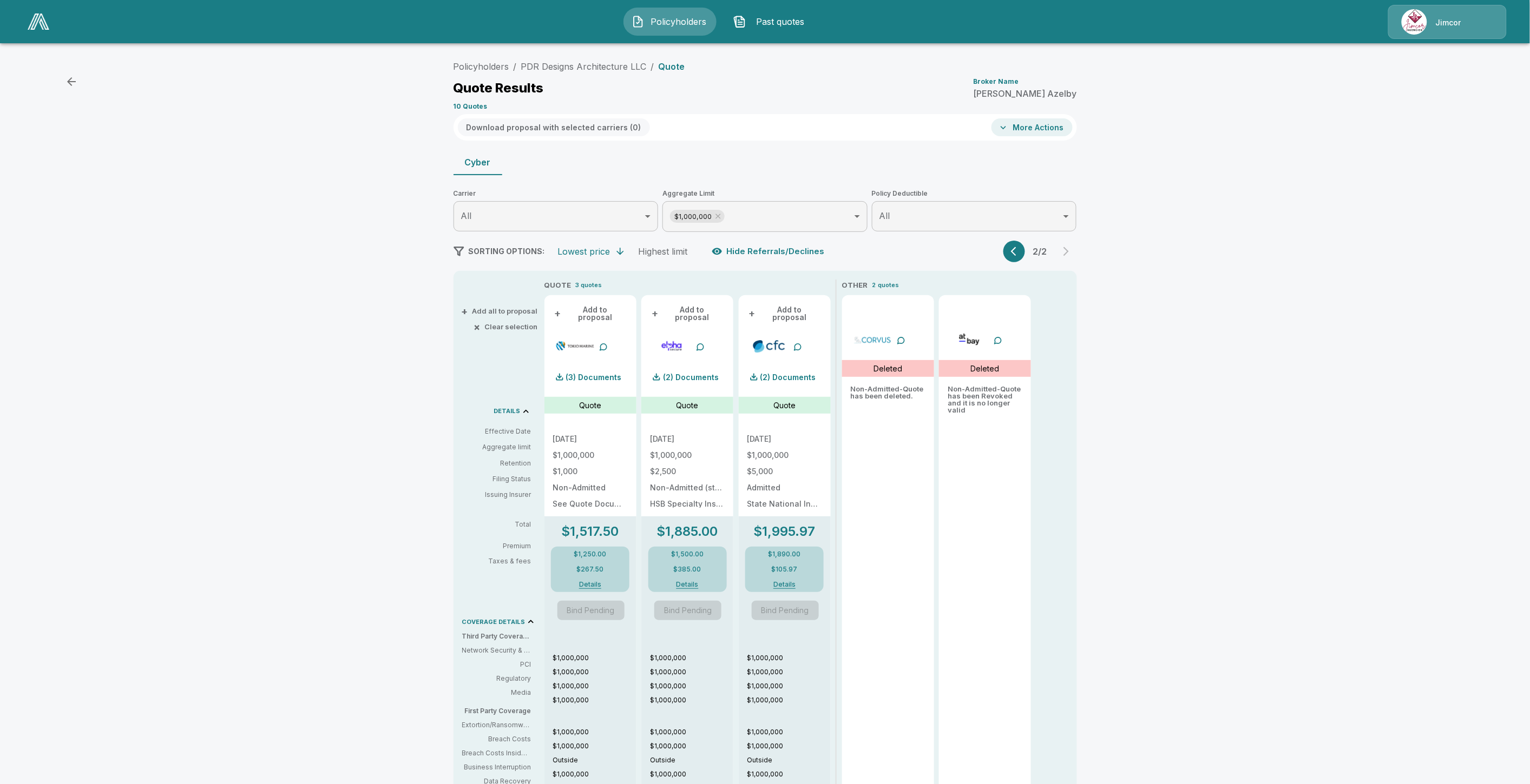
click at [1021, 249] on icon "button" at bounding box center [1016, 251] width 11 height 11
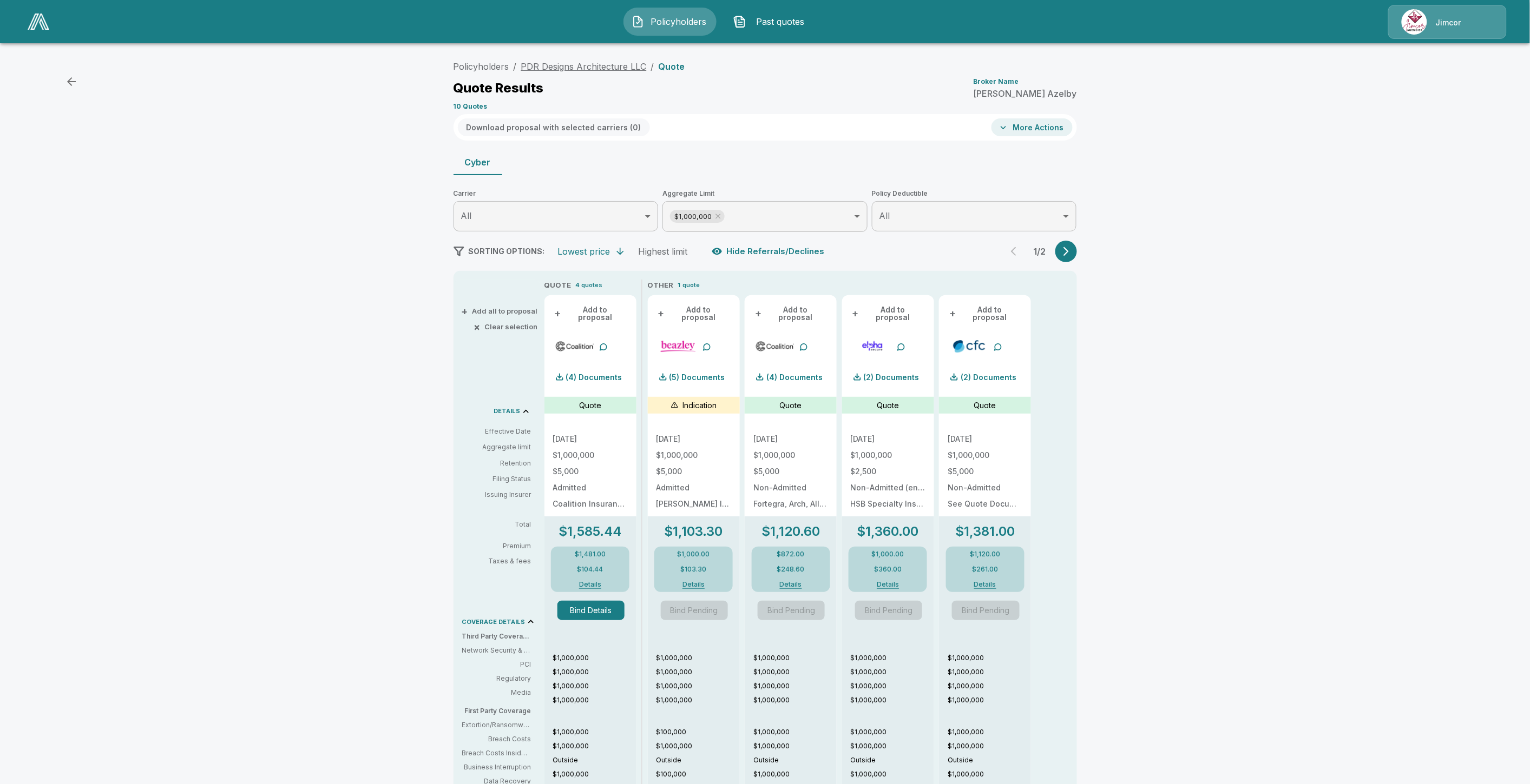
click at [547, 67] on link "PDR Designs Architecture LLC" at bounding box center [584, 66] width 126 height 11
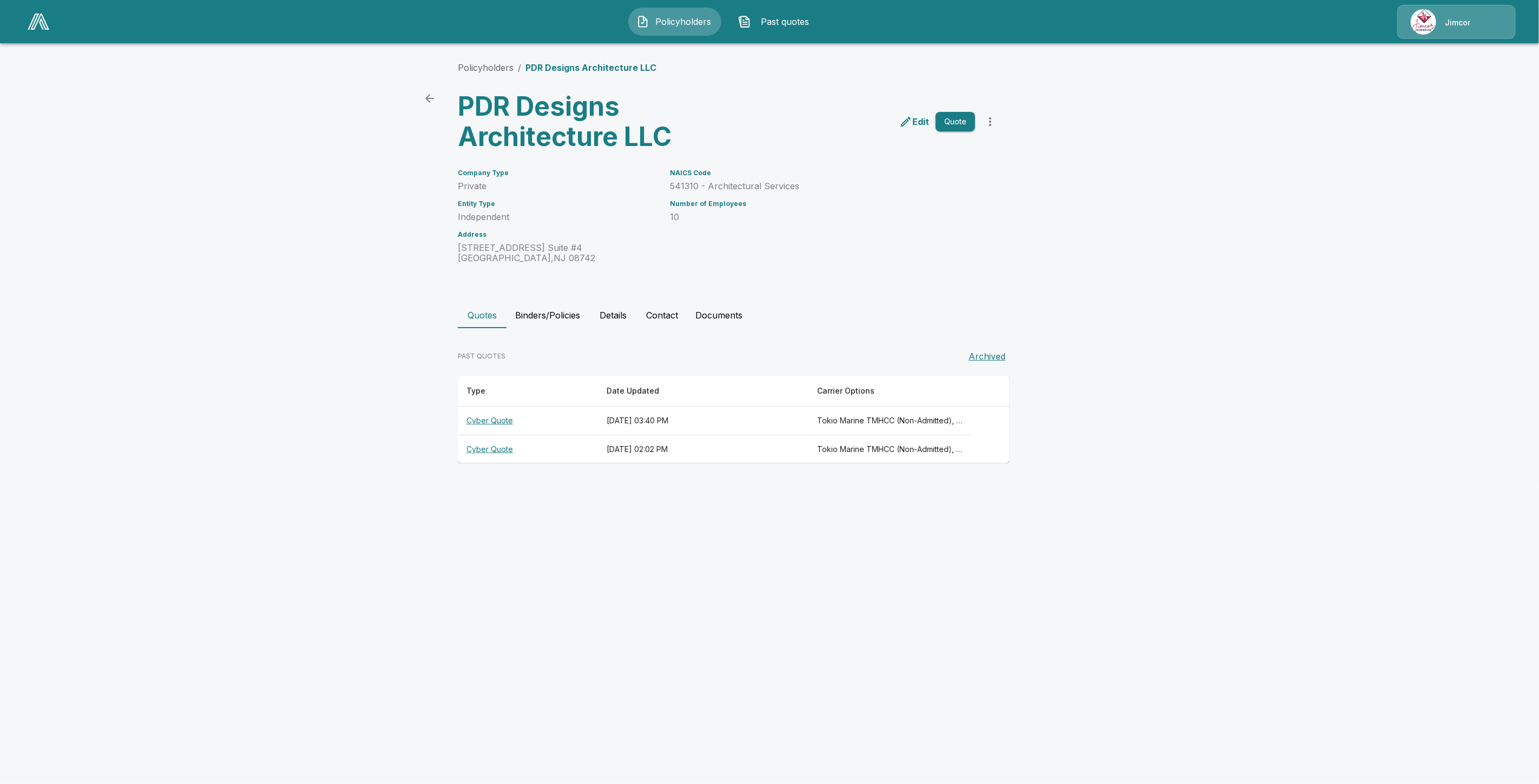
click at [487, 414] on th "Cyber Quote" at bounding box center [528, 421] width 140 height 29
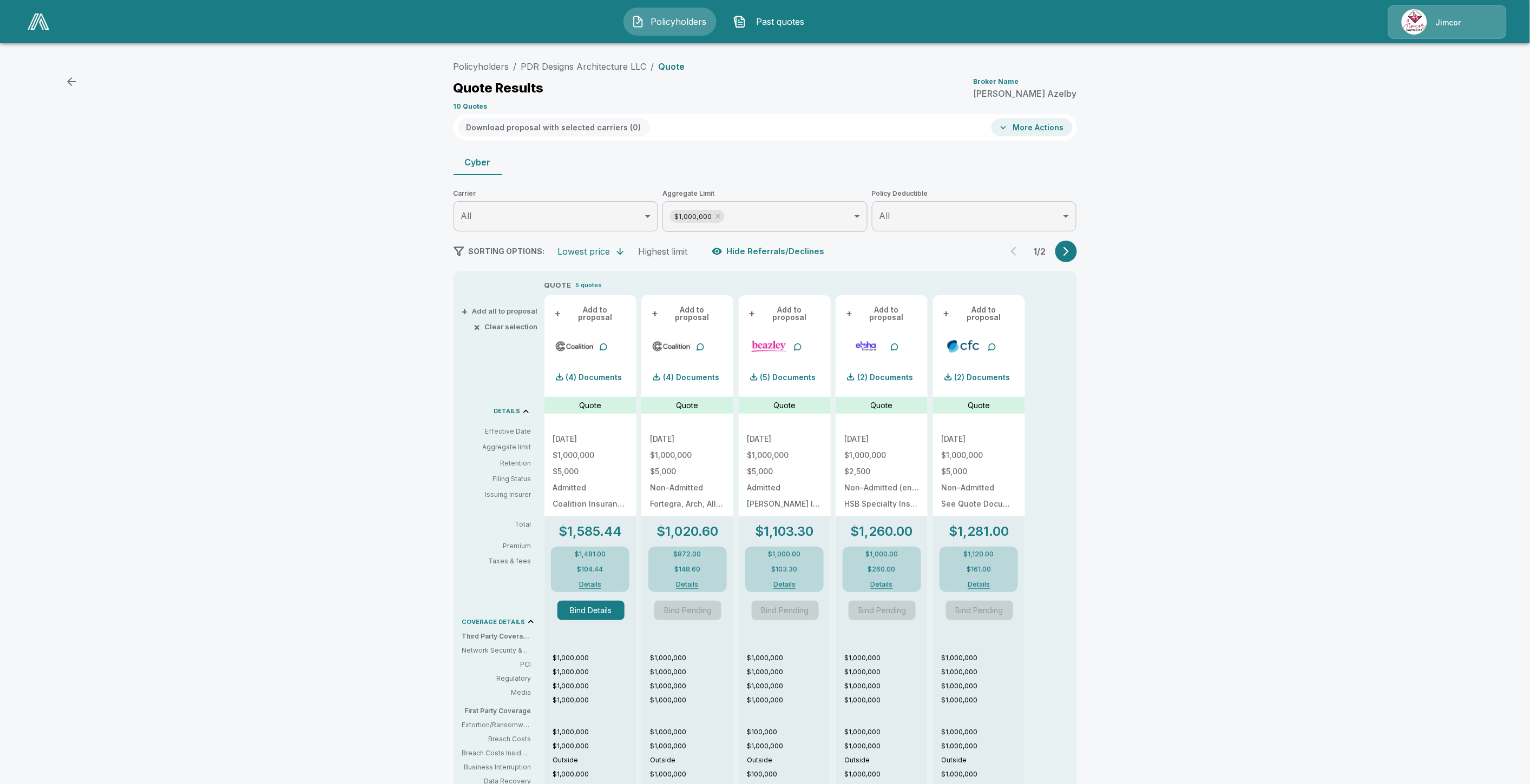
click at [612, 607] on button "Bind Details" at bounding box center [591, 610] width 67 height 20
click at [1070, 248] on icon "button" at bounding box center [1066, 251] width 11 height 11
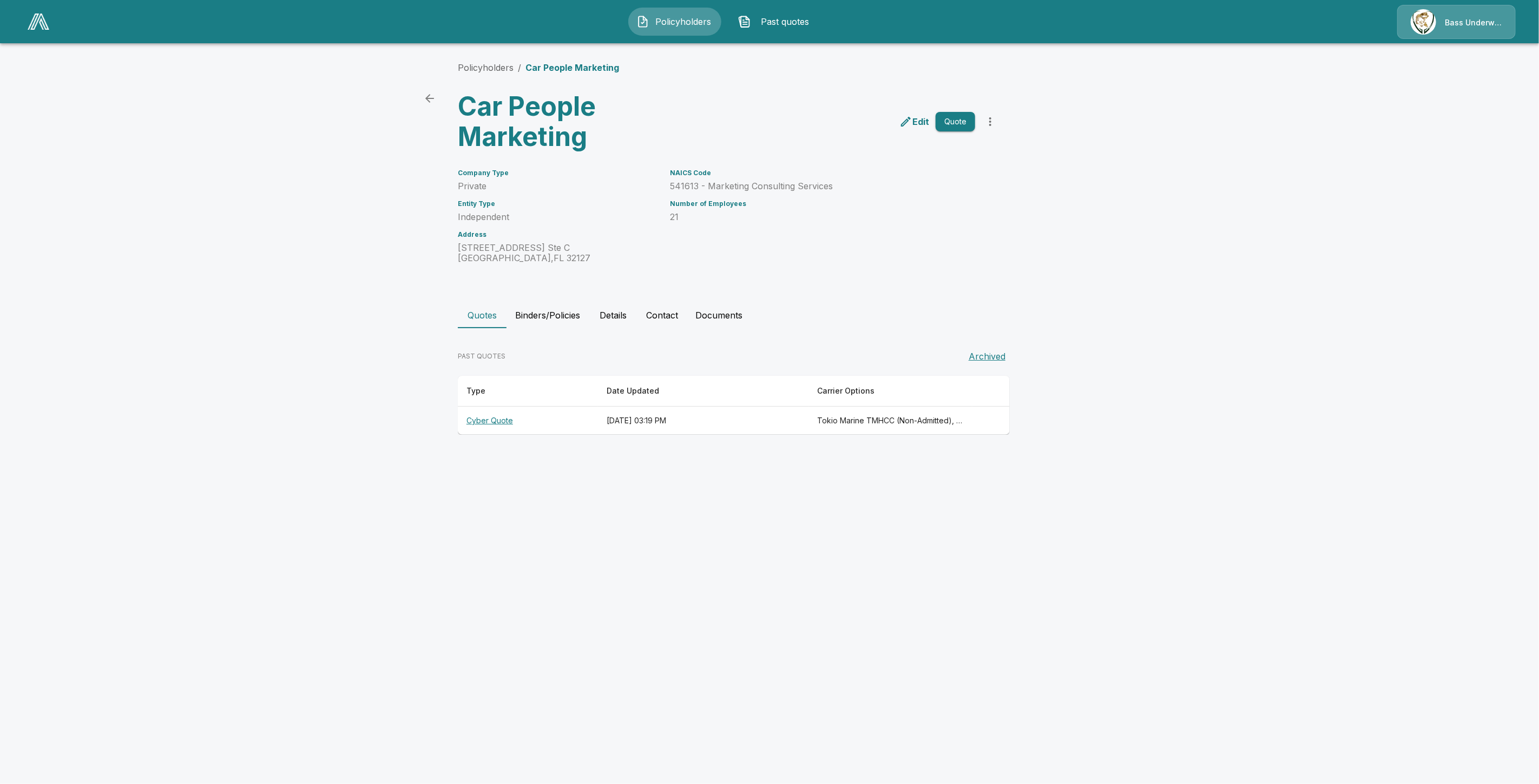
click at [467, 423] on th "Cyber Quote" at bounding box center [528, 421] width 140 height 29
click at [479, 423] on th "Cyber Quote" at bounding box center [528, 421] width 140 height 29
